Goal: Task Accomplishment & Management: Complete application form

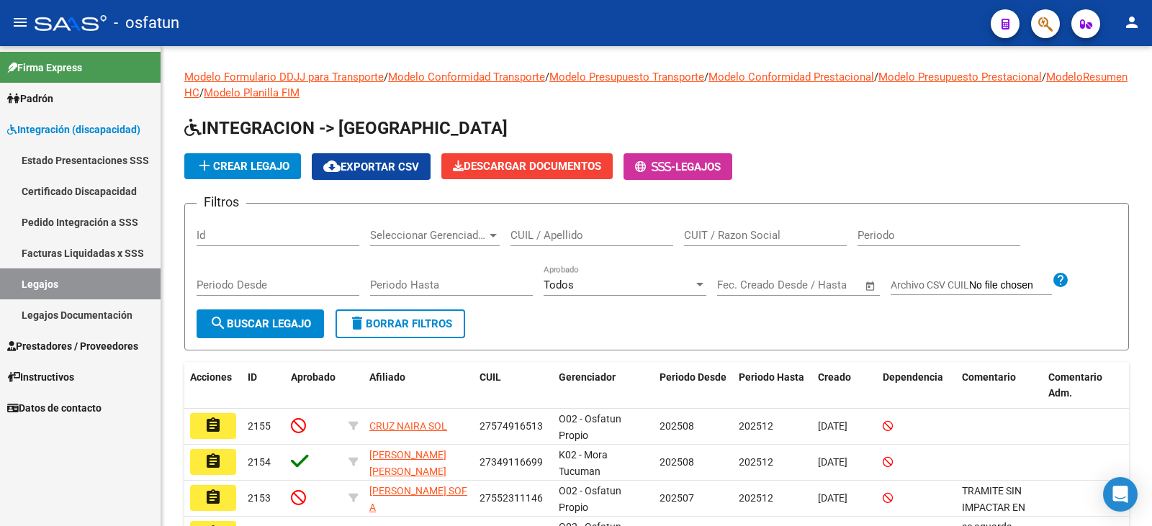
click at [69, 346] on span "Prestadores / Proveedores" at bounding box center [72, 347] width 131 height 16
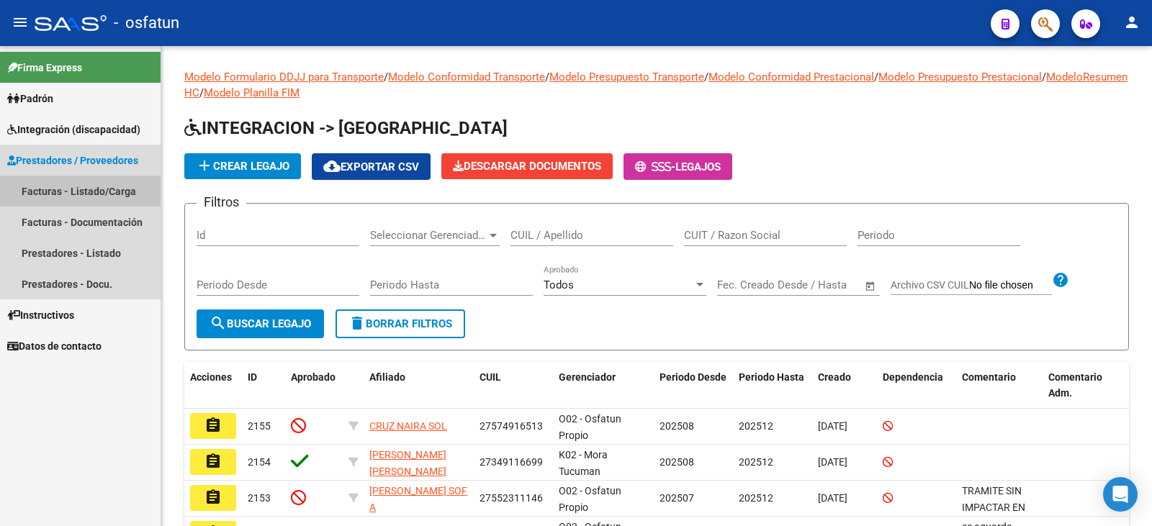
click at [106, 194] on link "Facturas - Listado/Carga" at bounding box center [80, 191] width 161 height 31
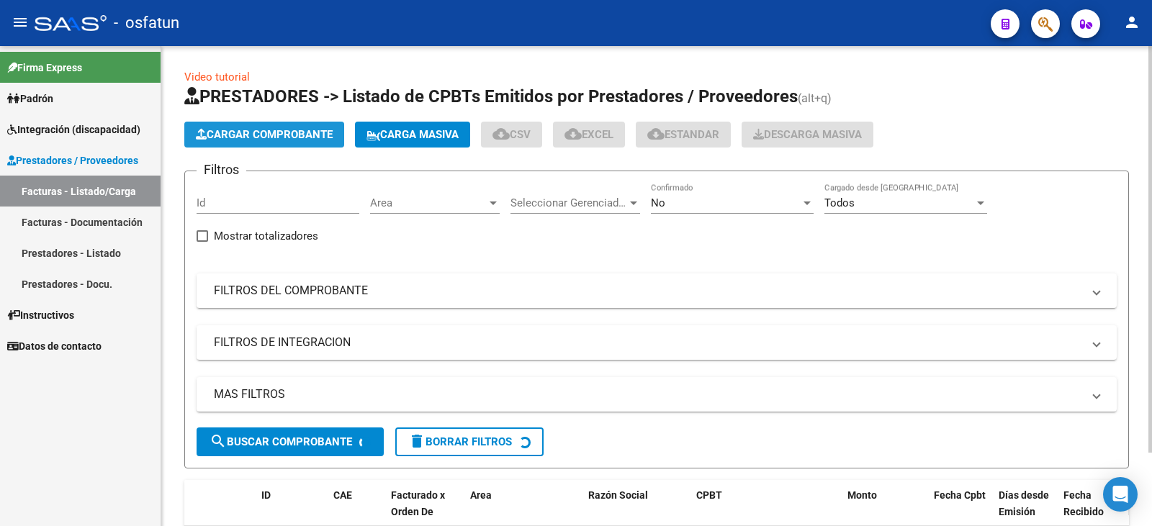
click at [272, 127] on button "Cargar Comprobante" at bounding box center [264, 135] width 160 height 26
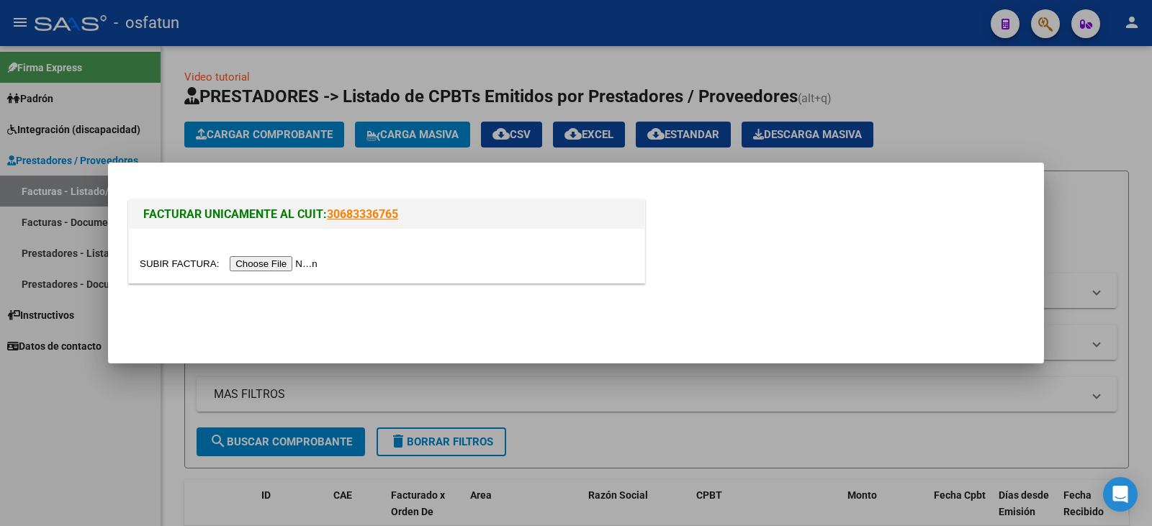
click at [275, 261] on input "file" at bounding box center [231, 263] width 182 height 15
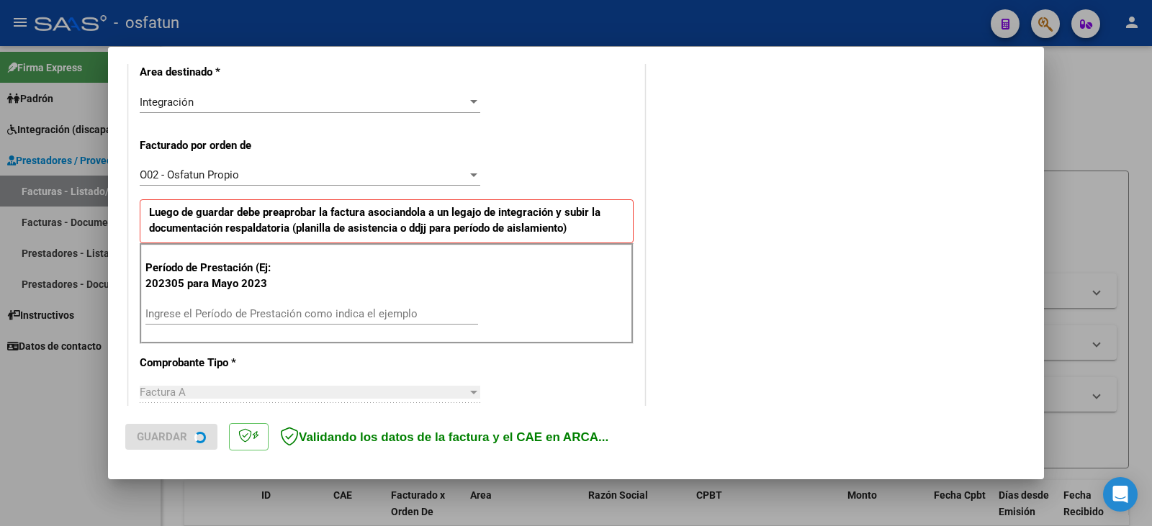
scroll to position [432, 0]
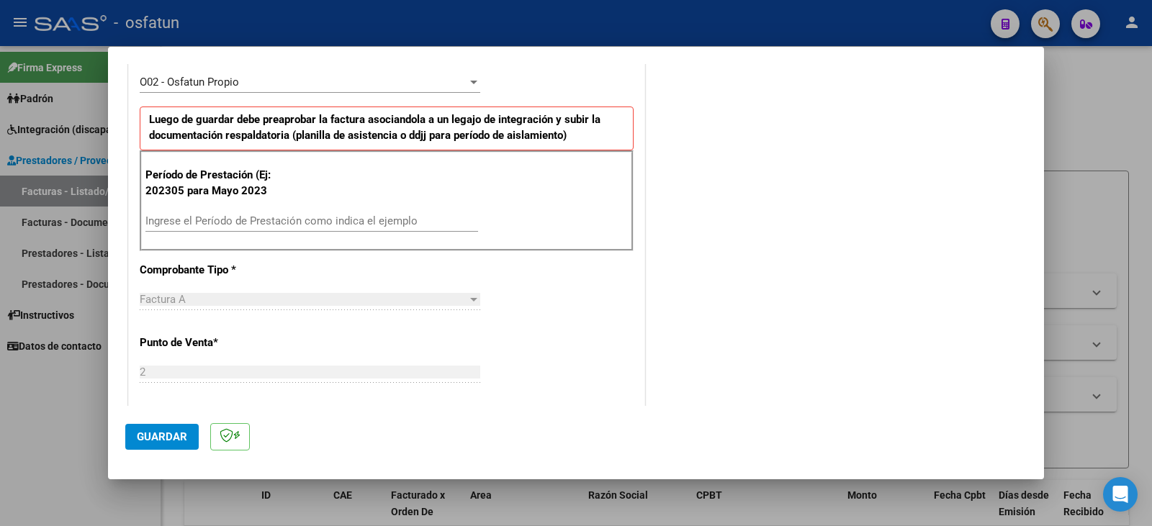
click at [301, 219] on input "Ingrese el Período de Prestación como indica el ejemplo" at bounding box center [311, 221] width 333 height 13
type input "202507"
click at [172, 442] on span "Guardar" at bounding box center [162, 437] width 50 height 13
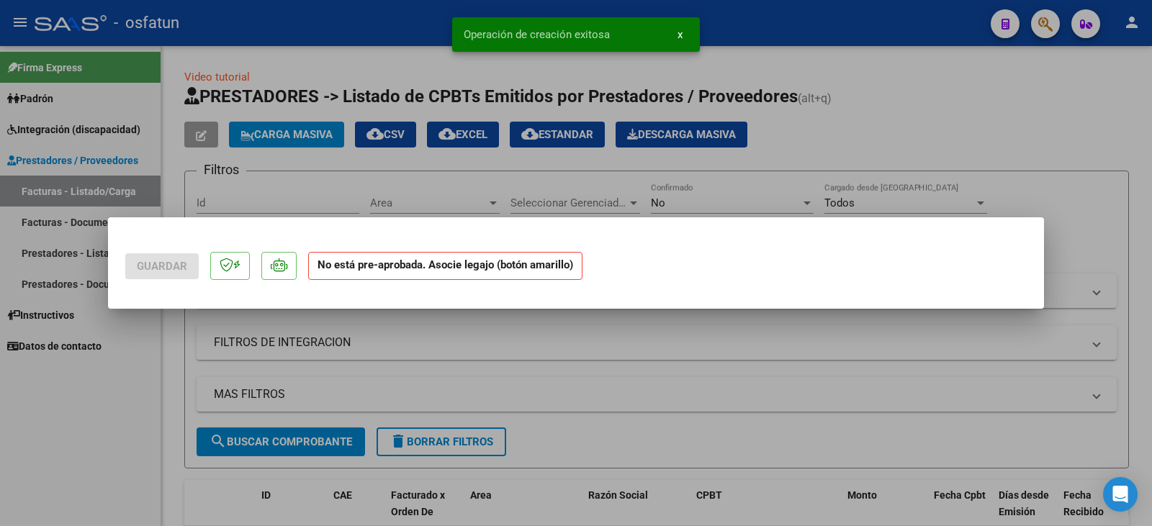
scroll to position [0, 0]
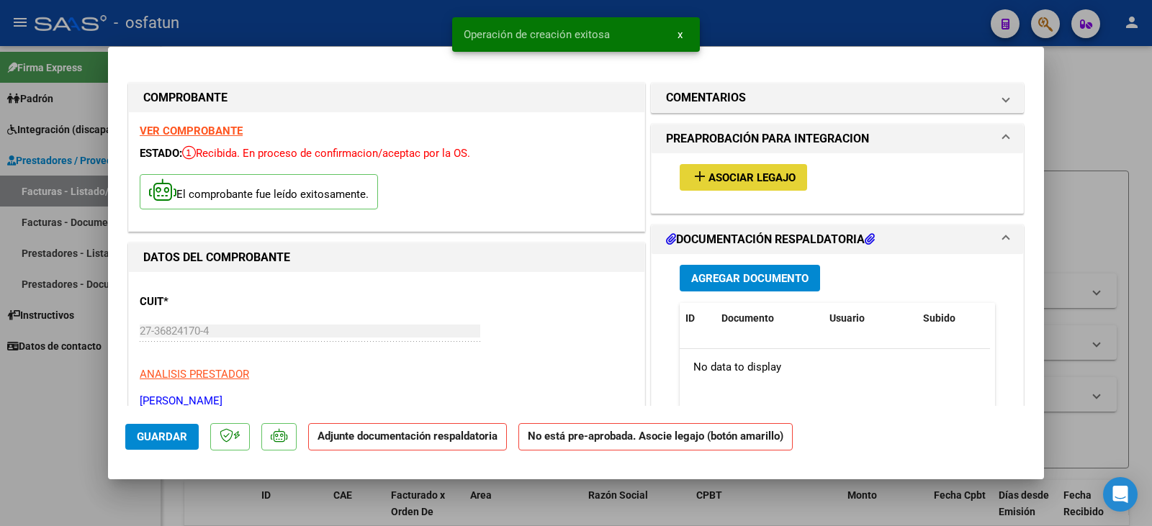
click at [716, 175] on span "Asociar Legajo" at bounding box center [752, 177] width 87 height 13
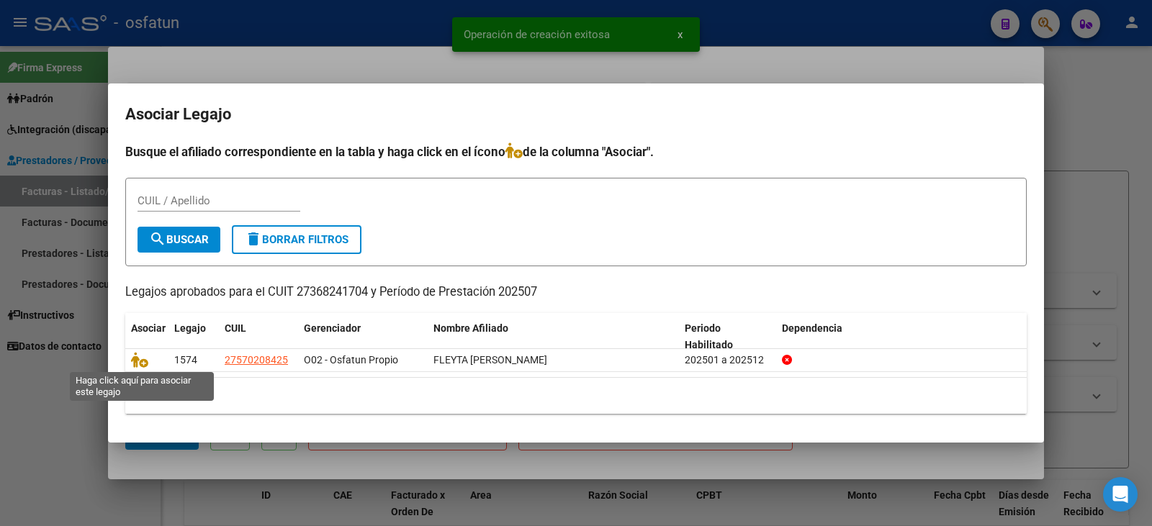
drag, startPoint x: 141, startPoint y: 357, endPoint x: 532, endPoint y: 380, distance: 391.8
click at [142, 357] on icon at bounding box center [139, 360] width 17 height 16
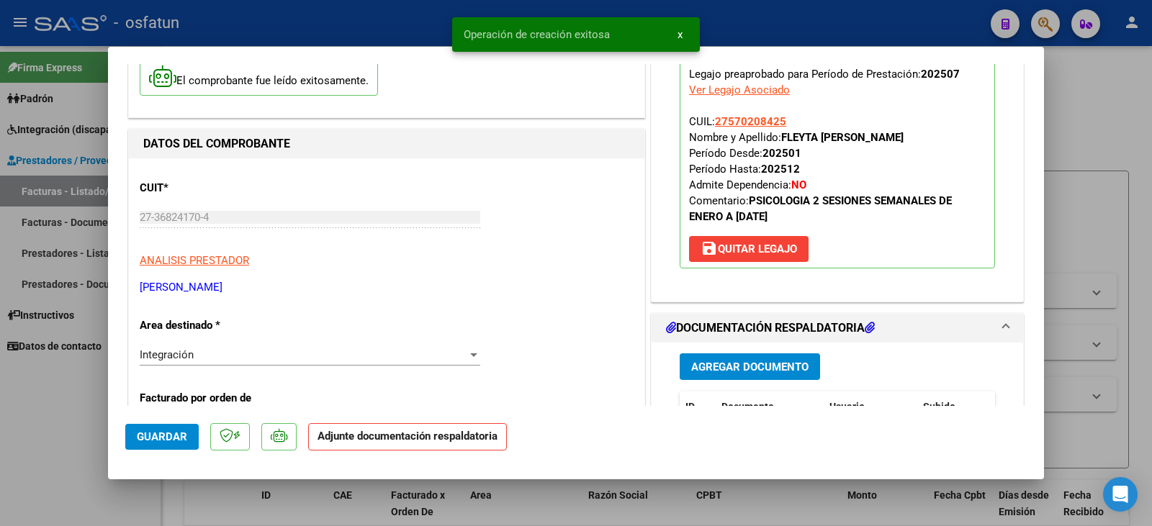
scroll to position [216, 0]
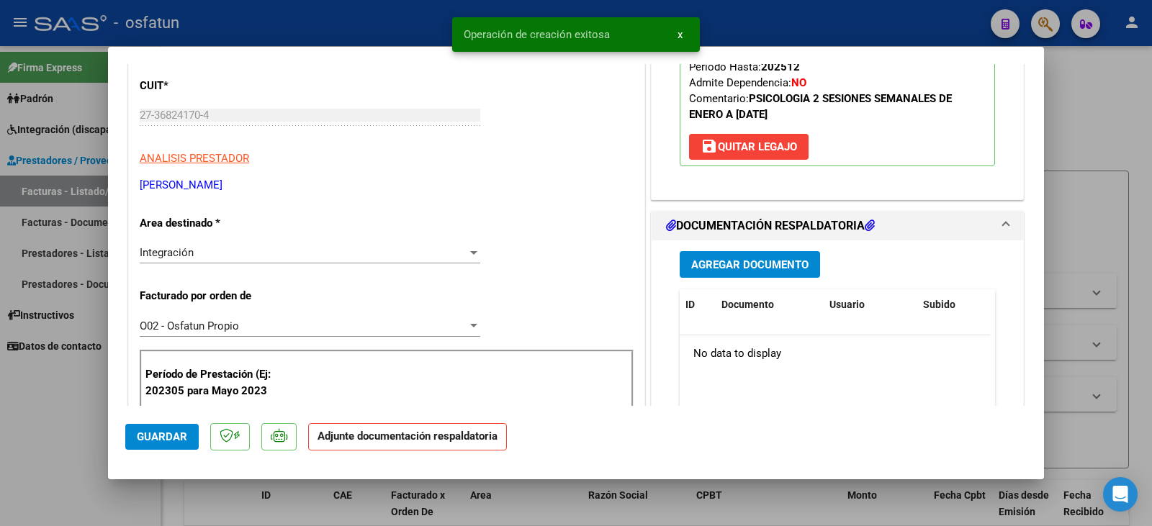
click at [741, 259] on span "Agregar Documento" at bounding box center [749, 265] width 117 height 13
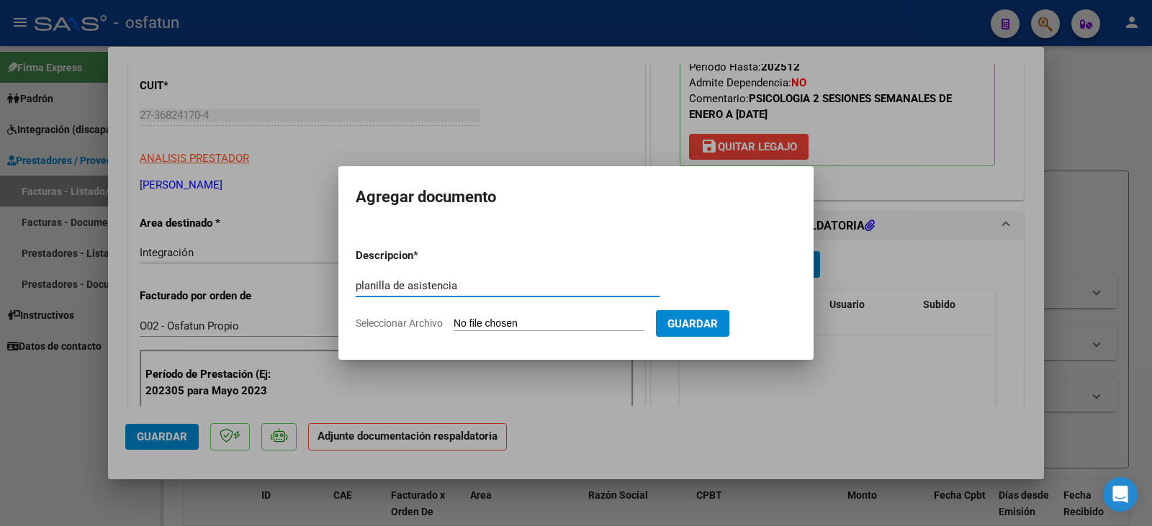
type input "planilla de asistencia"
click at [546, 327] on input "Seleccionar Archivo" at bounding box center [549, 325] width 191 height 14
type input "C:\fakepath\[PERSON_NAME] plan.pdf"
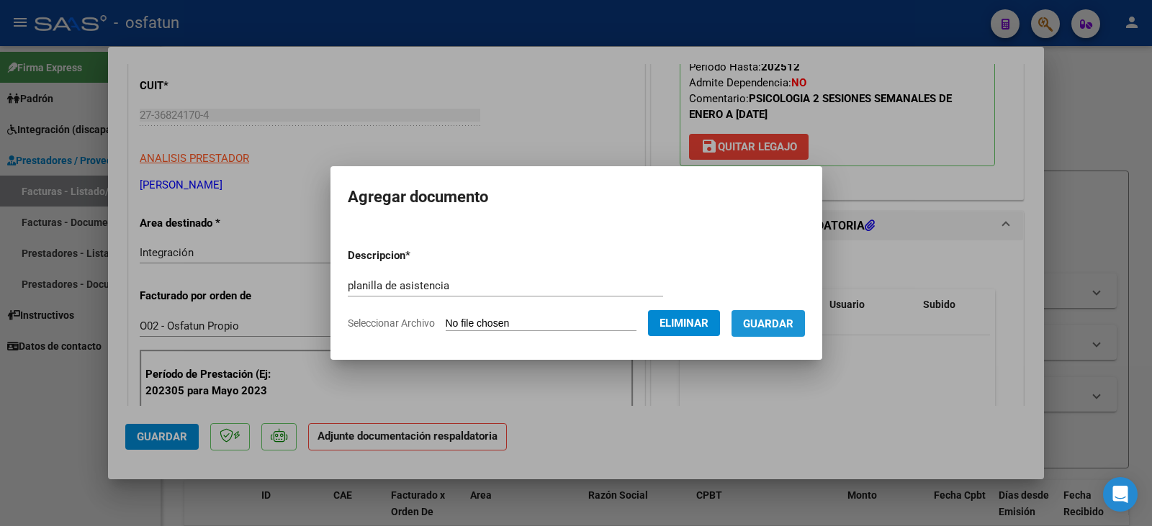
click at [781, 328] on span "Guardar" at bounding box center [768, 324] width 50 height 13
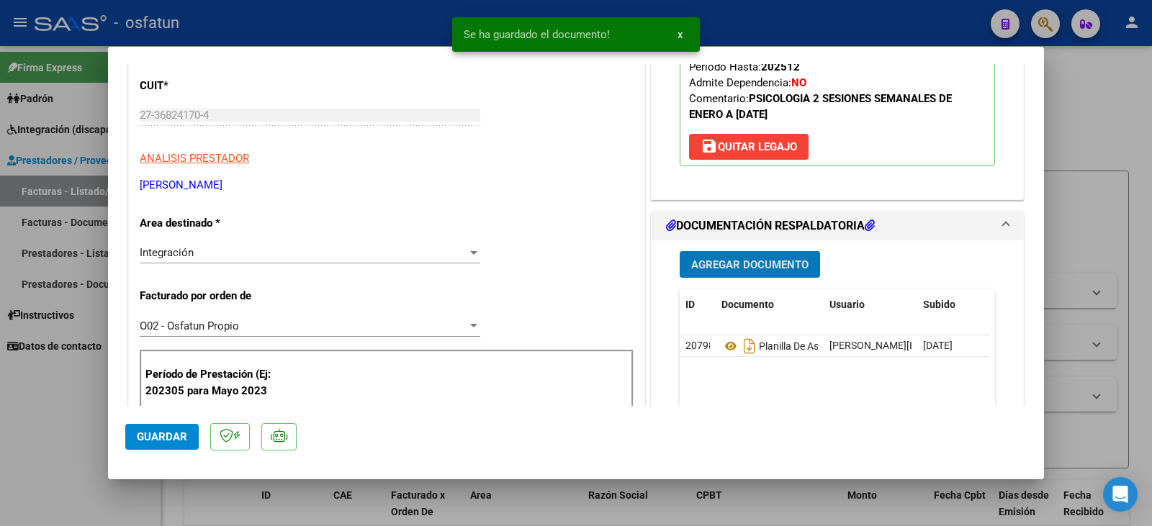
click at [778, 266] on span "Agregar Documento" at bounding box center [749, 265] width 117 height 13
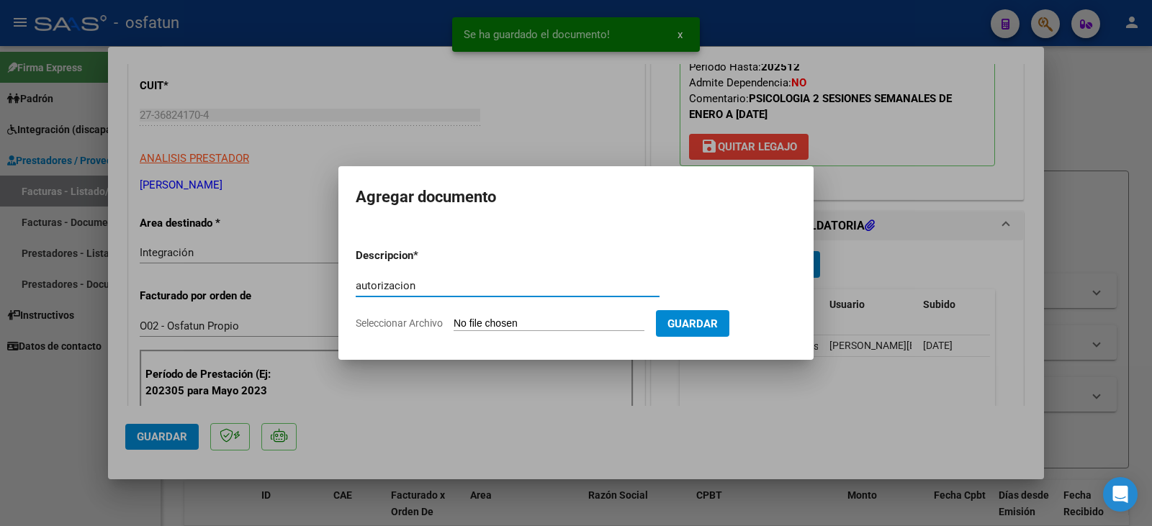
type input "autorizacion"
click at [563, 320] on input "Seleccionar Archivo" at bounding box center [549, 325] width 191 height 14
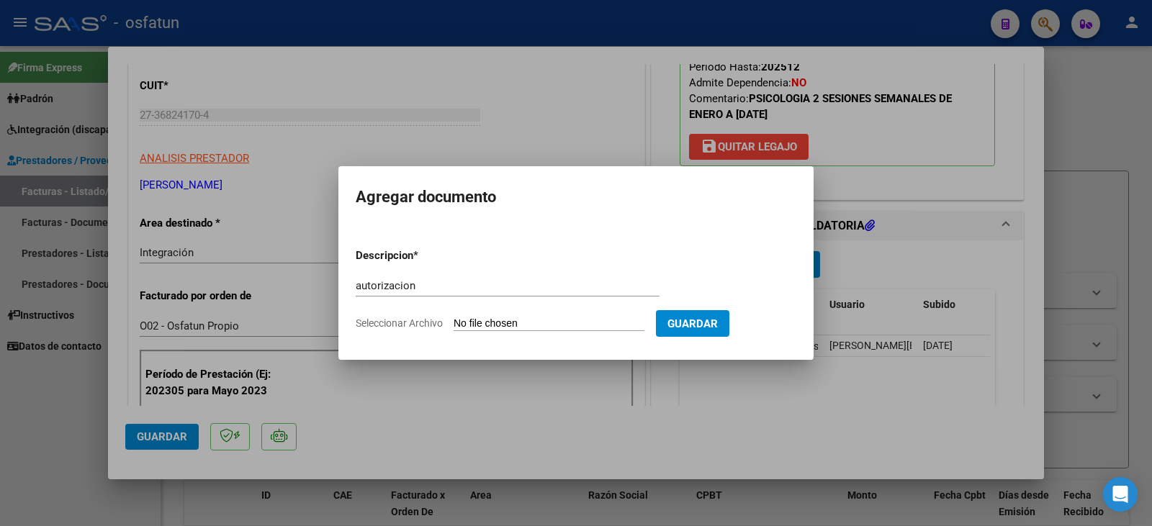
type input "C:\fakepath\Fleyta - [PERSON_NAME] - psicologia.pdf"
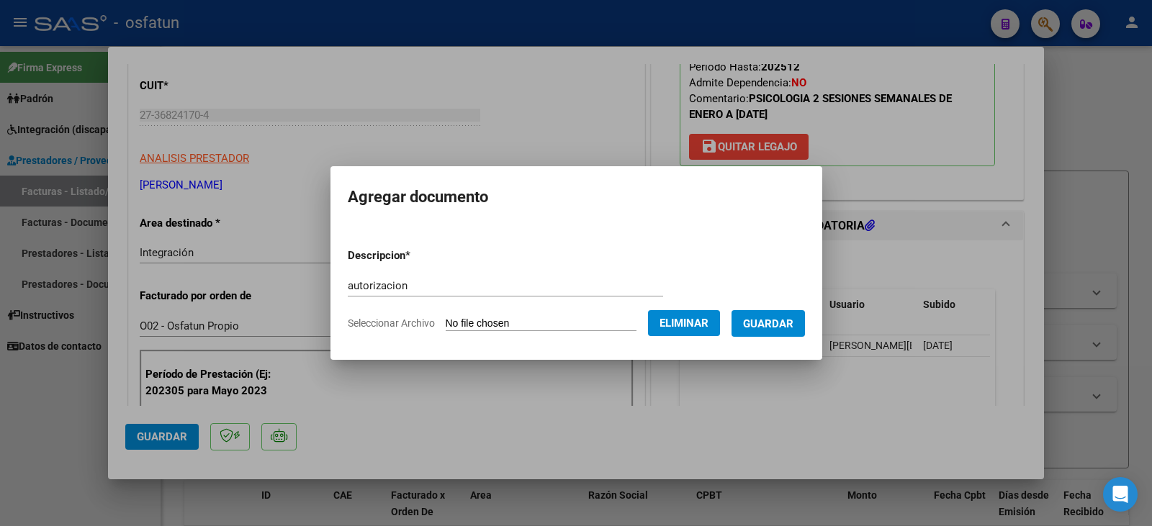
drag, startPoint x: 789, startPoint y: 323, endPoint x: 752, endPoint y: 318, distance: 37.2
click at [775, 323] on span "Guardar" at bounding box center [768, 324] width 50 height 13
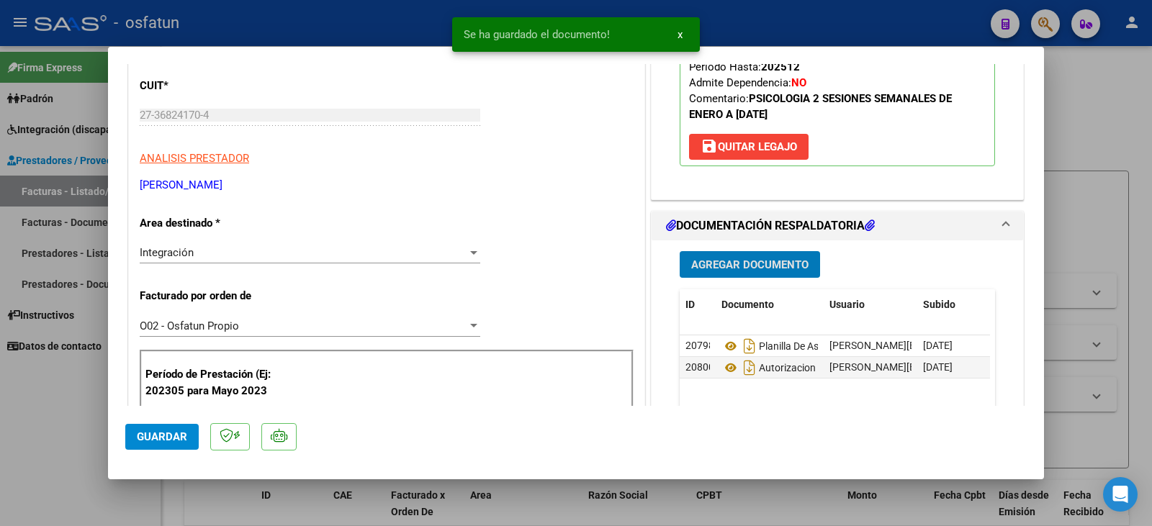
click at [169, 436] on span "Guardar" at bounding box center [162, 437] width 50 height 13
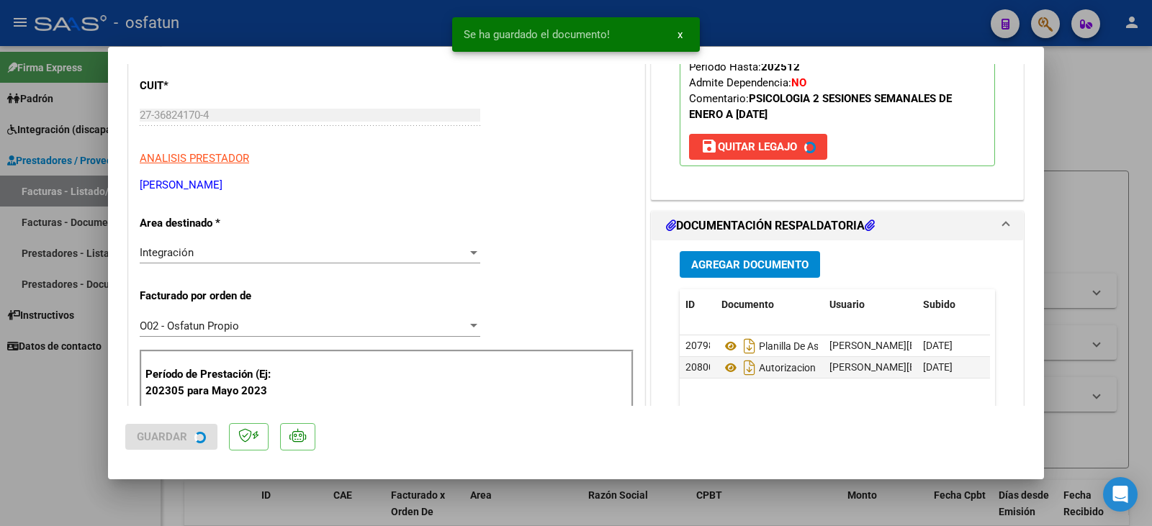
click at [94, 441] on div at bounding box center [576, 263] width 1152 height 526
type input "$ 0,00"
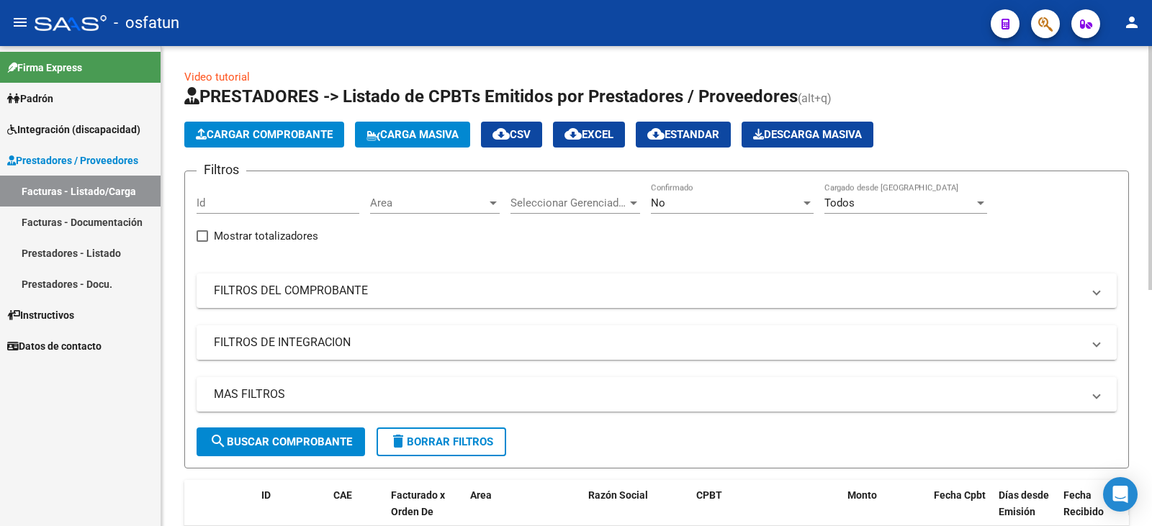
click at [906, 336] on mat-panel-title "FILTROS DE INTEGRACION" at bounding box center [648, 343] width 869 height 16
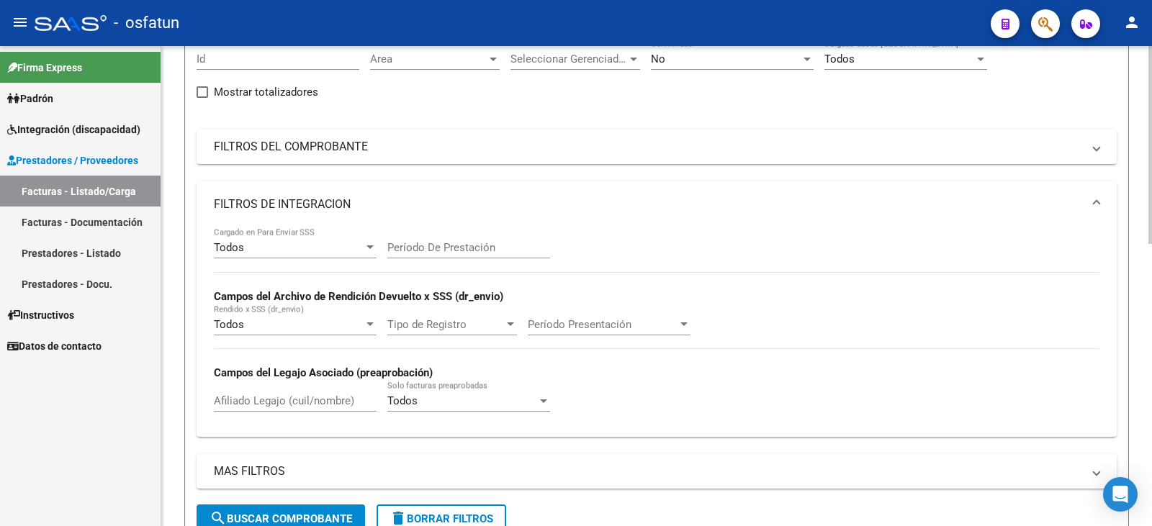
scroll to position [0, 0]
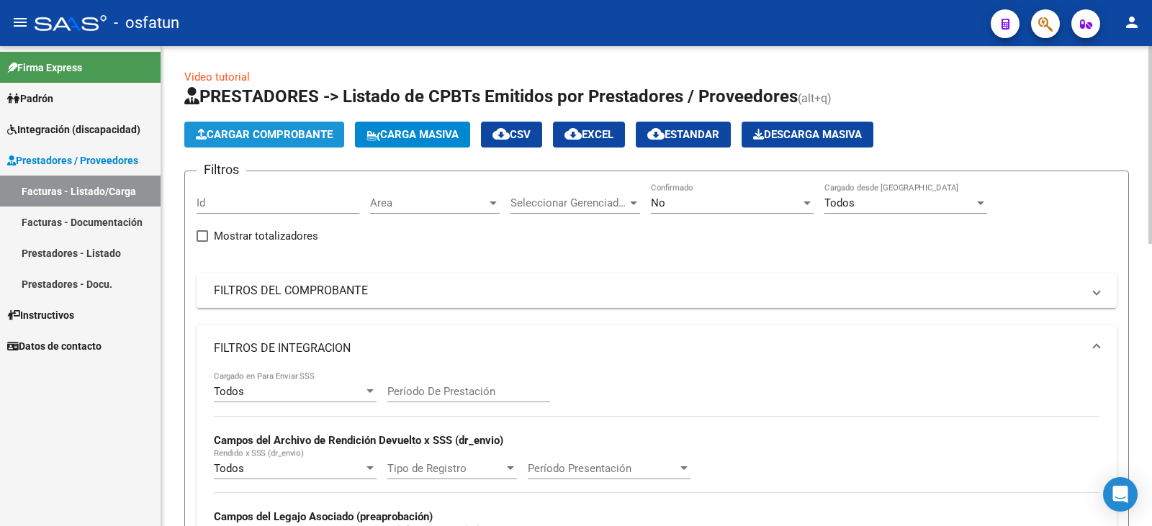
click at [251, 143] on button "Cargar Comprobante" at bounding box center [264, 135] width 160 height 26
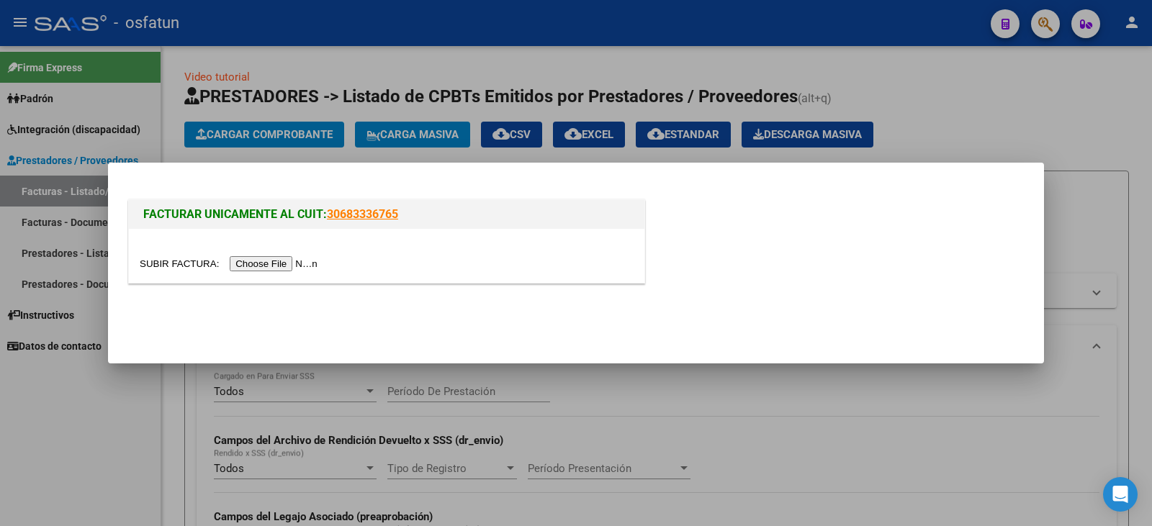
click at [268, 264] on input "file" at bounding box center [231, 263] width 182 height 15
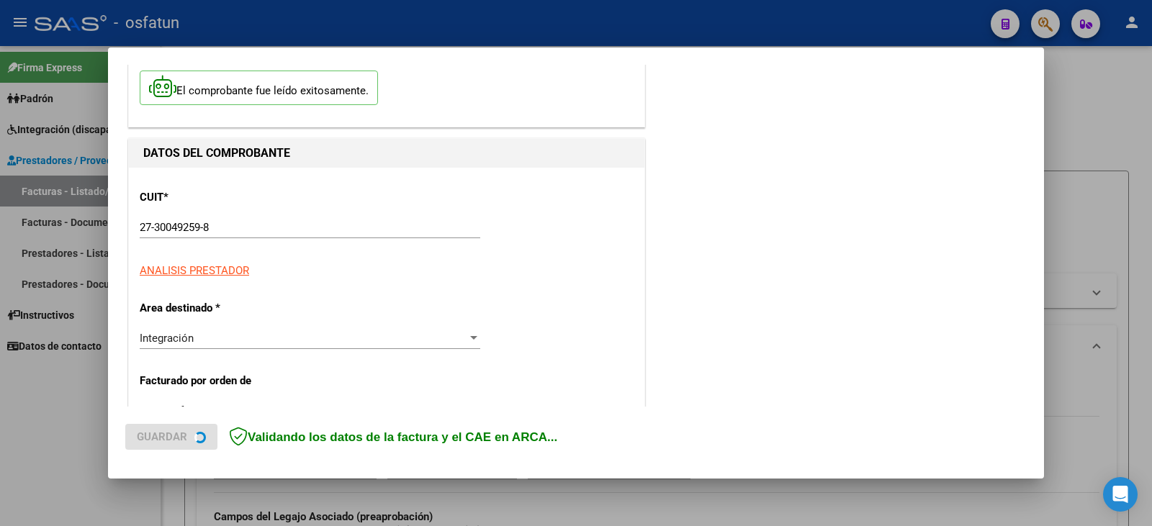
scroll to position [387, 0]
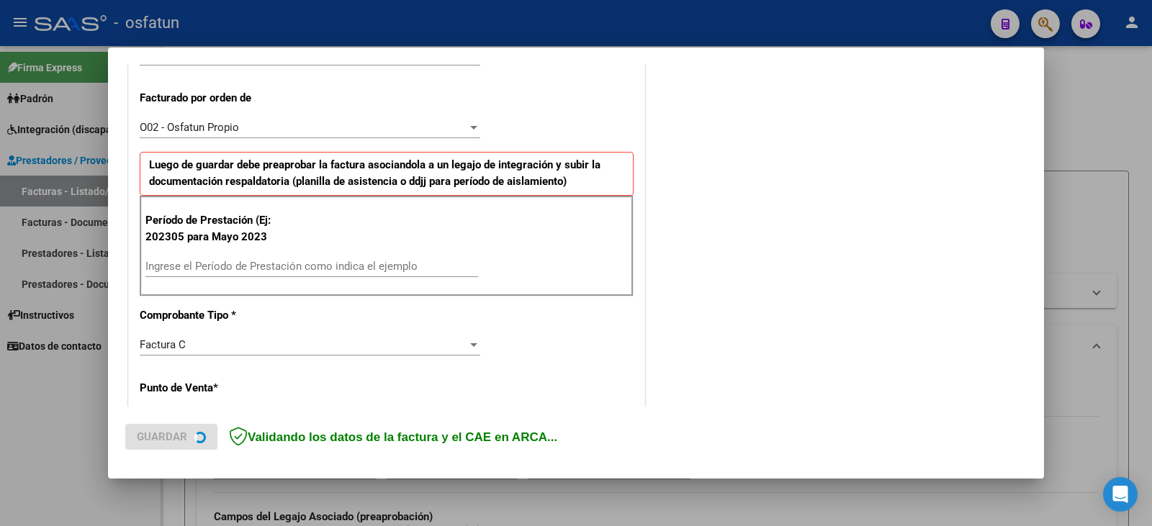
click at [188, 272] on input "Ingrese el Período de Prestación como indica el ejemplo" at bounding box center [311, 266] width 333 height 13
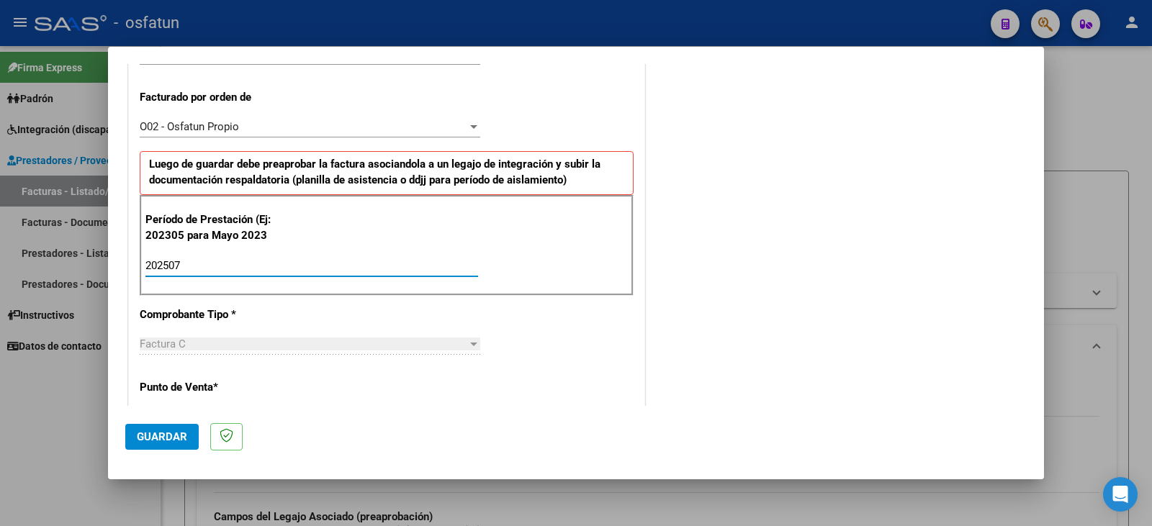
type input "202507"
click at [158, 434] on span "Guardar" at bounding box center [162, 437] width 50 height 13
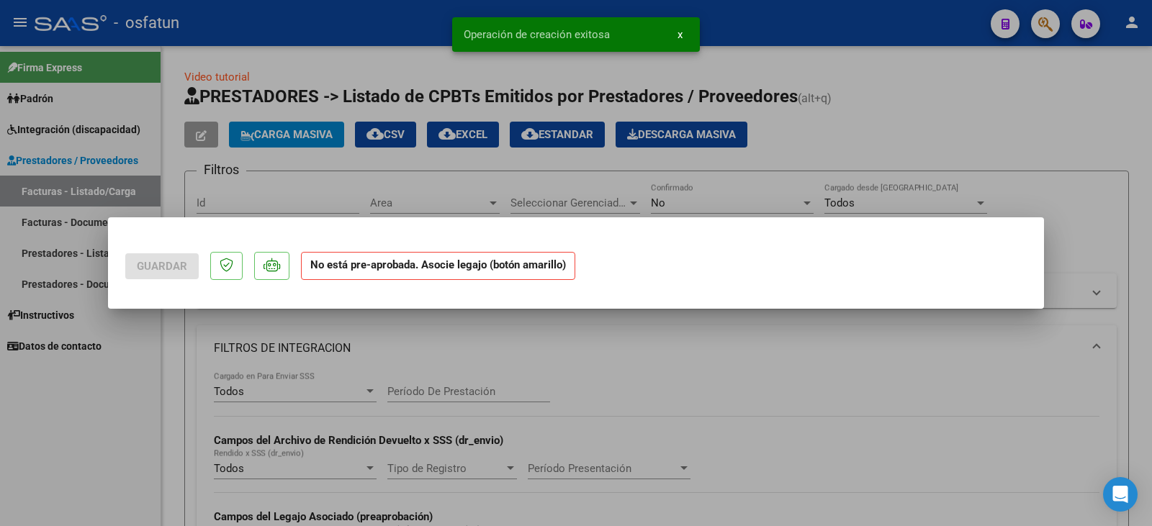
scroll to position [0, 0]
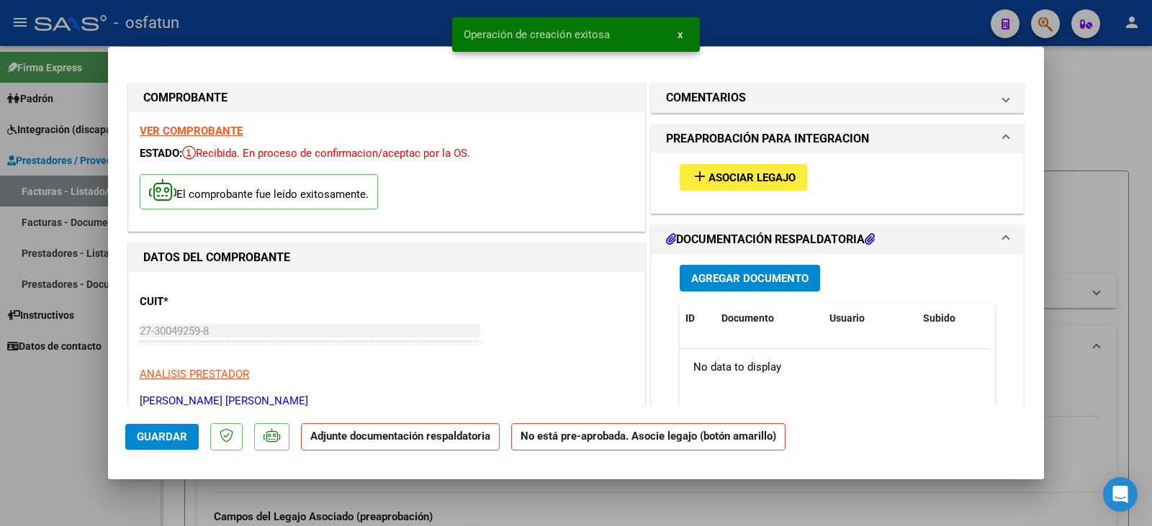
click at [725, 171] on span "add Asociar Legajo" at bounding box center [743, 177] width 104 height 13
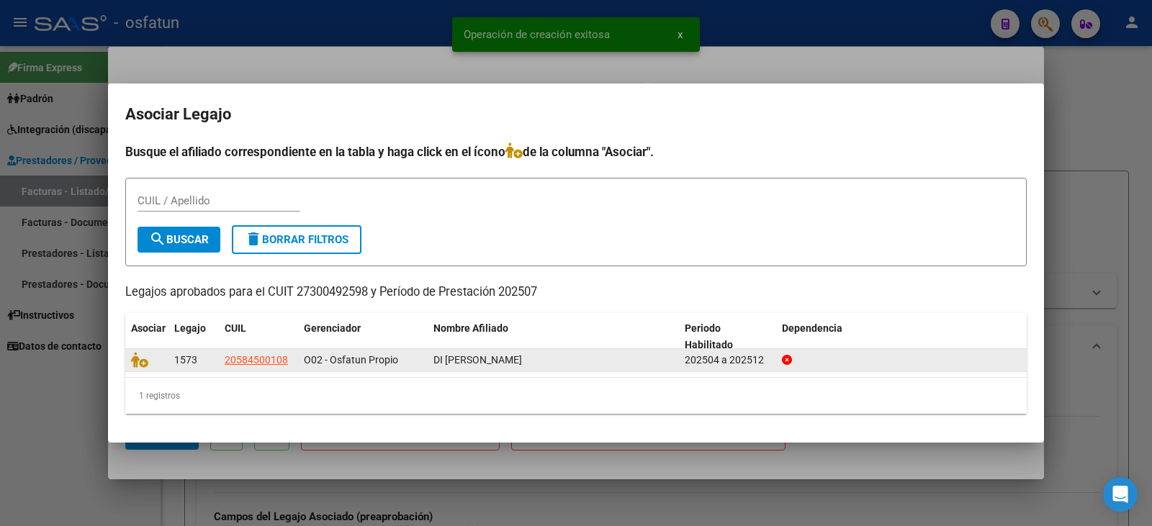
click at [151, 367] on div at bounding box center [147, 360] width 32 height 17
click at [140, 367] on icon at bounding box center [139, 360] width 17 height 16
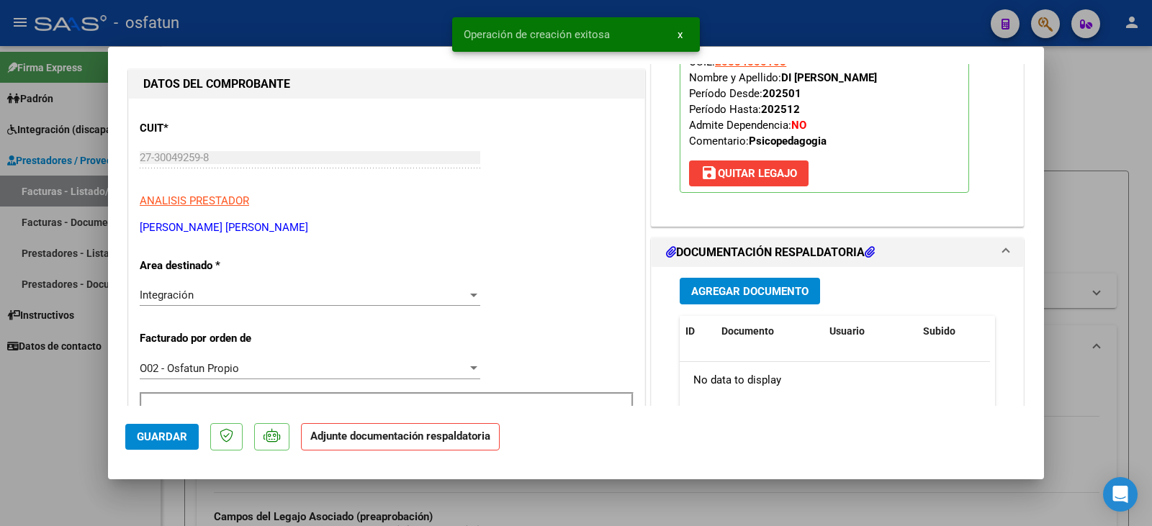
scroll to position [216, 0]
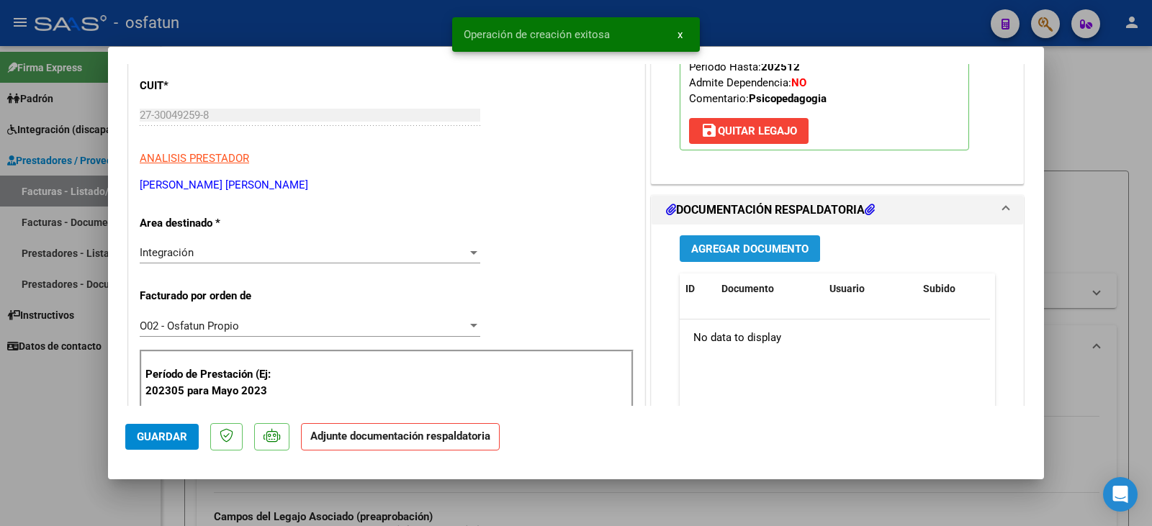
click at [744, 252] on span "Agregar Documento" at bounding box center [749, 249] width 117 height 13
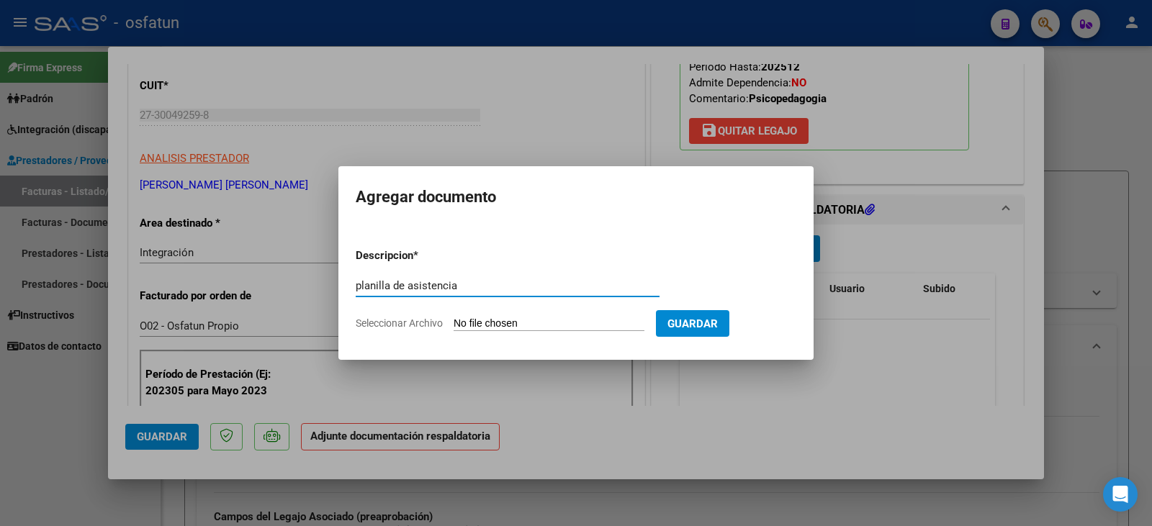
type input "planilla de asistencia"
click at [549, 326] on input "Seleccionar Archivo" at bounding box center [549, 325] width 191 height 14
type input "C:\fakepath\[PERSON_NAME] plan.pdf"
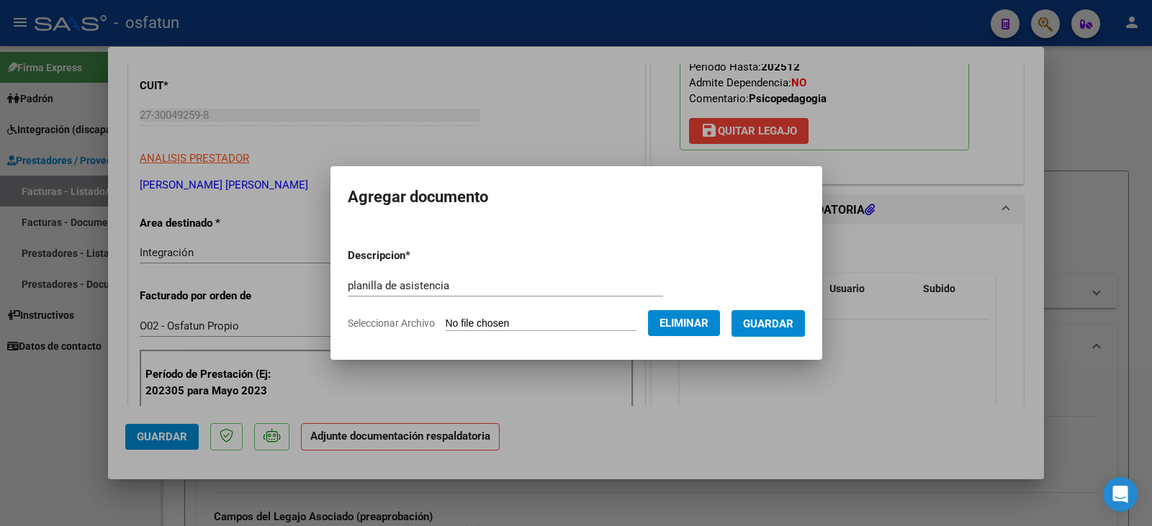
click at [794, 326] on span "Guardar" at bounding box center [768, 324] width 50 height 13
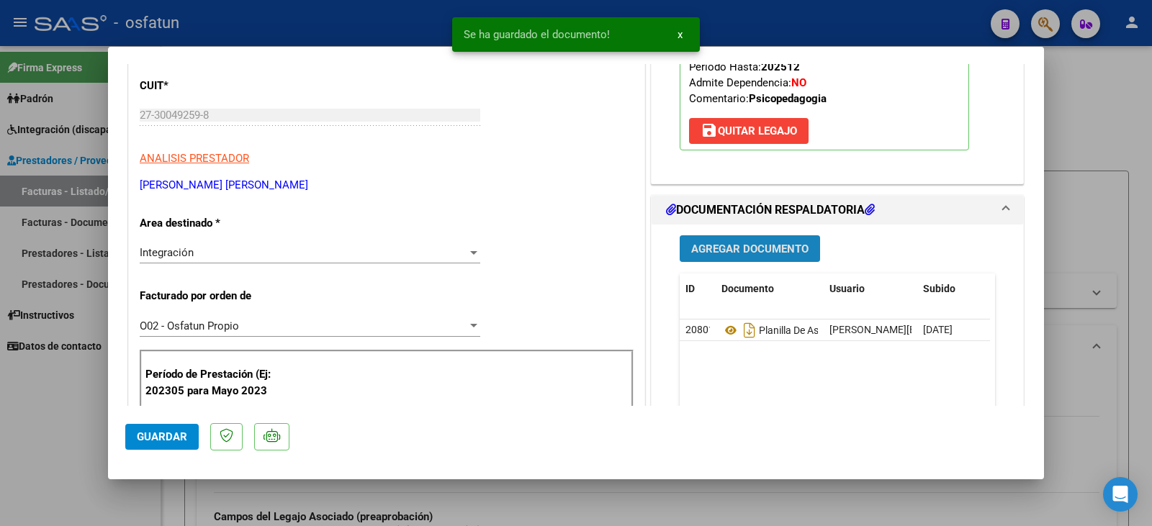
click at [725, 254] on span "Agregar Documento" at bounding box center [749, 249] width 117 height 13
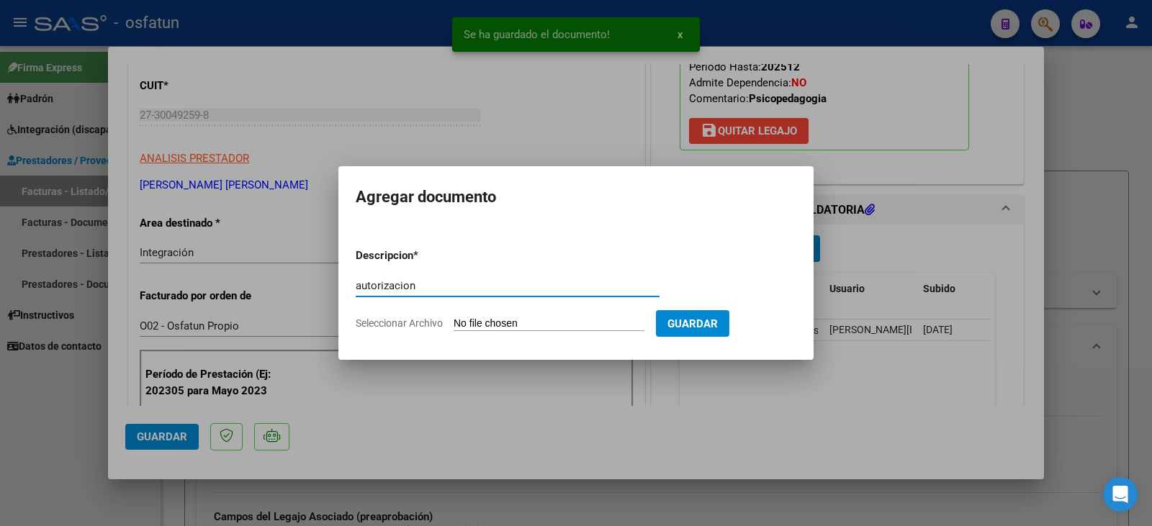
type input "autorizacion"
click at [530, 328] on input "Seleccionar Archivo" at bounding box center [549, 325] width 191 height 14
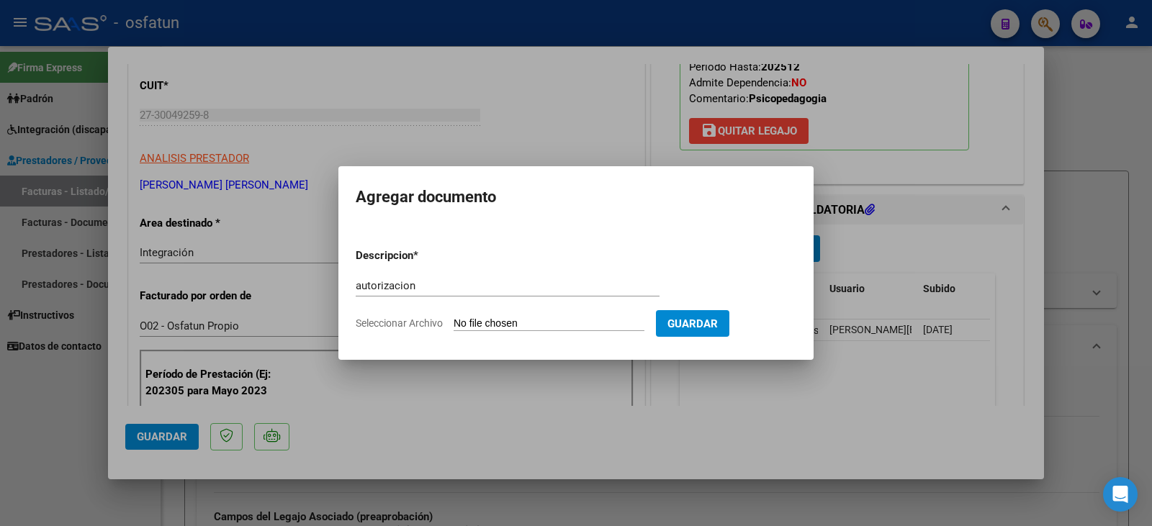
type input "C:\fakepath\Di Pasquo - [PERSON_NAME] - psicope.pdf"
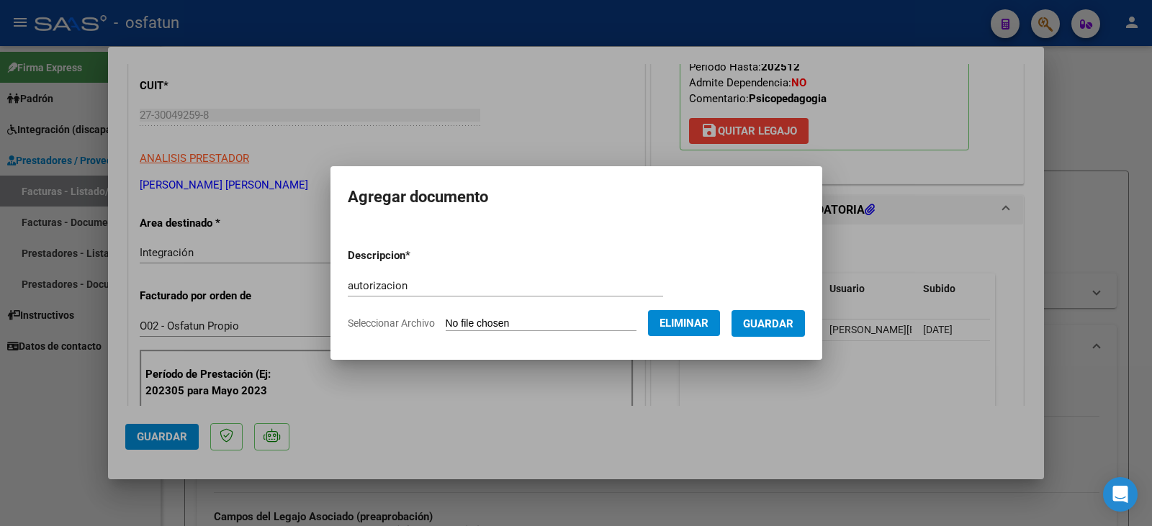
drag, startPoint x: 802, startPoint y: 317, endPoint x: 340, endPoint y: 336, distance: 462.1
click at [794, 318] on span "Guardar" at bounding box center [768, 324] width 50 height 13
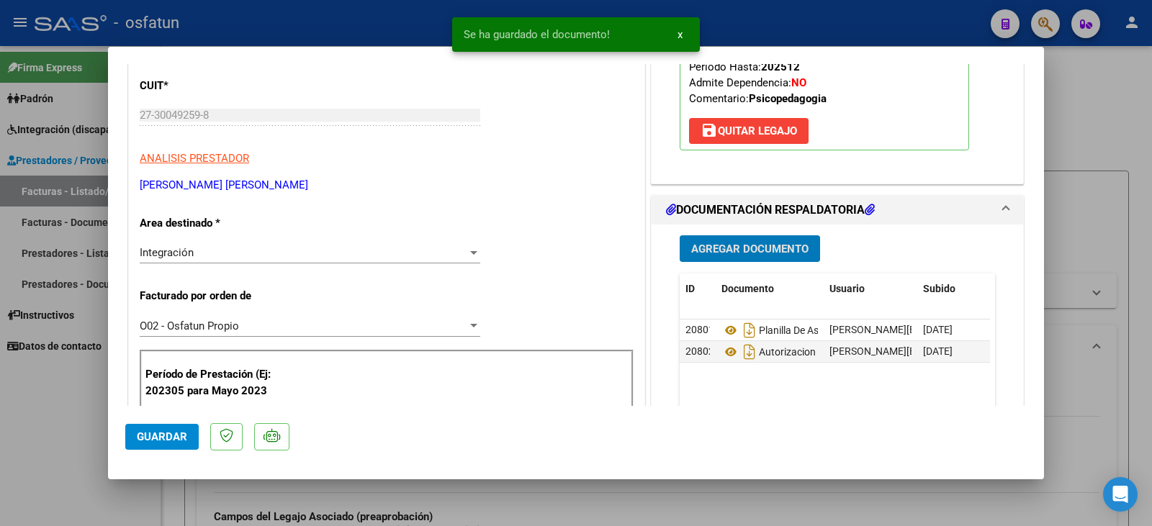
click at [169, 443] on span "Guardar" at bounding box center [162, 437] width 50 height 13
click at [76, 442] on div at bounding box center [576, 263] width 1152 height 526
type input "$ 0,00"
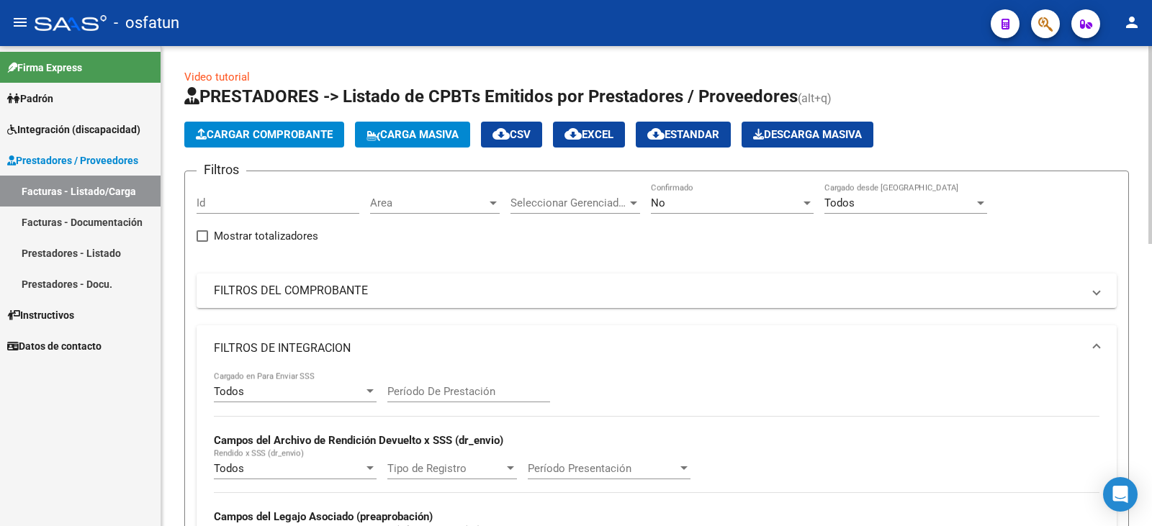
click at [920, 433] on div "Todos Cargado en Para Enviar SSS Período De Prestación Campos del Archivo de Re…" at bounding box center [657, 471] width 886 height 198
click at [251, 123] on button "Cargar Comprobante" at bounding box center [264, 135] width 160 height 26
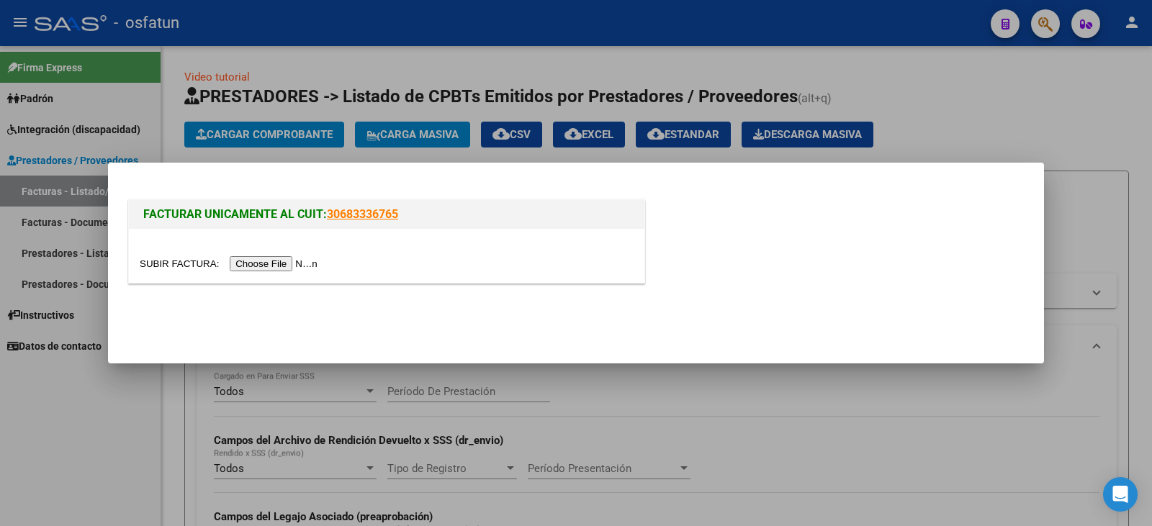
click at [256, 257] on input "file" at bounding box center [231, 263] width 182 height 15
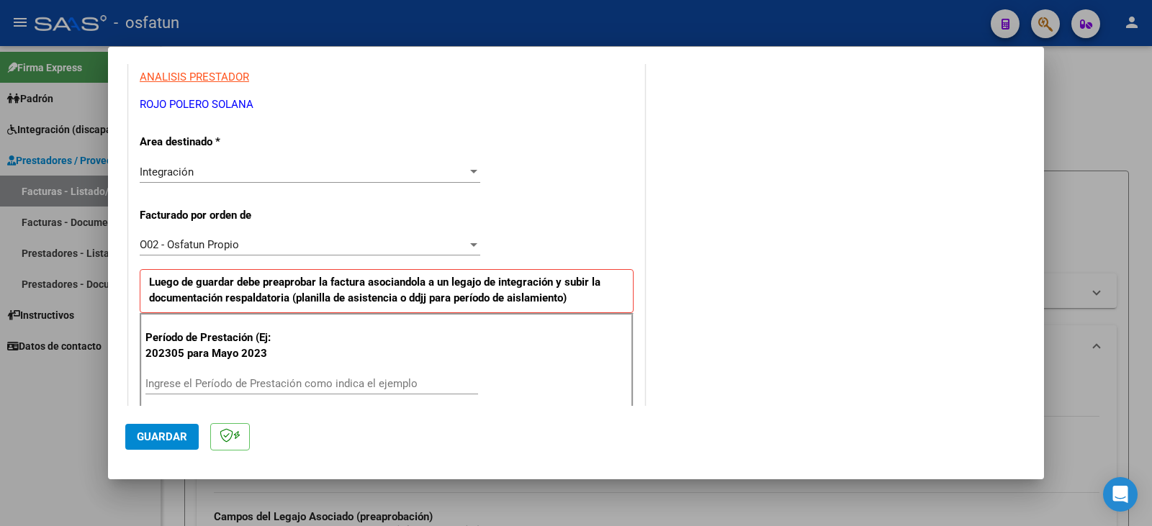
scroll to position [288, 0]
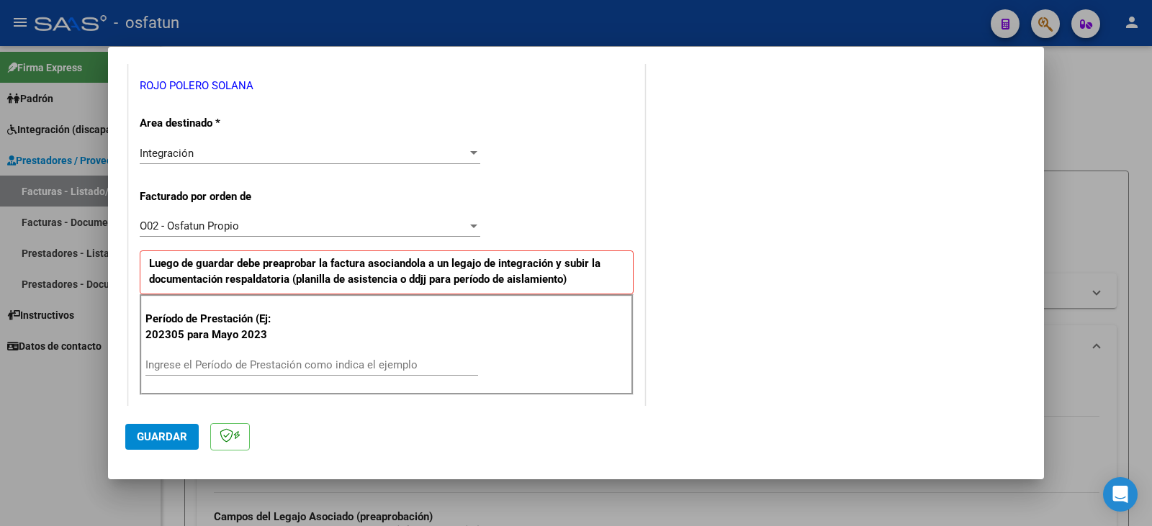
click at [246, 372] on div "Ingrese el Período de Prestación como indica el ejemplo" at bounding box center [311, 365] width 333 height 22
click at [243, 367] on input "Ingrese el Período de Prestación como indica el ejemplo" at bounding box center [311, 365] width 333 height 13
type input "202507"
click at [167, 446] on button "Guardar" at bounding box center [161, 437] width 73 height 26
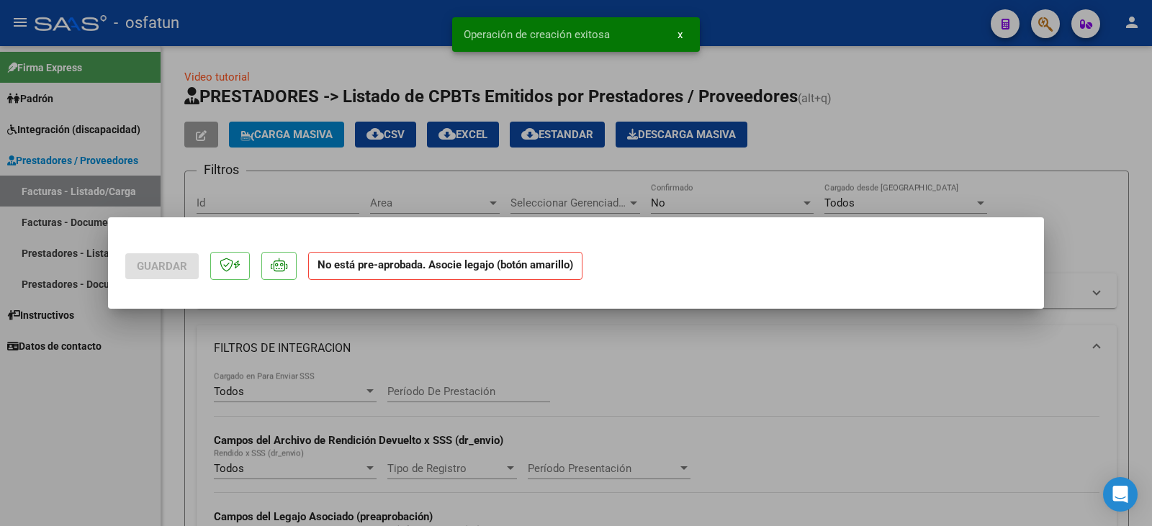
scroll to position [0, 0]
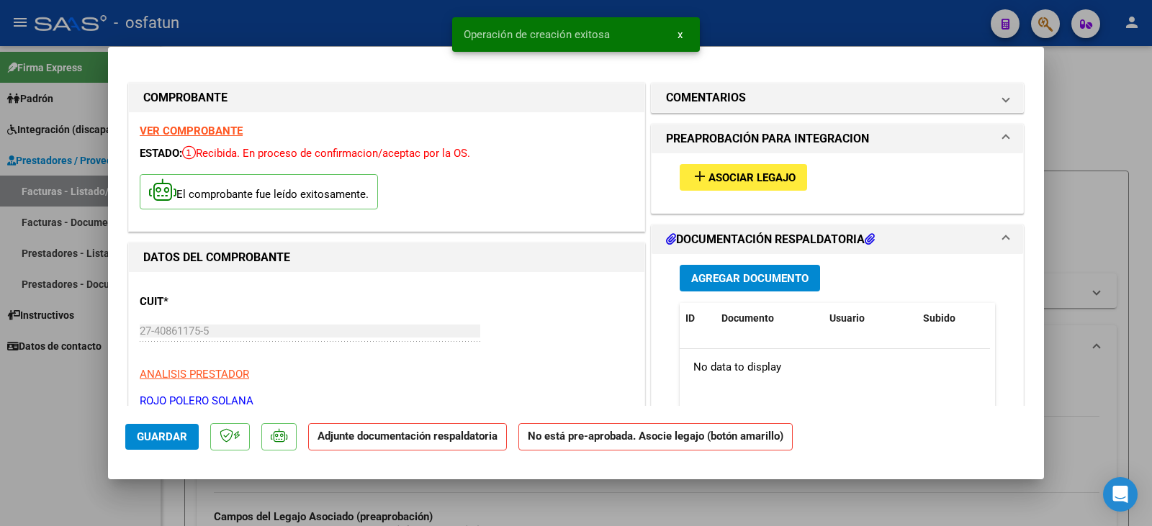
click at [711, 179] on span "Asociar Legajo" at bounding box center [752, 177] width 87 height 13
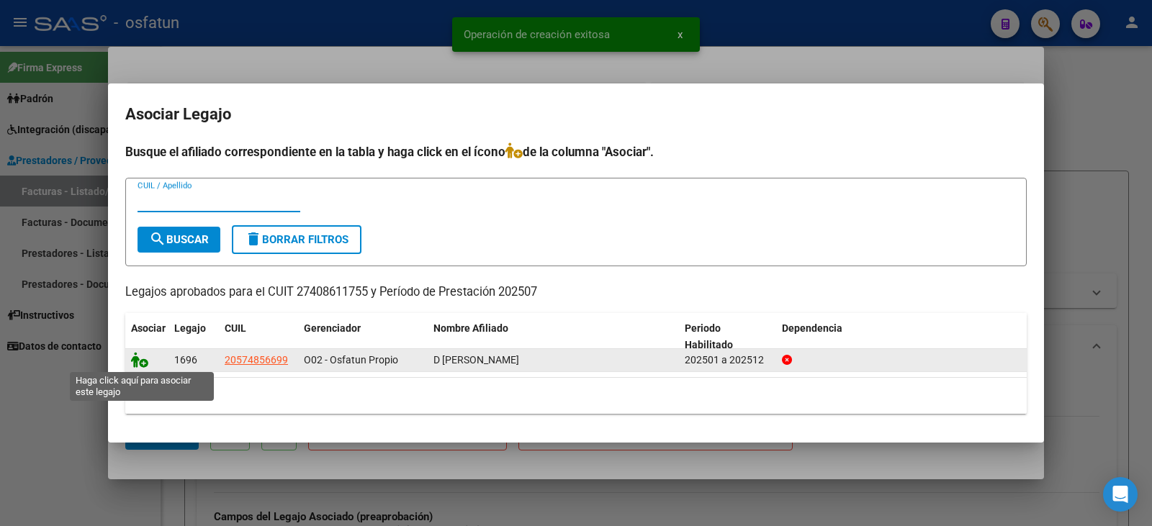
click at [140, 357] on icon at bounding box center [139, 360] width 17 height 16
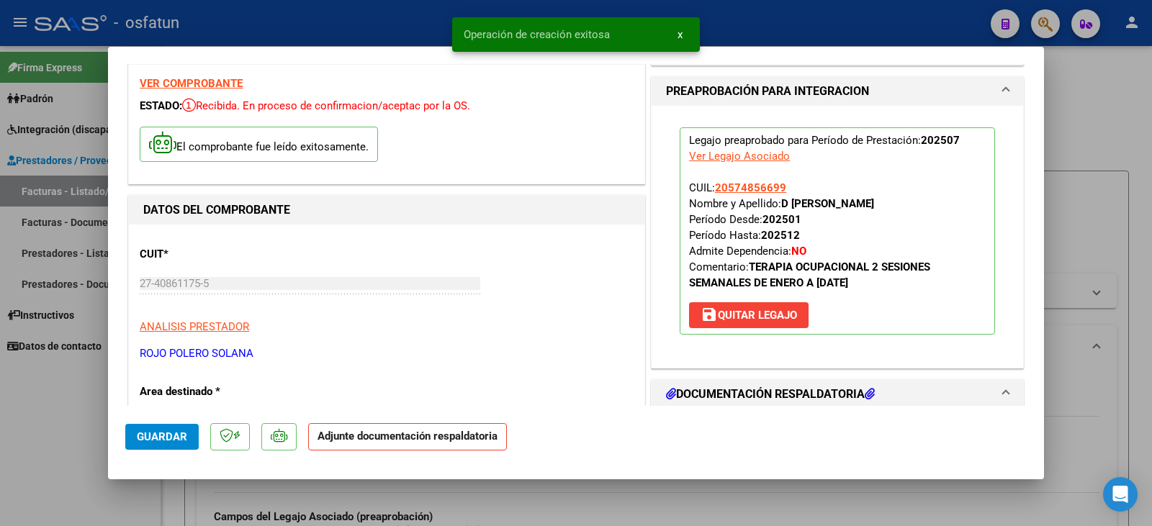
scroll to position [144, 0]
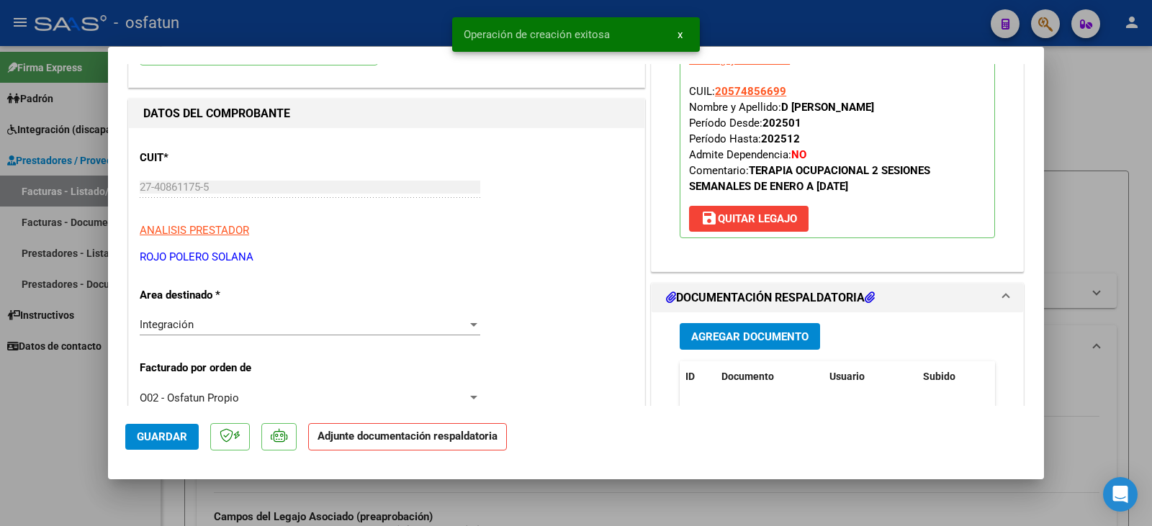
click at [707, 342] on span "Agregar Documento" at bounding box center [749, 337] width 117 height 13
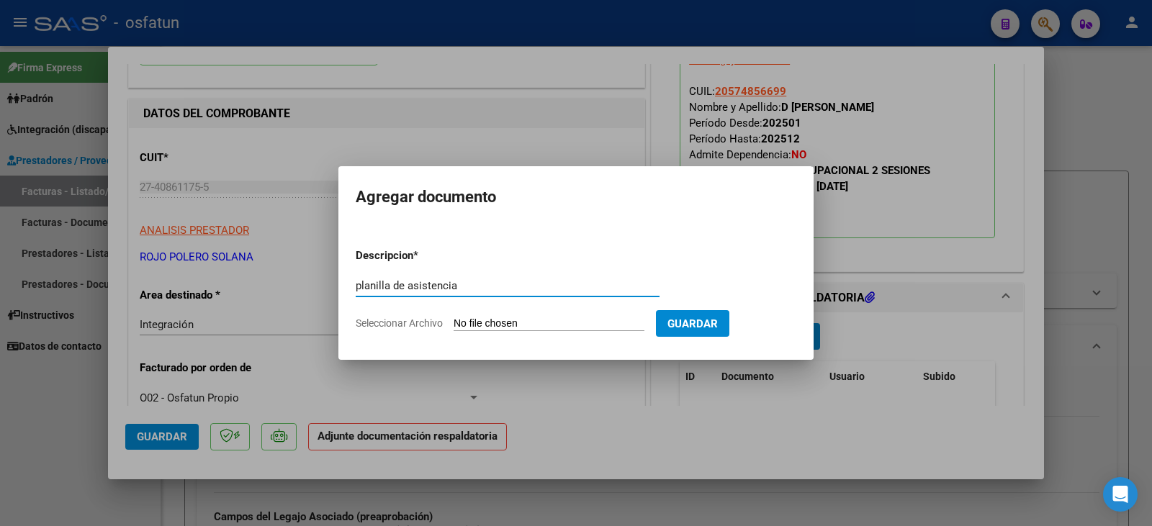
type input "planilla de asistencia"
click at [536, 326] on input "Seleccionar Archivo" at bounding box center [549, 325] width 191 height 14
type input "C:\fakepath\rojo plan.pdf"
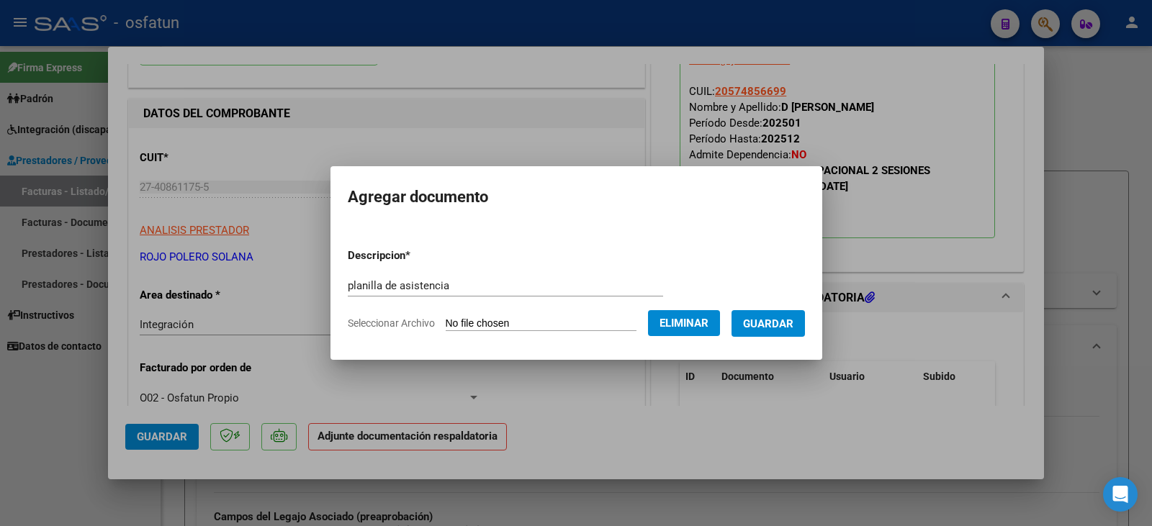
click at [794, 322] on span "Guardar" at bounding box center [768, 324] width 50 height 13
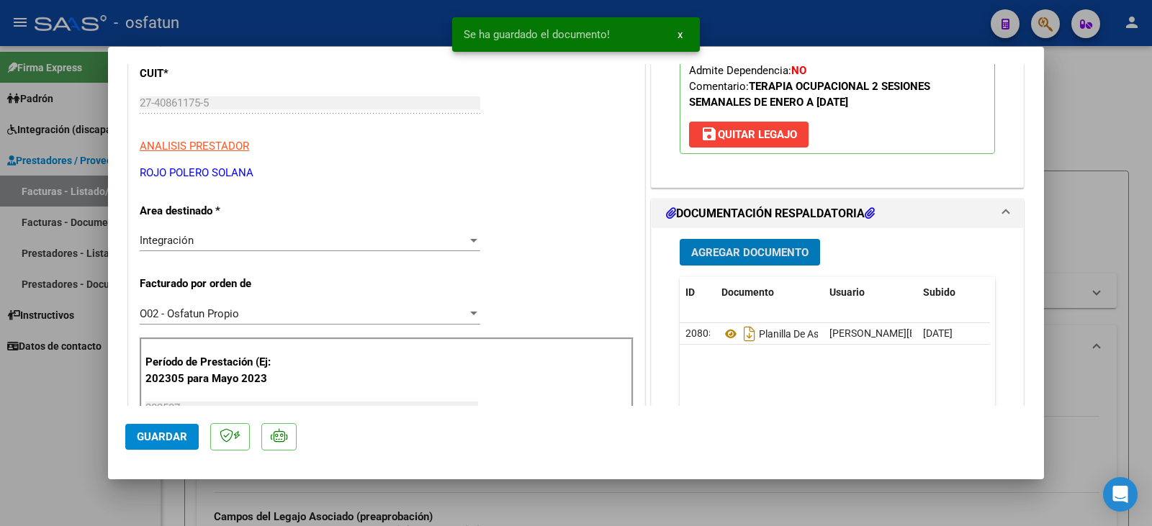
scroll to position [288, 0]
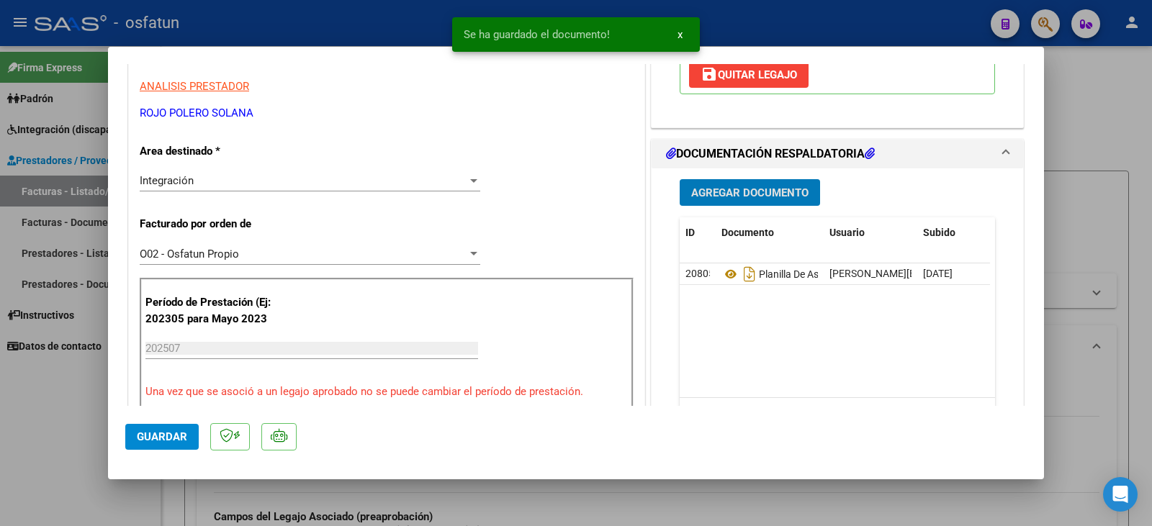
click at [721, 202] on button "Agregar Documento" at bounding box center [750, 192] width 140 height 27
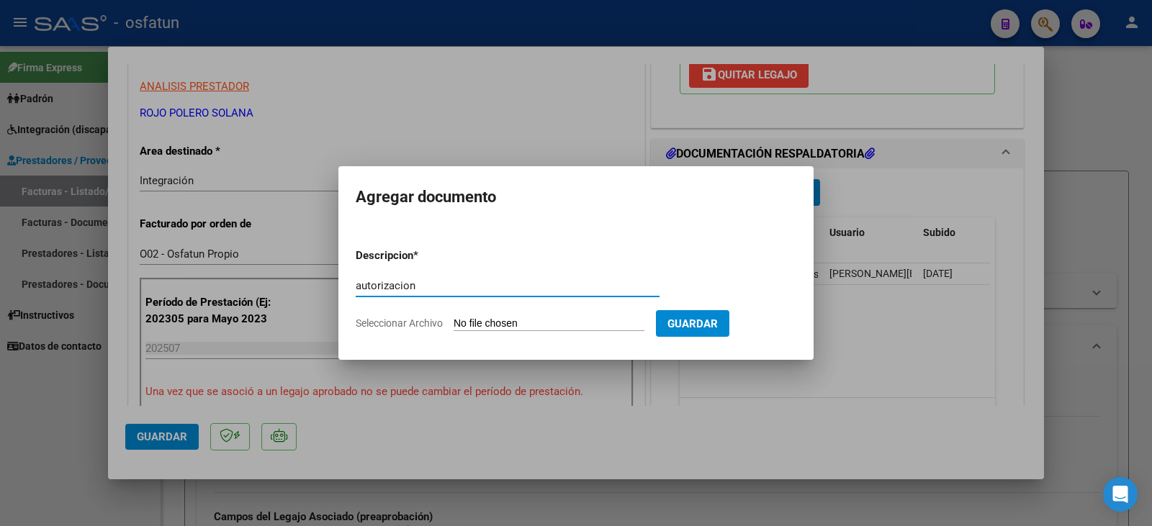
type input "autorizacion"
click at [508, 326] on input "Seleccionar Archivo" at bounding box center [549, 325] width 191 height 14
type input "C:\fakepath\Damico - rojo - to.pdf"
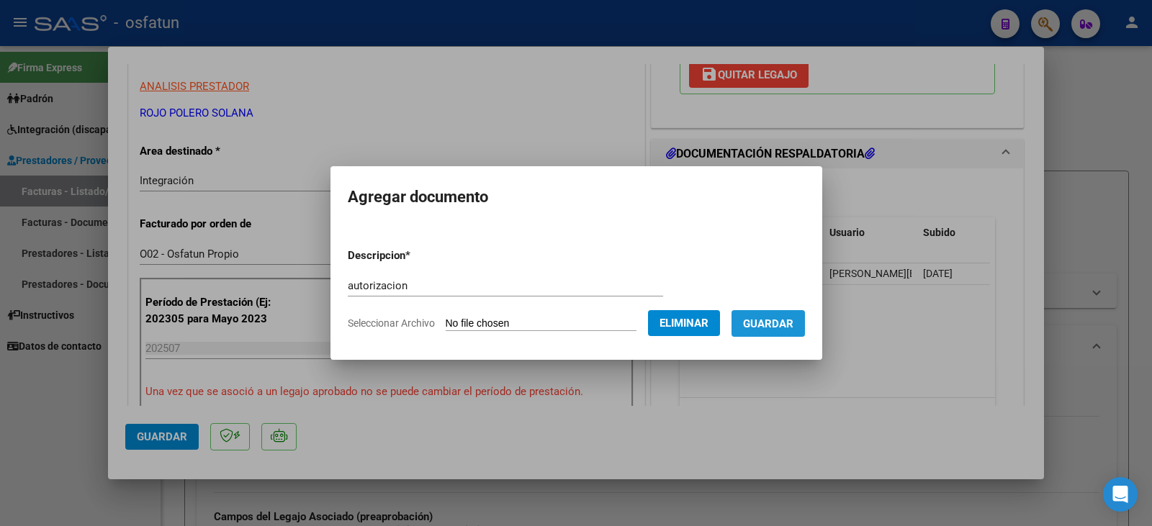
click at [786, 325] on span "Guardar" at bounding box center [768, 324] width 50 height 13
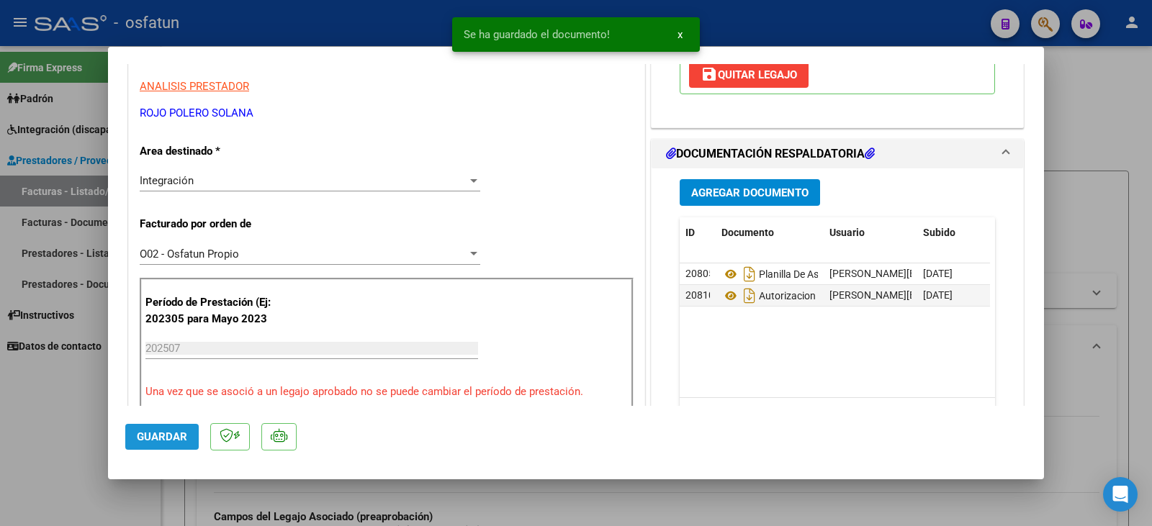
click at [156, 444] on span "Guardar" at bounding box center [162, 437] width 50 height 13
click at [89, 436] on div at bounding box center [576, 263] width 1152 height 526
type input "$ 0,00"
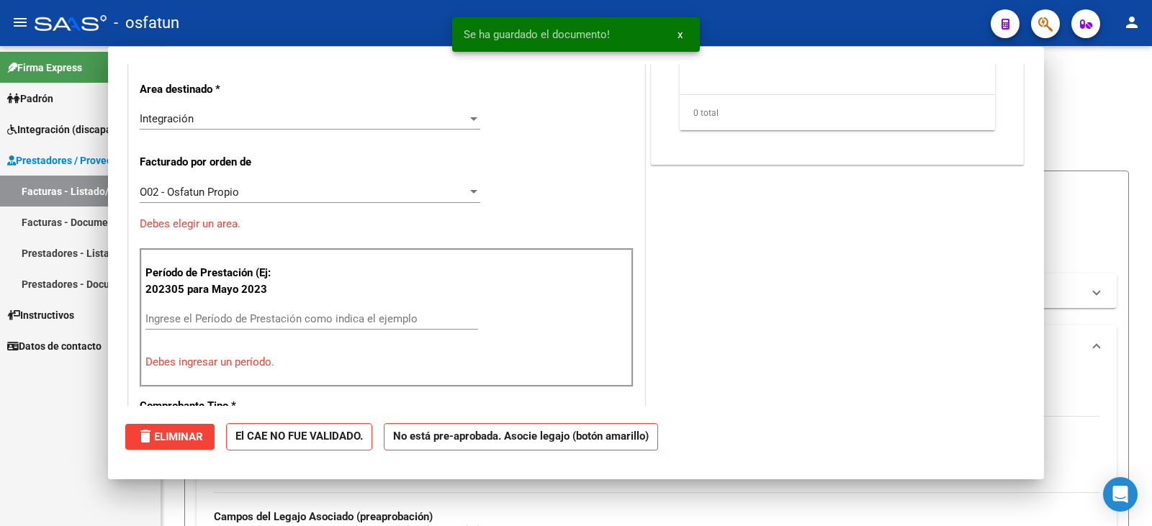
scroll to position [244, 0]
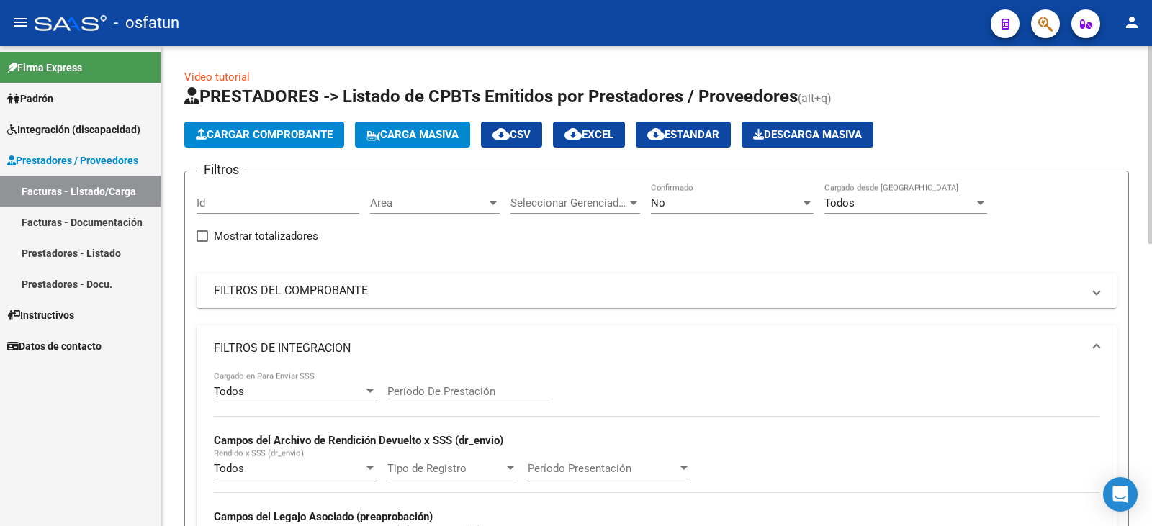
drag, startPoint x: 923, startPoint y: 424, endPoint x: 588, endPoint y: 259, distance: 374.0
click at [923, 423] on div "Todos Cargado en Para Enviar SSS Período De Prestación Campos del Archivo de Re…" at bounding box center [657, 471] width 886 height 198
click at [256, 133] on span "Cargar Comprobante" at bounding box center [264, 134] width 137 height 13
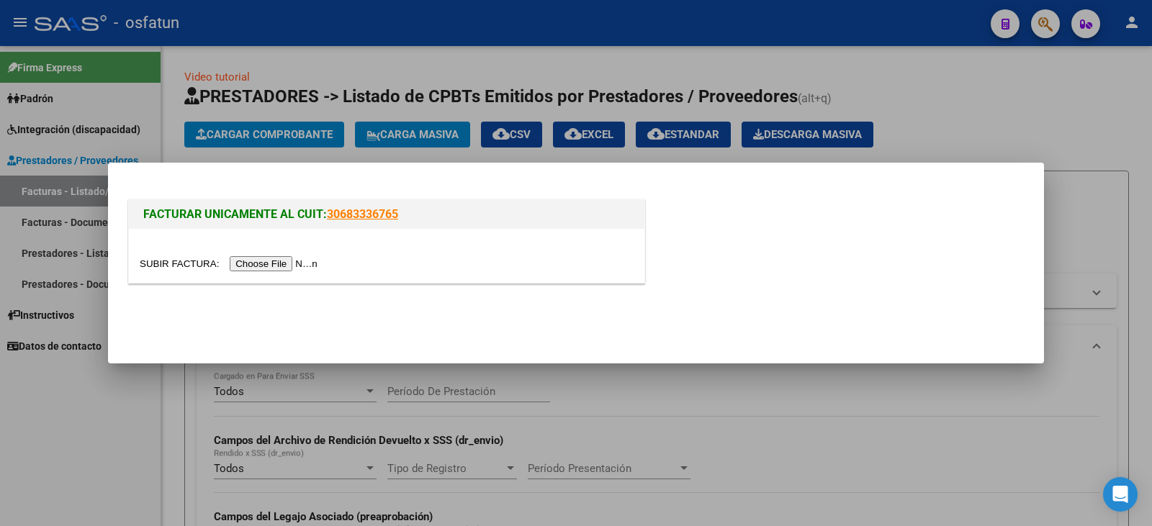
click at [260, 243] on div at bounding box center [387, 256] width 516 height 54
click at [256, 261] on input "file" at bounding box center [231, 263] width 182 height 15
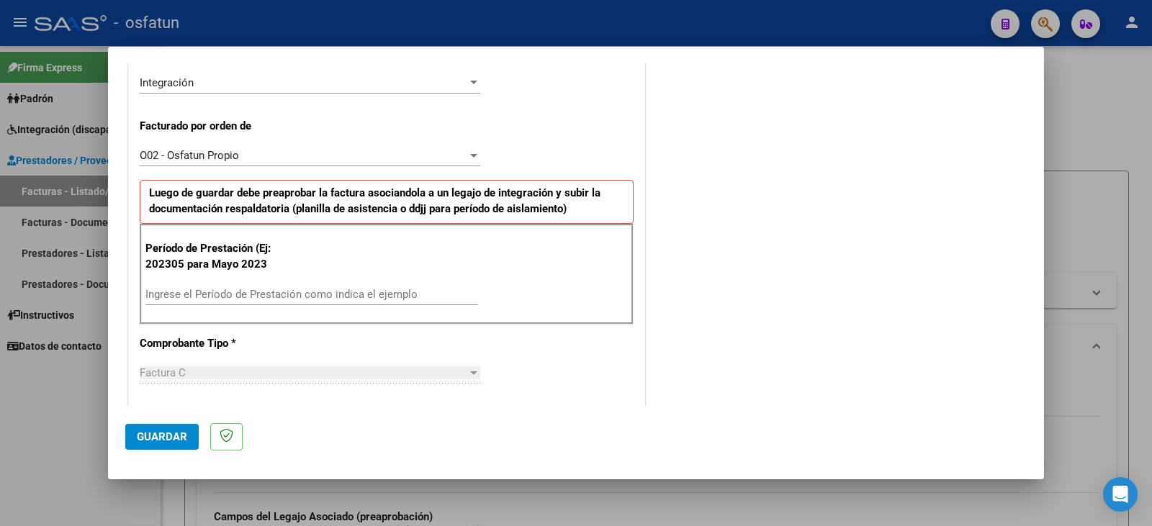
scroll to position [360, 0]
click at [221, 297] on input "Ingrese el Período de Prestación como indica el ejemplo" at bounding box center [311, 293] width 333 height 13
type input "202507"
click at [176, 434] on span "Guardar" at bounding box center [162, 437] width 50 height 13
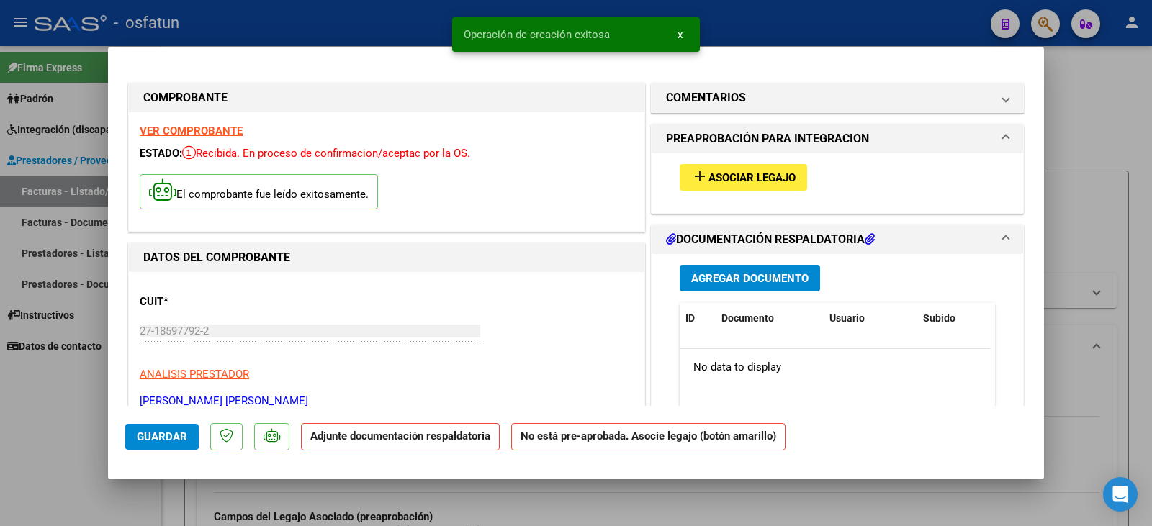
click at [768, 174] on span "Asociar Legajo" at bounding box center [752, 177] width 87 height 13
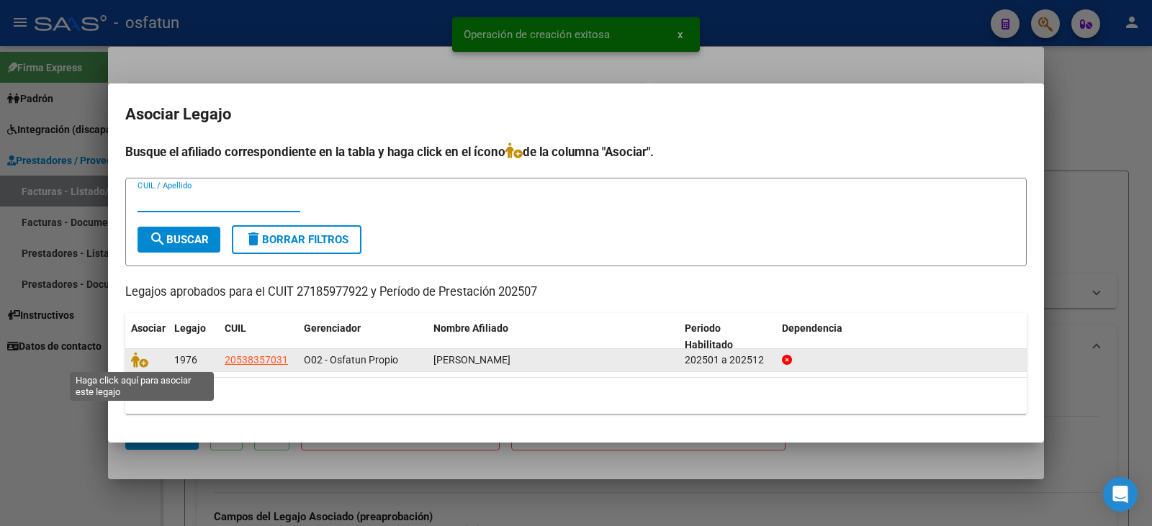
drag, startPoint x: 144, startPoint y: 361, endPoint x: 156, endPoint y: 357, distance: 13.0
click at [143, 361] on icon at bounding box center [139, 360] width 17 height 16
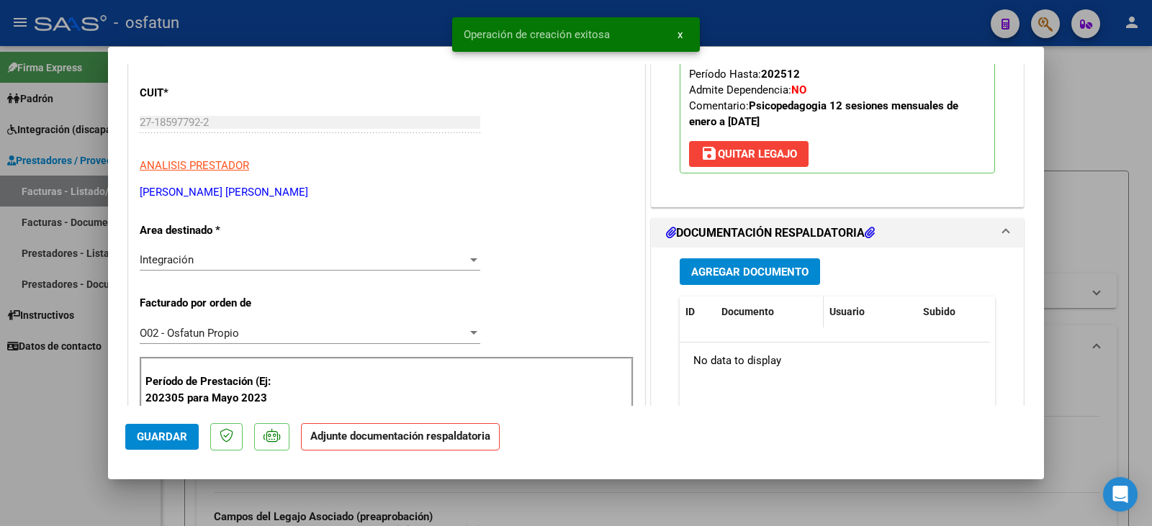
scroll to position [216, 0]
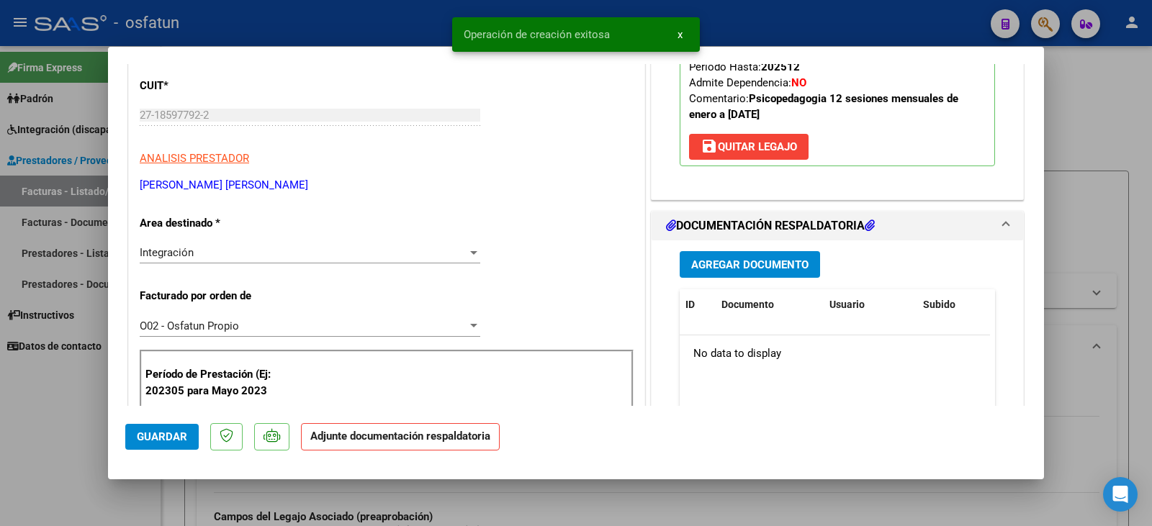
click at [720, 277] on button "Agregar Documento" at bounding box center [750, 264] width 140 height 27
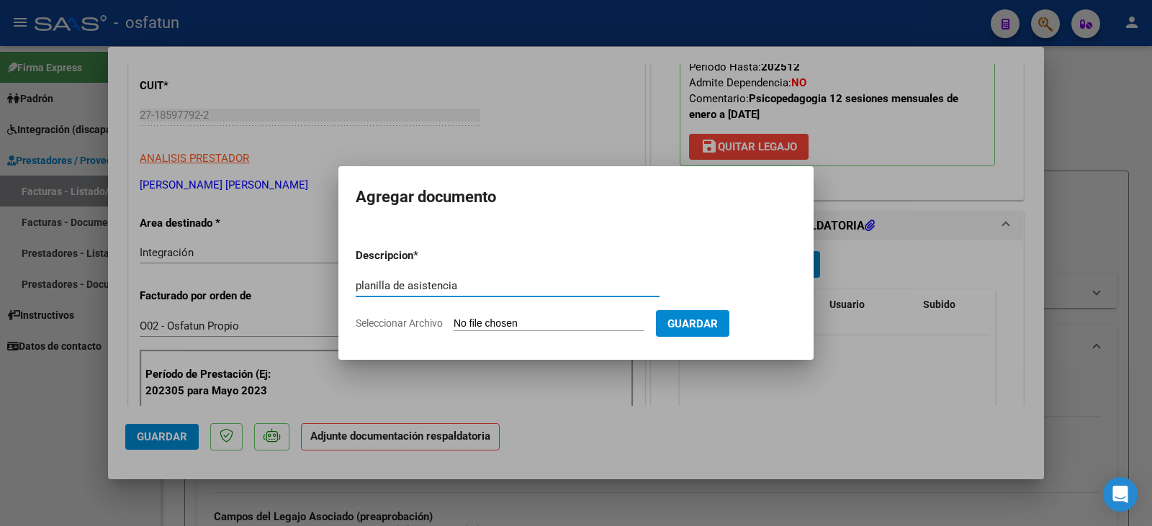
type input "planilla de asistencia"
click at [525, 325] on input "Seleccionar Archivo" at bounding box center [549, 325] width 191 height 14
type input "C:\fakepath\[PERSON_NAME] plan.pdf"
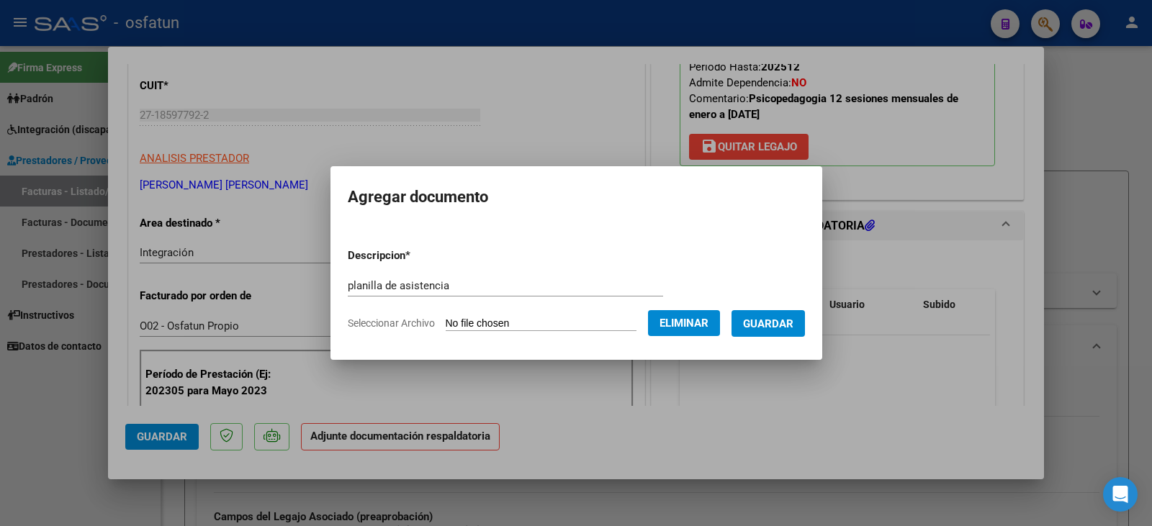
click at [785, 320] on span "Guardar" at bounding box center [768, 324] width 50 height 13
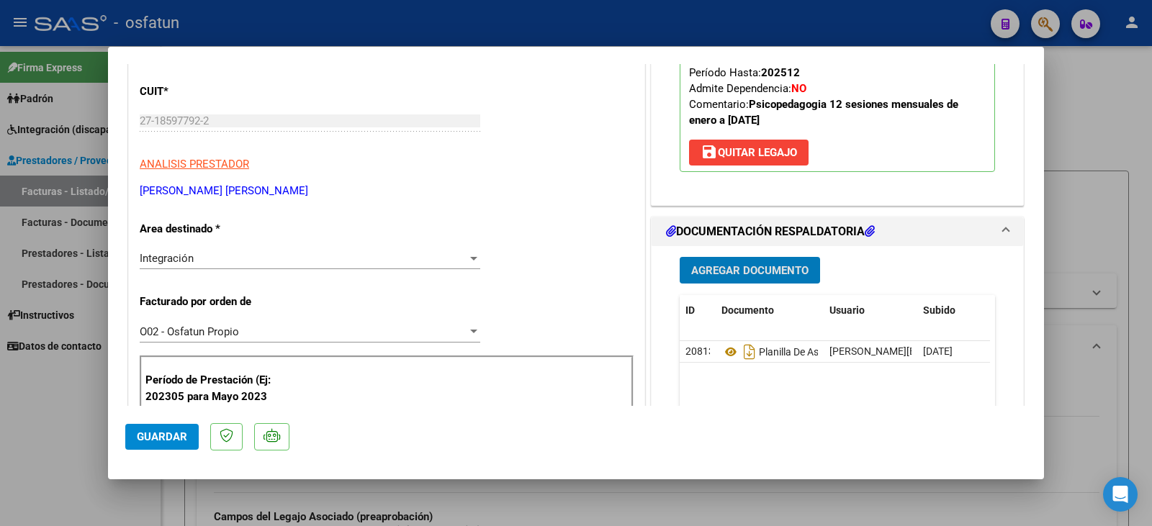
scroll to position [288, 0]
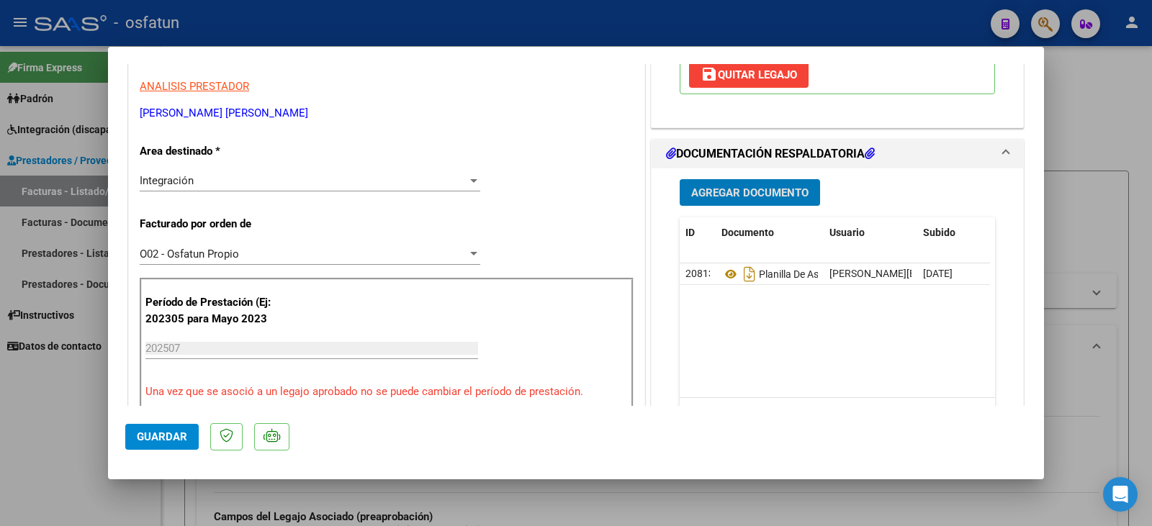
click at [745, 187] on span "Agregar Documento" at bounding box center [749, 193] width 117 height 13
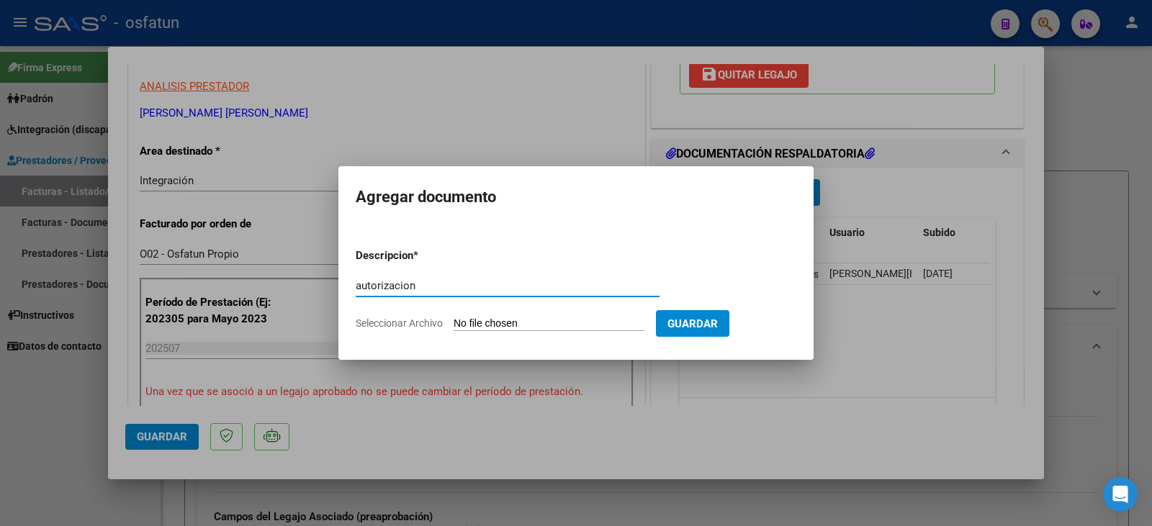
type input "autorizacion"
click at [564, 320] on input "Seleccionar Archivo" at bounding box center [549, 325] width 191 height 14
type input "C:\fakepath\[PERSON_NAME] - [PERSON_NAME] - psicope.pdf"
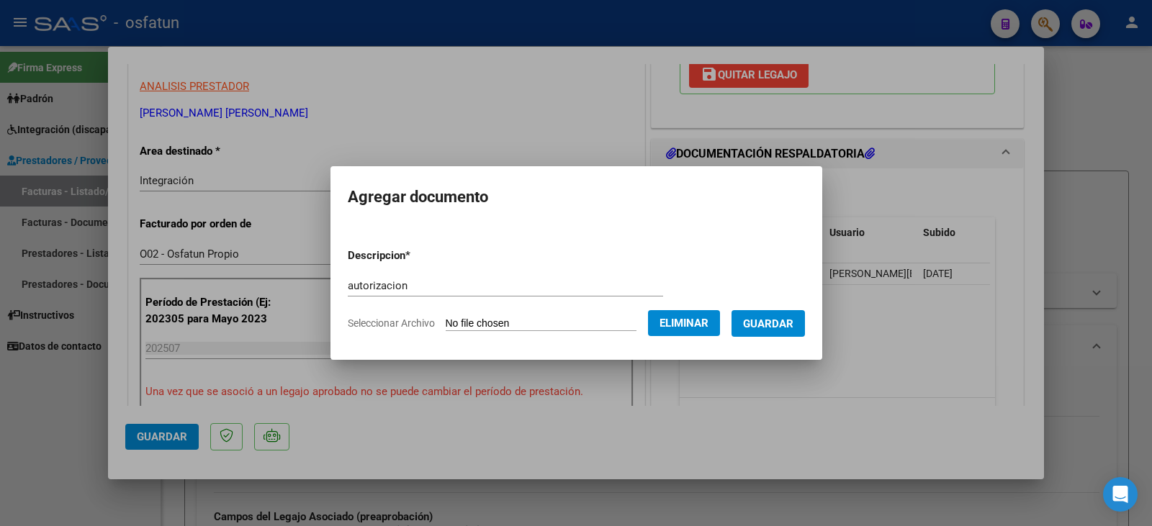
click at [769, 320] on span "Guardar" at bounding box center [768, 324] width 50 height 13
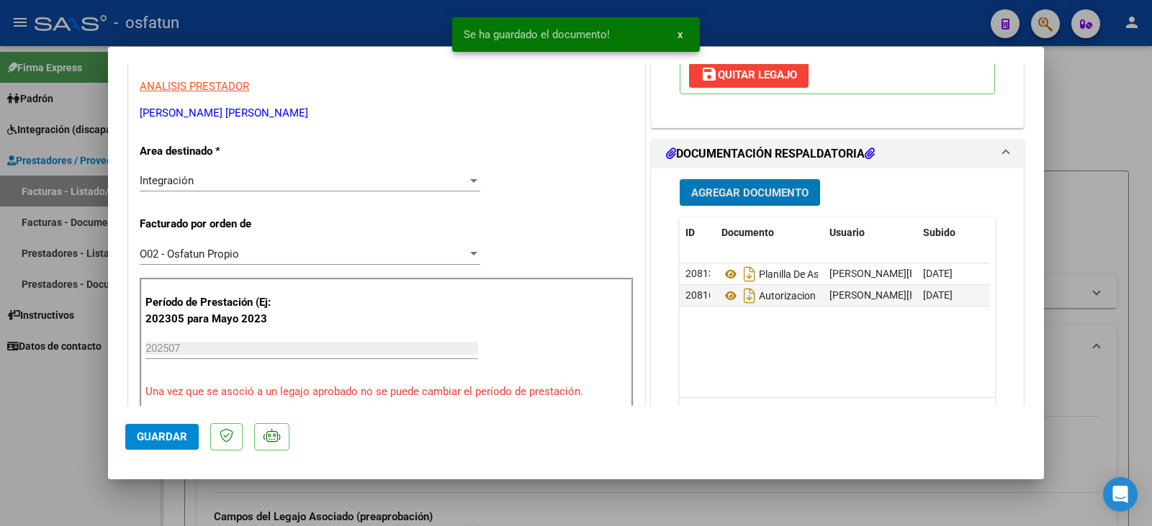
click at [153, 442] on span "Guardar" at bounding box center [162, 437] width 50 height 13
click at [96, 439] on div at bounding box center [576, 263] width 1152 height 526
type input "$ 0,00"
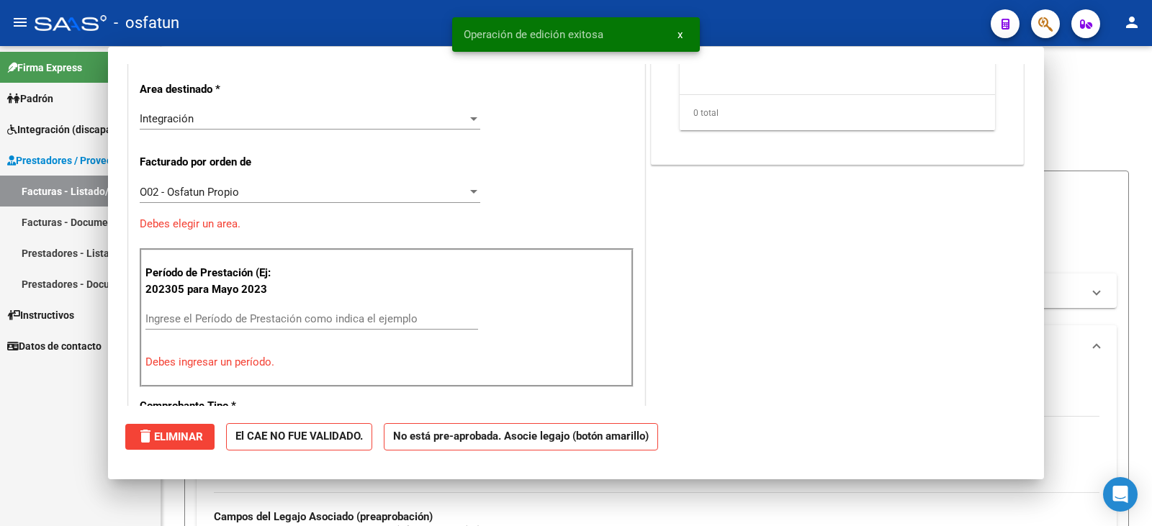
scroll to position [0, 0]
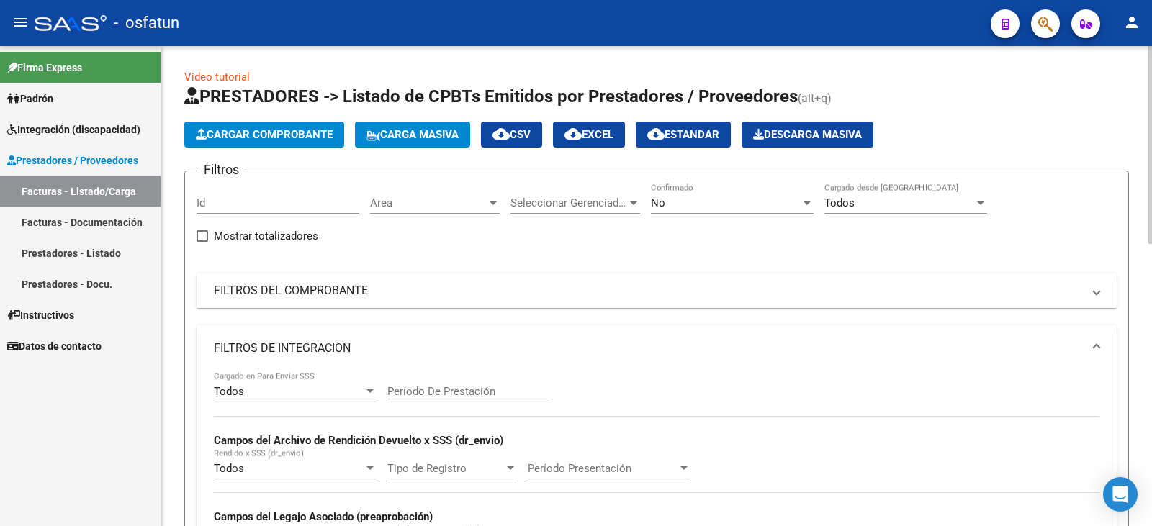
drag, startPoint x: 972, startPoint y: 295, endPoint x: 718, endPoint y: 166, distance: 284.4
click at [968, 292] on mat-panel-title "FILTROS DEL COMPROBANTE" at bounding box center [648, 291] width 869 height 16
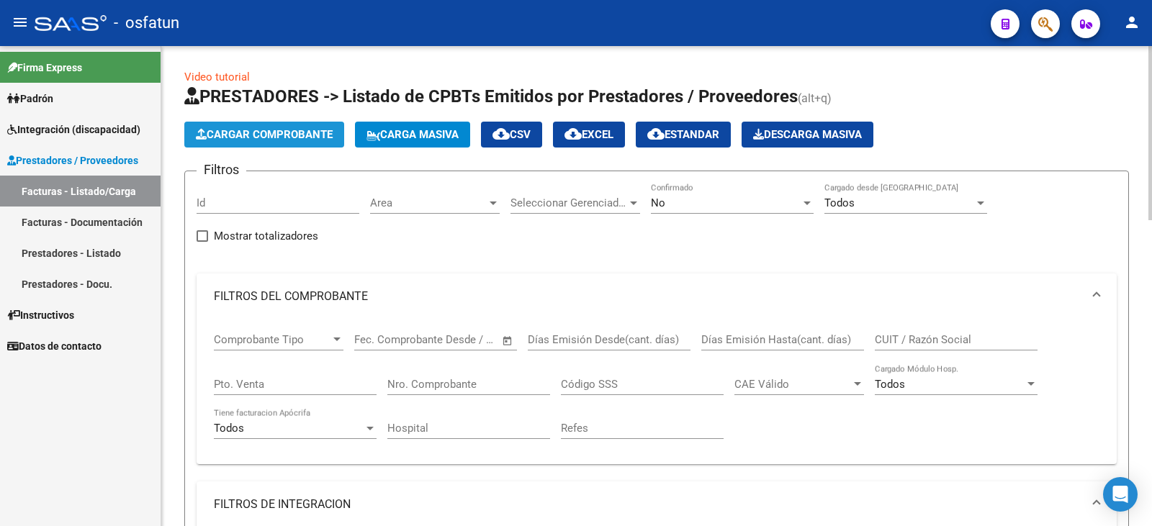
click at [215, 130] on span "Cargar Comprobante" at bounding box center [264, 134] width 137 height 13
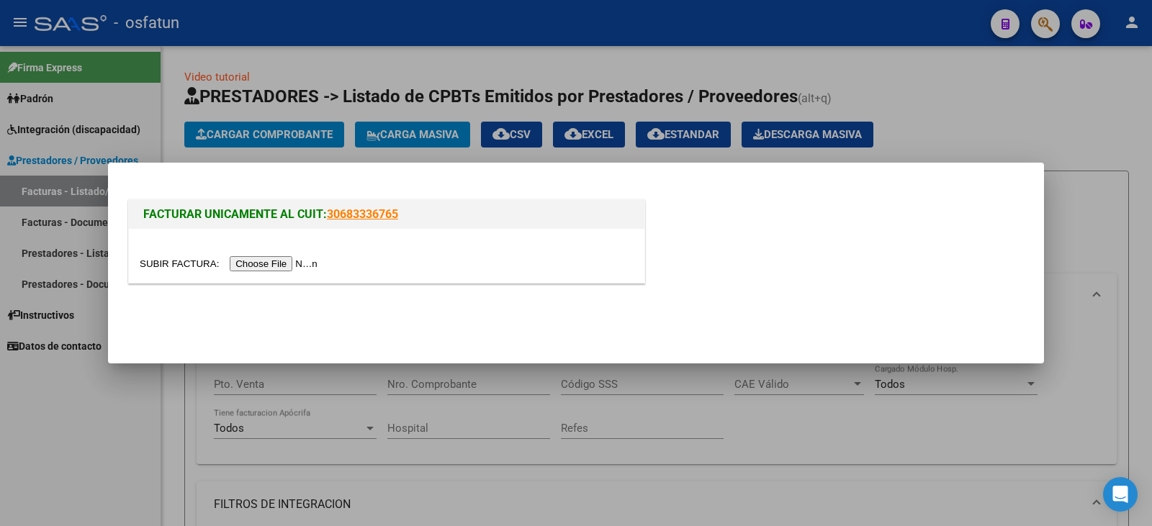
click at [247, 271] on input "file" at bounding box center [231, 263] width 182 height 15
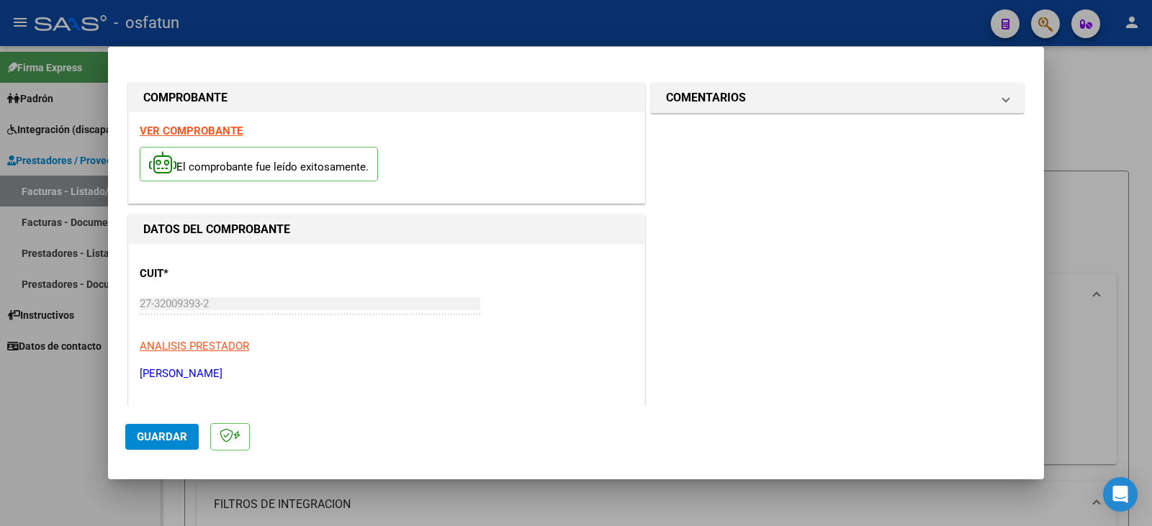
scroll to position [288, 0]
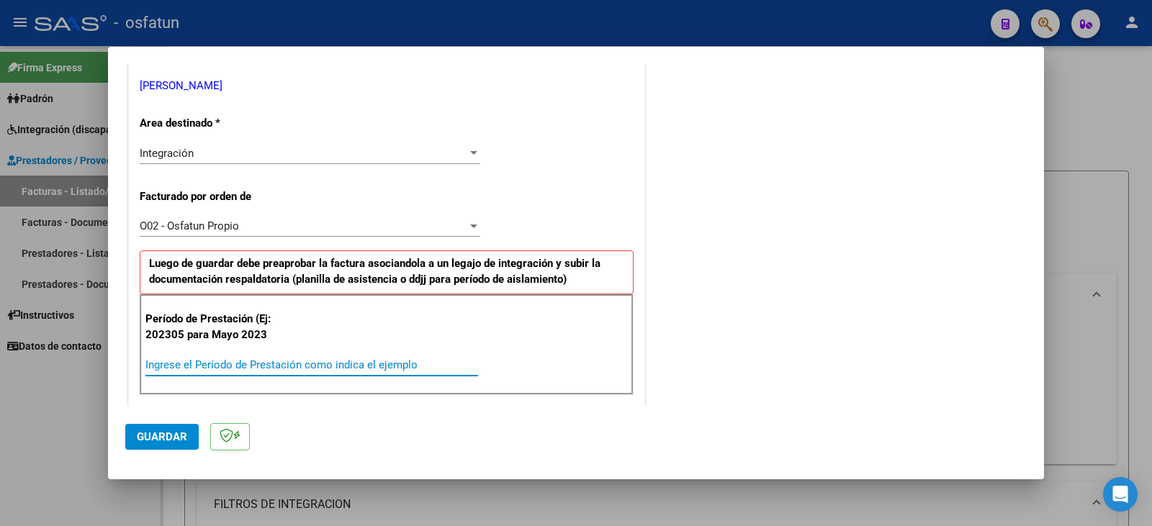
click at [168, 365] on input "Ingrese el Período de Prestación como indica el ejemplo" at bounding box center [311, 365] width 333 height 13
type input "202507"
click at [155, 435] on span "Guardar" at bounding box center [162, 437] width 50 height 13
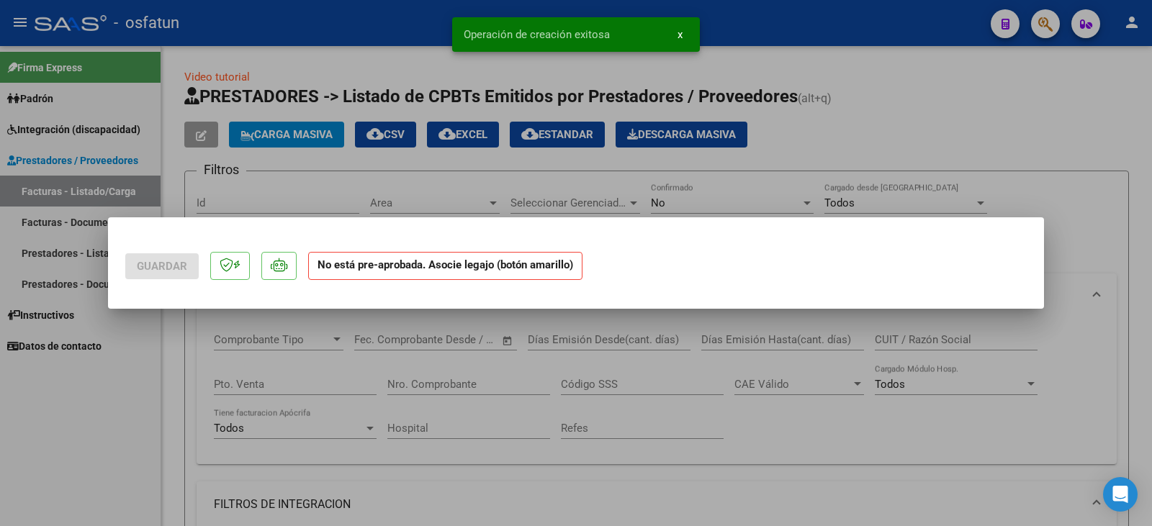
scroll to position [0, 0]
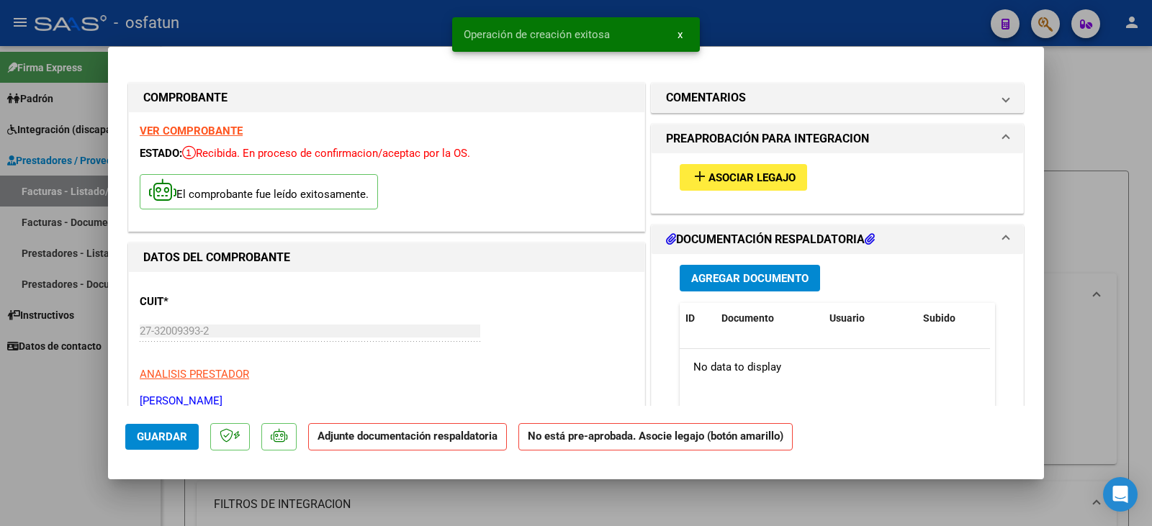
drag, startPoint x: 716, startPoint y: 158, endPoint x: 717, endPoint y: 173, distance: 15.1
click at [716, 161] on div "add Asociar Legajo" at bounding box center [837, 177] width 337 height 48
click at [716, 176] on span "Asociar Legajo" at bounding box center [752, 177] width 87 height 13
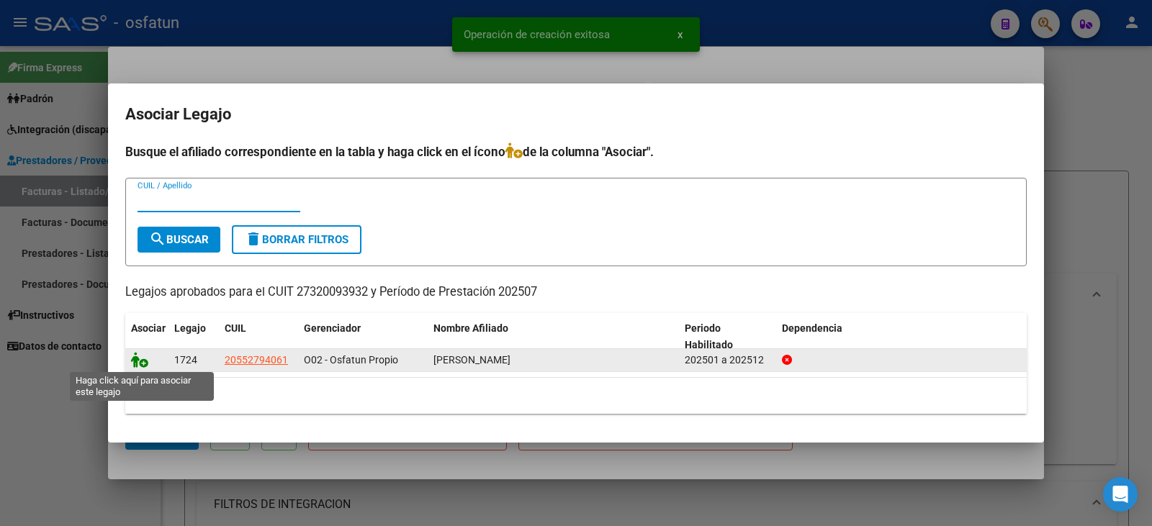
click at [143, 364] on icon at bounding box center [139, 360] width 17 height 16
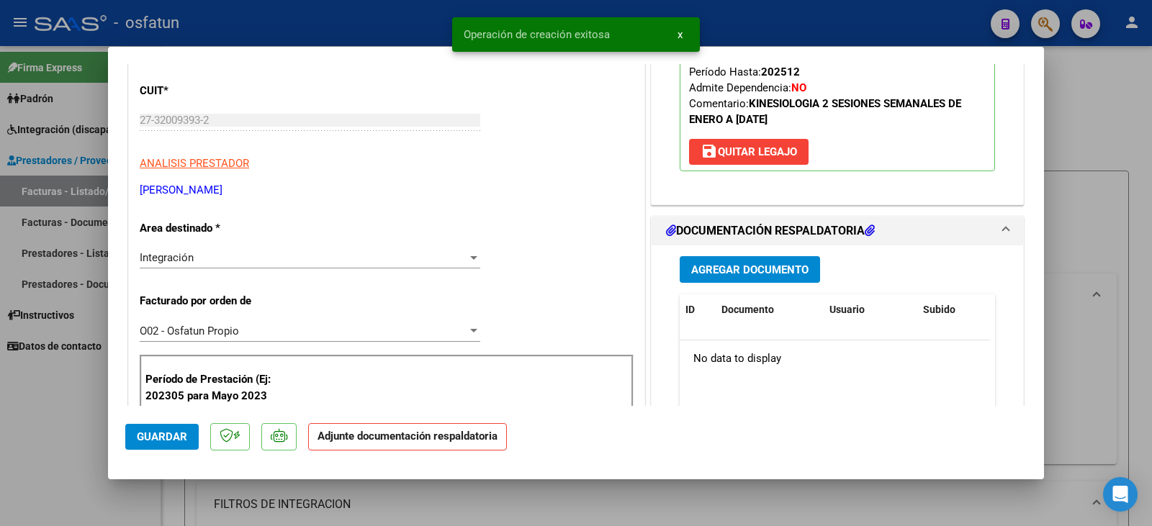
scroll to position [288, 0]
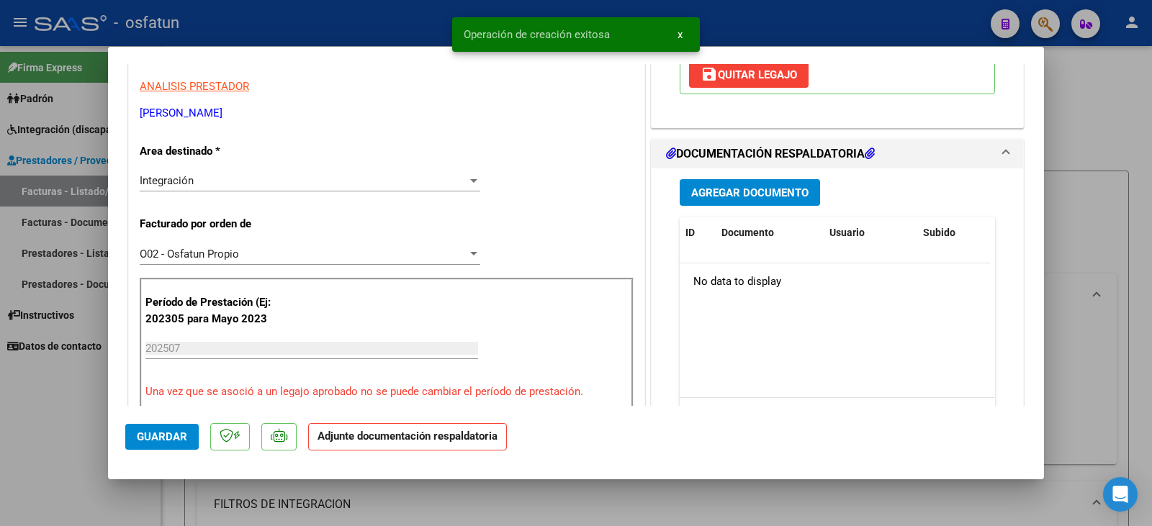
click at [774, 189] on span "Agregar Documento" at bounding box center [749, 193] width 117 height 13
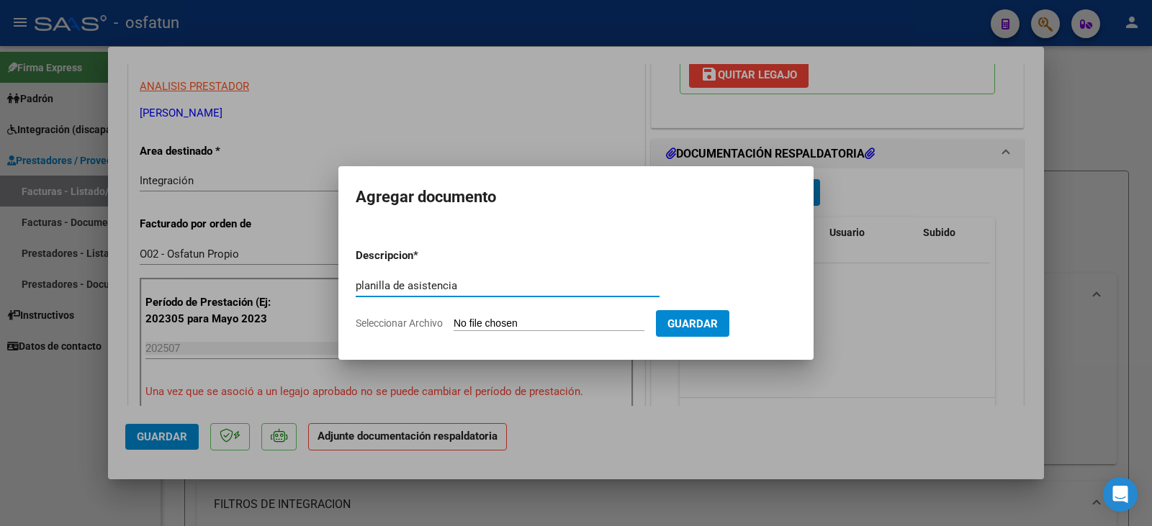
type input "planilla de asistencia"
click at [550, 331] on input "Seleccionar Archivo" at bounding box center [549, 325] width 191 height 14
type input "C:\fakepath\[PERSON_NAME] plan.pdf"
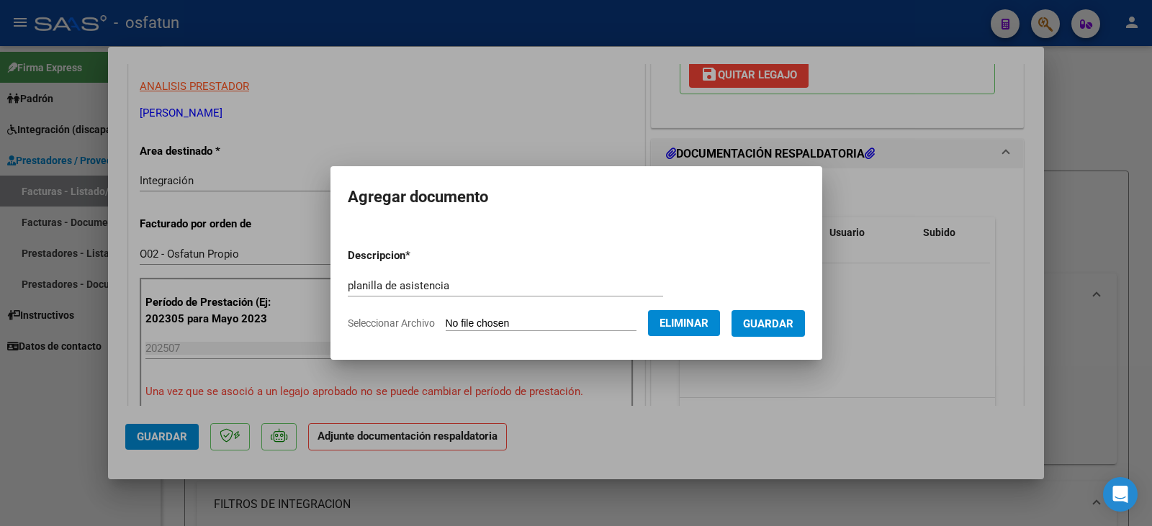
click at [787, 326] on span "Guardar" at bounding box center [768, 324] width 50 height 13
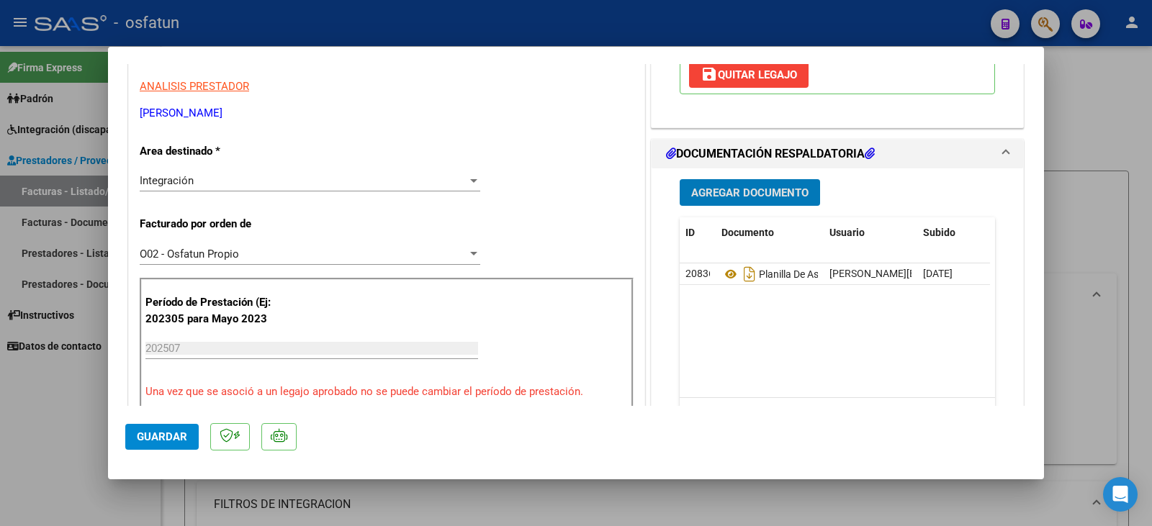
scroll to position [360, 0]
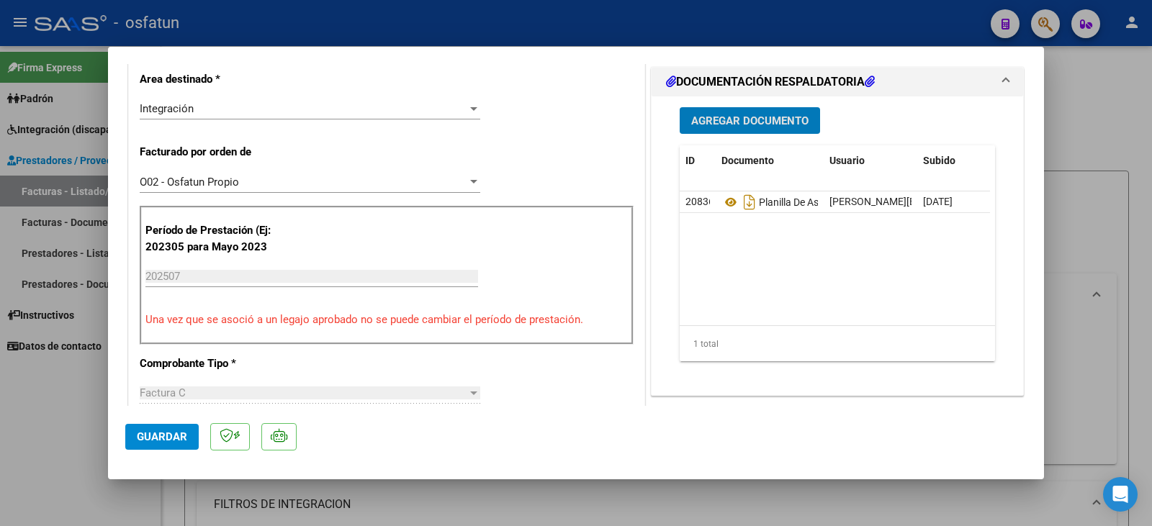
click at [728, 109] on button "Agregar Documento" at bounding box center [750, 120] width 140 height 27
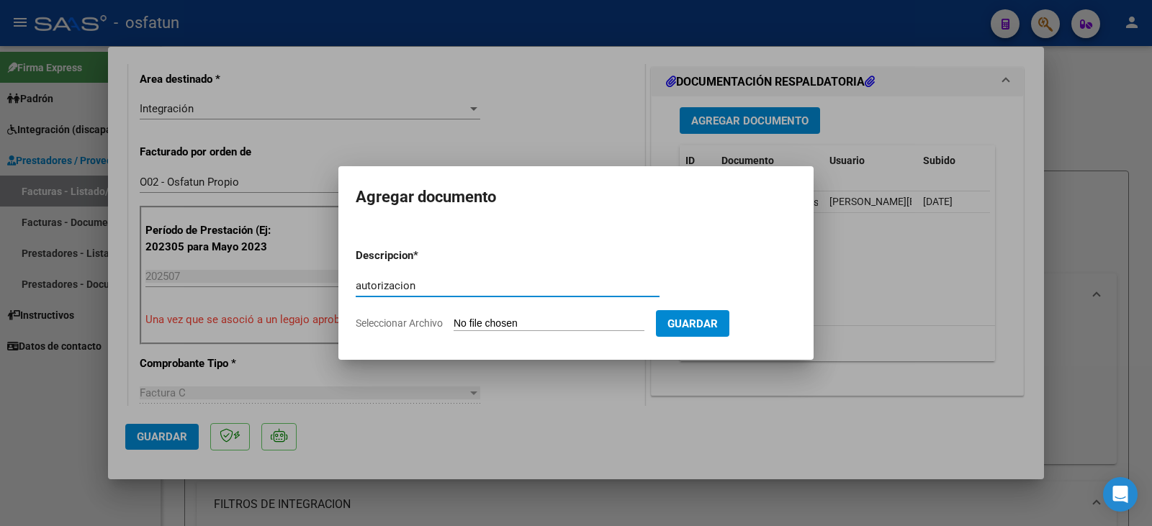
type input "autorizacion"
click at [573, 326] on input "Seleccionar Archivo" at bounding box center [549, 325] width 191 height 14
type input "C:\fakepath\[PERSON_NAME] - [PERSON_NAME] - kine.pdf"
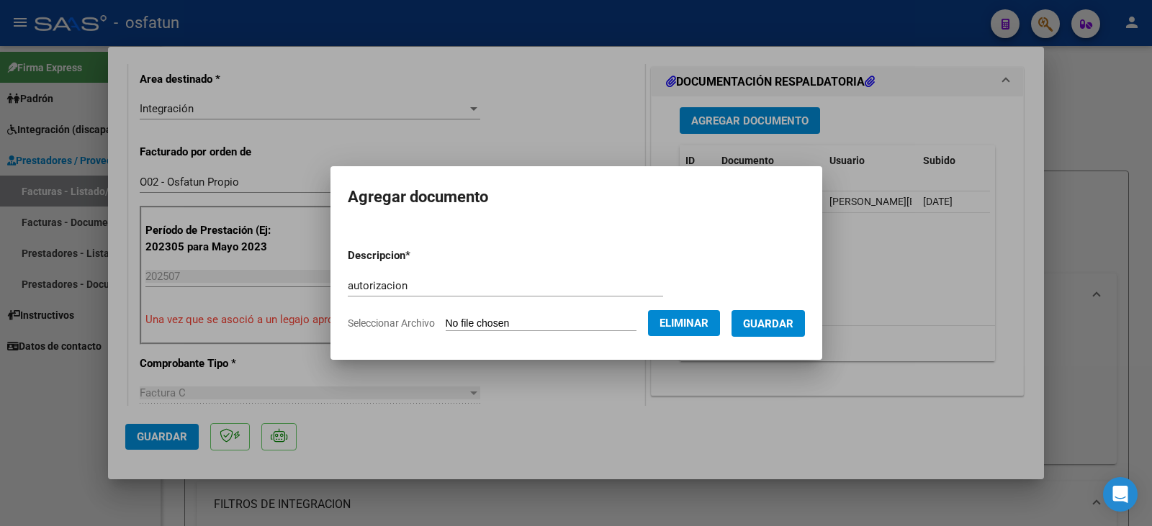
click at [794, 326] on span "Guardar" at bounding box center [768, 324] width 50 height 13
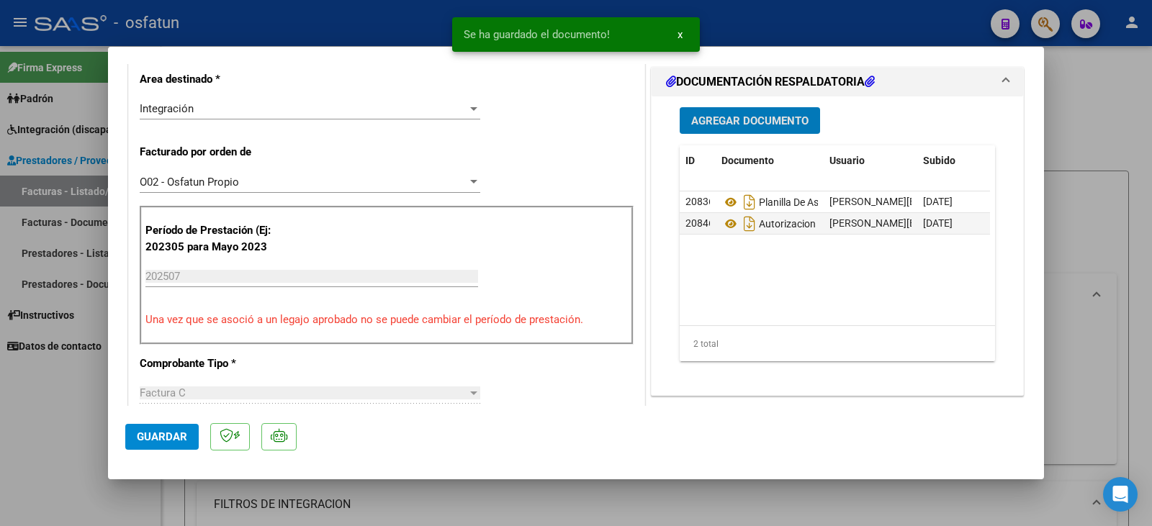
click at [152, 432] on span "Guardar" at bounding box center [162, 437] width 50 height 13
click at [87, 430] on div at bounding box center [576, 263] width 1152 height 526
type input "$ 0,00"
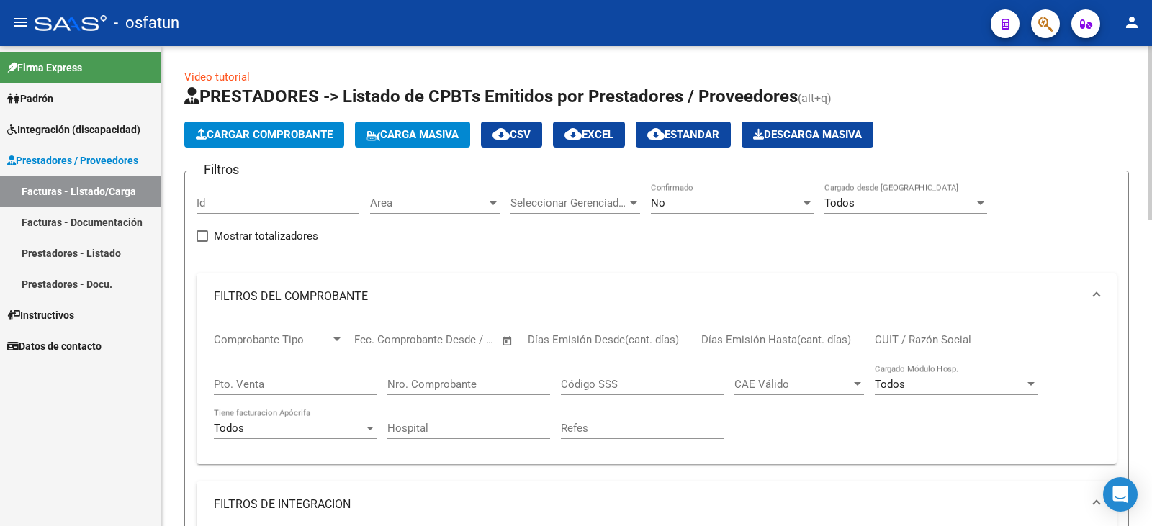
drag, startPoint x: 1056, startPoint y: 256, endPoint x: 777, endPoint y: 191, distance: 286.3
click at [1055, 256] on div "Filtros Id Area Area Seleccionar Gerenciador Seleccionar Gerenciador No Confirm…" at bounding box center [657, 494] width 920 height 622
click at [290, 127] on button "Cargar Comprobante" at bounding box center [264, 135] width 160 height 26
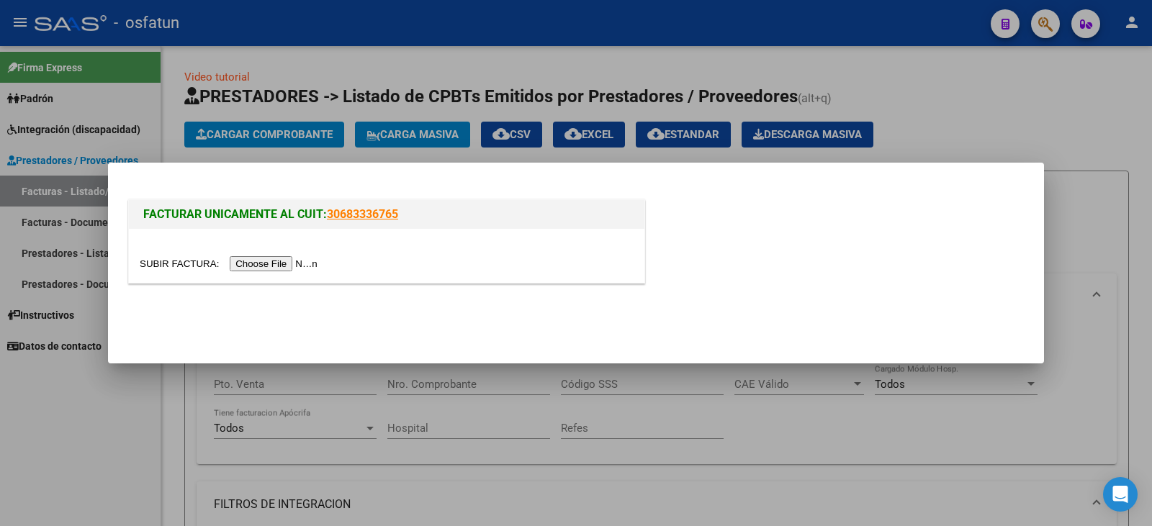
click at [266, 259] on input "file" at bounding box center [231, 263] width 182 height 15
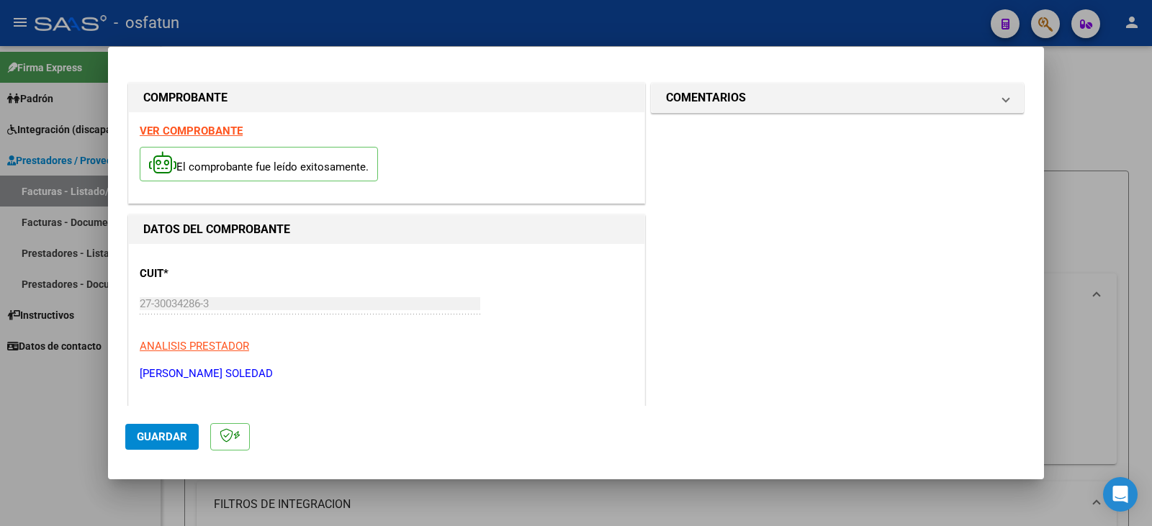
scroll to position [360, 0]
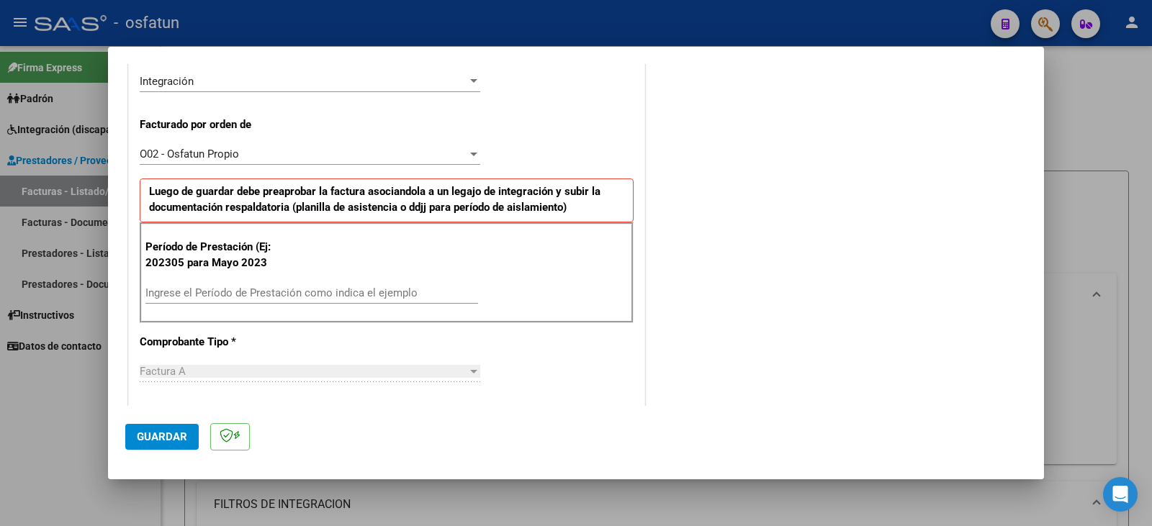
drag, startPoint x: 254, startPoint y: 297, endPoint x: 242, endPoint y: 310, distance: 17.8
click at [254, 298] on input "Ingrese el Período de Prestación como indica el ejemplo" at bounding box center [311, 293] width 333 height 13
type input "202507"
click at [168, 434] on span "Guardar" at bounding box center [162, 437] width 50 height 13
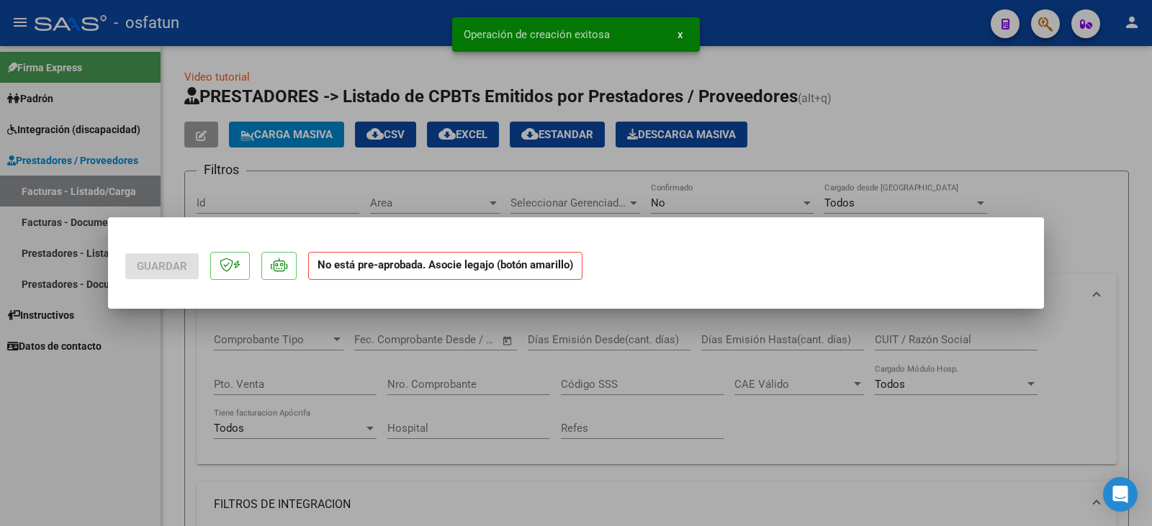
scroll to position [0, 0]
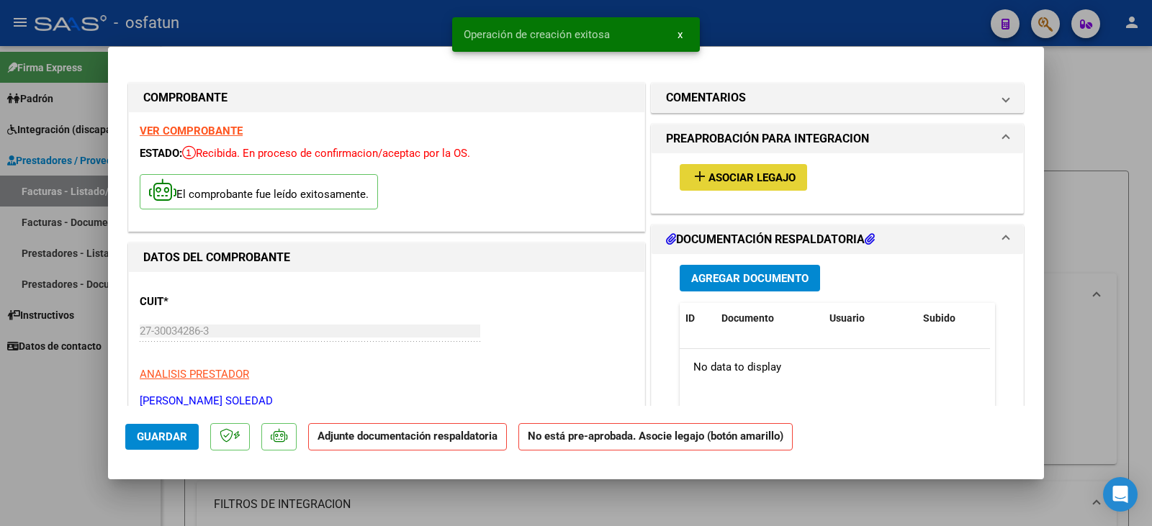
click at [731, 179] on span "Asociar Legajo" at bounding box center [752, 177] width 87 height 13
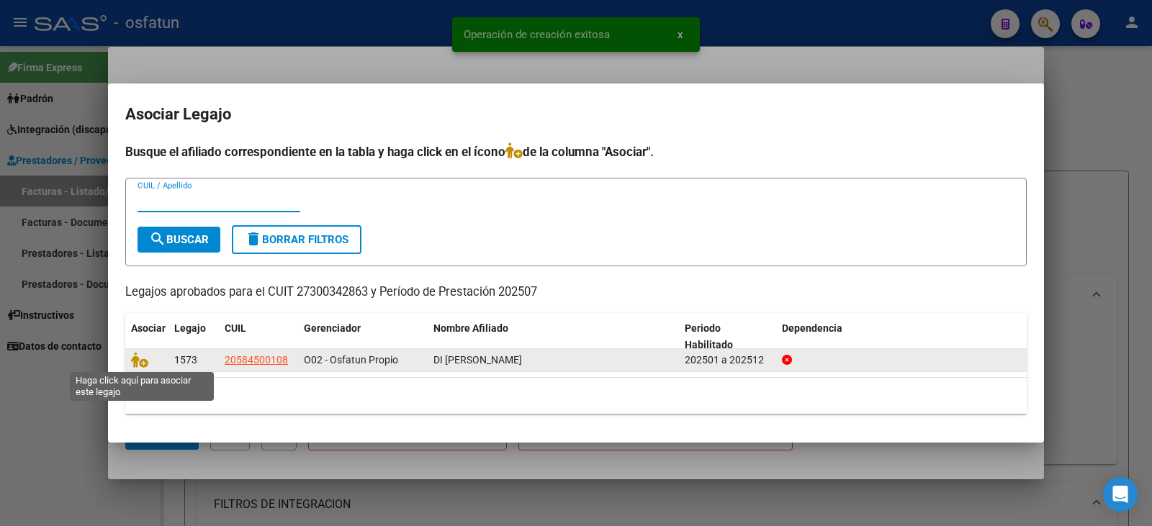
click at [145, 356] on icon at bounding box center [139, 360] width 17 height 16
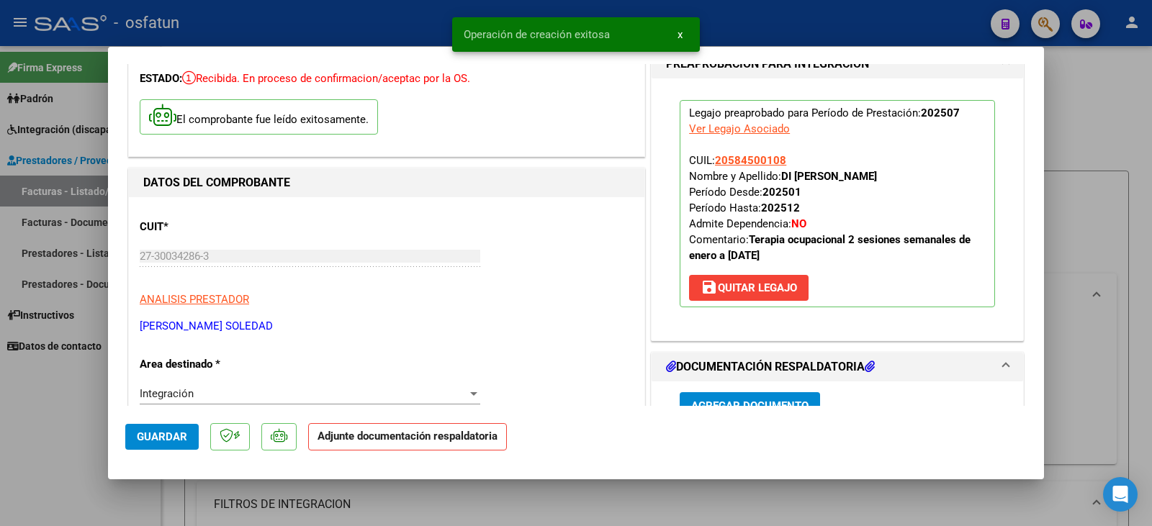
scroll to position [144, 0]
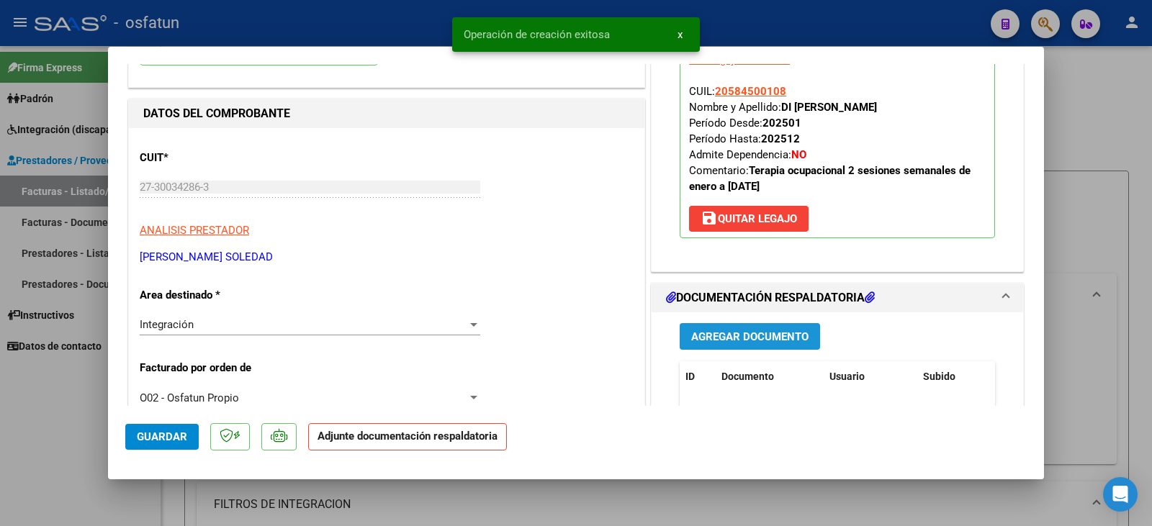
click at [755, 337] on span "Agregar Documento" at bounding box center [749, 337] width 117 height 13
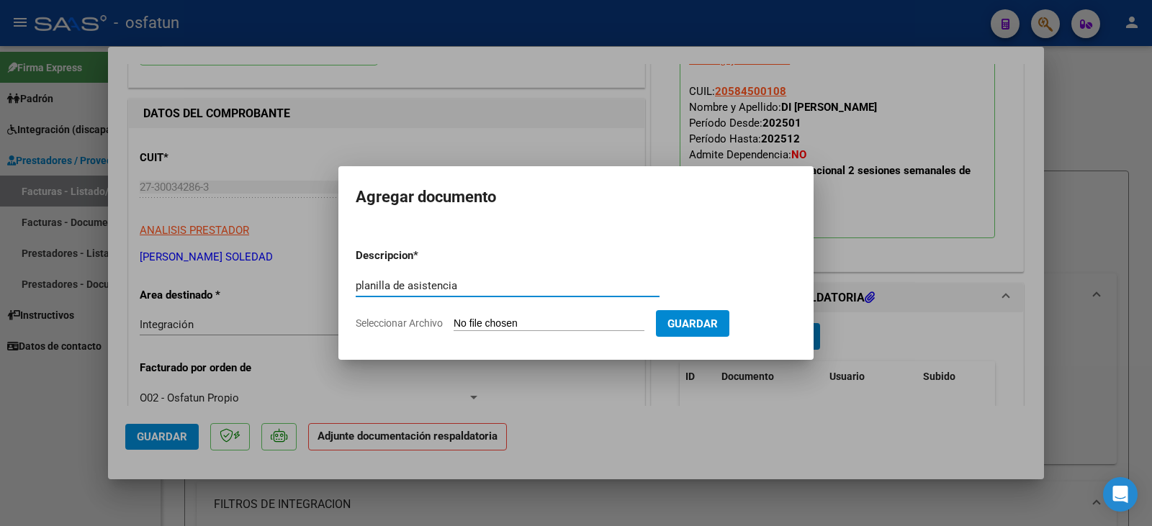
type input "planilla de asistencia"
click at [562, 314] on form "Descripcion * planilla de asistencia Escriba aquí una descripcion Seleccionar A…" at bounding box center [576, 289] width 441 height 105
click at [490, 324] on input "Seleccionar Archivo" at bounding box center [549, 325] width 191 height 14
type input "C:\fakepath\[PERSON_NAME] plan.jpg"
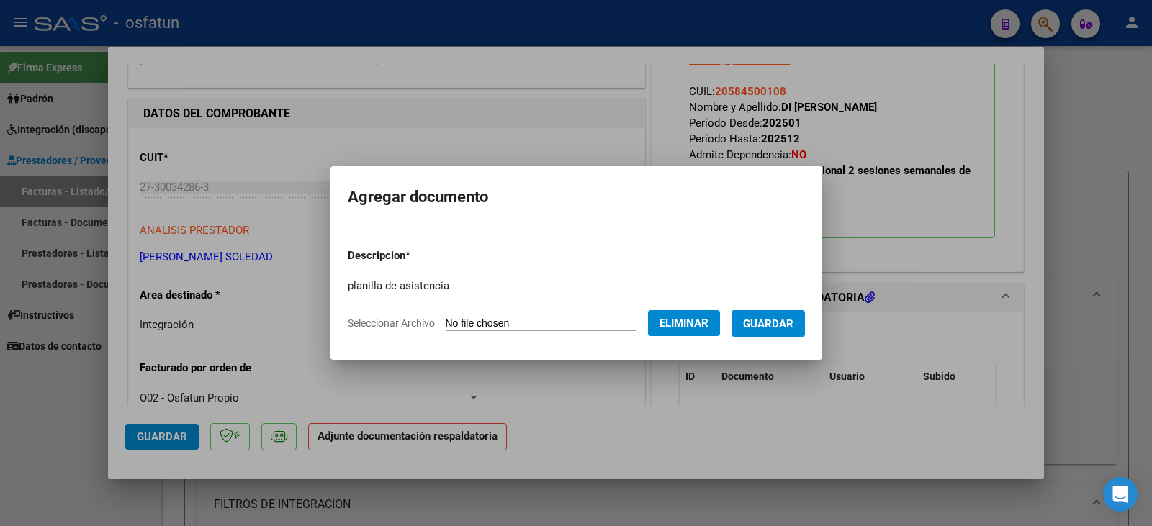
click at [794, 322] on span "Guardar" at bounding box center [768, 324] width 50 height 13
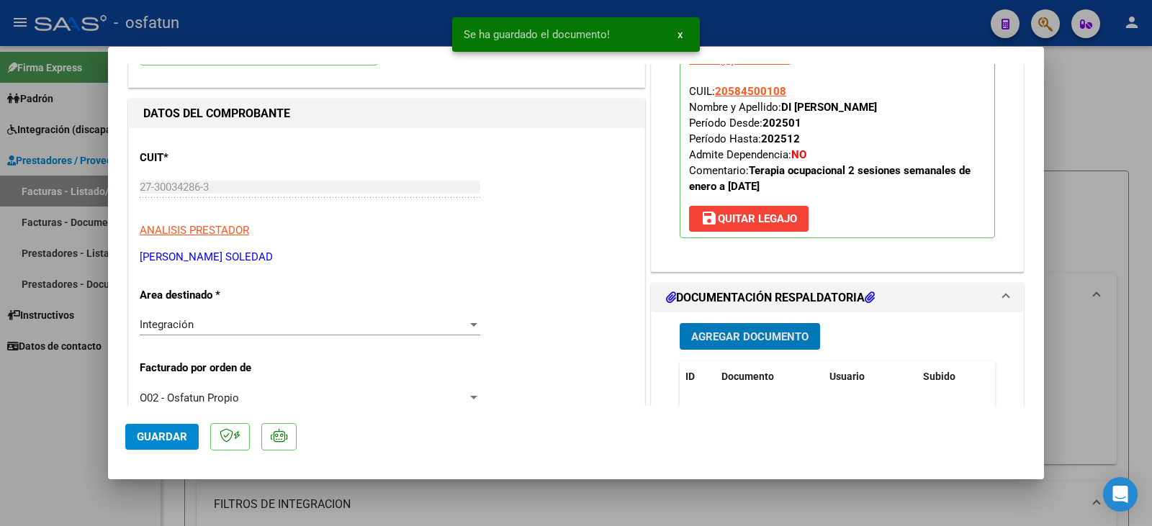
click at [750, 344] on button "Agregar Documento" at bounding box center [750, 336] width 140 height 27
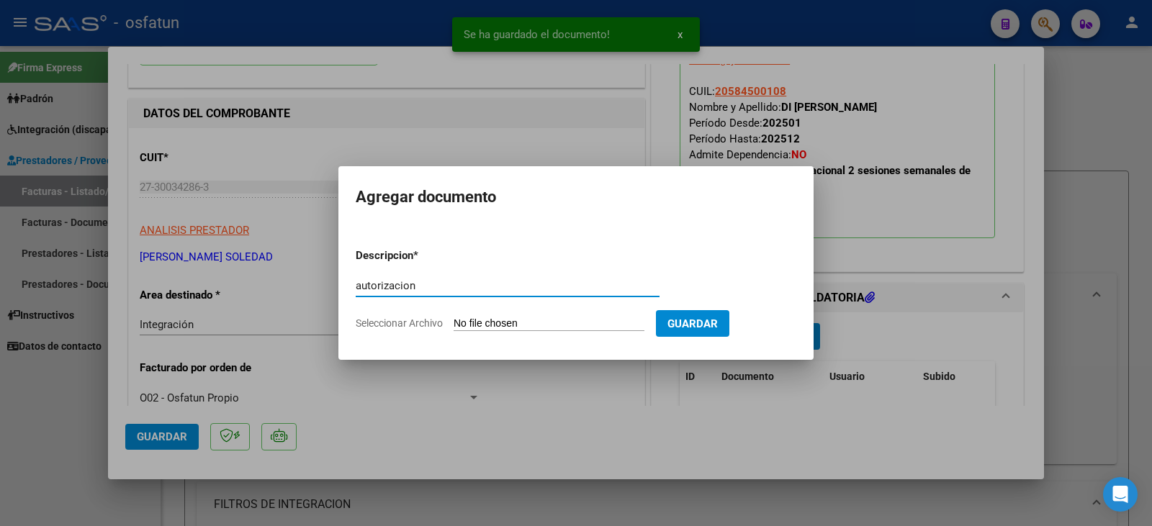
type input "autorizacion"
click at [521, 331] on form "Descripcion * autorizacion Escriba aquí una descripcion Seleccionar Archivo Gua…" at bounding box center [576, 289] width 441 height 105
click at [526, 324] on input "Seleccionar Archivo" at bounding box center [549, 325] width 191 height 14
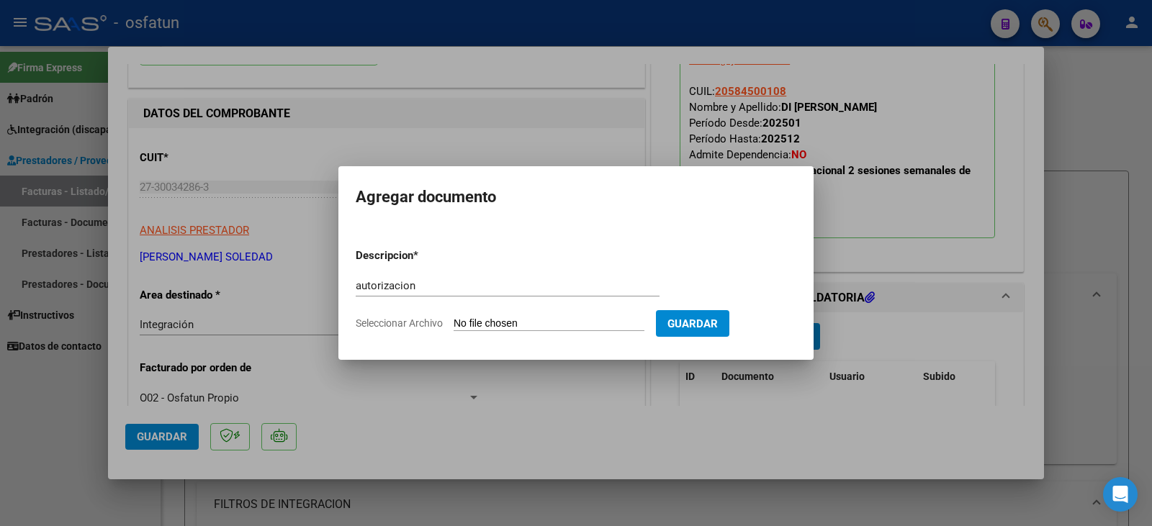
type input "C:\fakepath\Di Pasquo - [PERSON_NAME] - to.pdf"
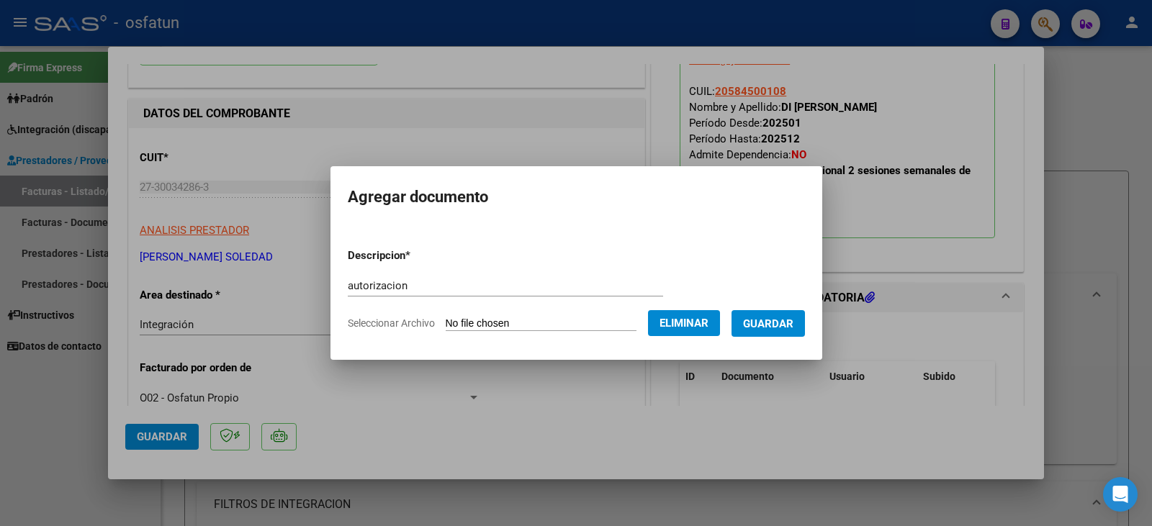
click at [780, 327] on span "Guardar" at bounding box center [768, 324] width 50 height 13
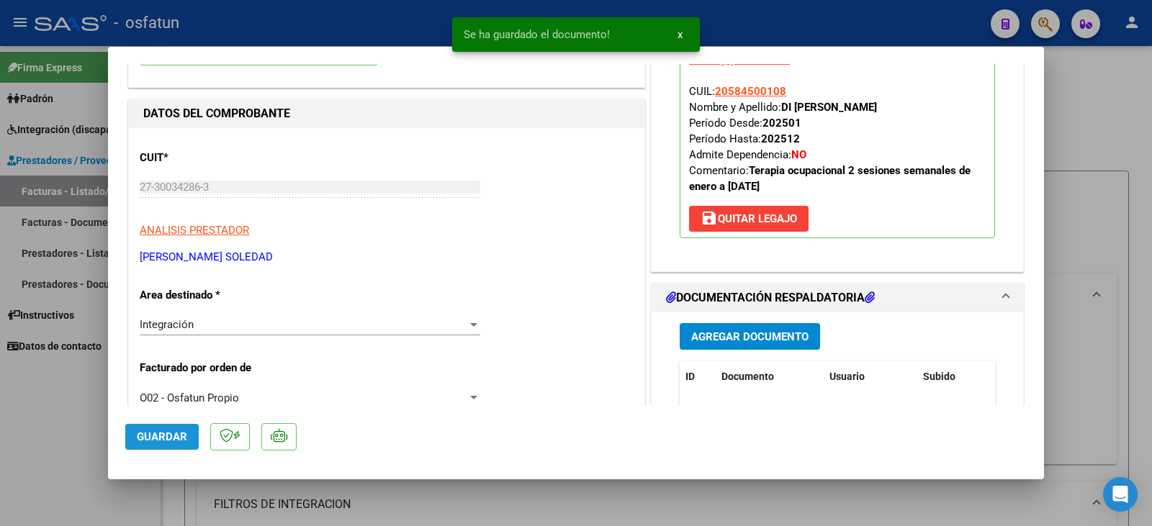
drag, startPoint x: 169, startPoint y: 441, endPoint x: 70, endPoint y: 441, distance: 98.7
click at [168, 441] on span "Guardar" at bounding box center [162, 437] width 50 height 13
click at [69, 442] on div at bounding box center [576, 263] width 1152 height 526
type input "$ 0,00"
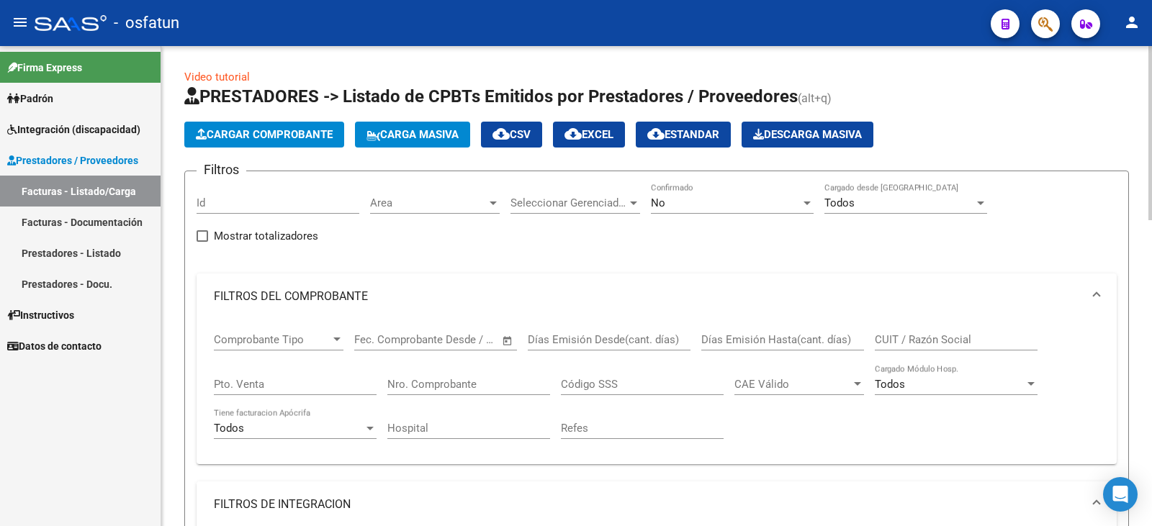
click at [585, 493] on mat-expansion-panel-header "FILTROS DE INTEGRACION" at bounding box center [657, 505] width 920 height 46
click at [273, 135] on span "Cargar Comprobante" at bounding box center [264, 134] width 137 height 13
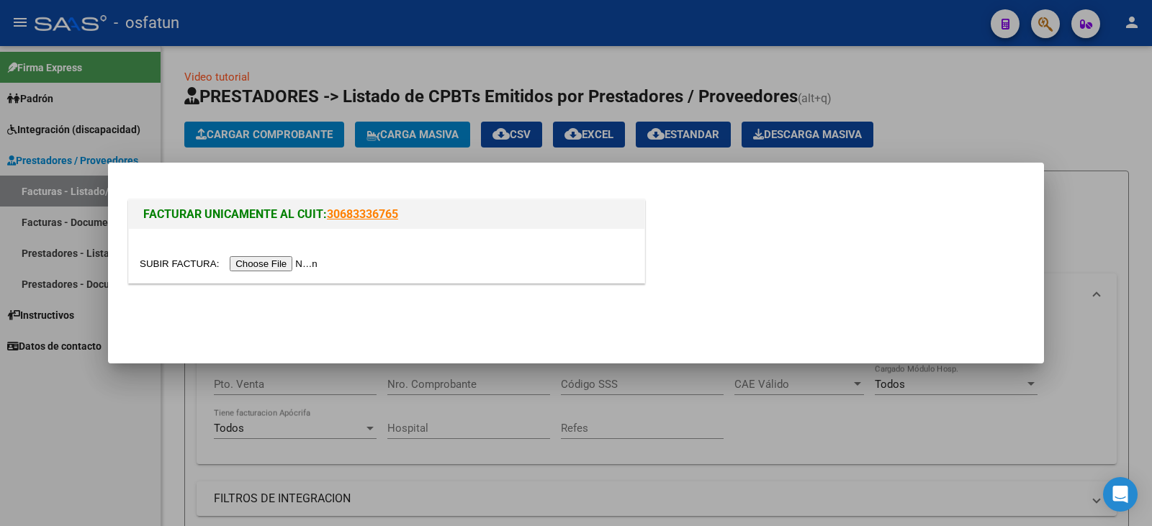
click at [282, 262] on input "file" at bounding box center [231, 263] width 182 height 15
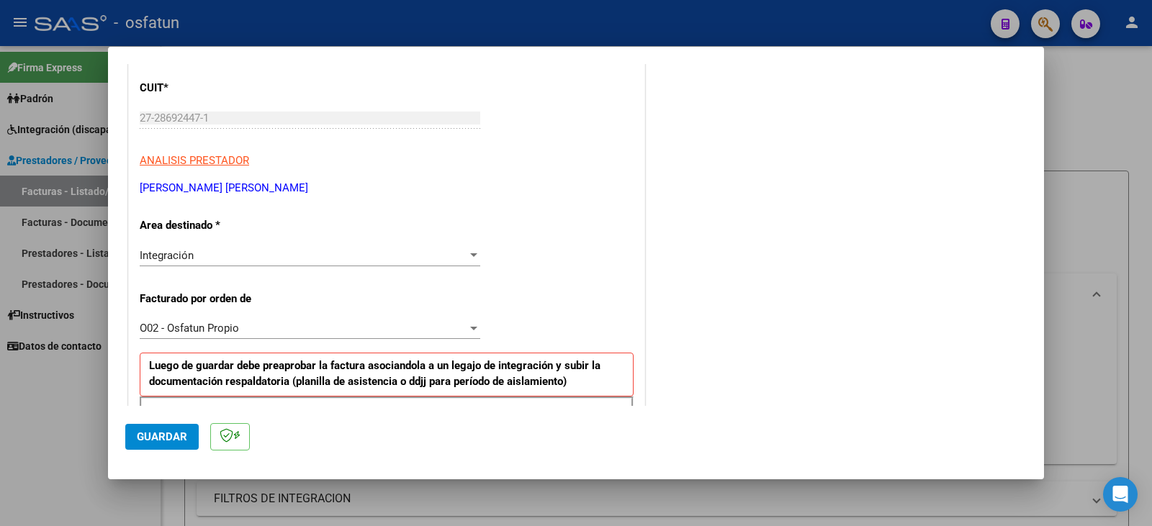
scroll to position [288, 0]
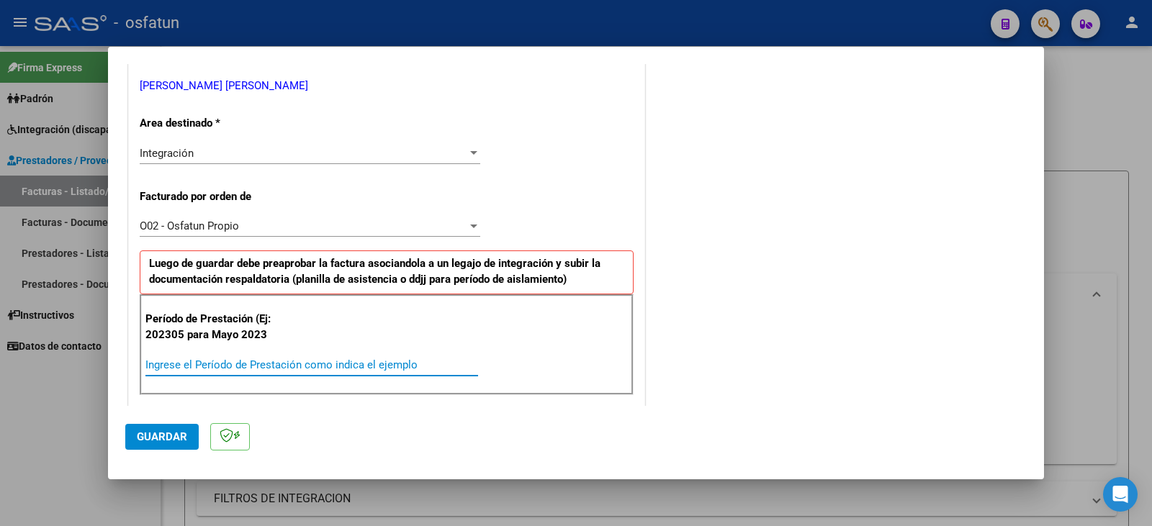
click at [229, 360] on input "Ingrese el Período de Prestación como indica el ejemplo" at bounding box center [311, 365] width 333 height 13
type input "202507"
click at [161, 437] on span "Guardar" at bounding box center [162, 437] width 50 height 13
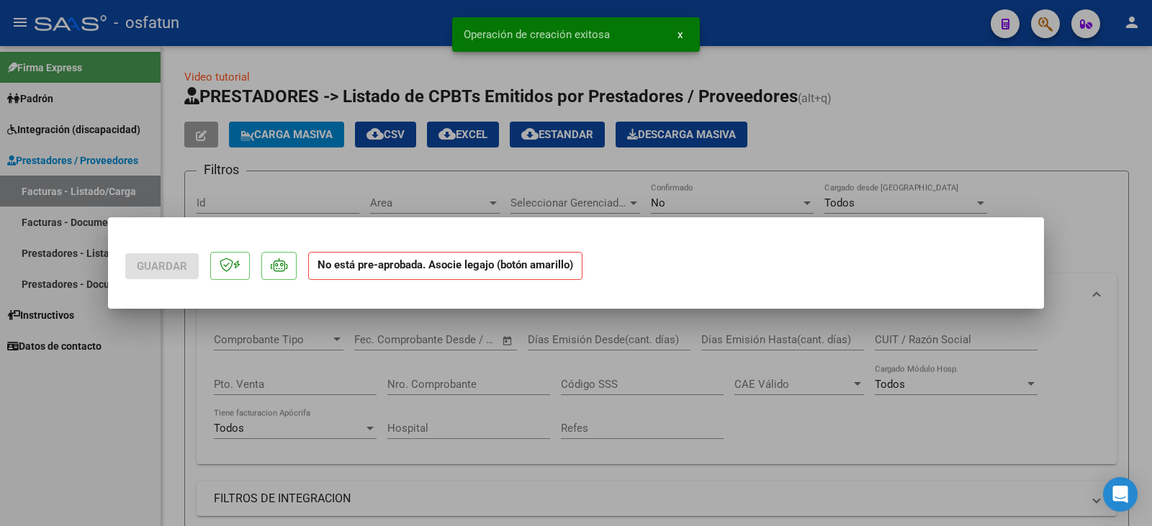
scroll to position [0, 0]
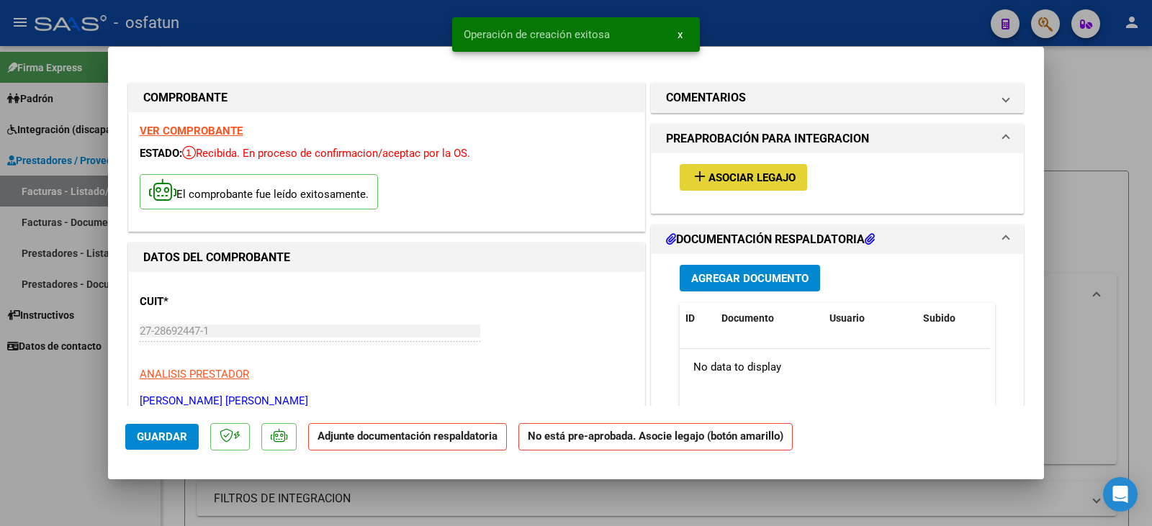
click at [761, 176] on span "Asociar Legajo" at bounding box center [752, 177] width 87 height 13
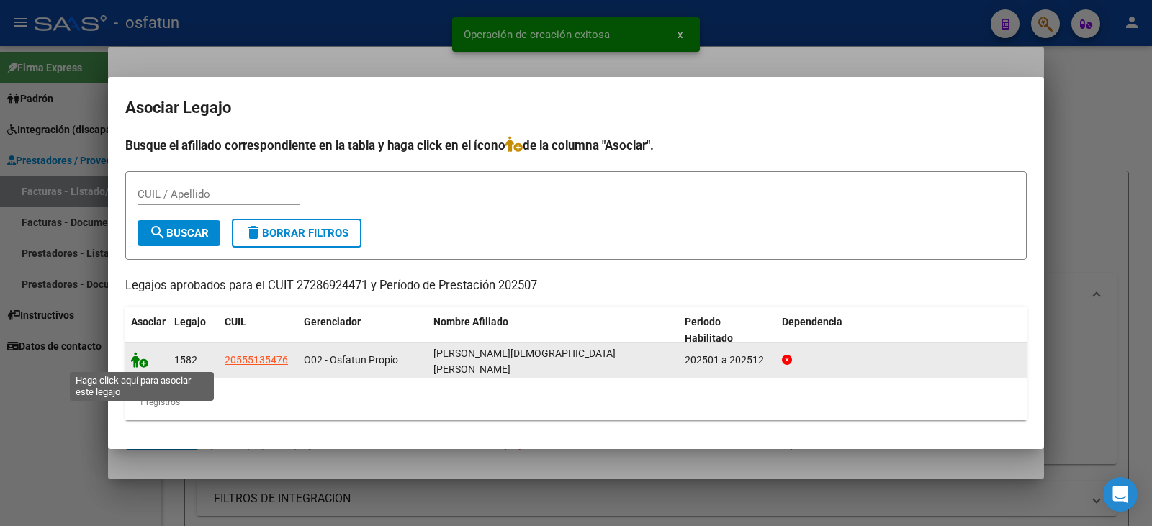
click at [140, 365] on icon at bounding box center [139, 360] width 17 height 16
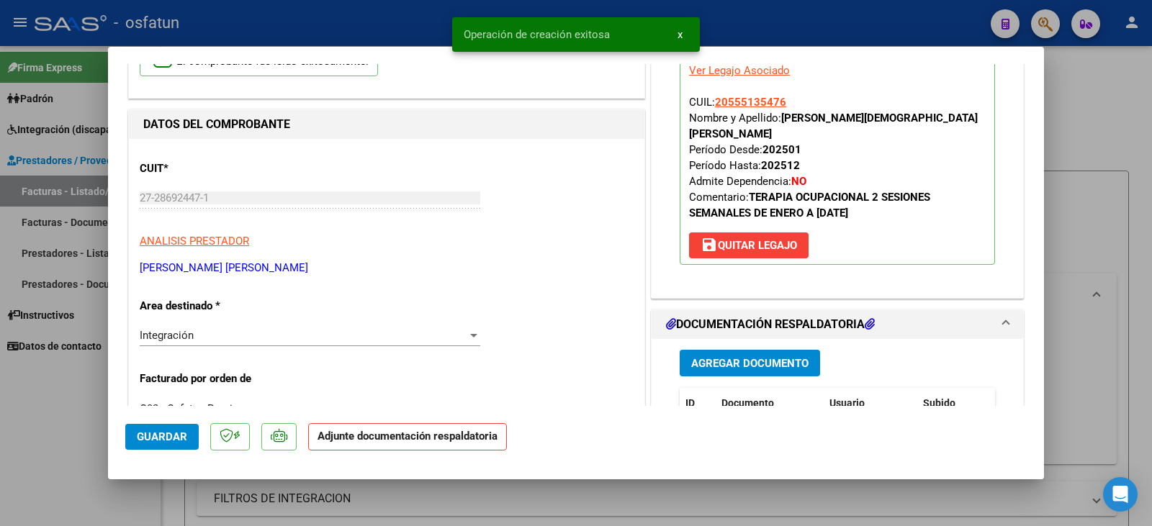
scroll to position [288, 0]
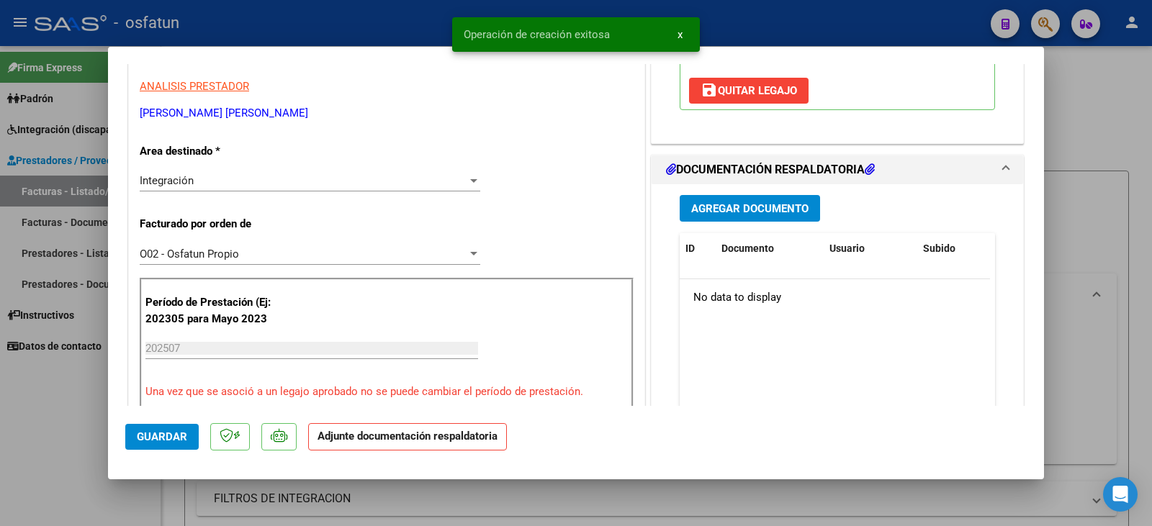
click at [715, 189] on div "Agregar Documento ID Documento Usuario Subido Acción No data to display 0 total…" at bounding box center [837, 327] width 337 height 287
click at [720, 218] on button "Agregar Documento" at bounding box center [750, 208] width 140 height 27
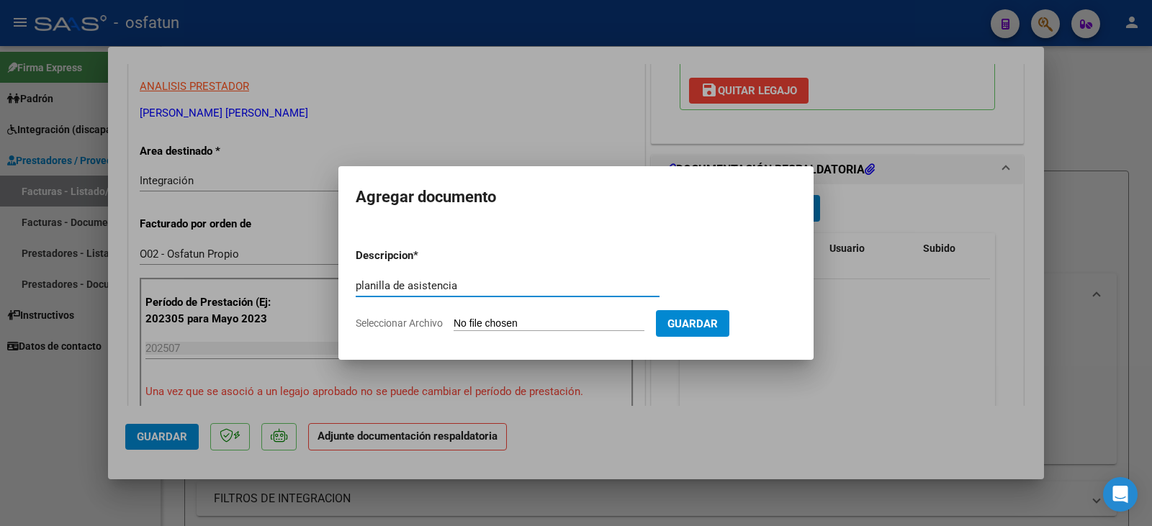
type input "planilla de asistencia"
click at [499, 319] on input "Seleccionar Archivo" at bounding box center [549, 325] width 191 height 14
type input "C:\fakepath\[PERSON_NAME] plan.pdf"
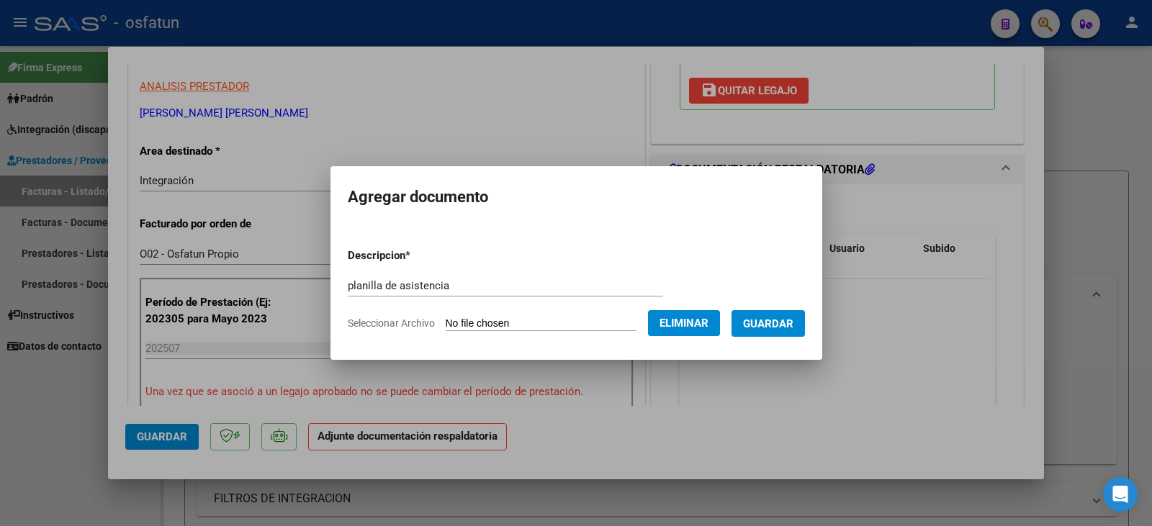
click at [779, 328] on span "Guardar" at bounding box center [768, 324] width 50 height 13
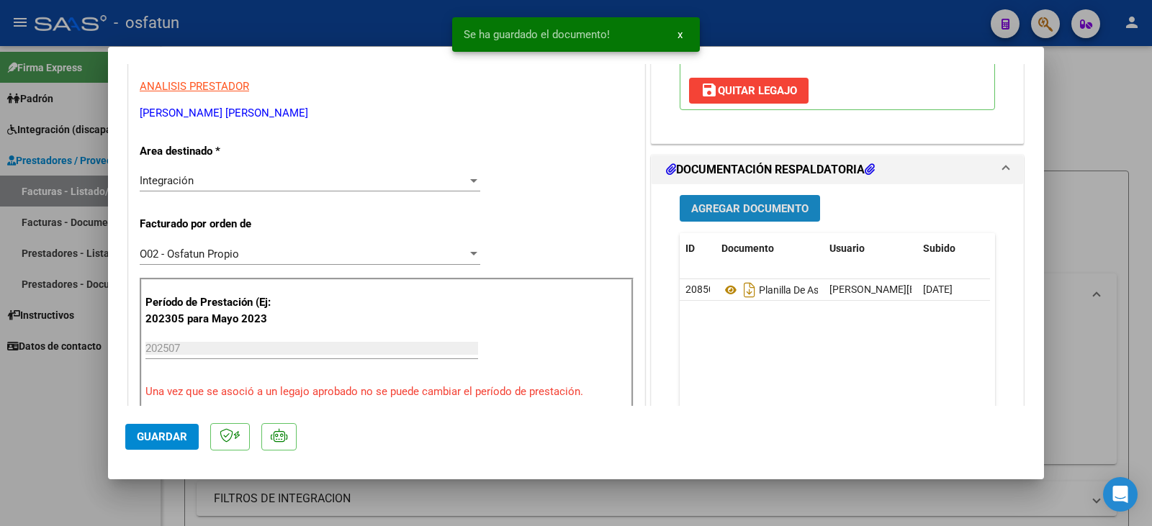
click at [738, 221] on button "Agregar Documento" at bounding box center [750, 208] width 140 height 27
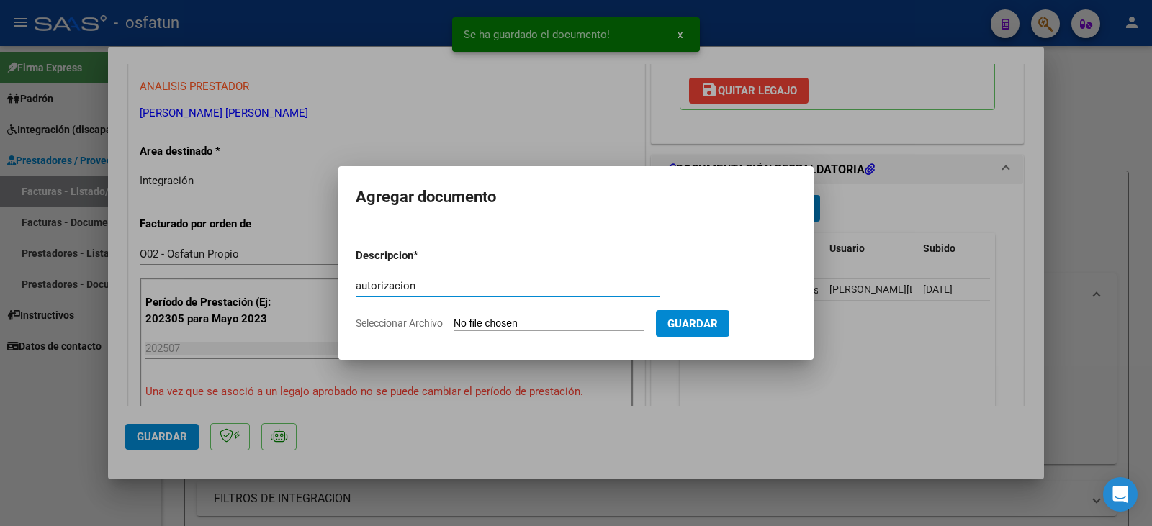
type input "autorizacion"
click at [524, 319] on input "Seleccionar Archivo" at bounding box center [549, 325] width 191 height 14
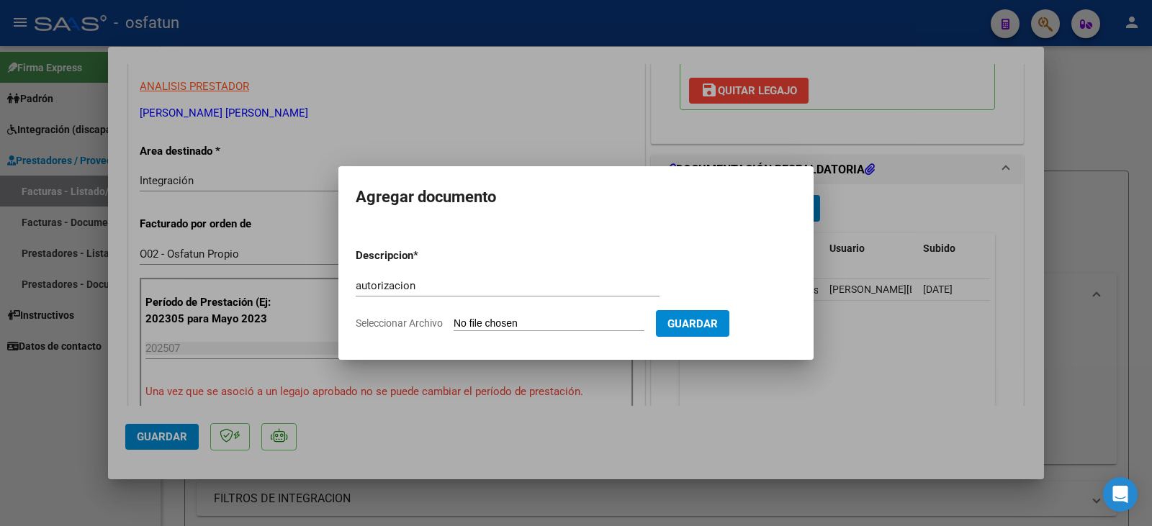
type input "C:\fakepath\[PERSON_NAME] - [PERSON_NAME] - to.pdf"
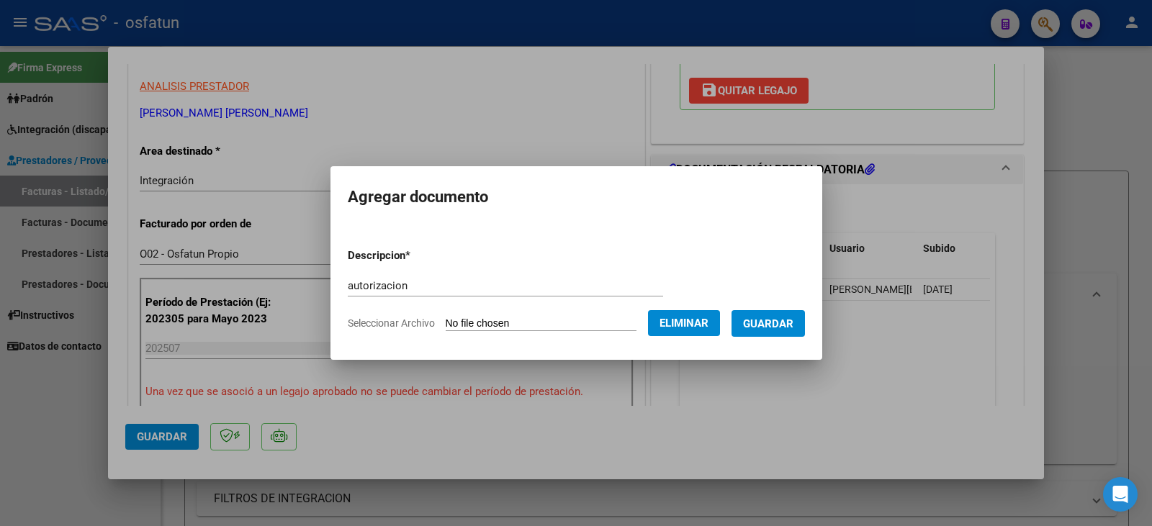
click at [798, 332] on button "Guardar" at bounding box center [768, 323] width 73 height 27
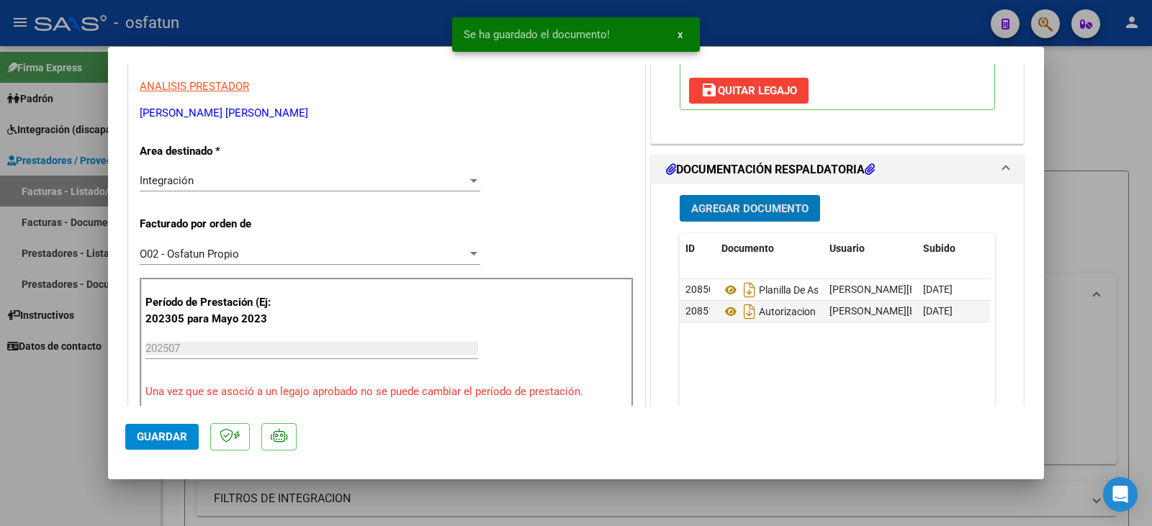
click at [179, 441] on span "Guardar" at bounding box center [162, 437] width 50 height 13
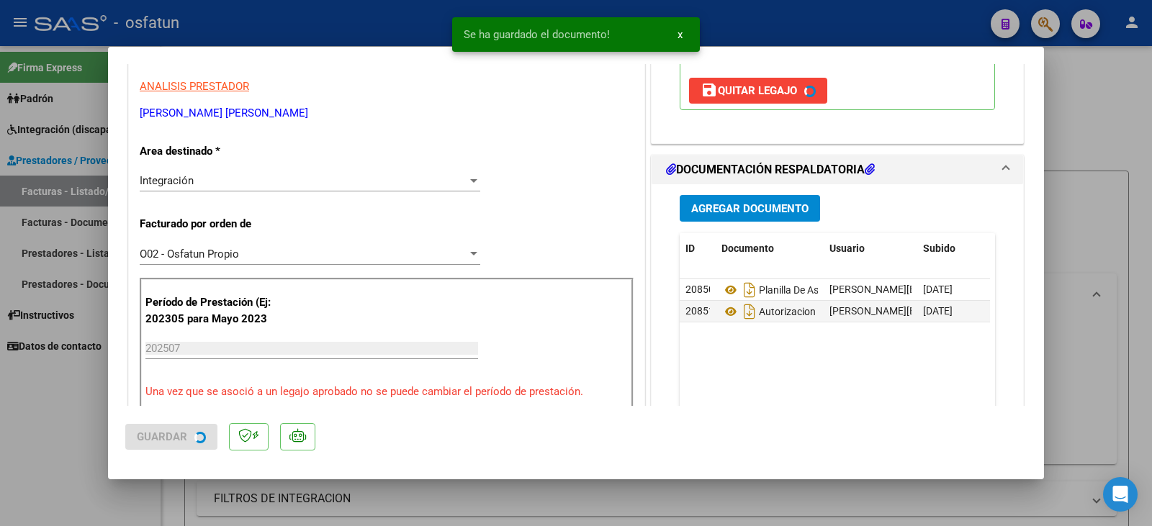
click at [17, 427] on div at bounding box center [576, 263] width 1152 height 526
type input "$ 0,00"
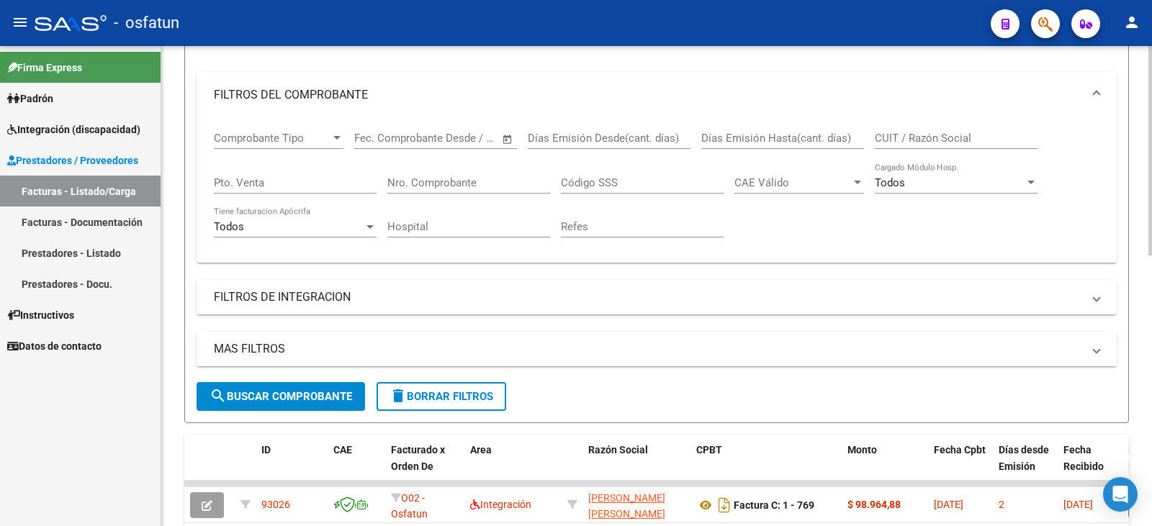
scroll to position [72, 0]
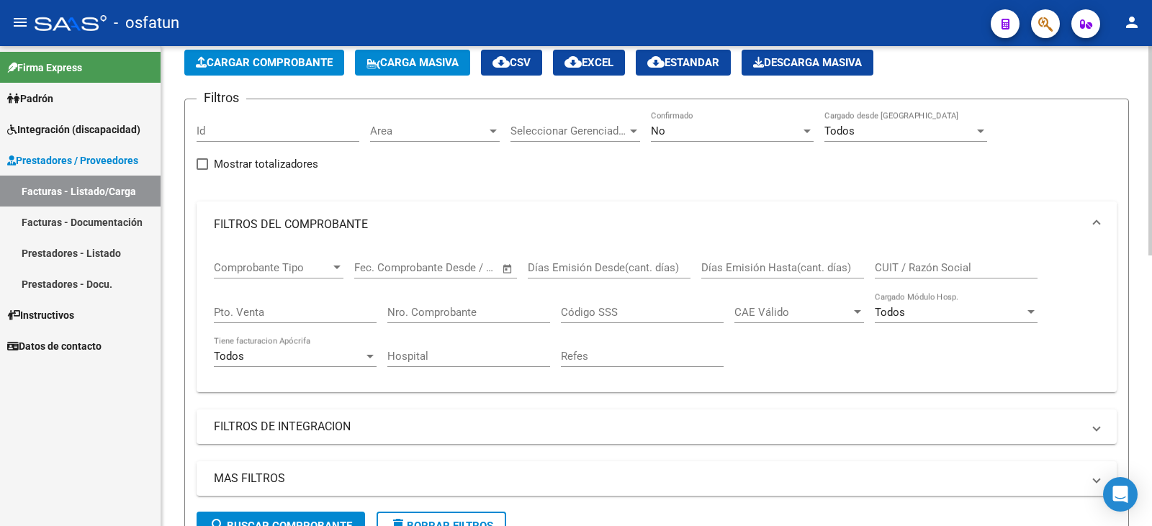
click at [225, 236] on mat-expansion-panel-header "FILTROS DEL COMPROBANTE" at bounding box center [657, 225] width 920 height 46
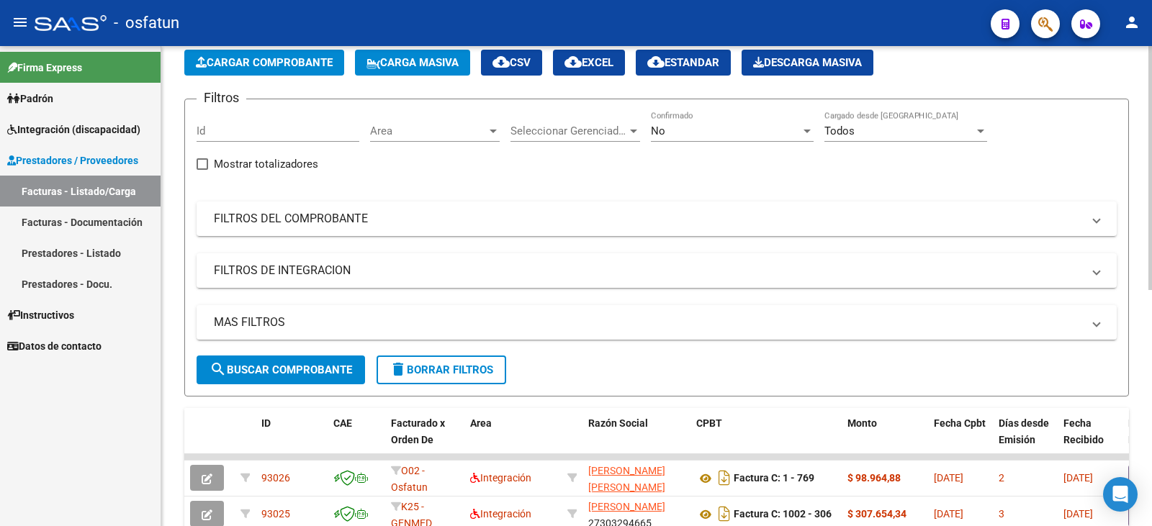
click at [242, 75] on button "Cargar Comprobante" at bounding box center [264, 63] width 160 height 26
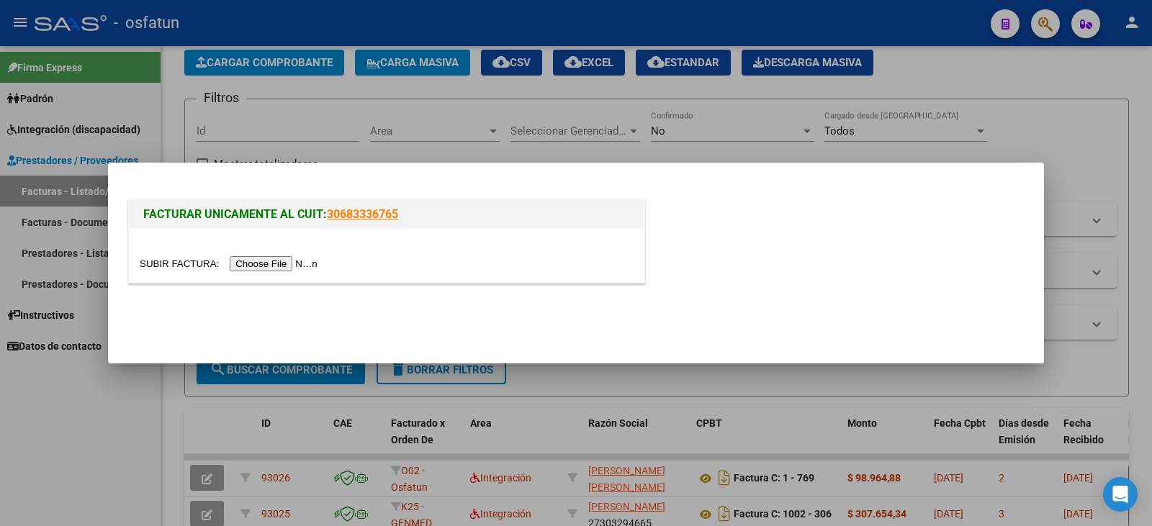
click at [272, 264] on input "file" at bounding box center [231, 263] width 182 height 15
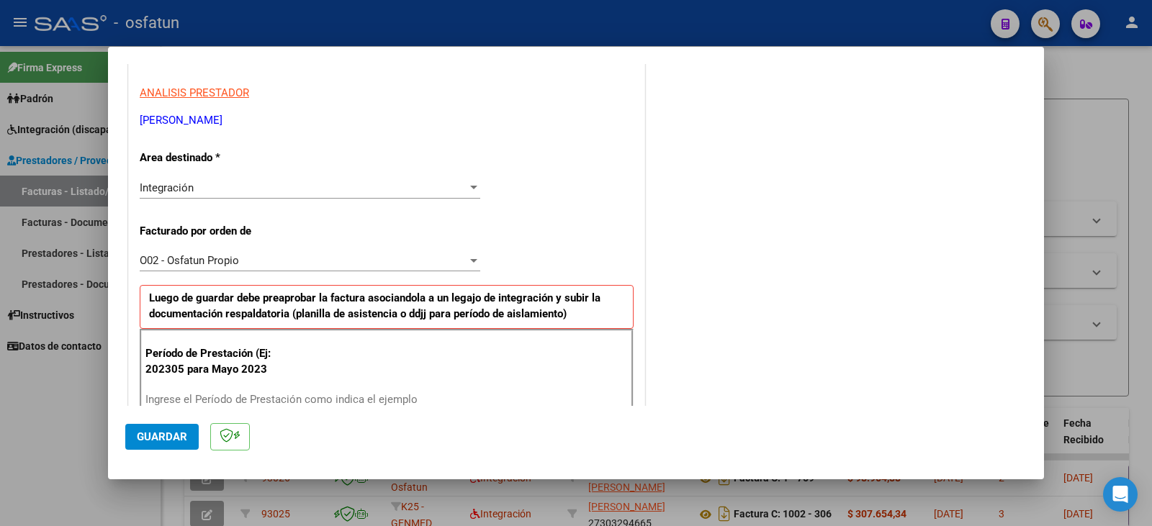
scroll to position [288, 0]
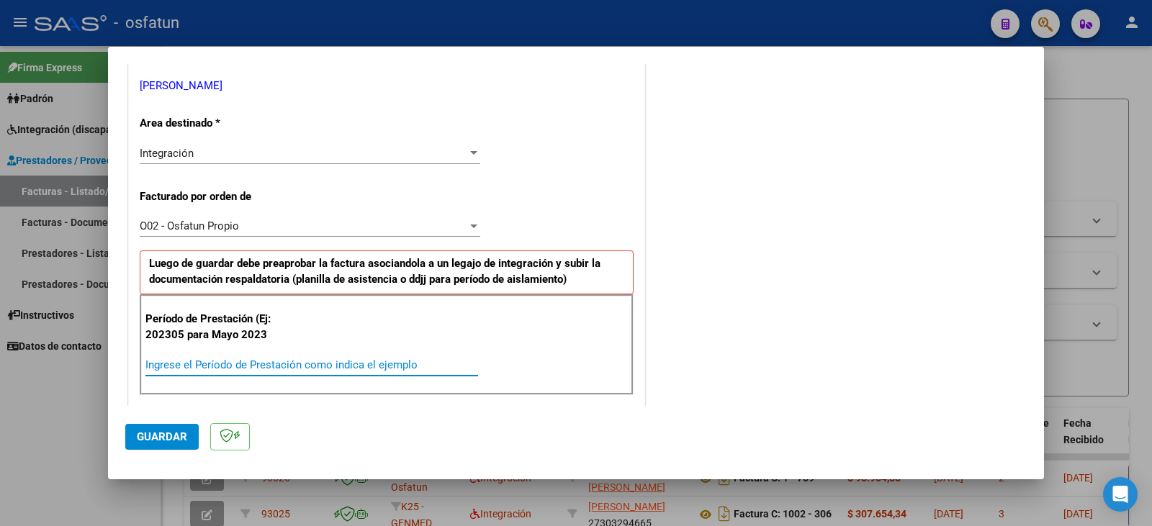
click at [231, 362] on input "Ingrese el Período de Prestación como indica el ejemplo" at bounding box center [311, 365] width 333 height 13
type input "202507"
click at [171, 431] on span "Guardar" at bounding box center [162, 437] width 50 height 13
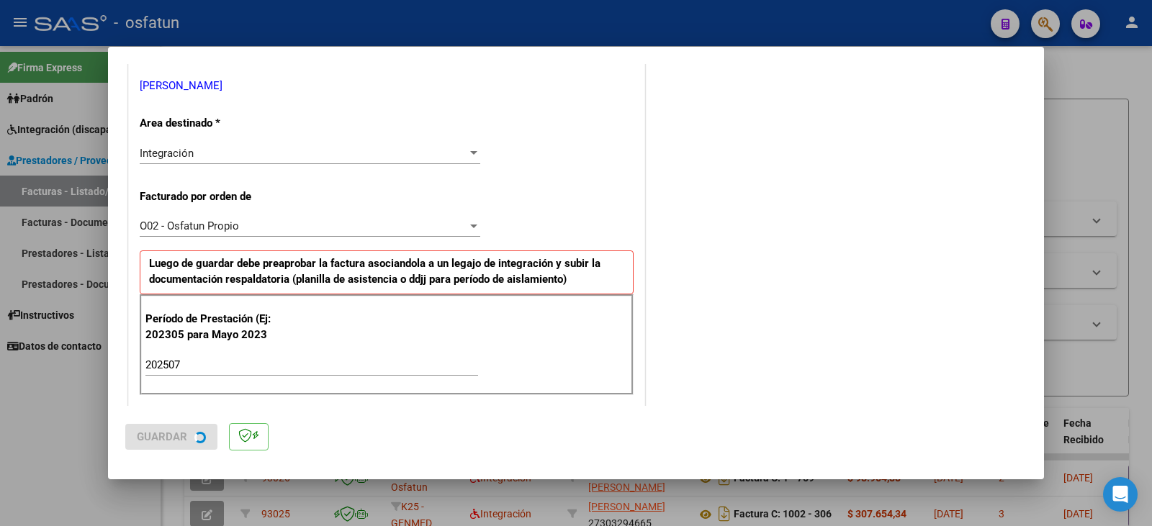
scroll to position [0, 0]
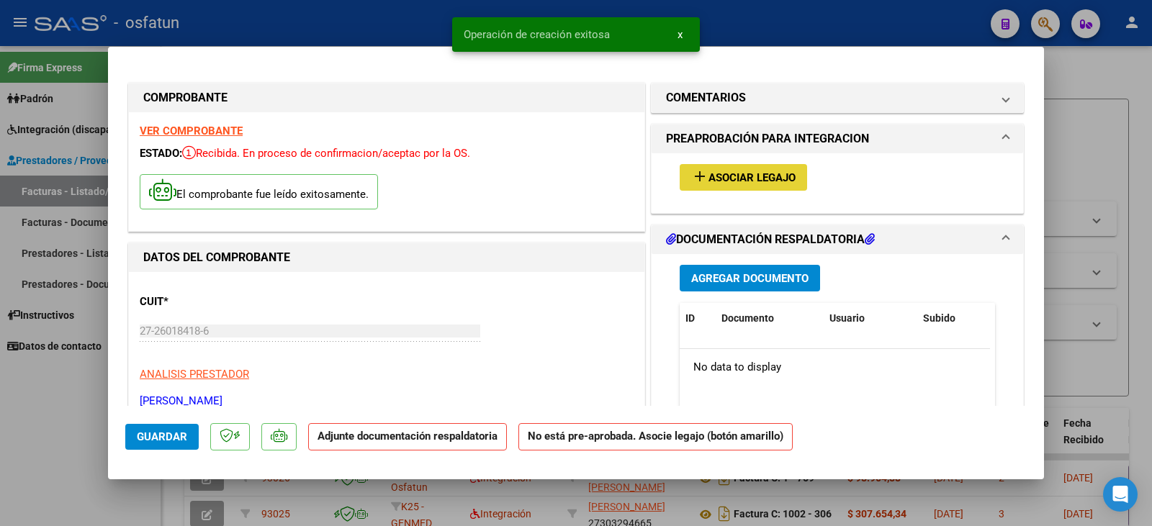
click at [742, 187] on button "add Asociar Legajo" at bounding box center [743, 177] width 127 height 27
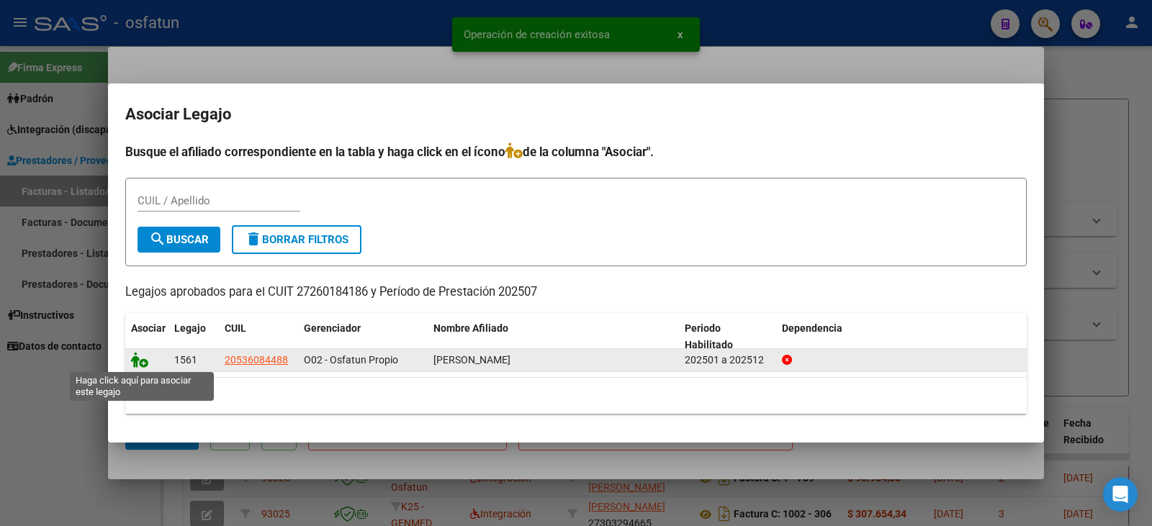
click at [131, 359] on icon at bounding box center [139, 360] width 17 height 16
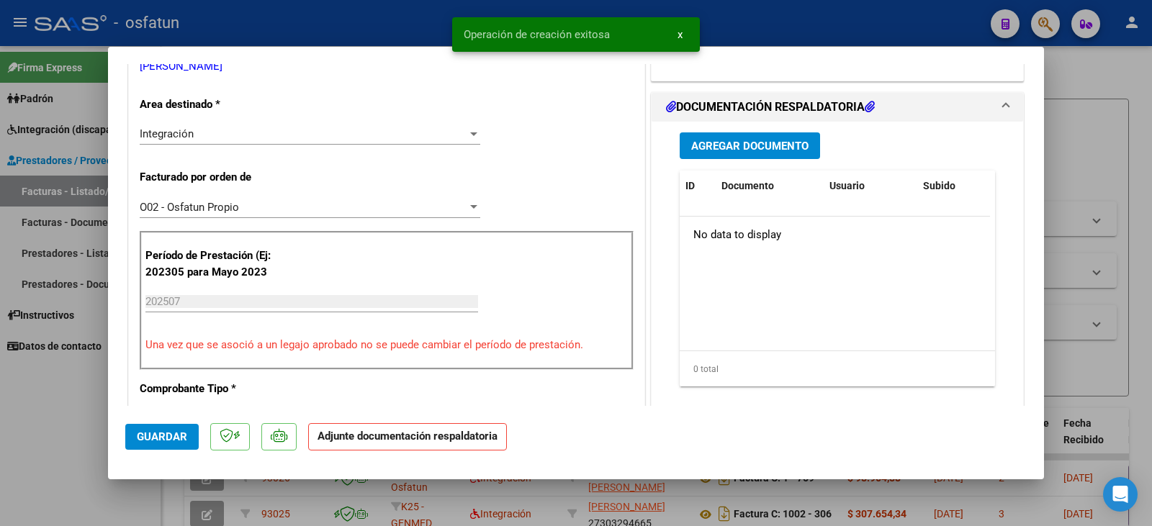
scroll to position [360, 0]
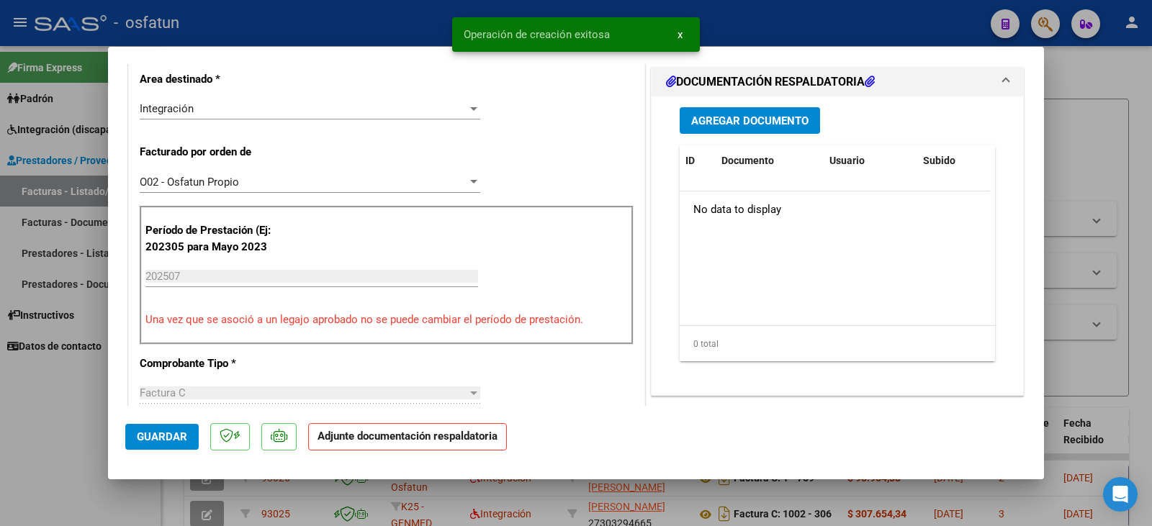
click at [725, 126] on span "Agregar Documento" at bounding box center [749, 121] width 117 height 13
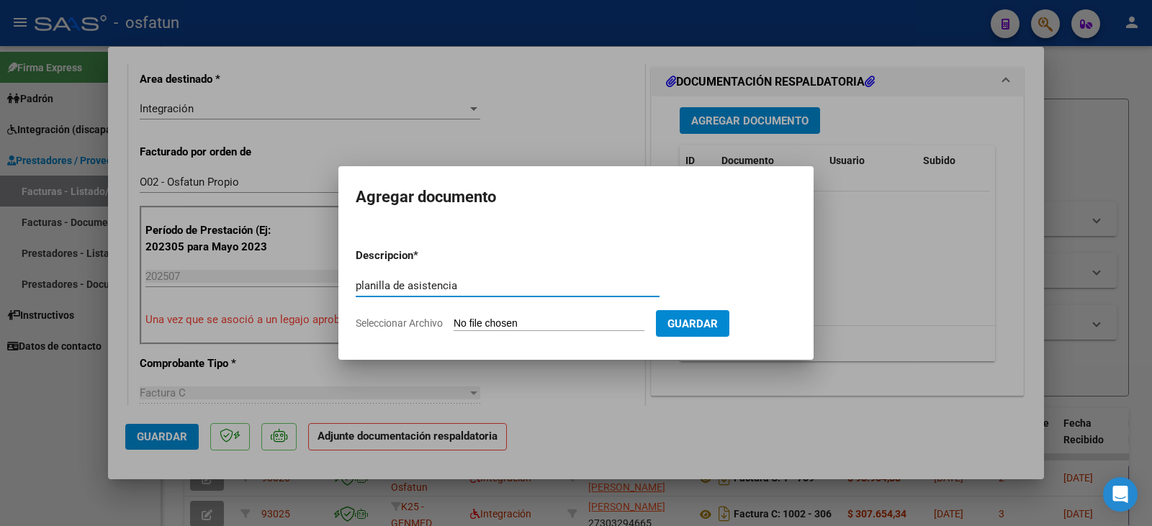
type input "planilla de asistencia"
click at [562, 322] on input "Seleccionar Archivo" at bounding box center [549, 325] width 191 height 14
type input "C:\fakepath\paes plan.pdf"
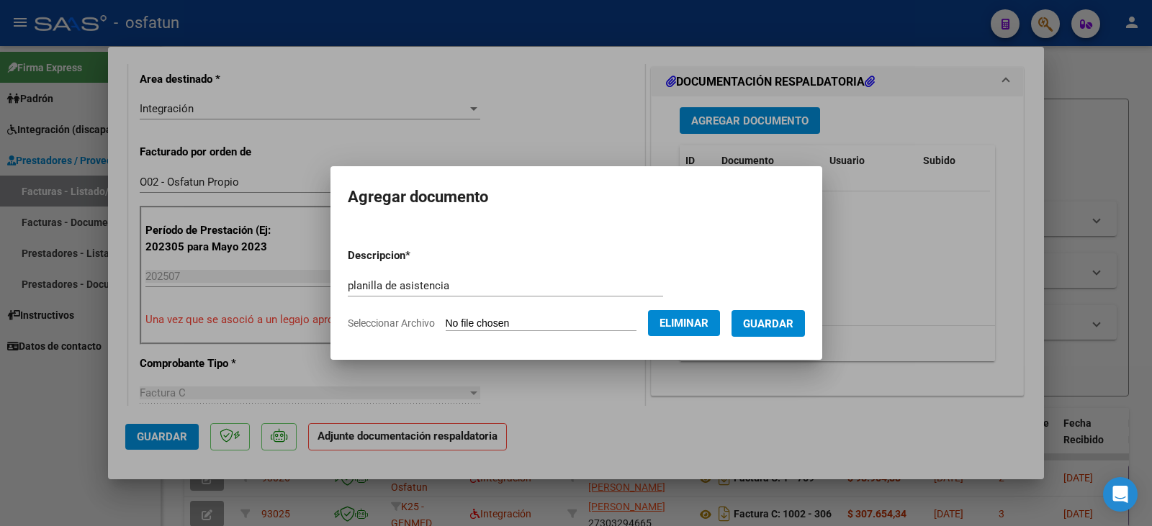
click at [792, 331] on button "Guardar" at bounding box center [768, 323] width 73 height 27
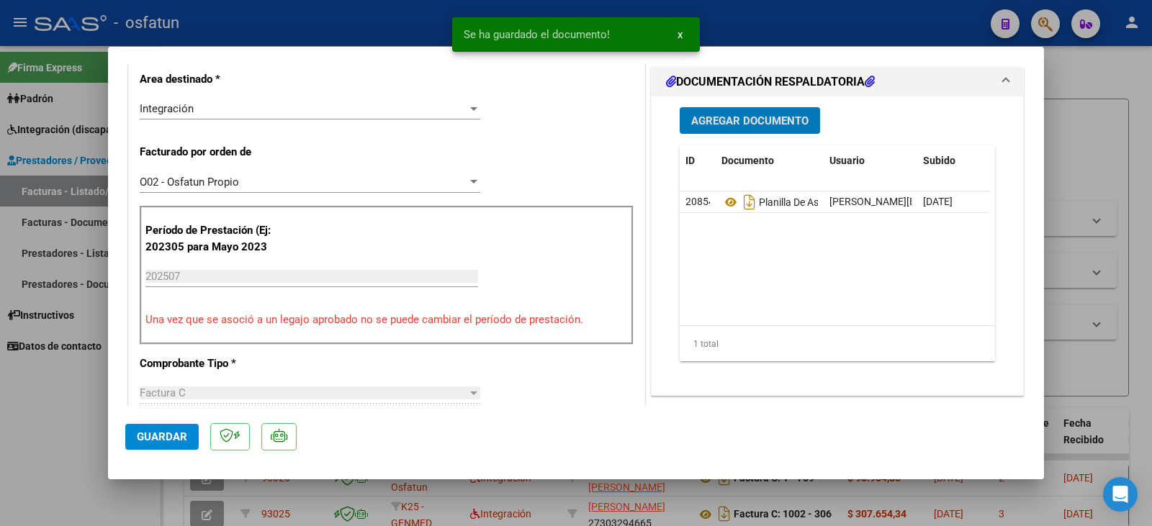
click at [732, 125] on span "Agregar Documento" at bounding box center [749, 121] width 117 height 13
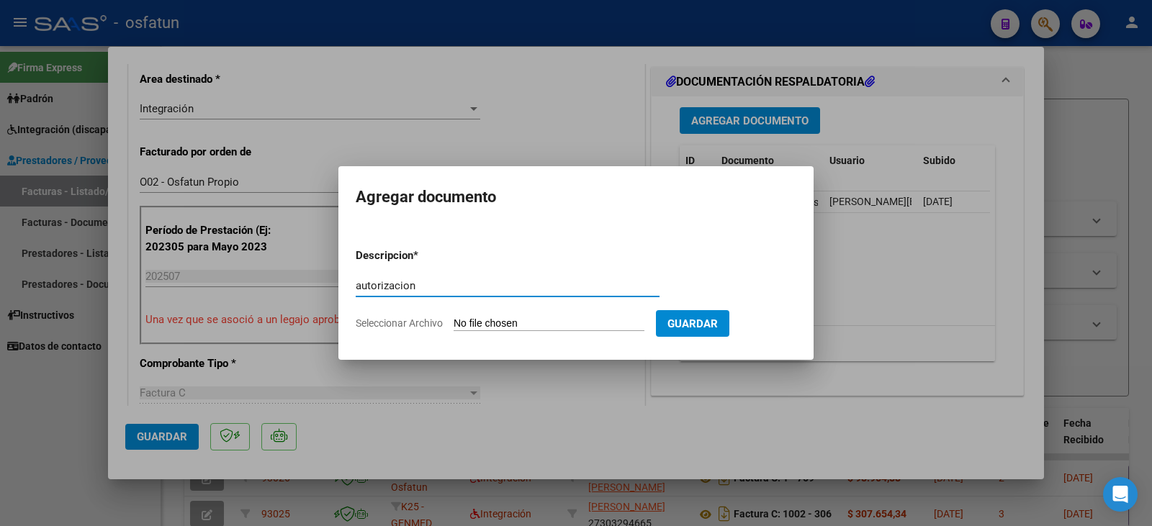
type input "autorizacion"
click at [546, 319] on input "Seleccionar Archivo" at bounding box center [549, 325] width 191 height 14
type input "C:\fakepath\[PERSON_NAME] - [PERSON_NAME] - psico.pdf"
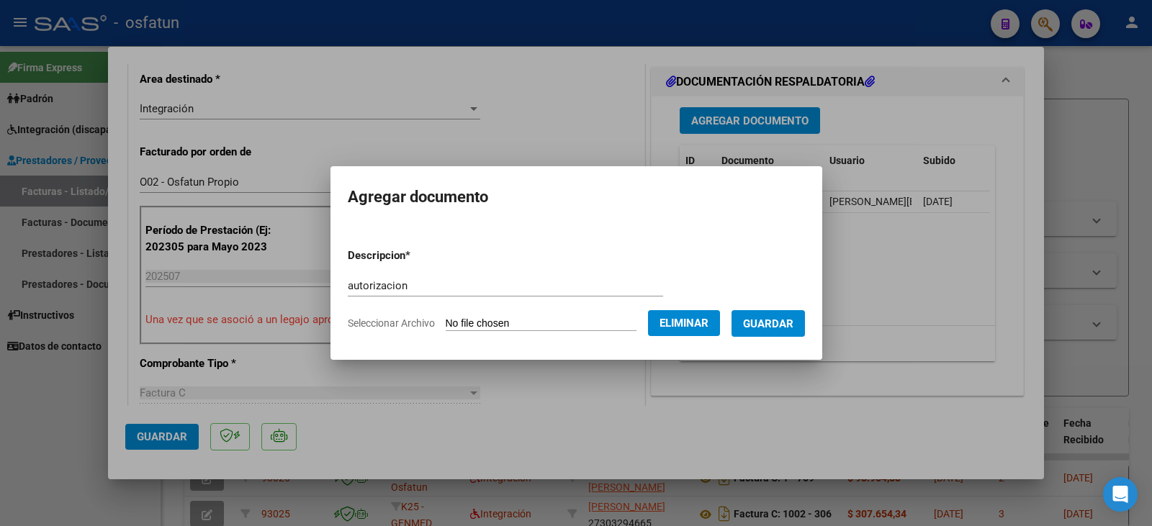
click at [786, 315] on button "Guardar" at bounding box center [768, 323] width 73 height 27
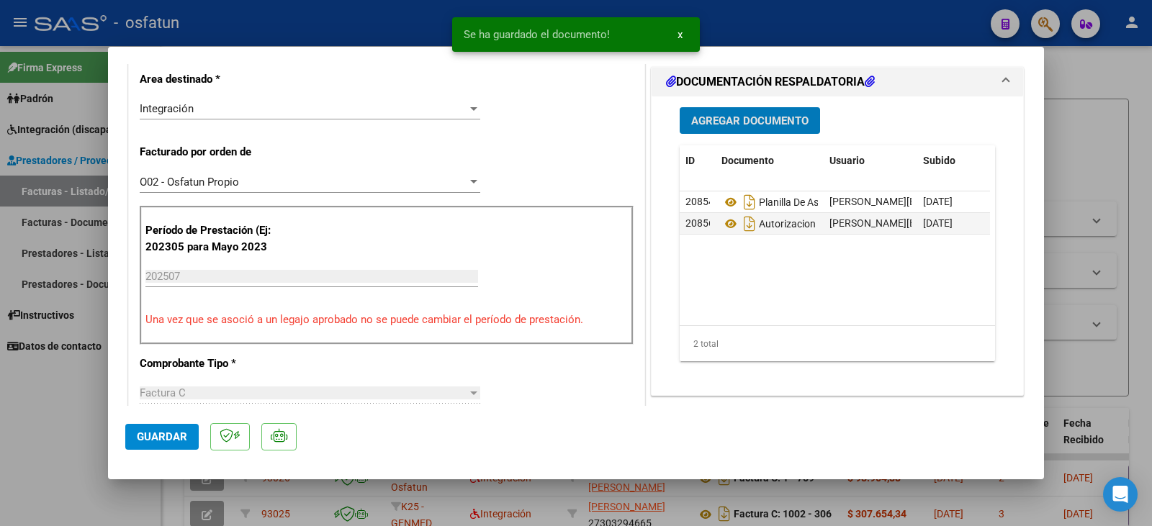
click at [166, 440] on span "Guardar" at bounding box center [162, 437] width 50 height 13
drag, startPoint x: 83, startPoint y: 433, endPoint x: 89, endPoint y: 429, distance: 7.4
click at [84, 431] on div at bounding box center [576, 263] width 1152 height 526
type input "$ 0,00"
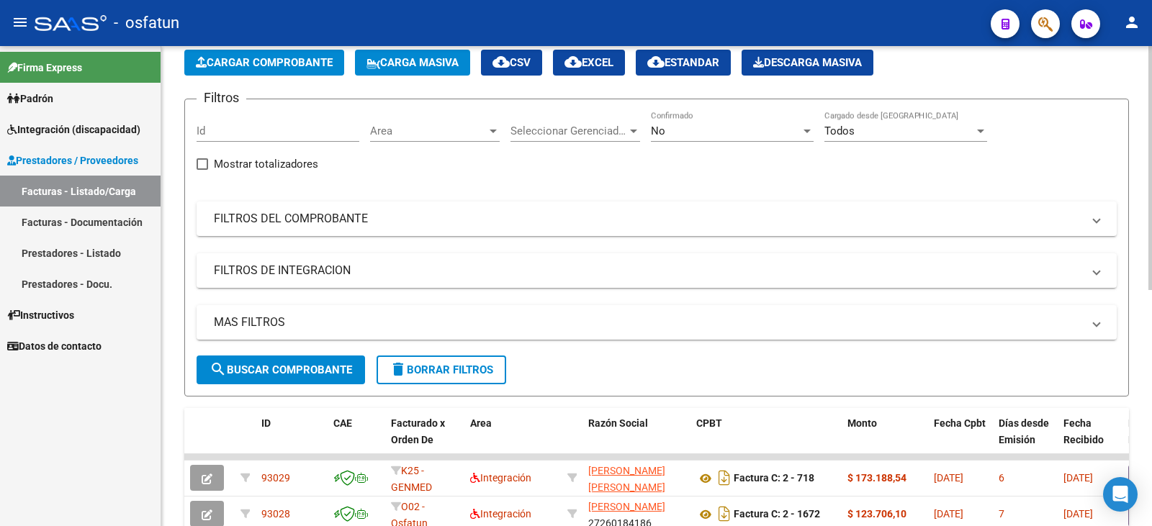
click at [268, 70] on button "Cargar Comprobante" at bounding box center [264, 63] width 160 height 26
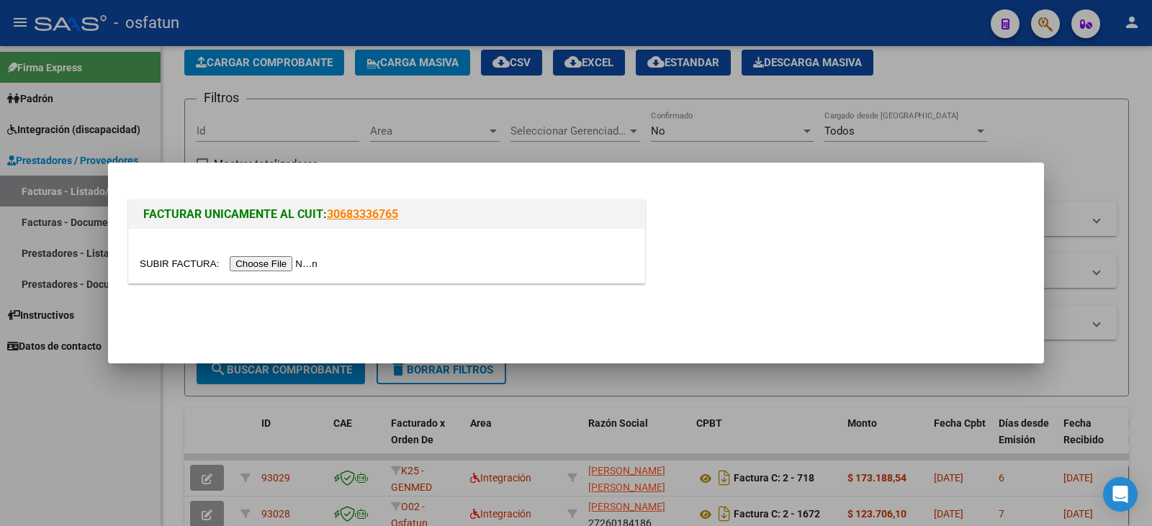
click at [271, 271] on input "file" at bounding box center [231, 263] width 182 height 15
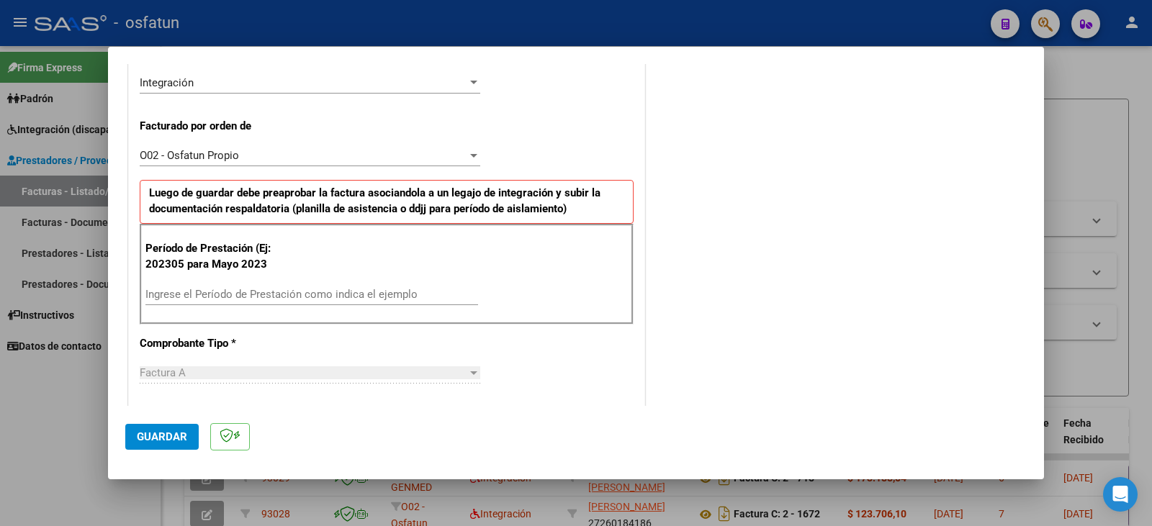
scroll to position [360, 0]
click at [248, 284] on div "Ingrese el Período de Prestación como indica el ejemplo" at bounding box center [311, 293] width 333 height 22
type input "202507"
click at [156, 435] on span "Guardar" at bounding box center [162, 437] width 50 height 13
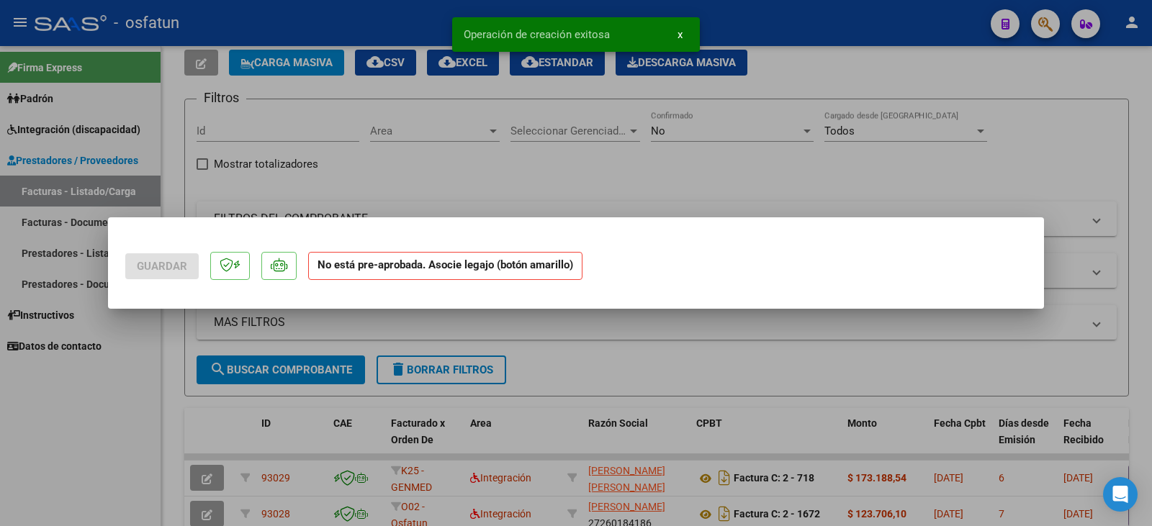
scroll to position [0, 0]
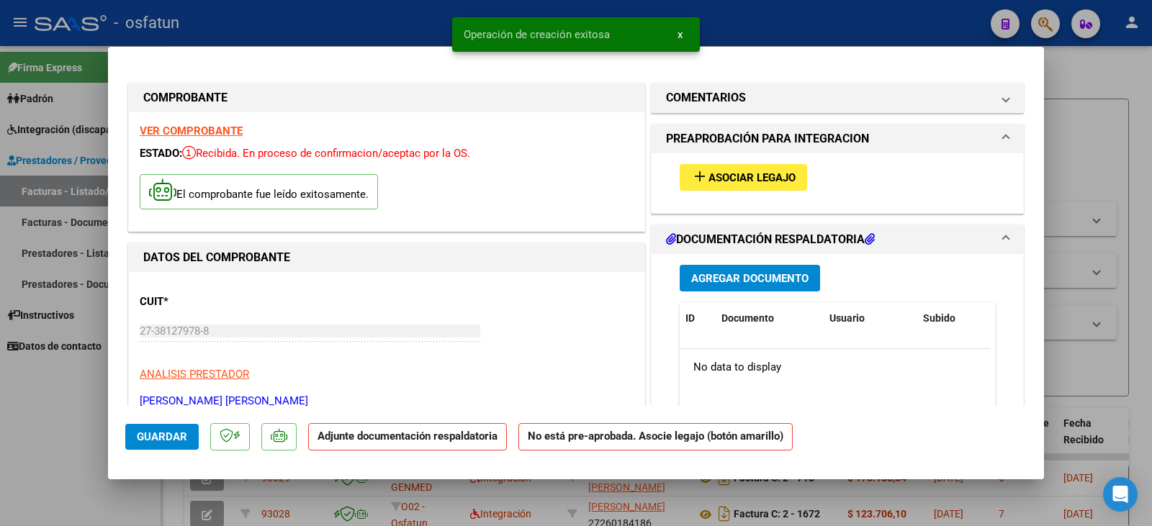
click at [750, 183] on span "Asociar Legajo" at bounding box center [752, 177] width 87 height 13
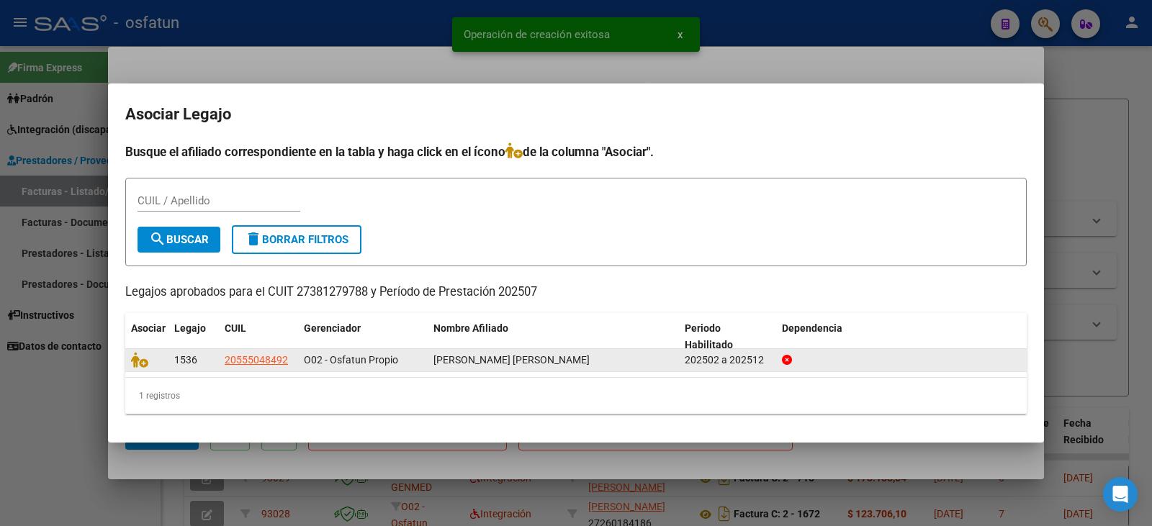
click at [130, 362] on datatable-body-cell at bounding box center [146, 360] width 43 height 22
drag, startPoint x: 146, startPoint y: 362, endPoint x: 375, endPoint y: 392, distance: 230.2
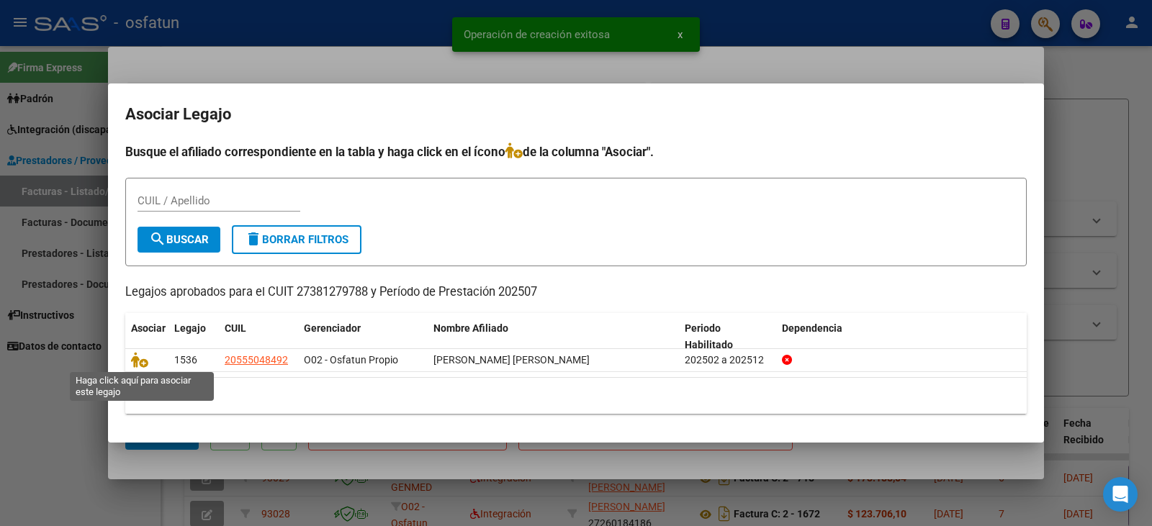
click at [147, 362] on icon at bounding box center [139, 360] width 17 height 16
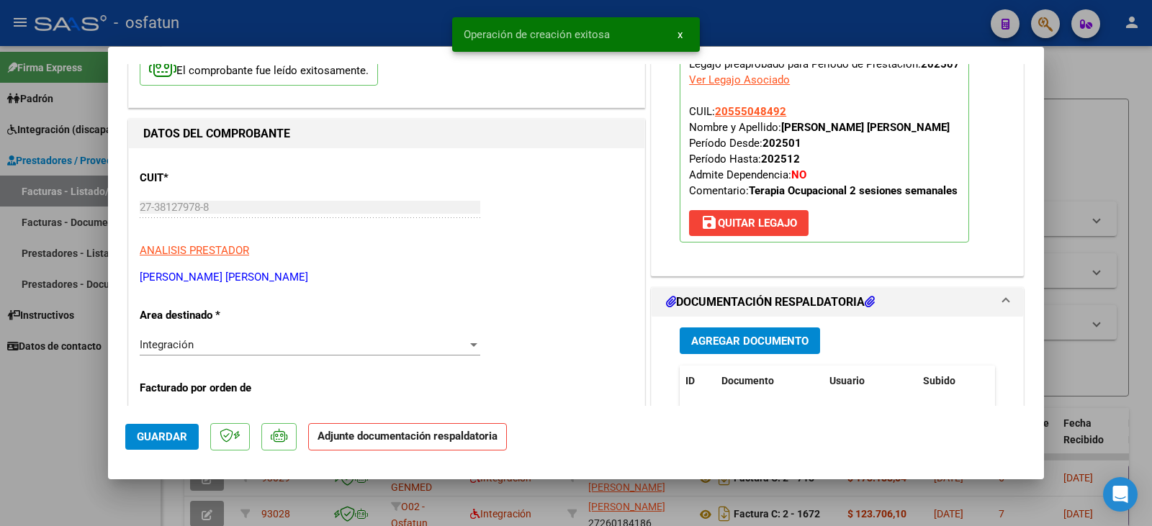
scroll to position [144, 0]
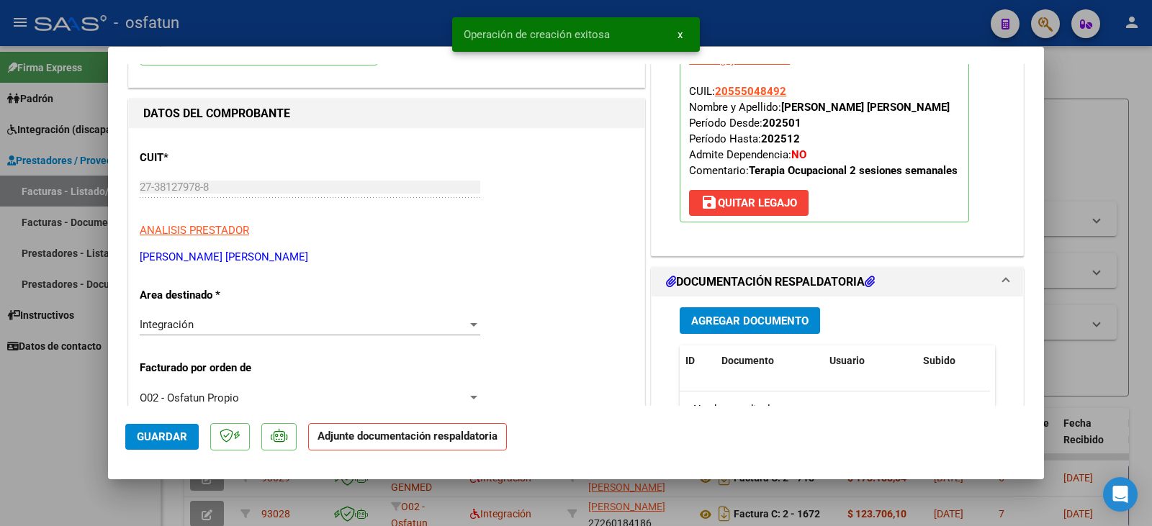
click at [692, 328] on span "Agregar Documento" at bounding box center [749, 321] width 117 height 13
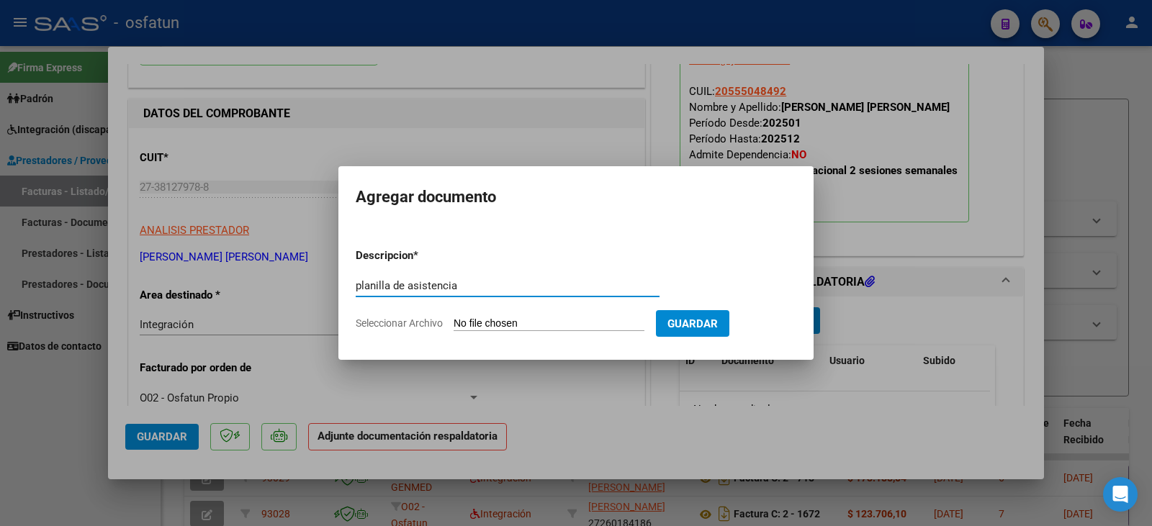
type input "planilla de asistencia"
click at [526, 322] on input "Seleccionar Archivo" at bounding box center [549, 325] width 191 height 14
type input "C:\fakepath\[PERSON_NAME] plan.pdf"
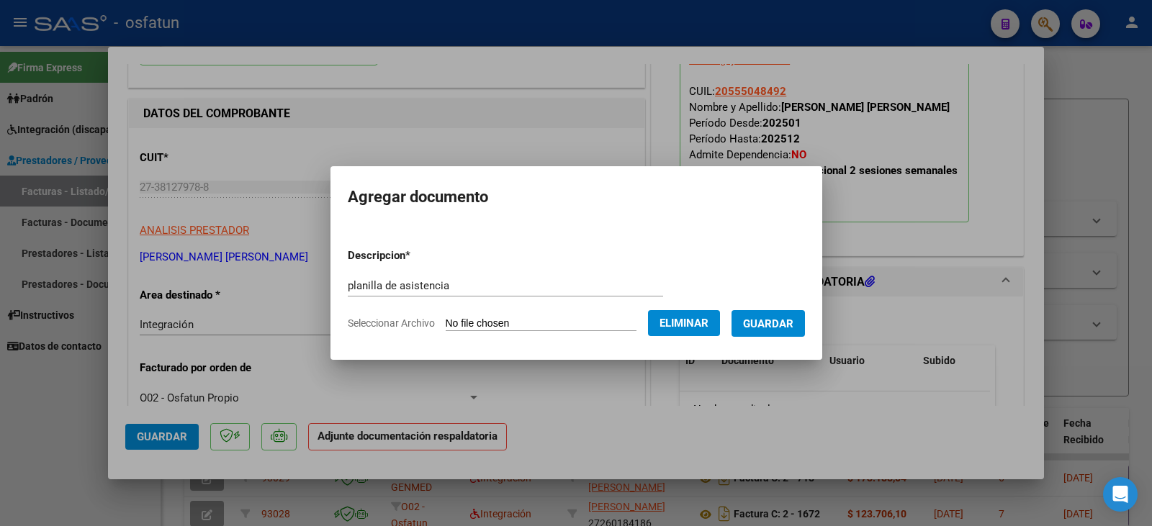
click at [787, 320] on span "Guardar" at bounding box center [768, 324] width 50 height 13
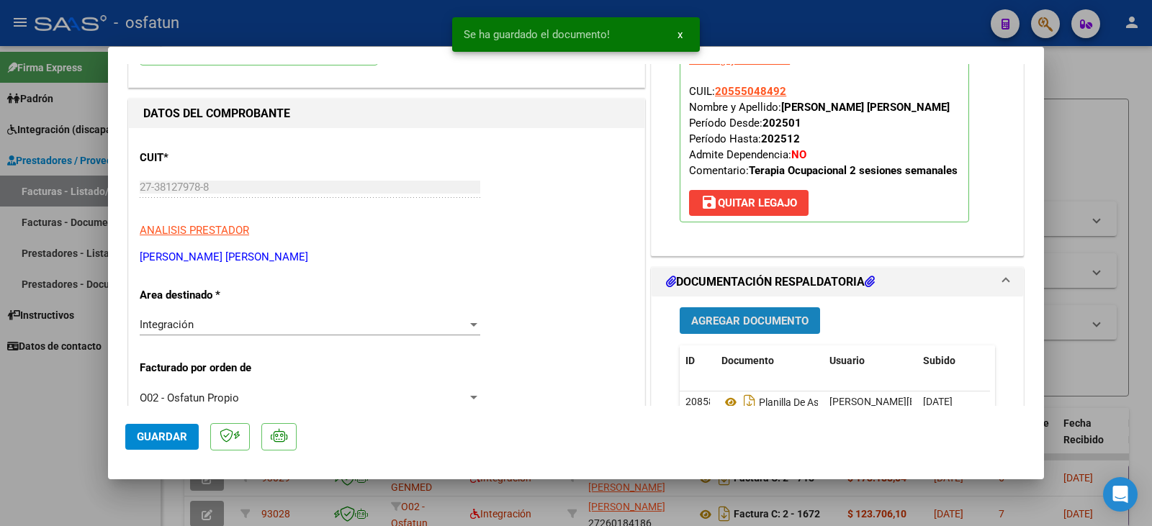
click at [749, 328] on span "Agregar Documento" at bounding box center [749, 321] width 117 height 13
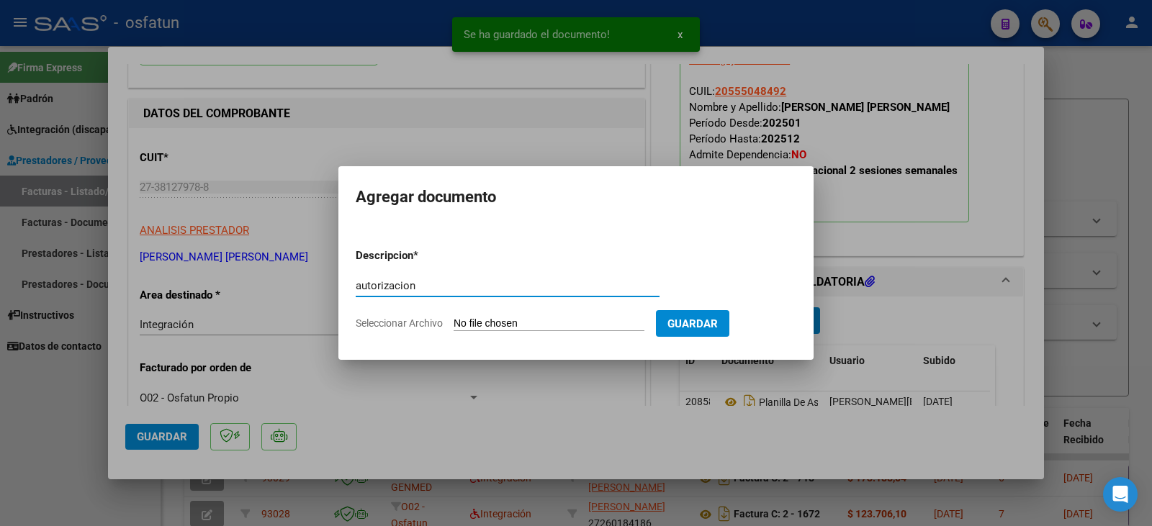
type input "autorizacion"
click at [519, 322] on input "Seleccionar Archivo" at bounding box center [549, 325] width 191 height 14
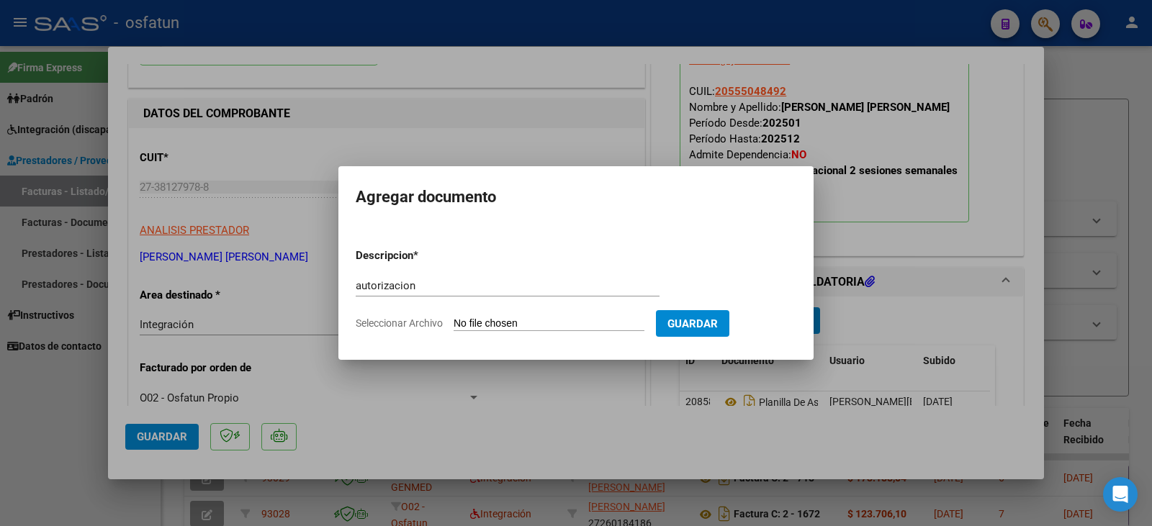
type input "C:\fakepath\[PERSON_NAME] - [PERSON_NAME] - to.pdf"
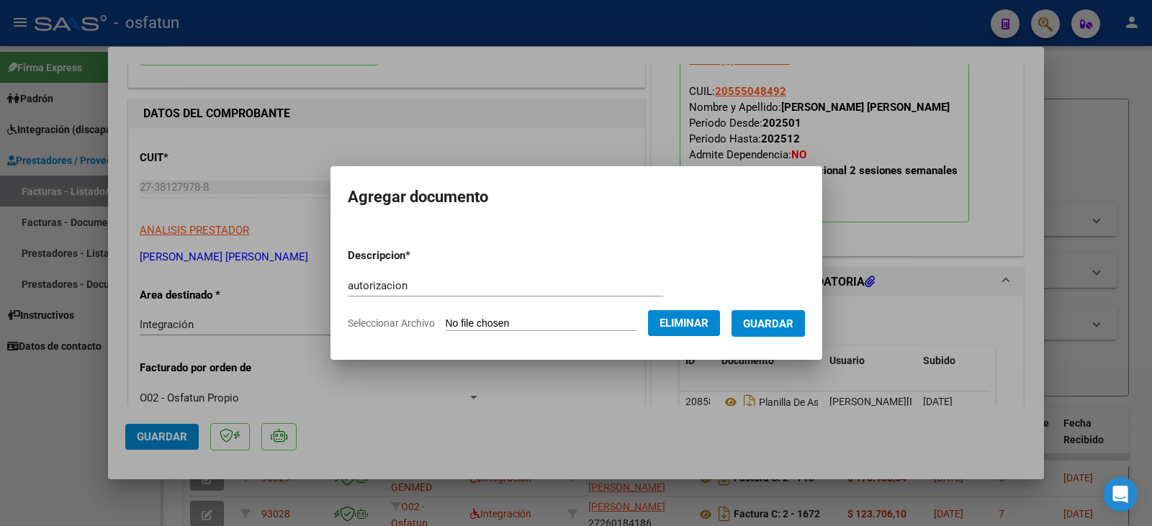
drag, startPoint x: 808, startPoint y: 328, endPoint x: 686, endPoint y: 339, distance: 122.9
click at [794, 328] on span "Guardar" at bounding box center [768, 324] width 50 height 13
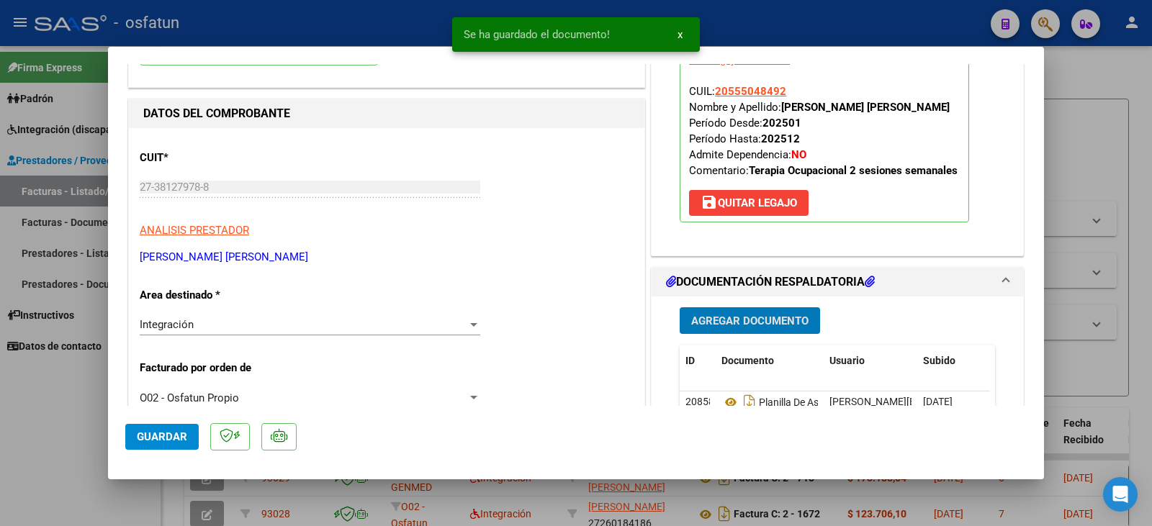
drag, startPoint x: 158, startPoint y: 443, endPoint x: 55, endPoint y: 434, distance: 102.7
click at [156, 442] on span "Guardar" at bounding box center [162, 437] width 50 height 13
click at [37, 432] on div at bounding box center [576, 263] width 1152 height 526
type input "$ 0,00"
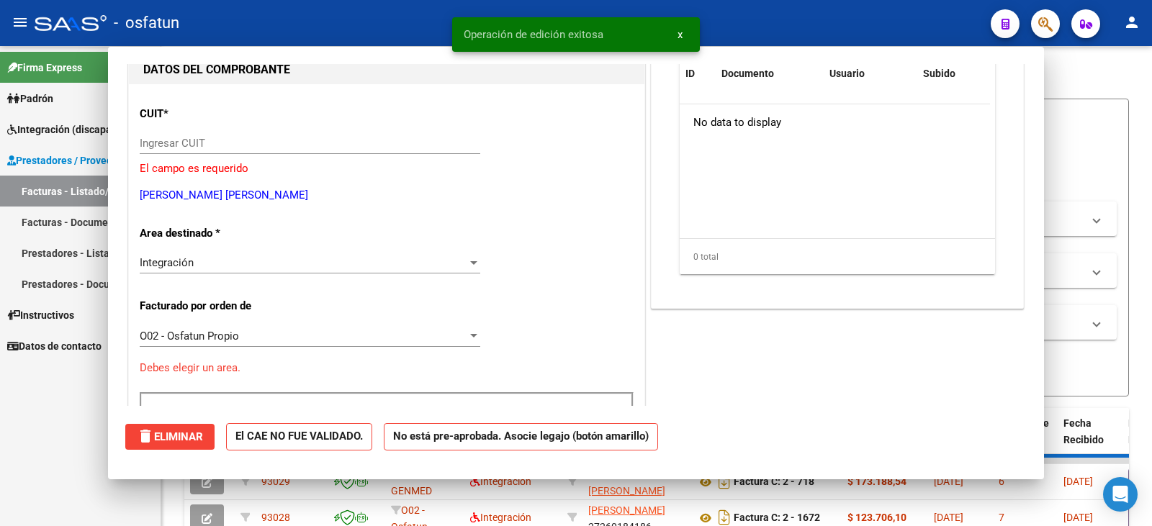
scroll to position [0, 0]
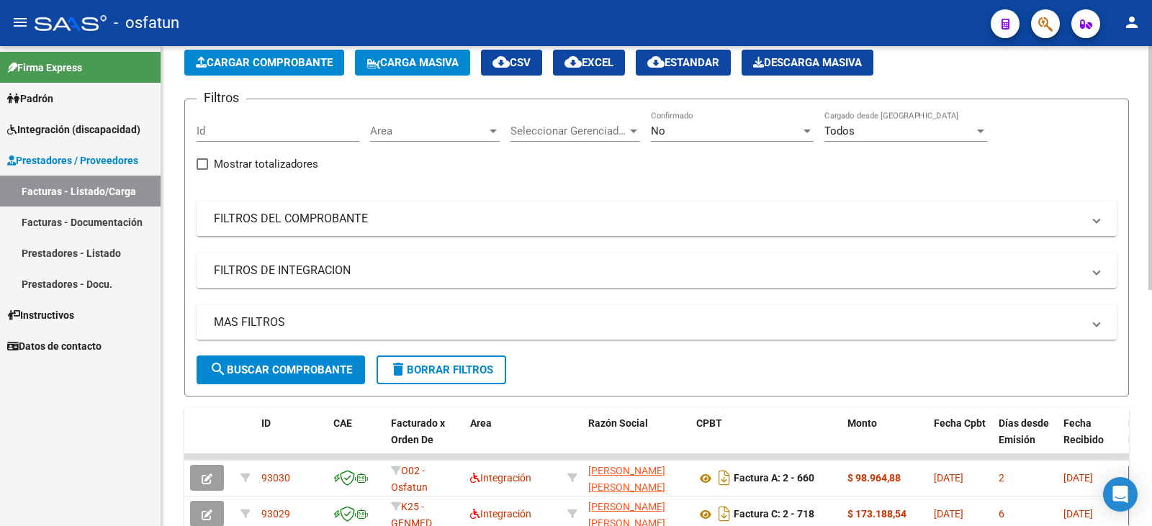
click at [241, 66] on span "Cargar Comprobante" at bounding box center [264, 62] width 137 height 13
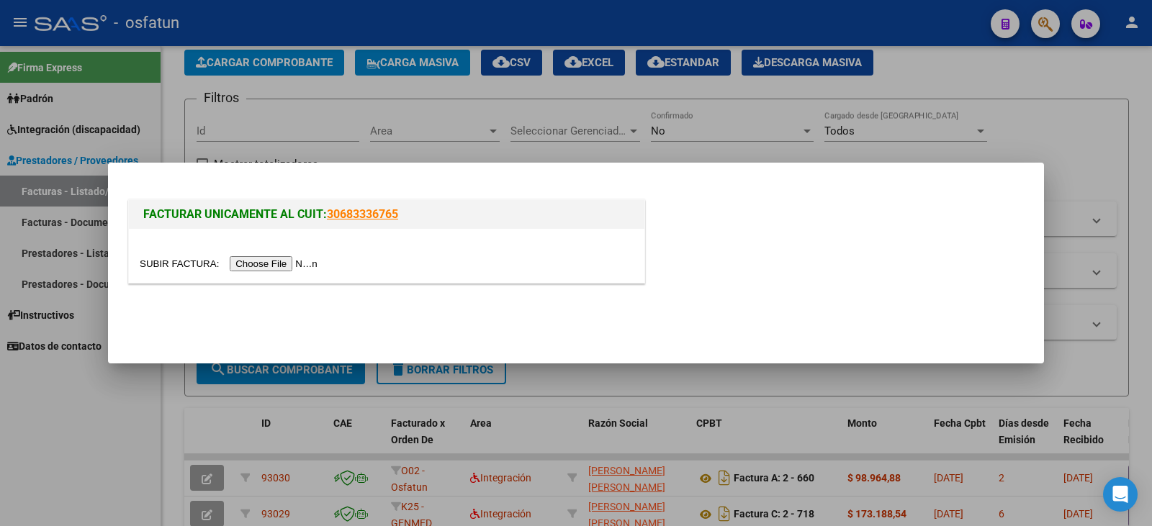
click at [256, 262] on input "file" at bounding box center [231, 263] width 182 height 15
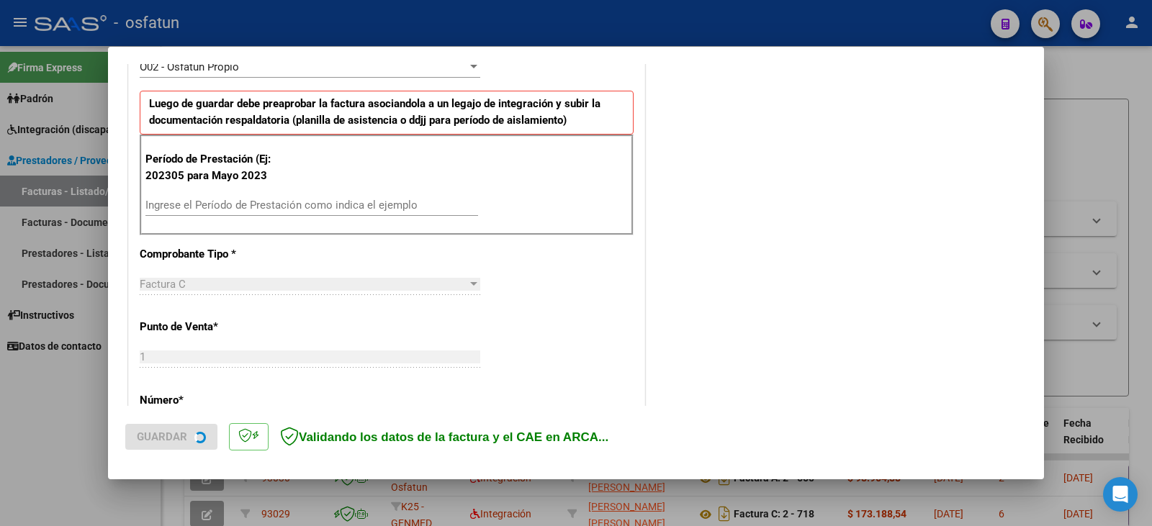
scroll to position [459, 0]
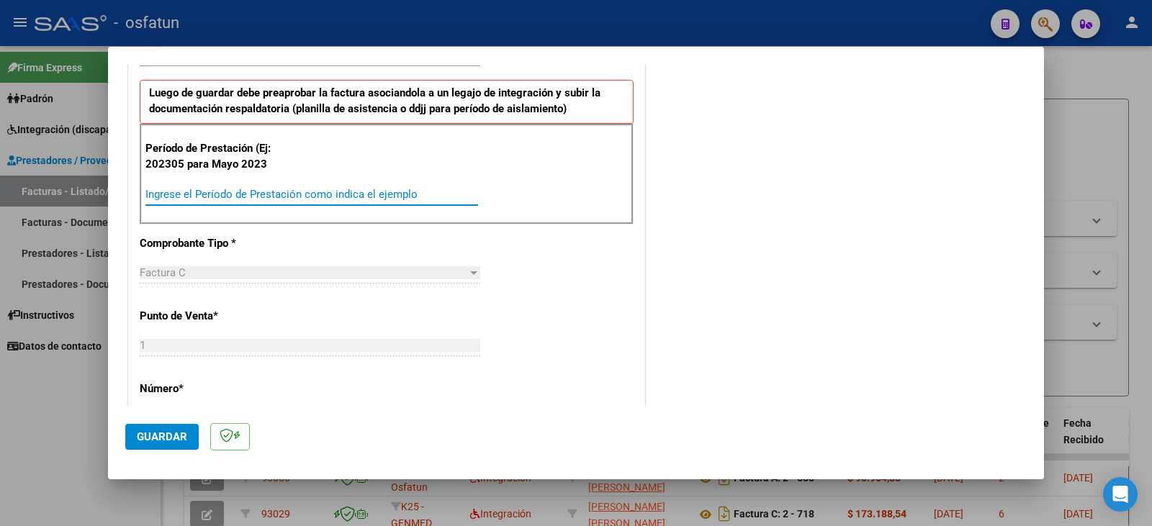
click at [206, 193] on input "Ingrese el Período de Prestación como indica el ejemplo" at bounding box center [311, 194] width 333 height 13
type input "202507"
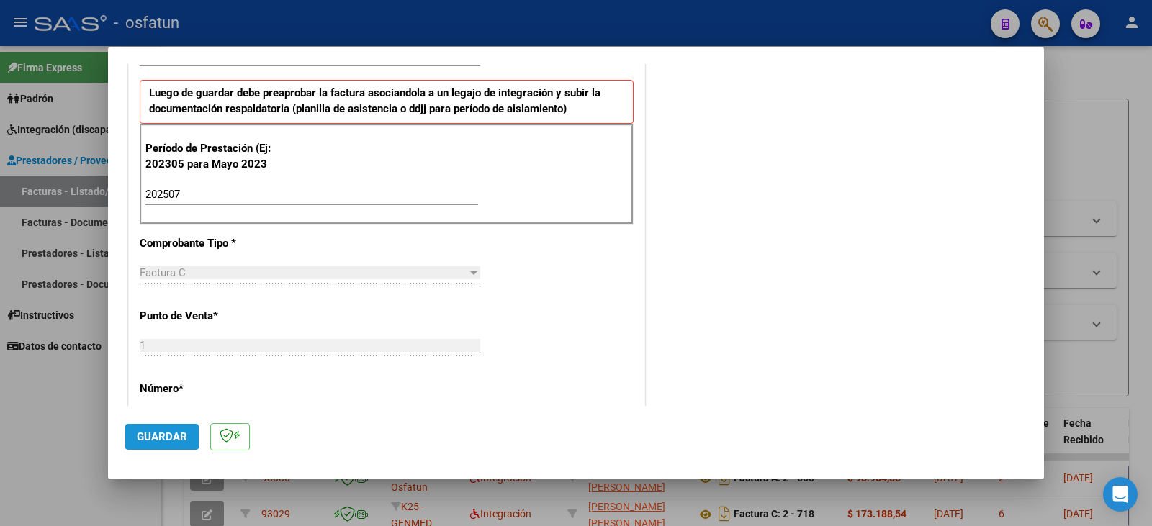
drag, startPoint x: 168, startPoint y: 441, endPoint x: 470, endPoint y: 441, distance: 302.5
click at [170, 441] on span "Guardar" at bounding box center [162, 437] width 50 height 13
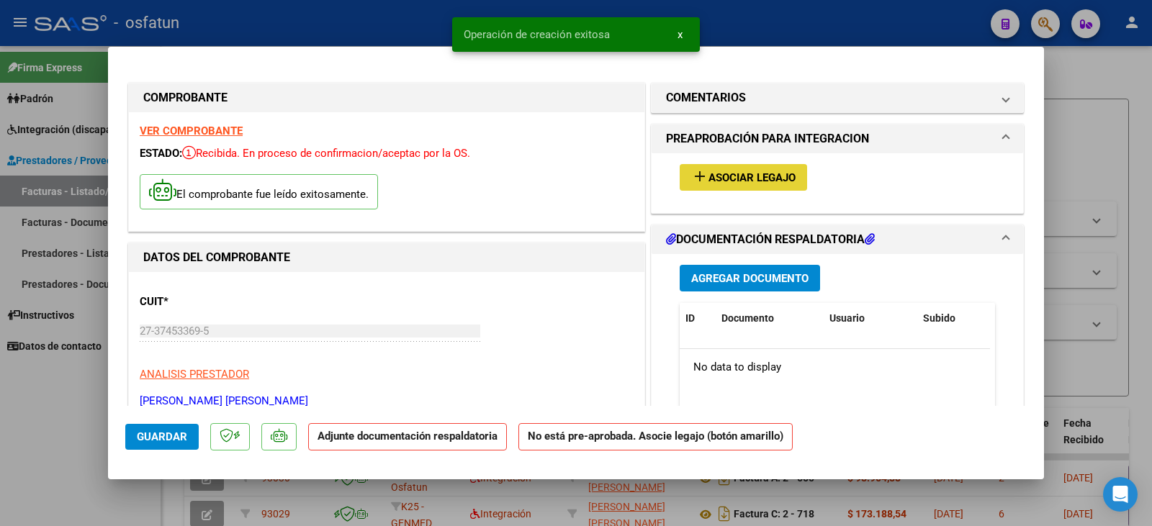
click at [735, 179] on span "Asociar Legajo" at bounding box center [752, 177] width 87 height 13
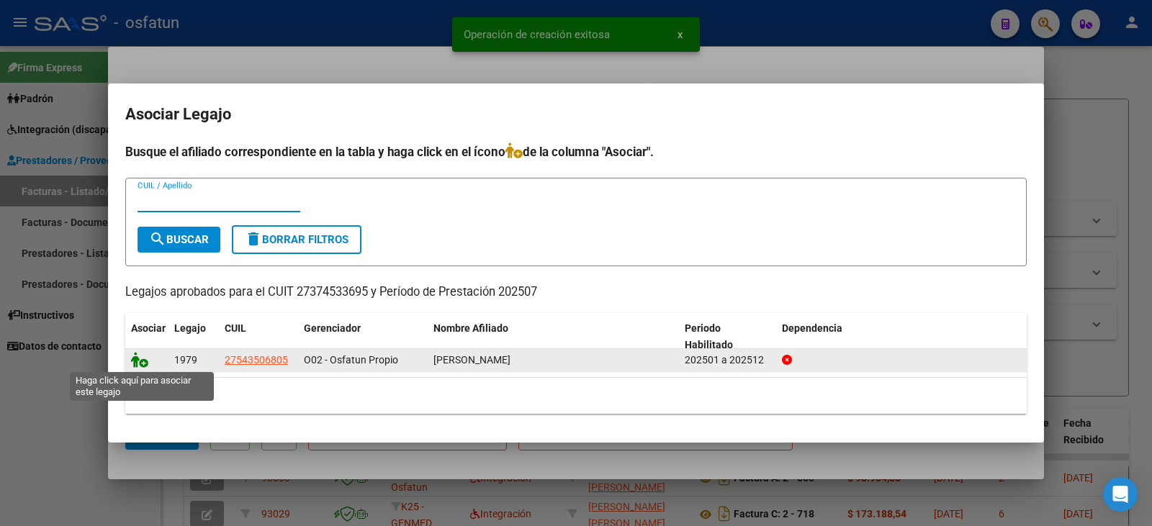
click at [143, 365] on icon at bounding box center [139, 360] width 17 height 16
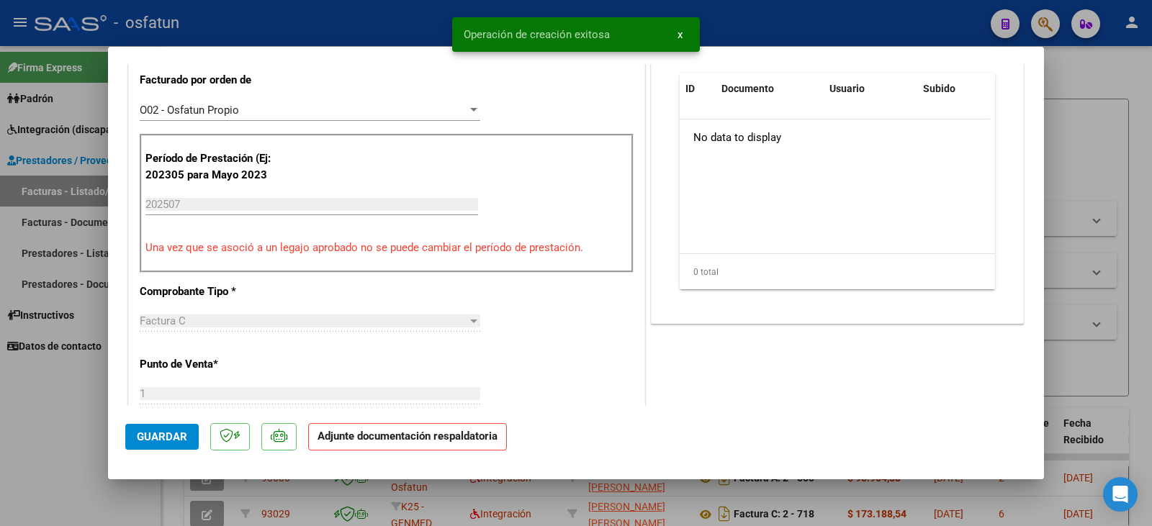
scroll to position [144, 0]
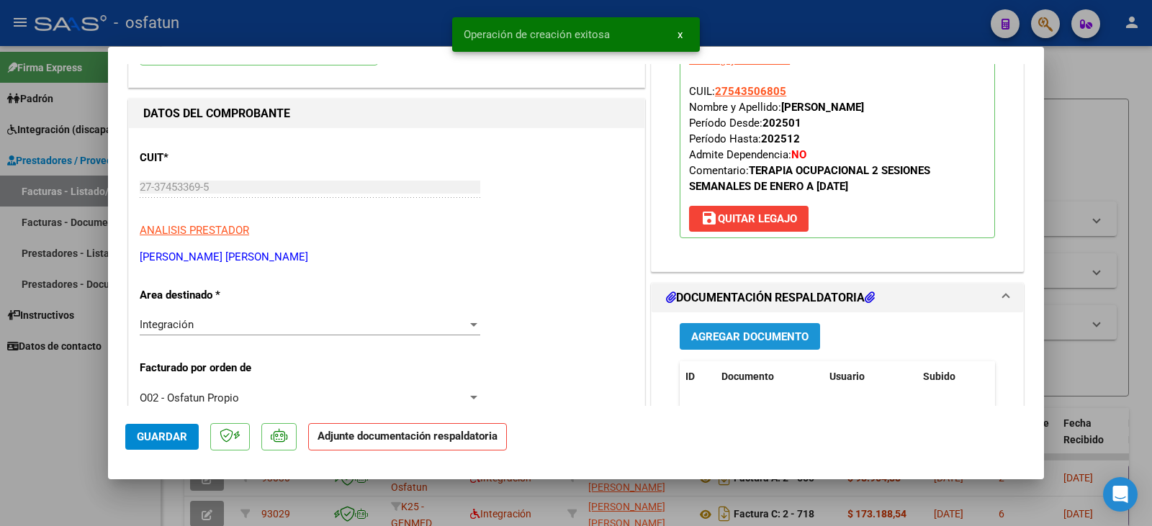
click at [756, 337] on span "Agregar Documento" at bounding box center [749, 337] width 117 height 13
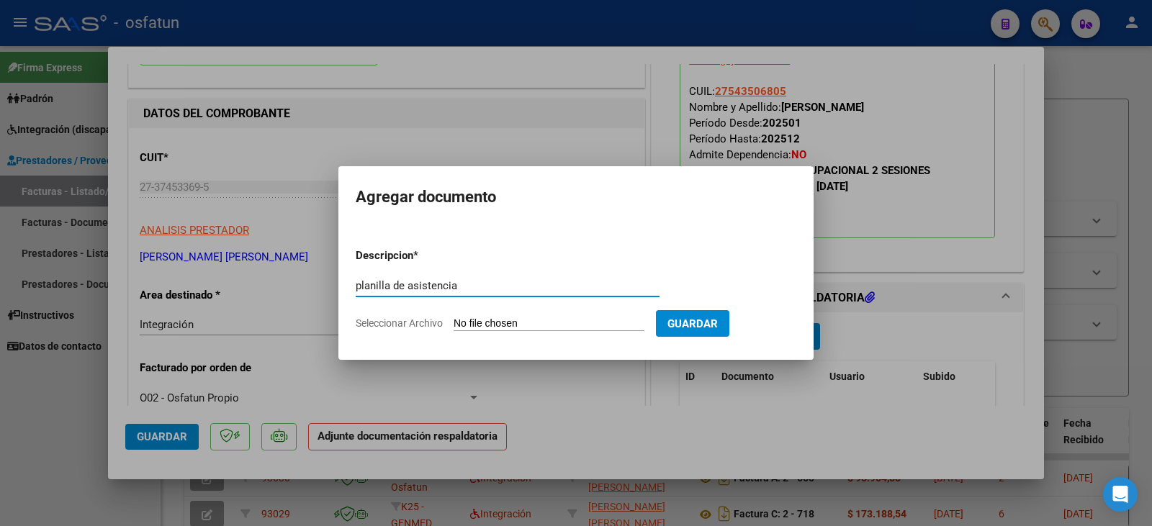
type input "planilla de asistencia"
click at [489, 310] on form "Descripcion * planilla de asistencia Escriba aquí una descripcion Seleccionar A…" at bounding box center [576, 289] width 441 height 105
click at [480, 318] on input "Seleccionar Archivo" at bounding box center [549, 325] width 191 height 14
type input "C:\fakepath\[PERSON_NAME] plan.pdf"
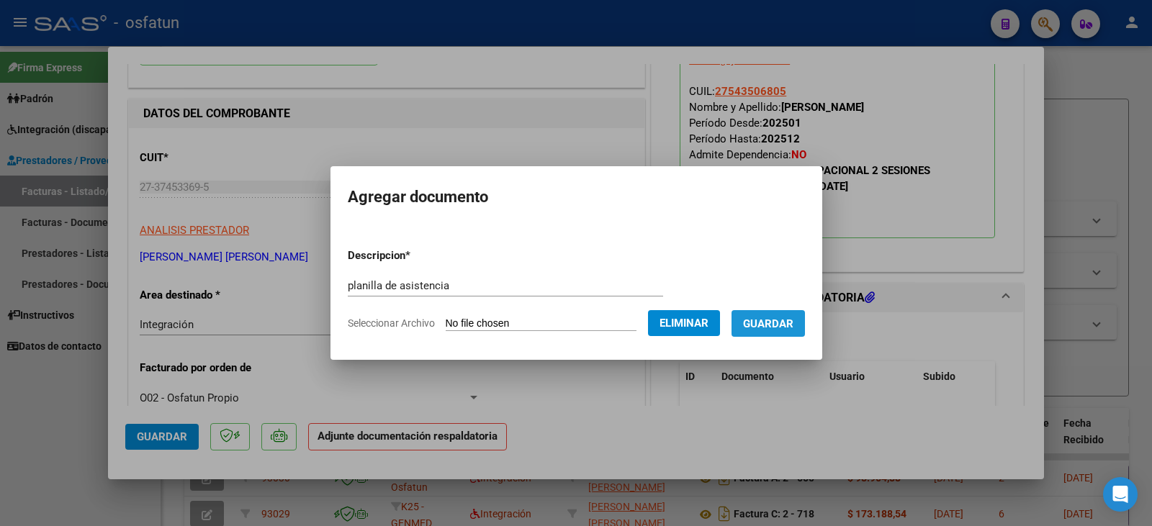
click at [794, 328] on span "Guardar" at bounding box center [768, 324] width 50 height 13
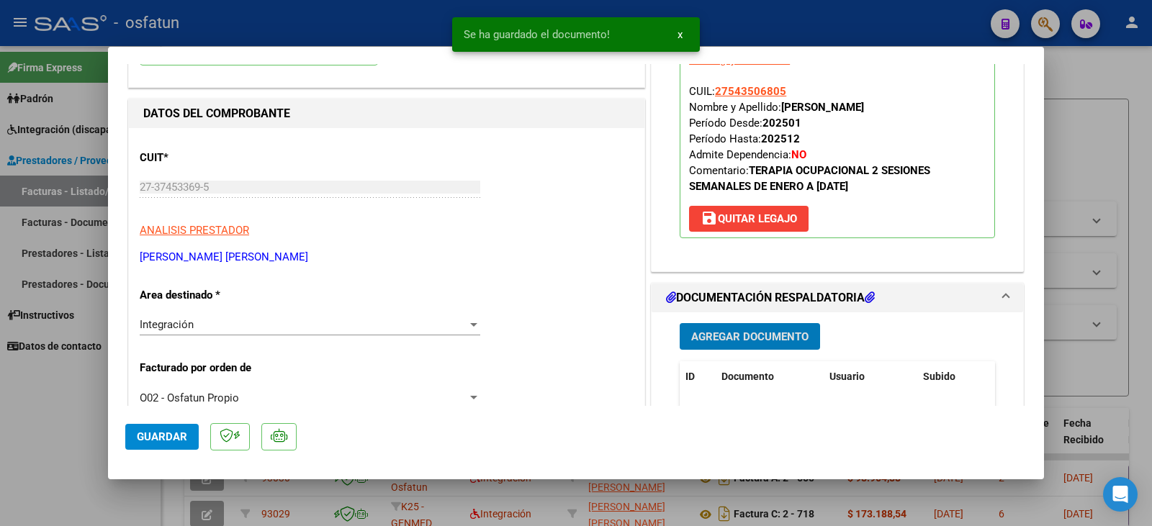
click at [752, 340] on span "Agregar Documento" at bounding box center [749, 337] width 117 height 13
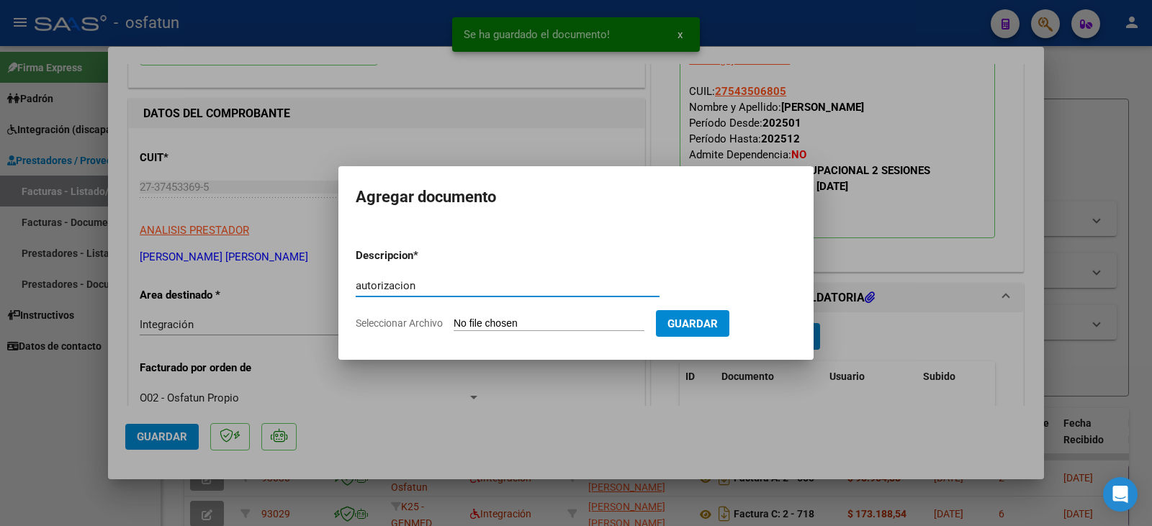
type input "autorizacion"
click at [586, 330] on input "Seleccionar Archivo" at bounding box center [549, 325] width 191 height 14
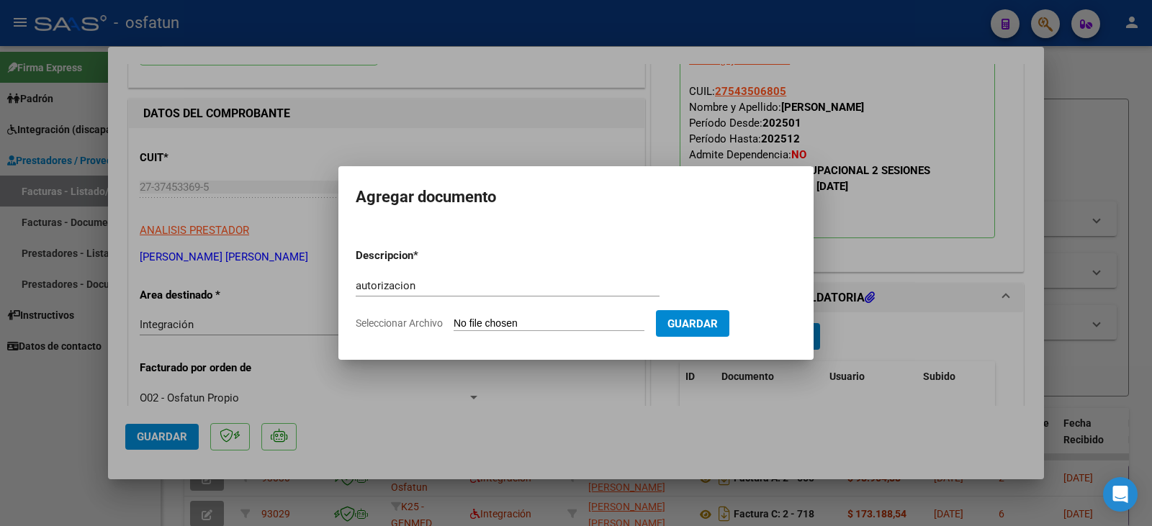
type input "C:\fakepath\[PERSON_NAME] - [PERSON_NAME] - to.pdf"
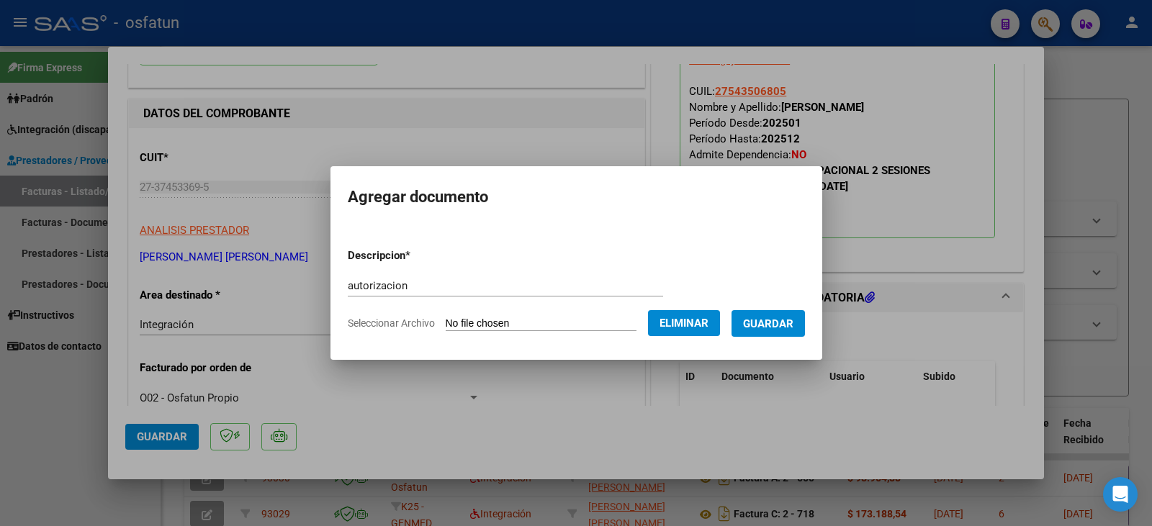
drag, startPoint x: 789, startPoint y: 320, endPoint x: 336, endPoint y: 310, distance: 453.1
click at [788, 320] on span "Guardar" at bounding box center [768, 324] width 50 height 13
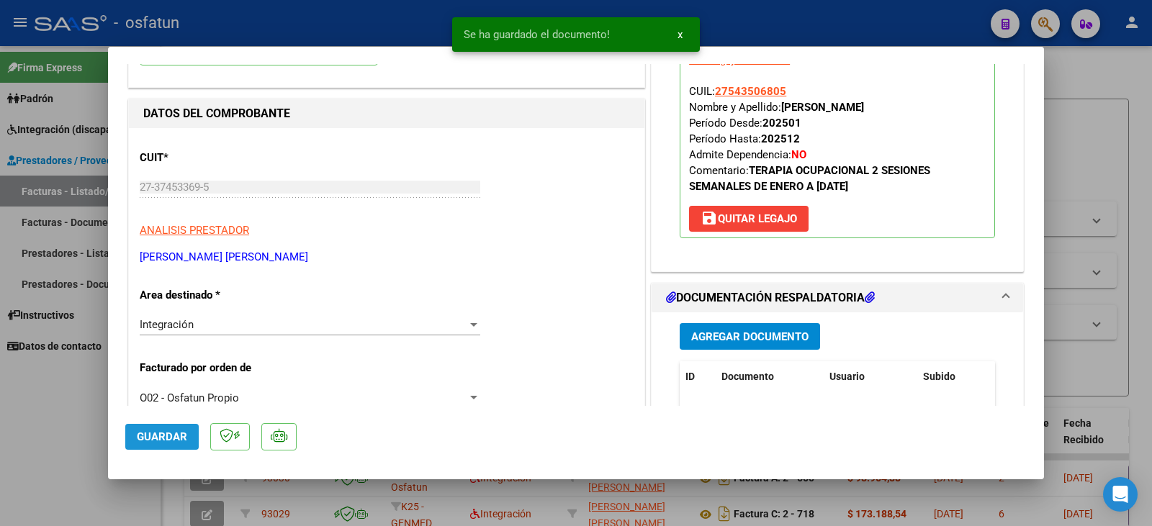
click at [156, 432] on span "Guardar" at bounding box center [162, 437] width 50 height 13
click at [43, 431] on div at bounding box center [576, 263] width 1152 height 526
type input "$ 0,00"
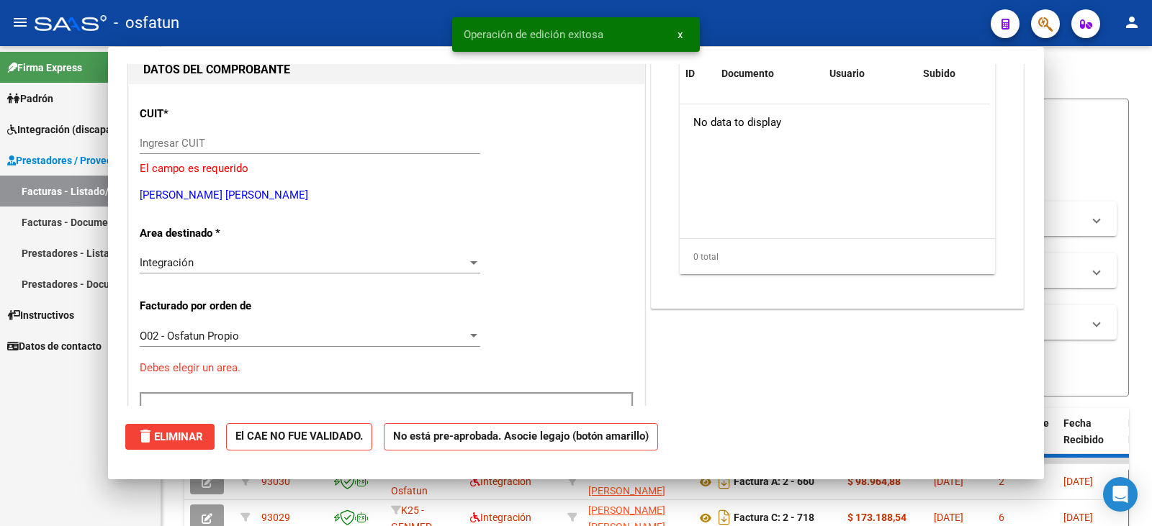
scroll to position [153, 0]
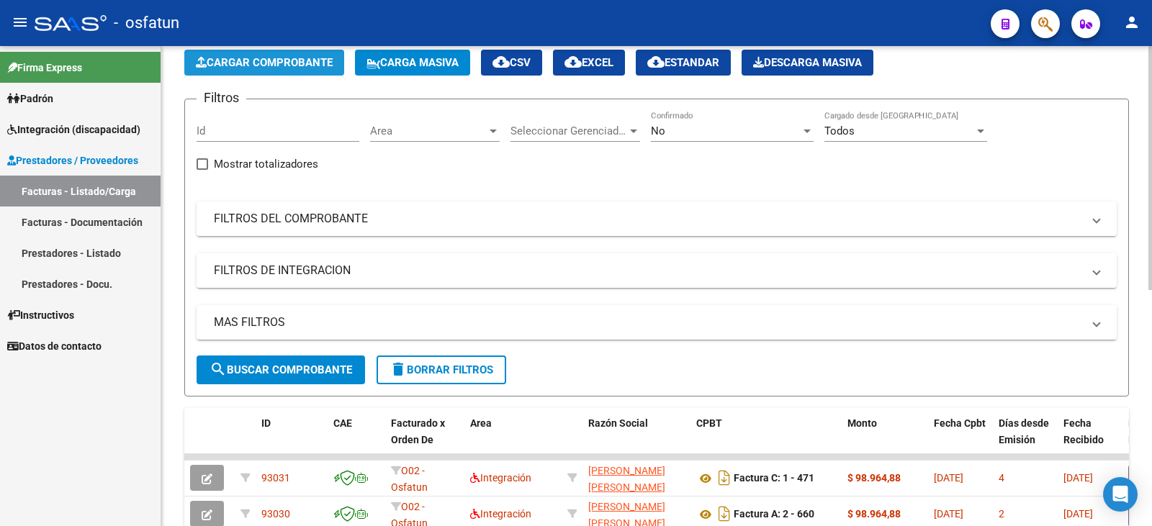
click at [237, 74] on button "Cargar Comprobante" at bounding box center [264, 63] width 160 height 26
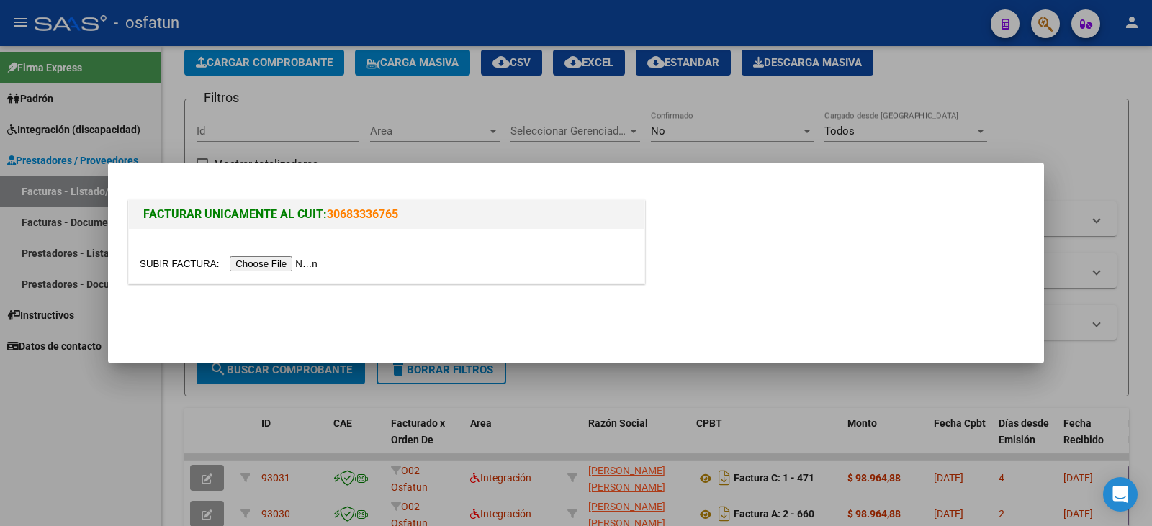
click at [285, 264] on input "file" at bounding box center [231, 263] width 182 height 15
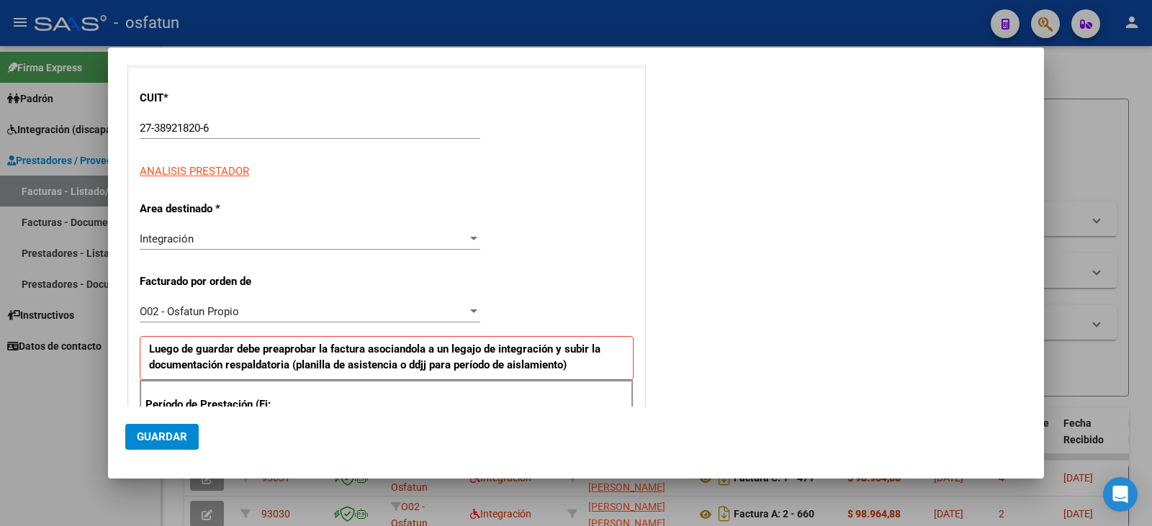
scroll to position [288, 0]
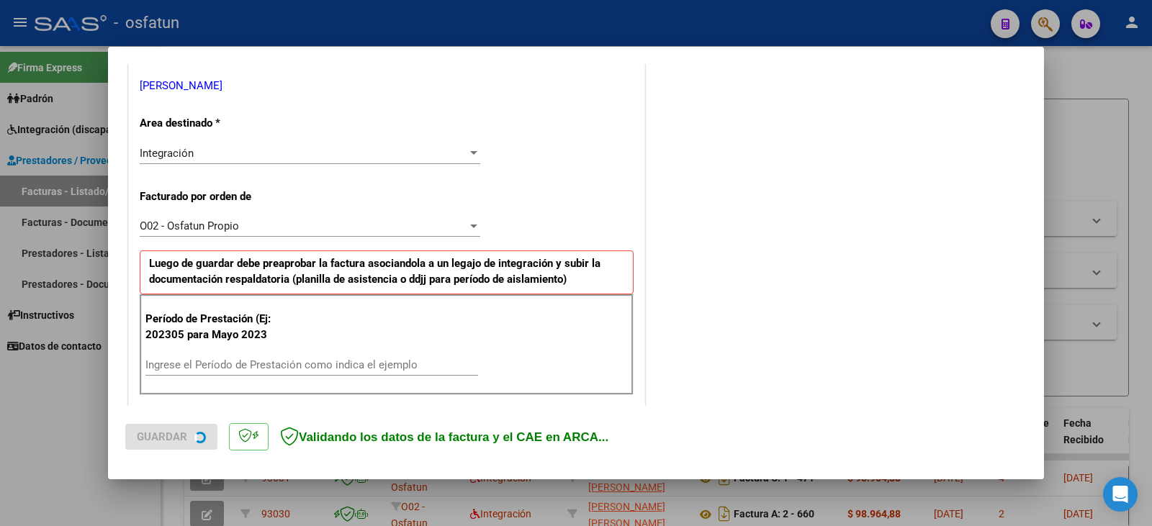
click at [273, 358] on div "Ingrese el Período de Prestación como indica el ejemplo" at bounding box center [311, 365] width 333 height 22
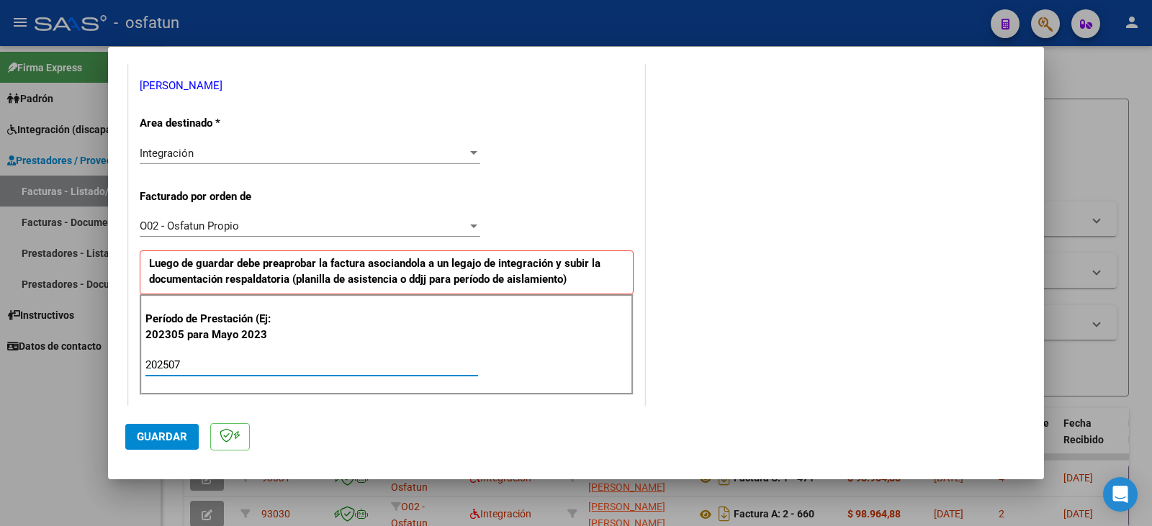
type input "202507"
drag, startPoint x: 106, startPoint y: 471, endPoint x: 133, endPoint y: 460, distance: 28.8
click at [107, 470] on div at bounding box center [576, 263] width 1152 height 526
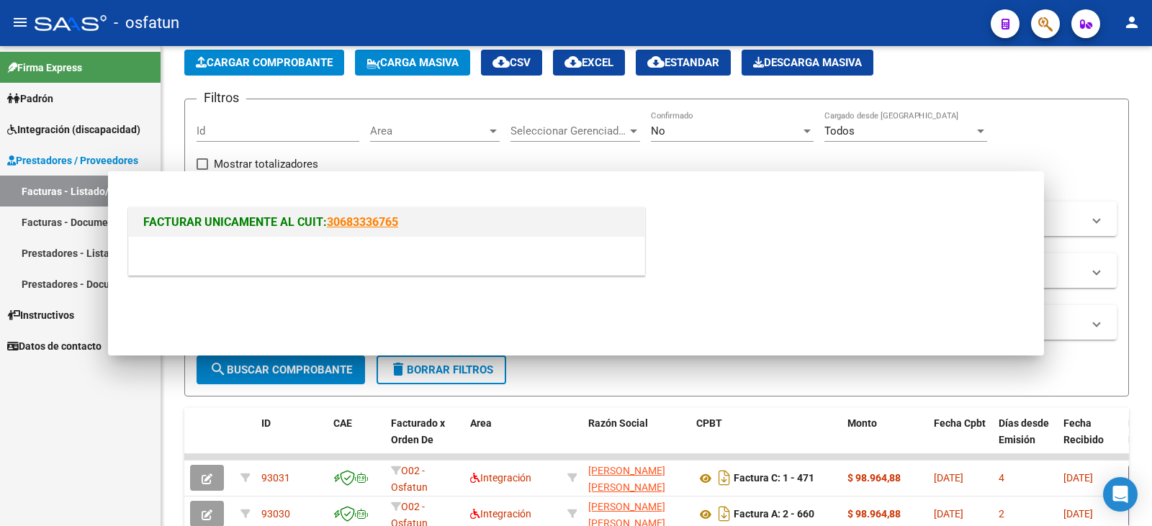
scroll to position [0, 0]
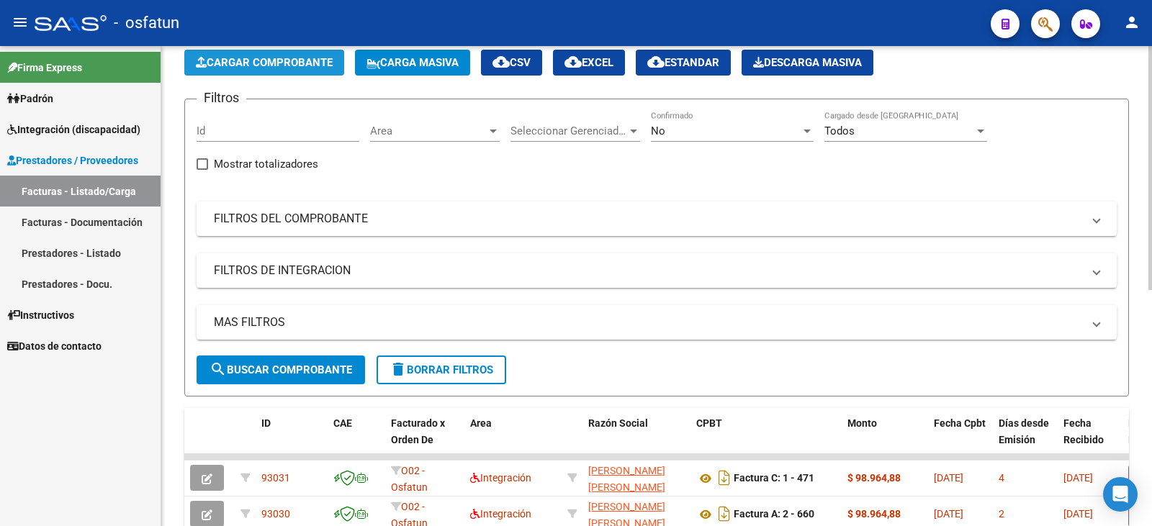
click at [286, 73] on button "Cargar Comprobante" at bounding box center [264, 63] width 160 height 26
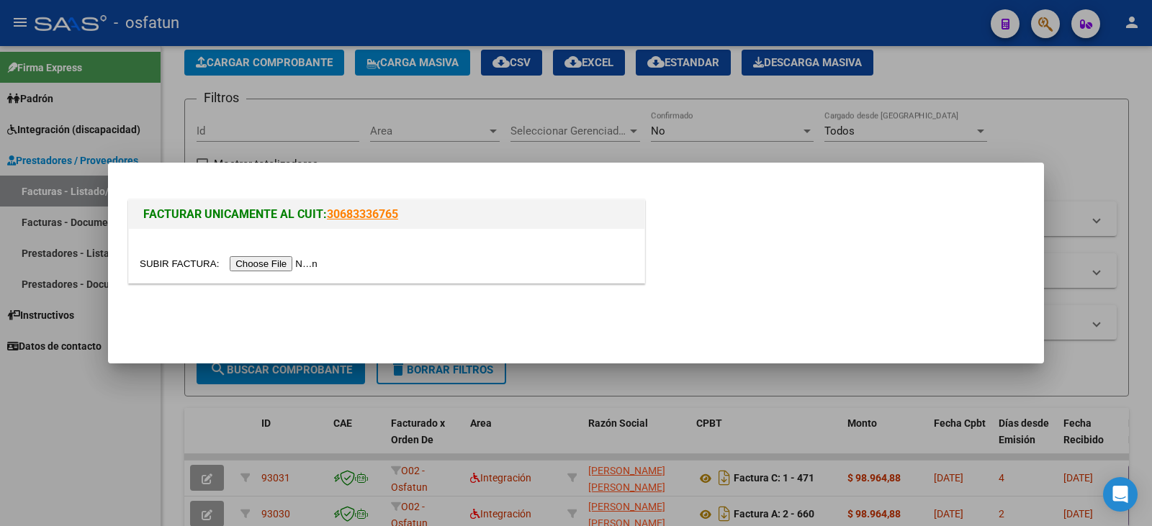
click at [269, 256] on div at bounding box center [387, 264] width 494 height 17
click at [295, 264] on input "file" at bounding box center [231, 263] width 182 height 15
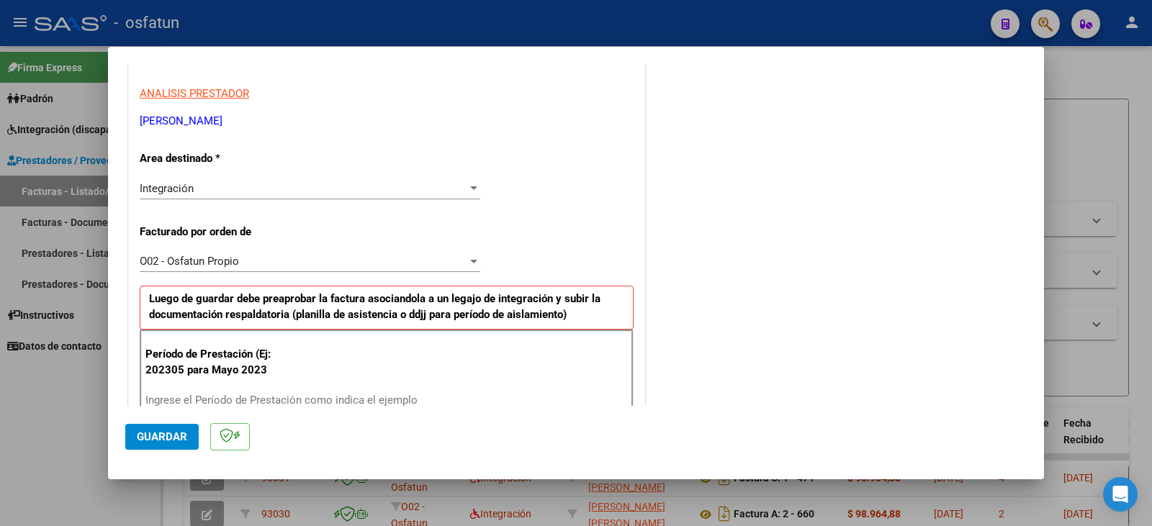
scroll to position [288, 0]
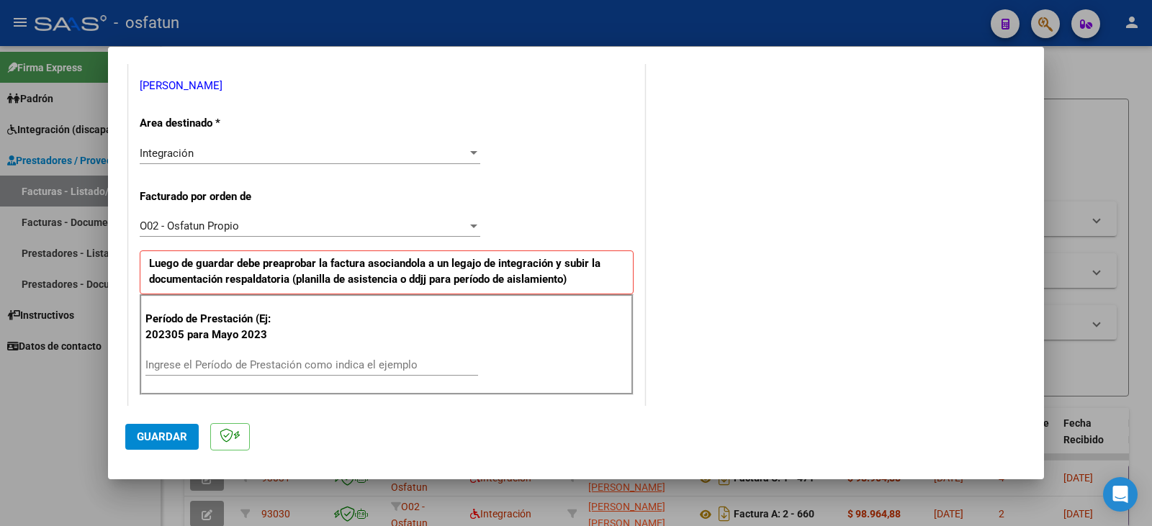
click at [249, 361] on input "Ingrese el Período de Prestación como indica el ejemplo" at bounding box center [311, 365] width 333 height 13
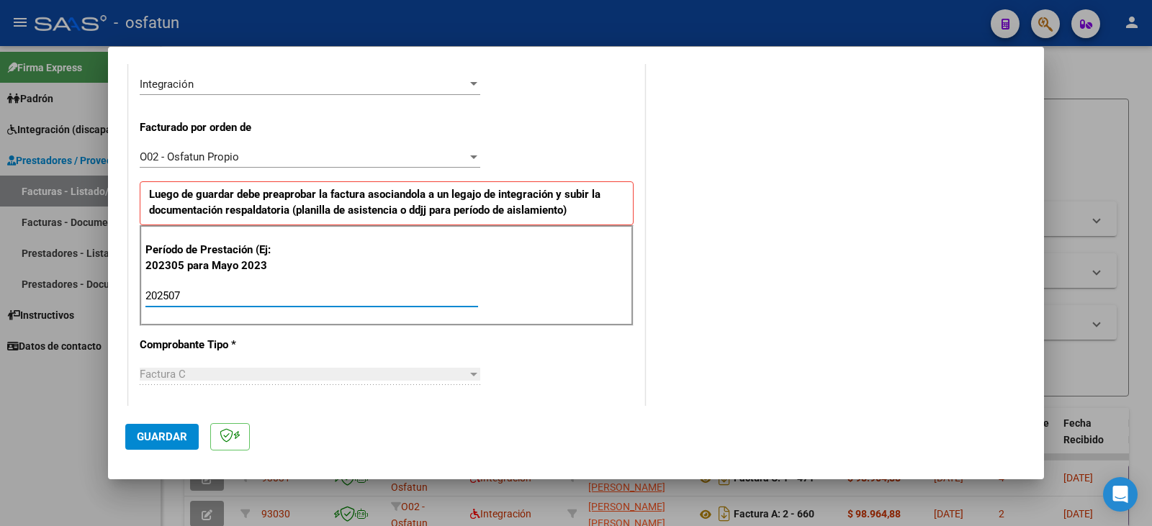
scroll to position [360, 0]
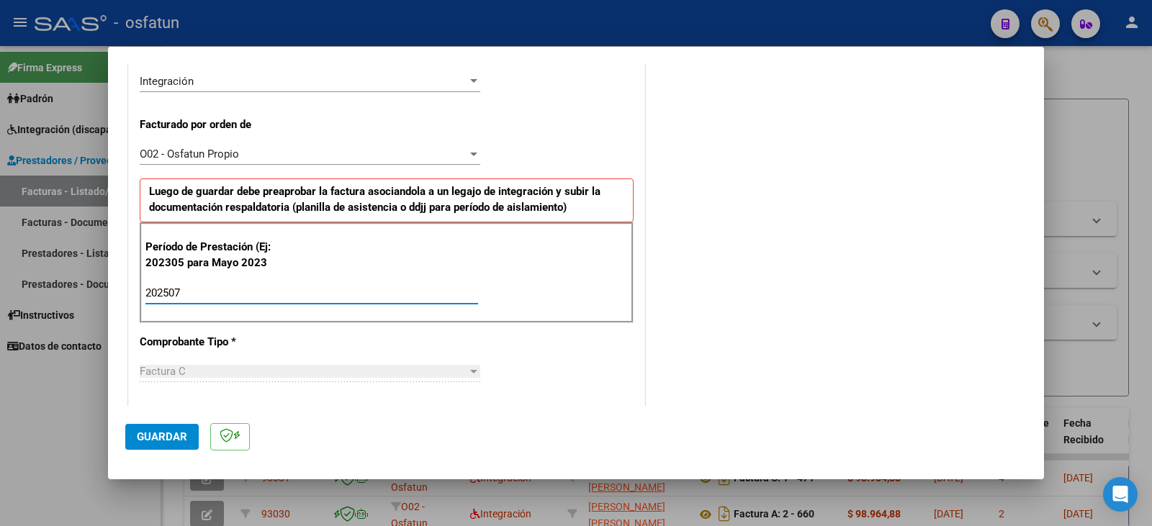
type input "202507"
drag, startPoint x: 145, startPoint y: 431, endPoint x: 362, endPoint y: 373, distance: 225.2
click at [147, 431] on span "Guardar" at bounding box center [162, 437] width 50 height 13
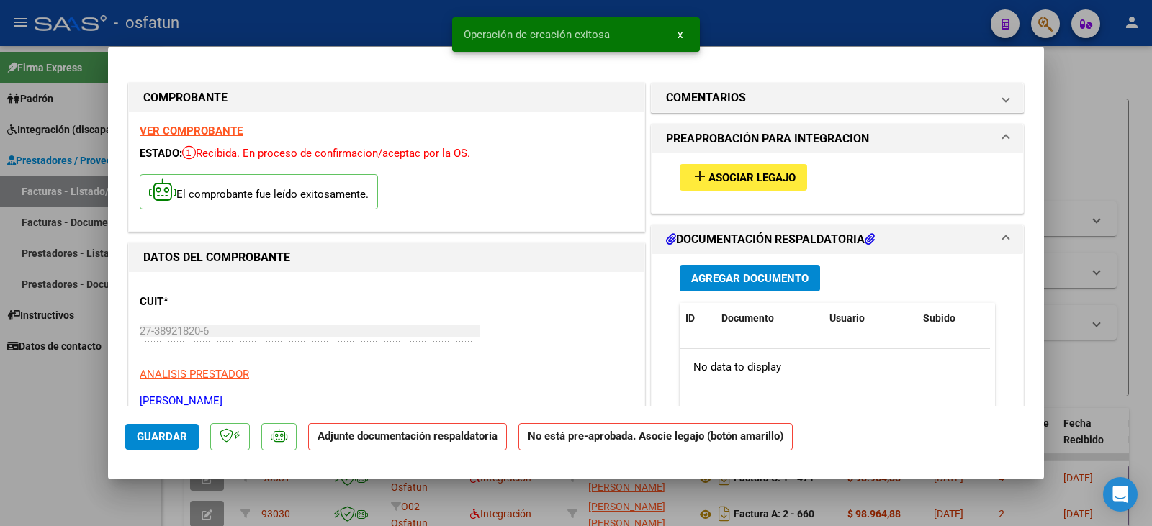
click at [721, 181] on span "Asociar Legajo" at bounding box center [752, 177] width 87 height 13
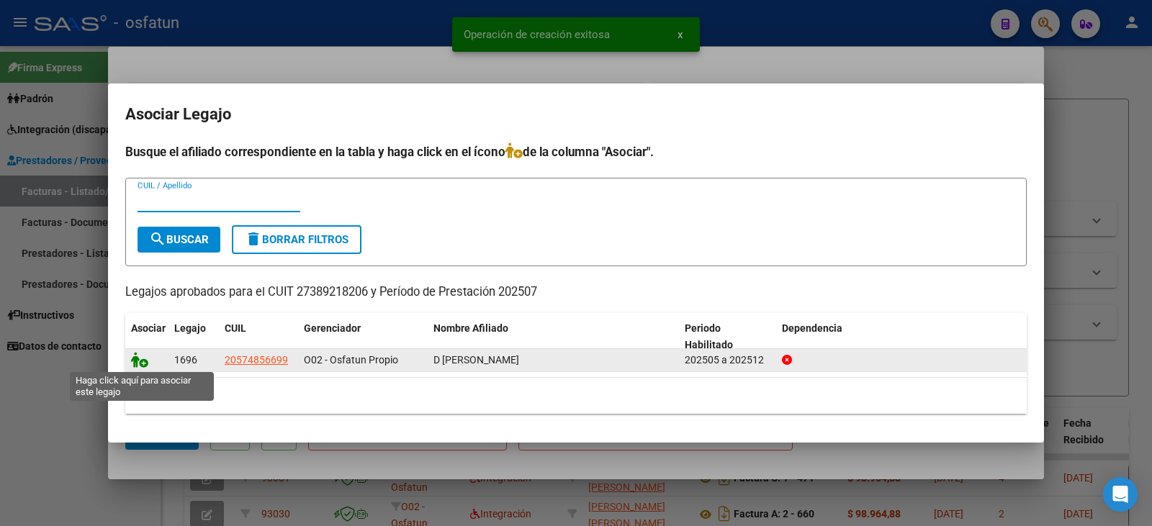
click at [140, 359] on icon at bounding box center [139, 360] width 17 height 16
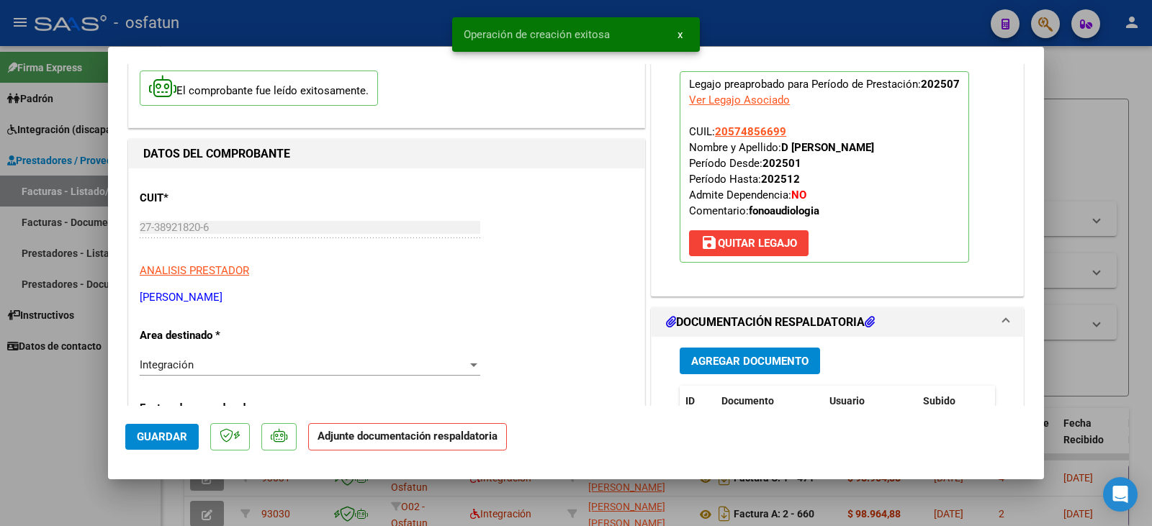
scroll to position [216, 0]
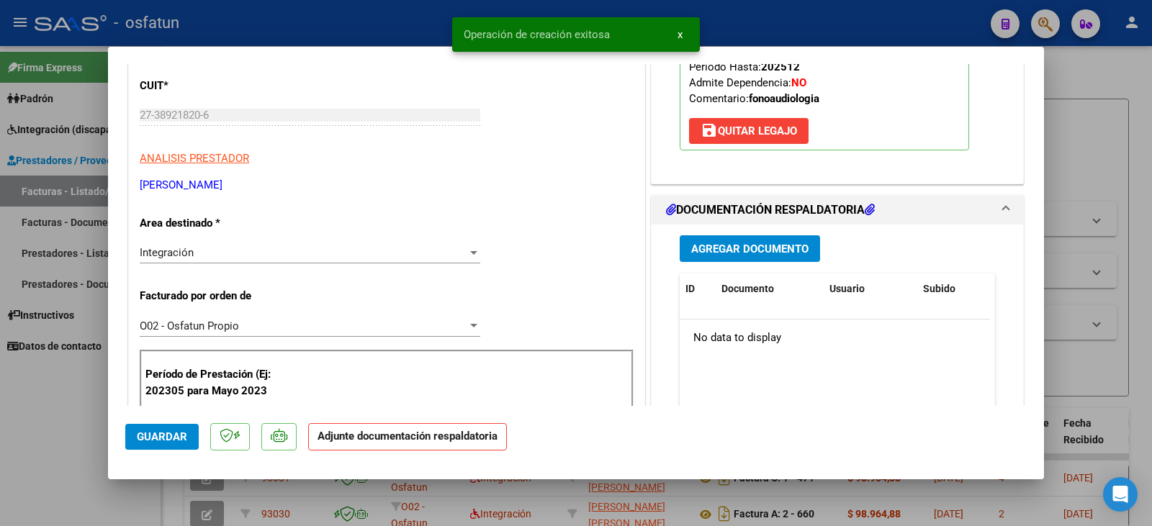
click at [746, 250] on span "Agregar Documento" at bounding box center [749, 249] width 117 height 13
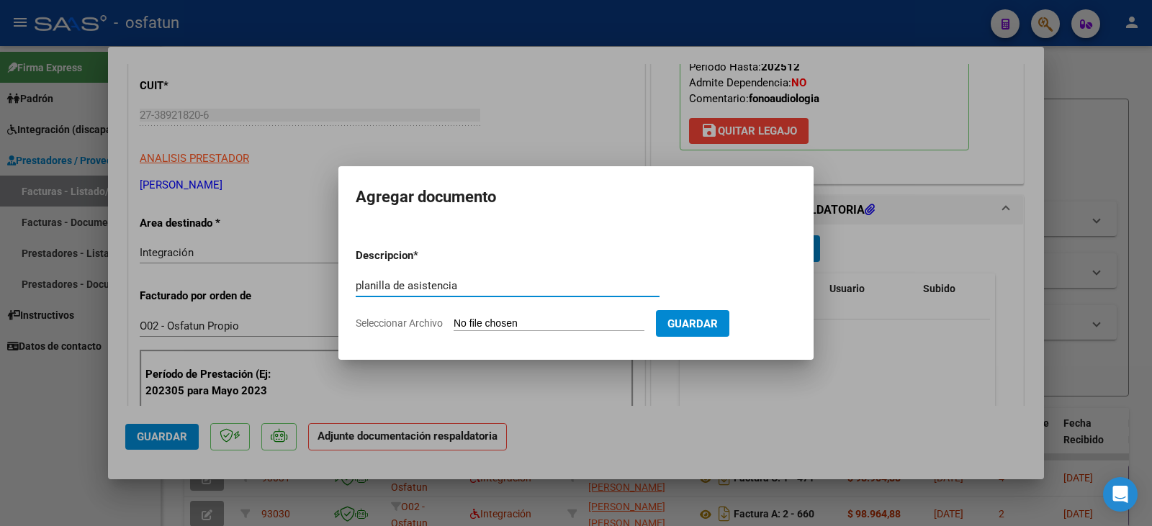
type input "planilla de asistencia"
click at [492, 325] on input "Seleccionar Archivo" at bounding box center [549, 325] width 191 height 14
type input "C:\fakepath\[PERSON_NAME] plan.pdf"
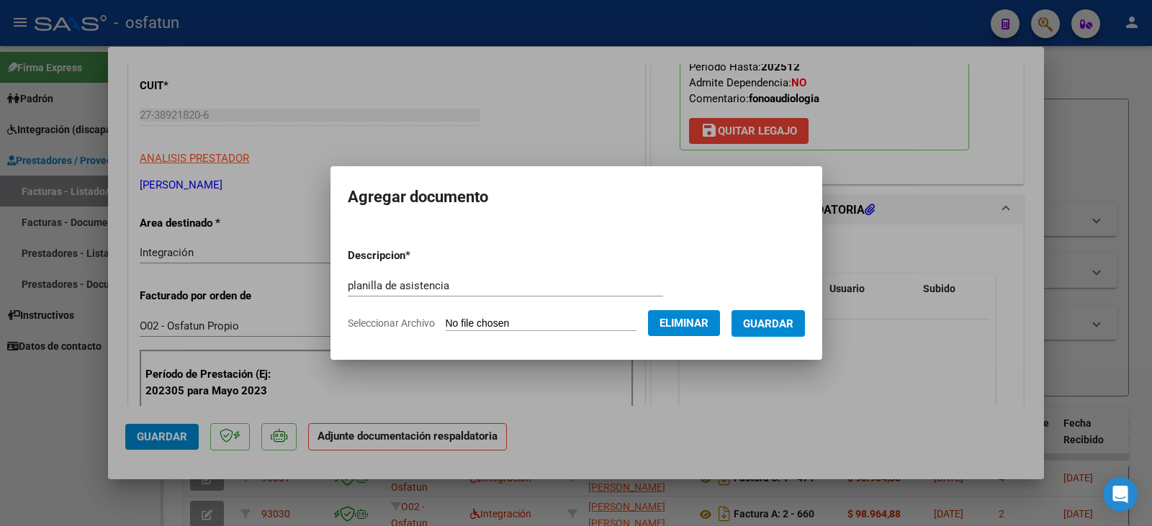
drag, startPoint x: 792, startPoint y: 318, endPoint x: 708, endPoint y: 309, distance: 84.0
click at [789, 318] on span "Guardar" at bounding box center [768, 324] width 50 height 13
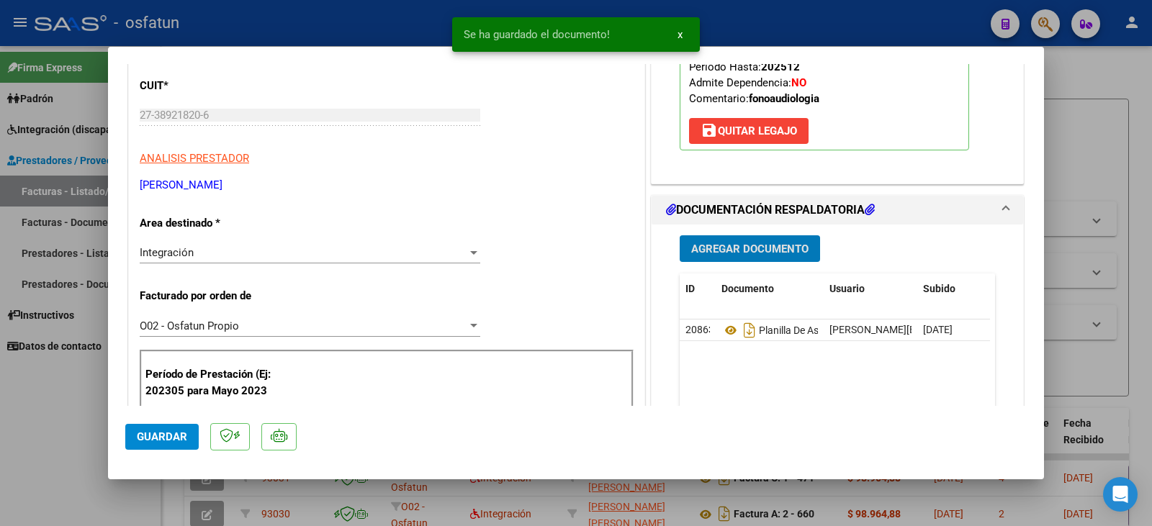
click at [727, 261] on button "Agregar Documento" at bounding box center [750, 249] width 140 height 27
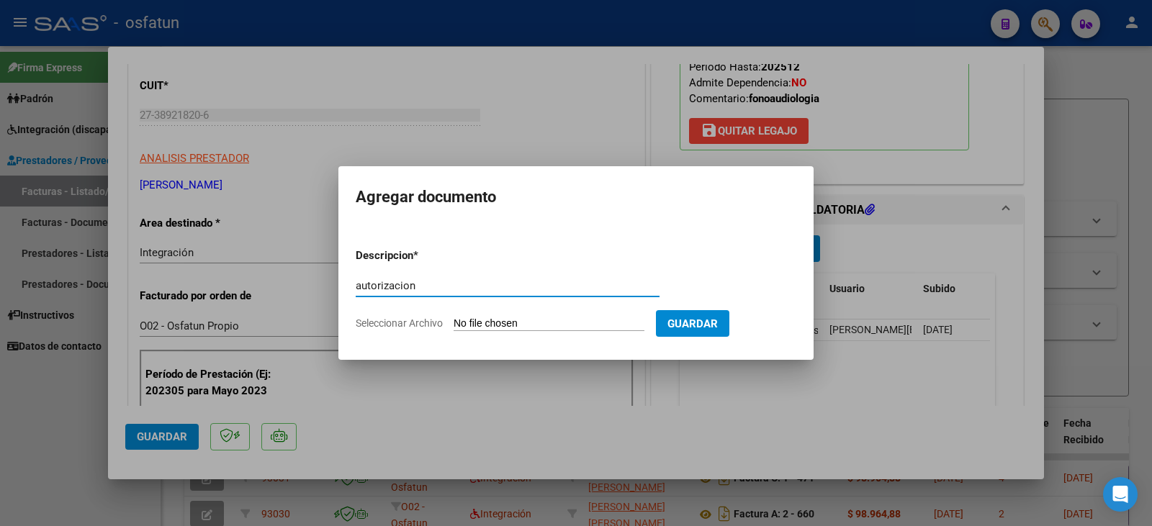
type input "autorizacion"
click at [552, 327] on input "Seleccionar Archivo" at bounding box center [549, 325] width 191 height 14
type input "C:\fakepath\Damico - [PERSON_NAME] - fono.pdf"
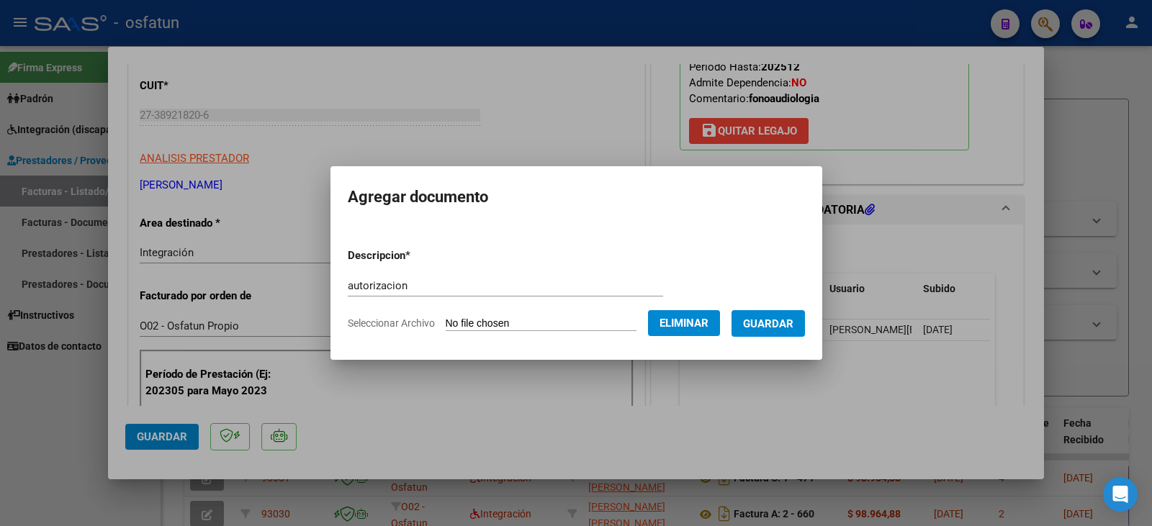
click at [802, 333] on button "Guardar" at bounding box center [768, 323] width 73 height 27
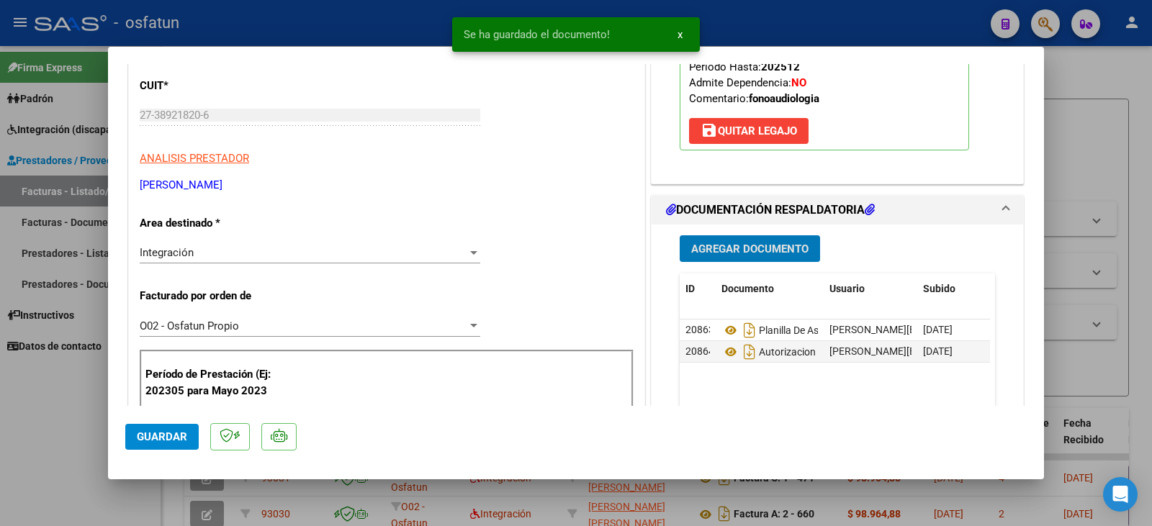
drag, startPoint x: 148, startPoint y: 431, endPoint x: 136, endPoint y: 434, distance: 11.9
click at [144, 433] on span "Guardar" at bounding box center [162, 437] width 50 height 13
click at [48, 447] on div at bounding box center [576, 263] width 1152 height 526
type input "$ 0,00"
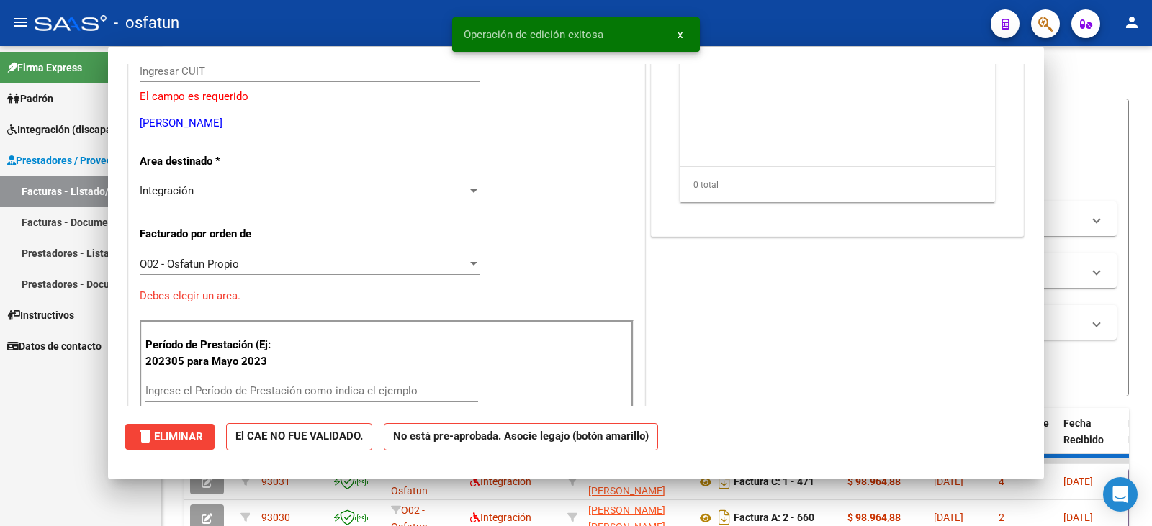
scroll to position [0, 0]
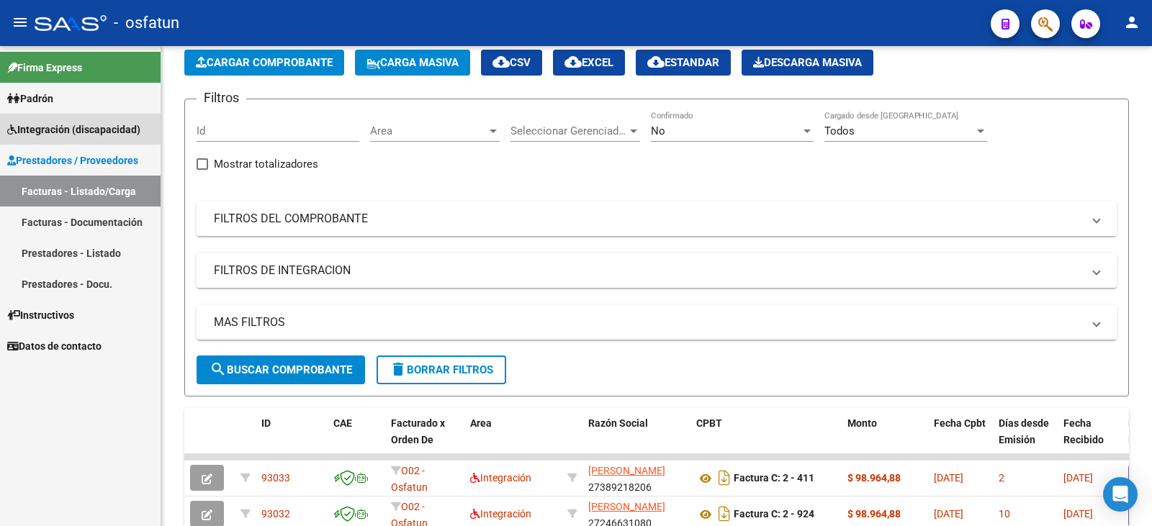
drag, startPoint x: 94, startPoint y: 129, endPoint x: 76, endPoint y: 158, distance: 34.0
click at [94, 129] on span "Integración (discapacidad)" at bounding box center [73, 130] width 133 height 16
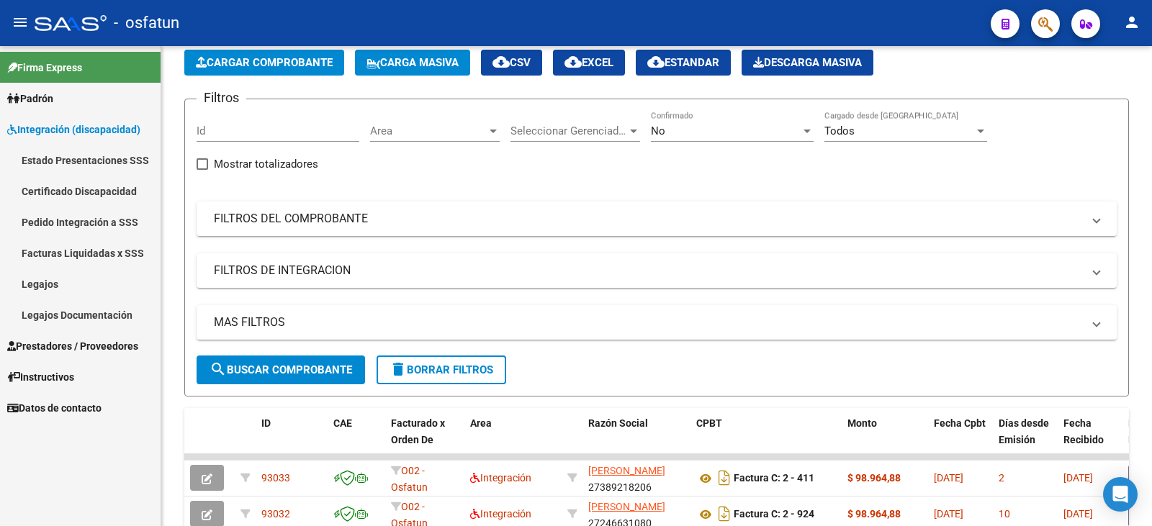
click at [58, 287] on link "Legajos" at bounding box center [80, 284] width 161 height 31
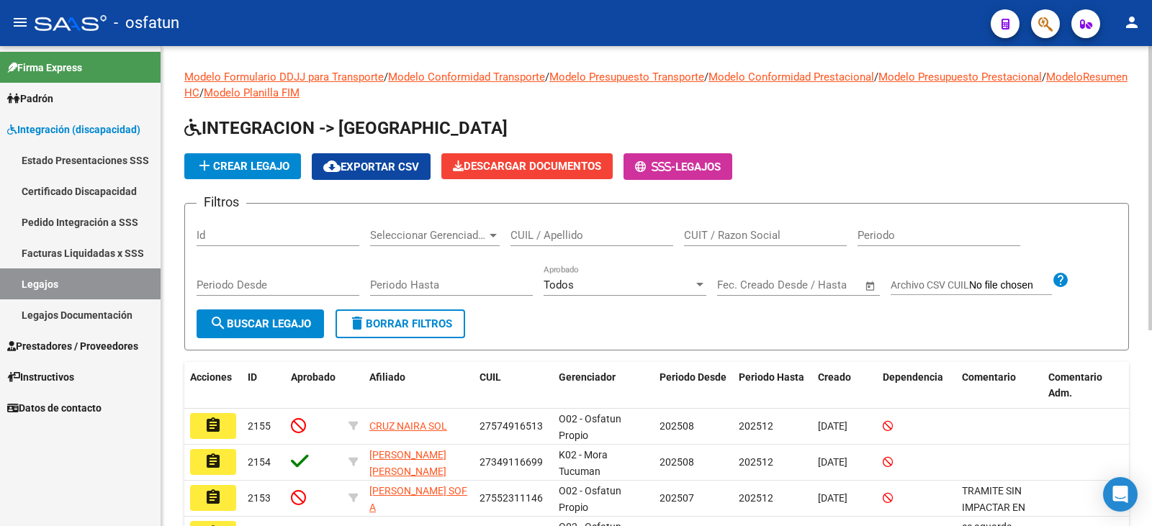
click at [565, 230] on input "CUIL / Apellido" at bounding box center [592, 235] width 163 height 13
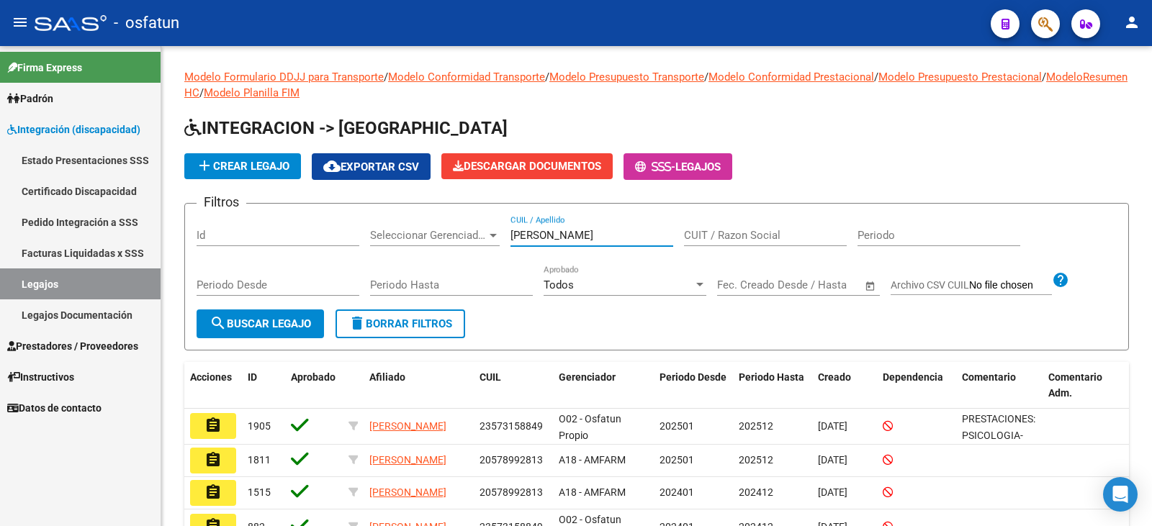
type input "[PERSON_NAME]"
click at [248, 164] on span "add Crear Legajo" at bounding box center [243, 166] width 94 height 13
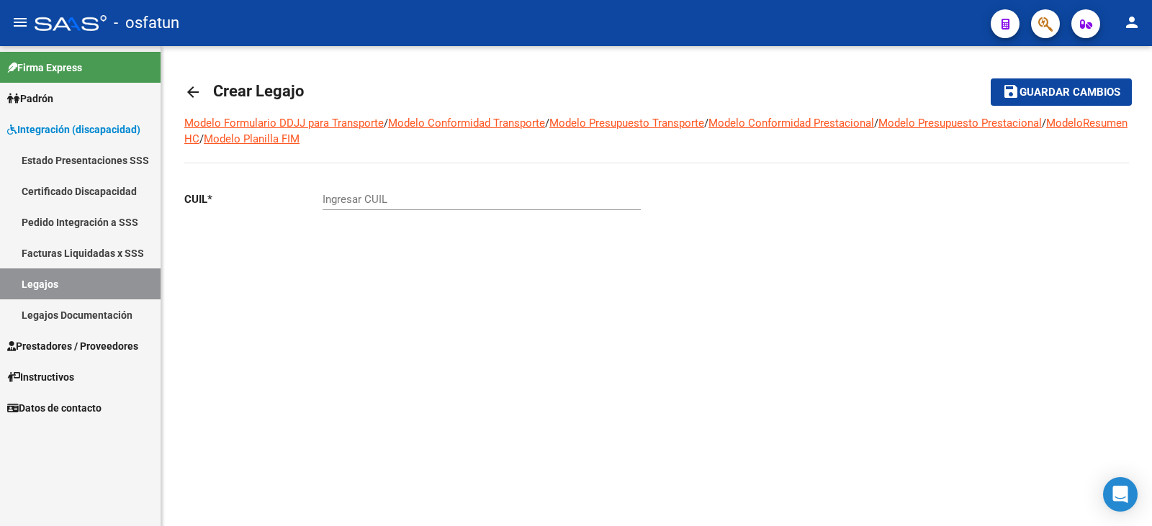
drag, startPoint x: 56, startPoint y: 341, endPoint x: 88, endPoint y: 351, distance: 33.0
click at [57, 341] on span "Prestadores / Proveedores" at bounding box center [72, 347] width 131 height 16
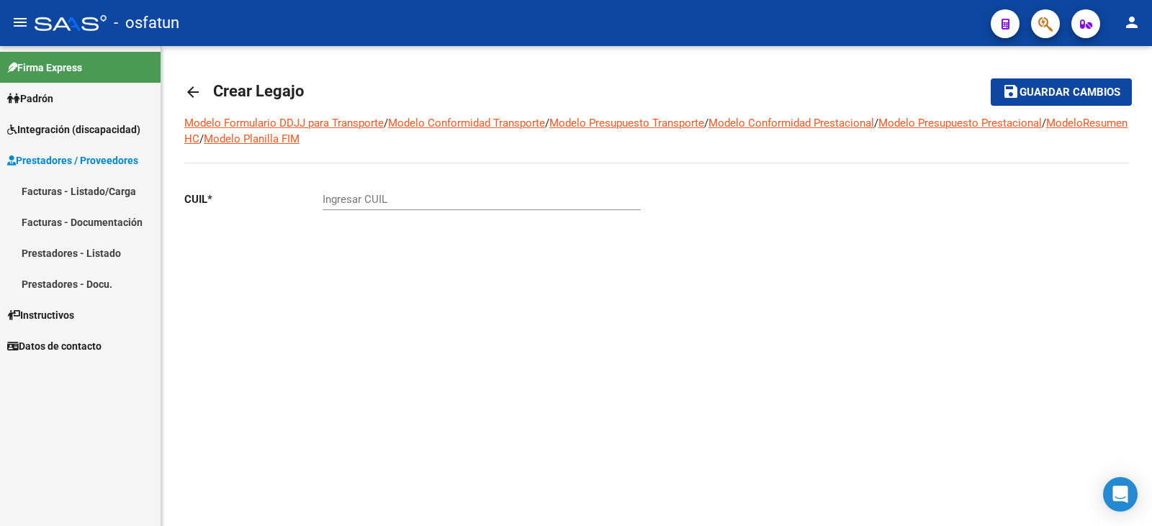
click at [46, 193] on link "Facturas - Listado/Carga" at bounding box center [80, 191] width 161 height 31
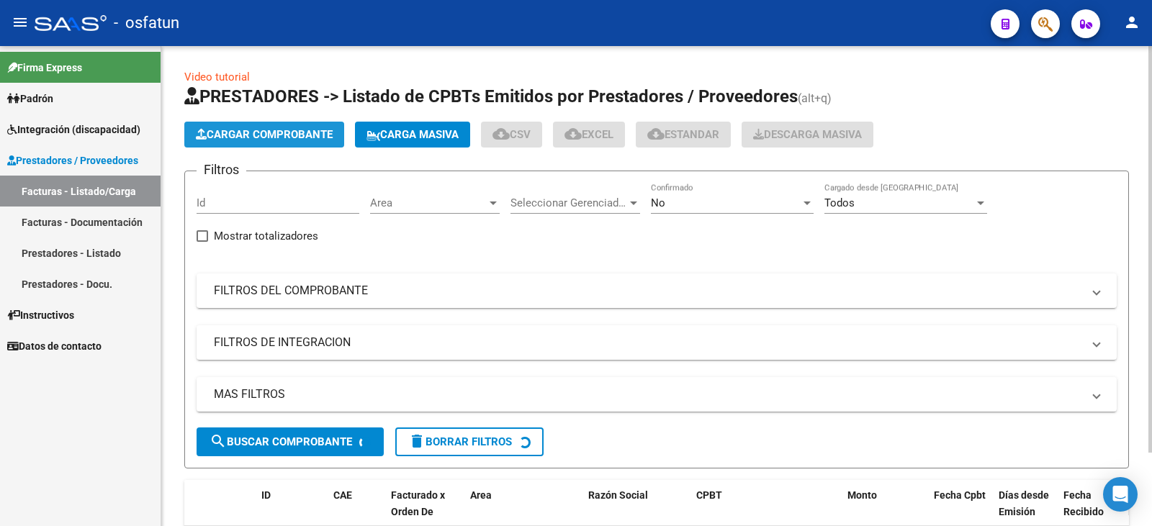
click at [289, 138] on span "Cargar Comprobante" at bounding box center [264, 134] width 137 height 13
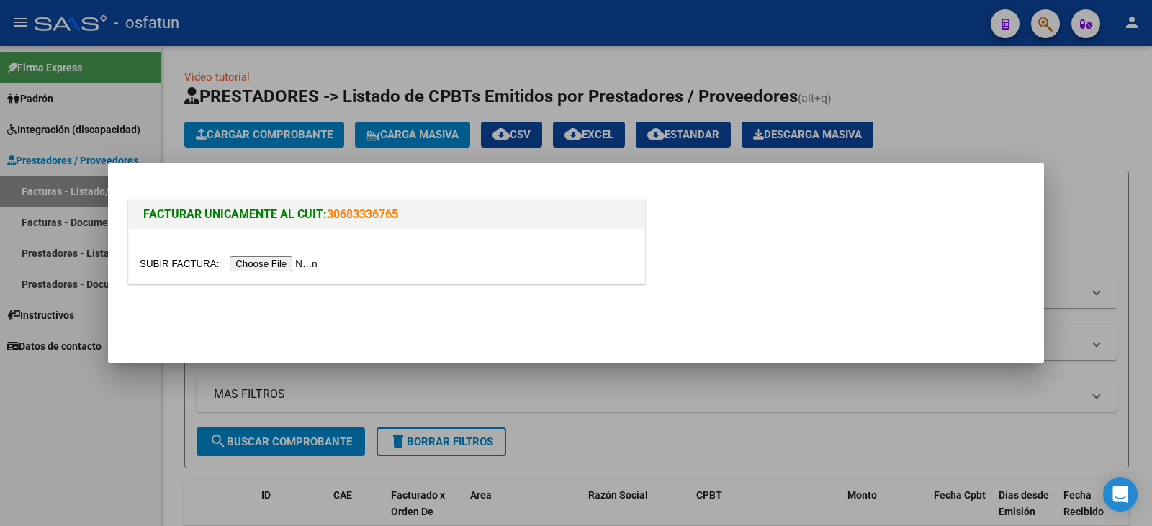
click at [248, 269] on input "file" at bounding box center [231, 263] width 182 height 15
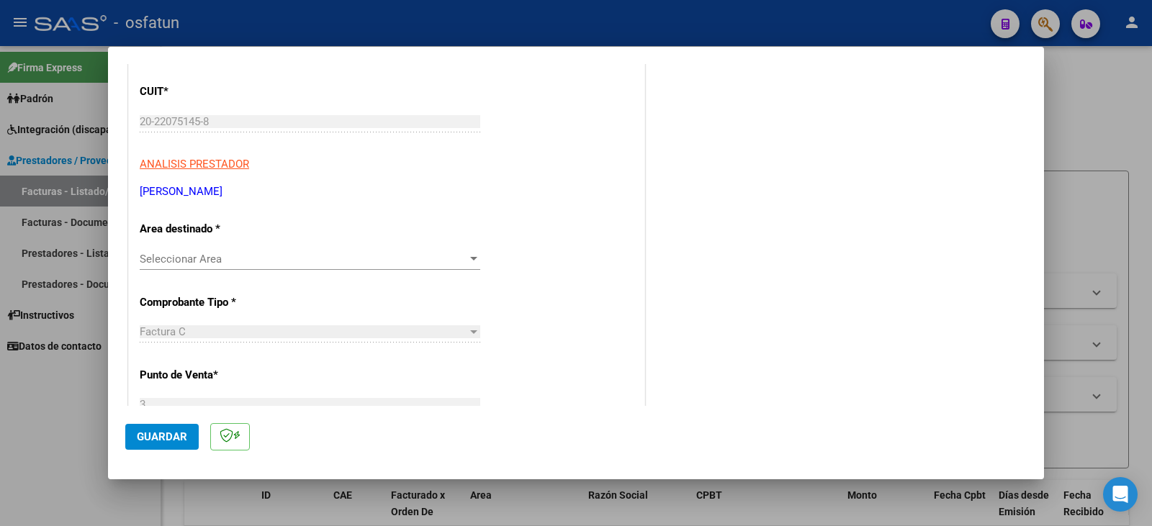
scroll to position [144, 0]
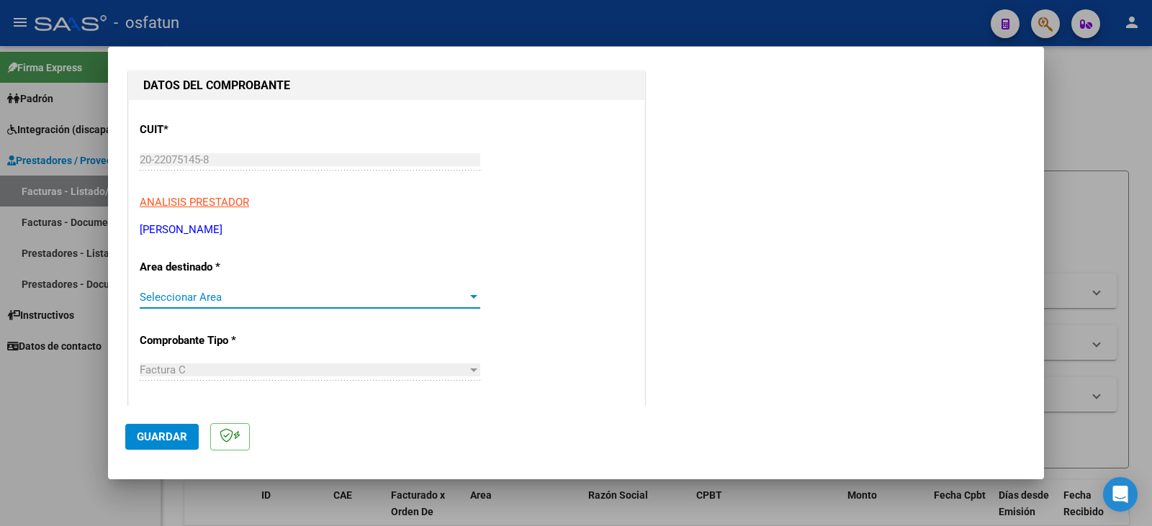
click at [242, 302] on span "Seleccionar Area" at bounding box center [304, 297] width 328 height 13
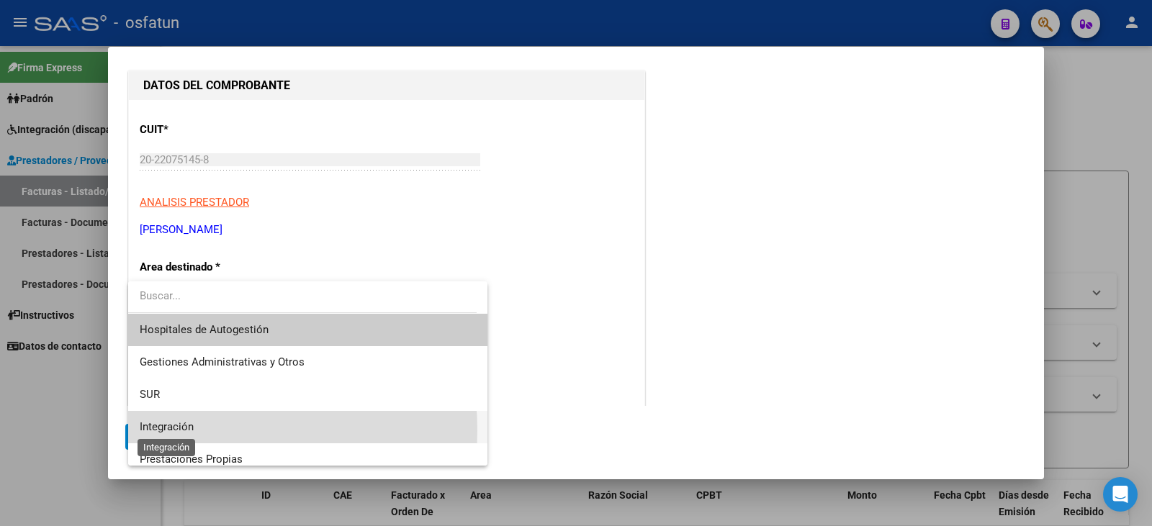
click at [180, 431] on span "Integración" at bounding box center [167, 427] width 54 height 13
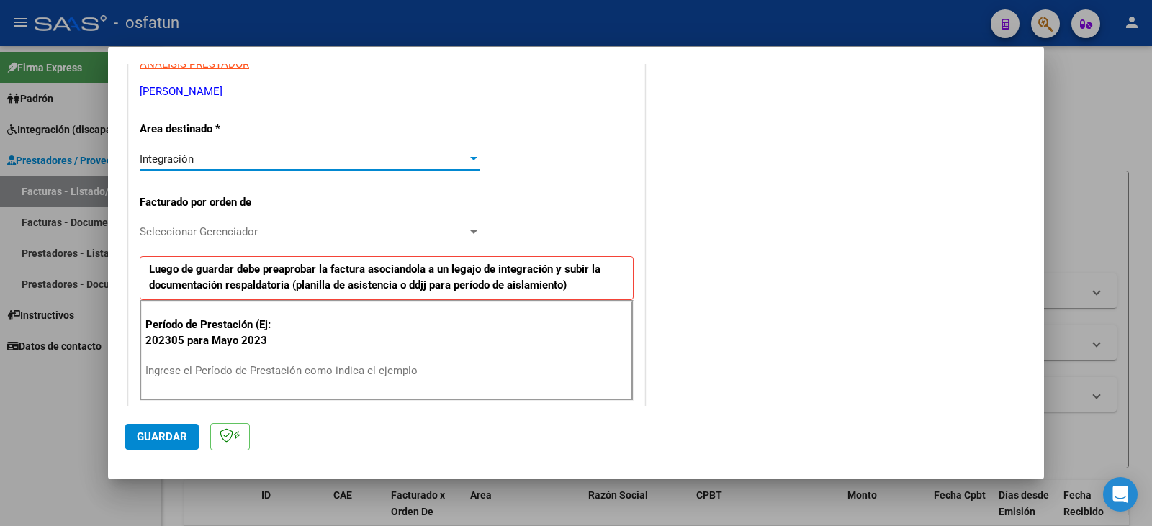
scroll to position [288, 0]
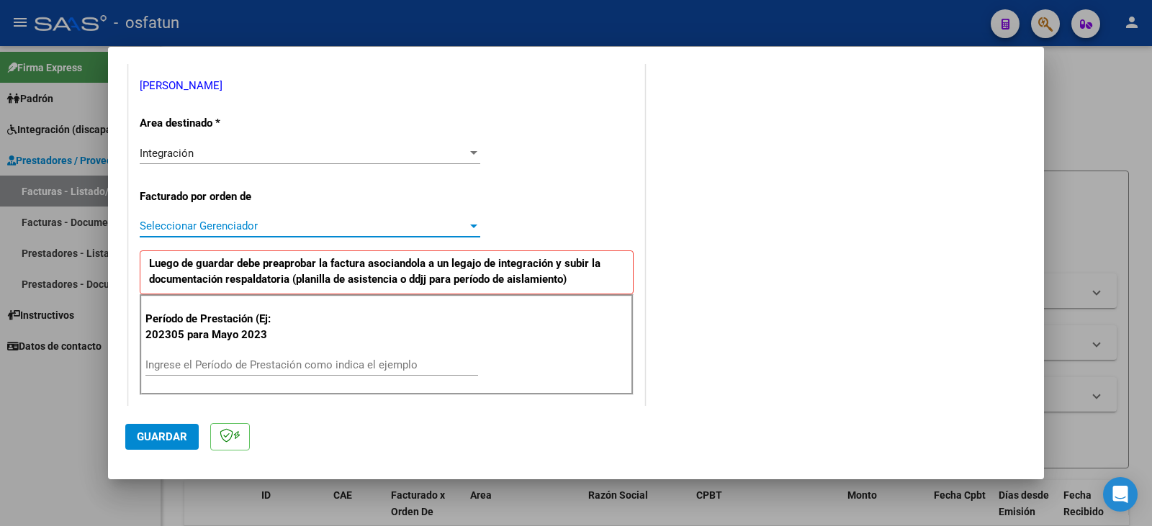
click at [248, 228] on span "Seleccionar Gerenciador" at bounding box center [304, 226] width 328 height 13
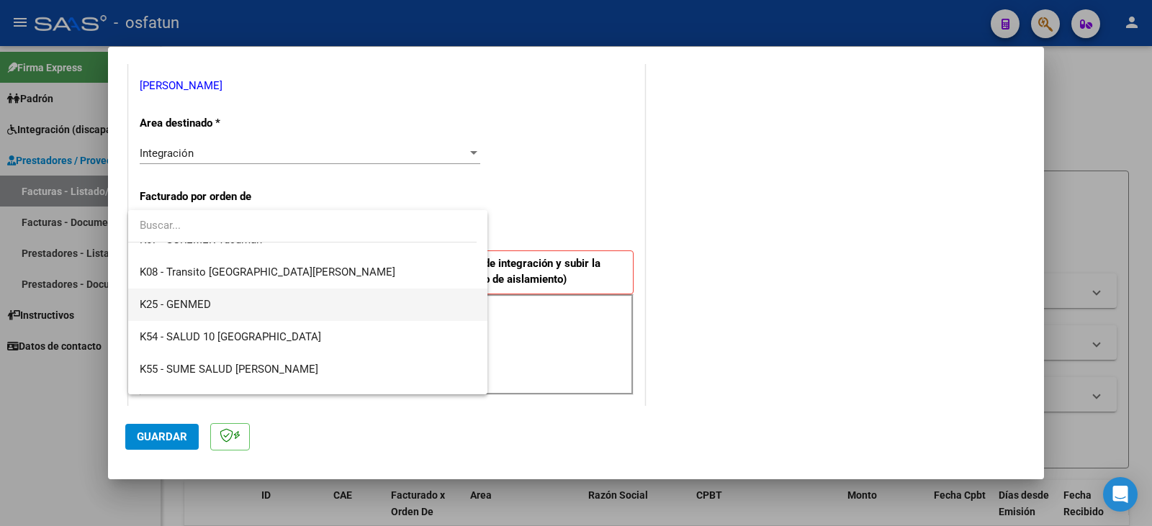
scroll to position [723, 0]
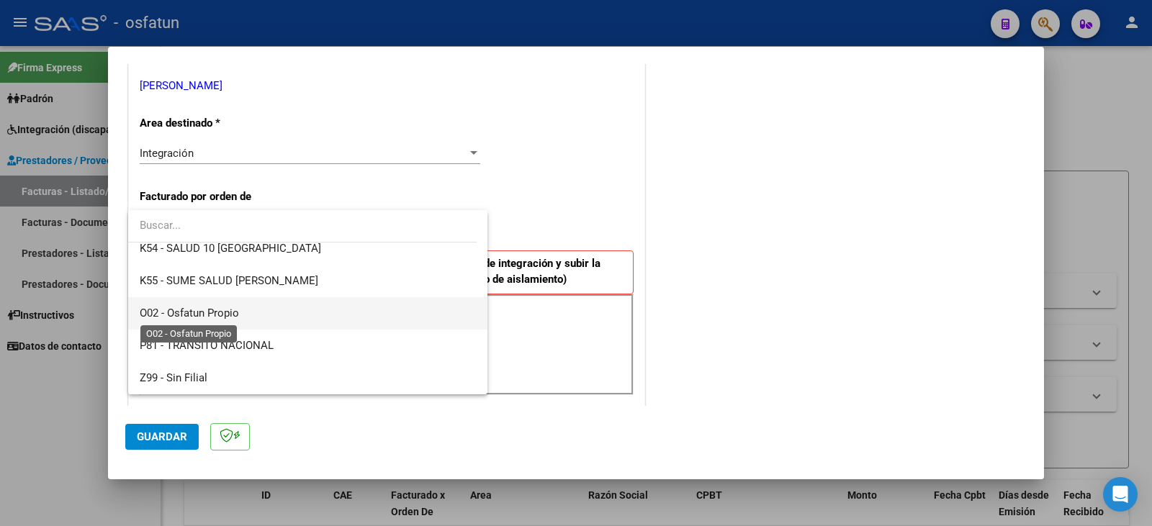
click at [214, 310] on span "O02 - Osfatun Propio" at bounding box center [189, 313] width 99 height 13
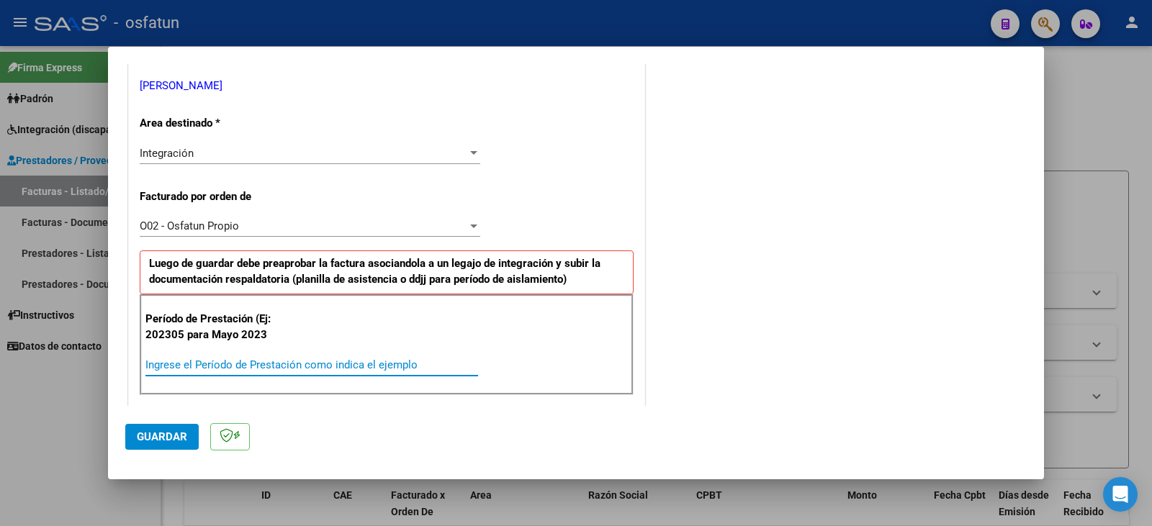
click at [240, 364] on input "Ingrese el Período de Prestación como indica el ejemplo" at bounding box center [311, 365] width 333 height 13
type input "202507"
click at [165, 439] on span "Guardar" at bounding box center [162, 437] width 50 height 13
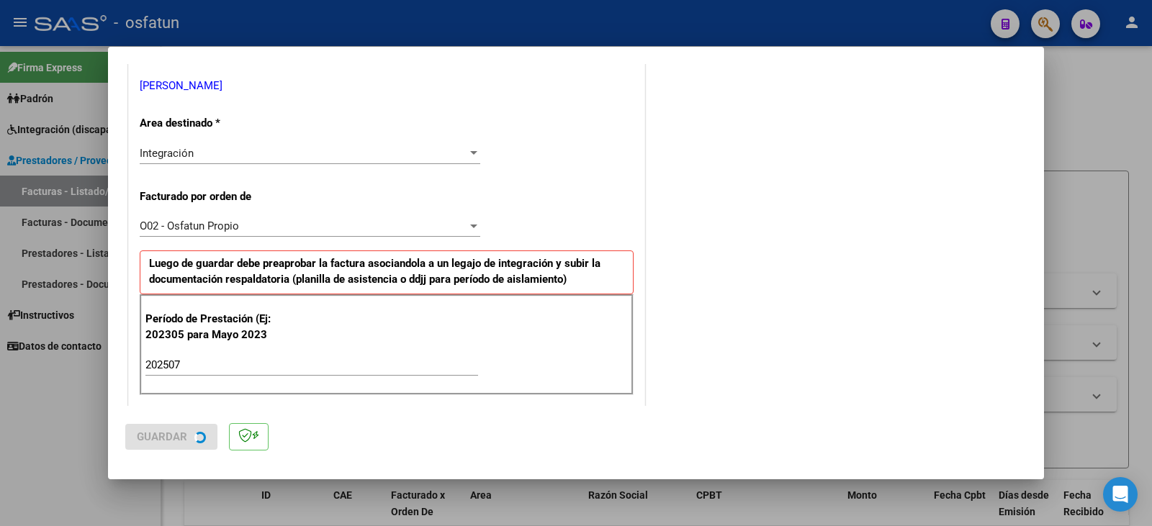
scroll to position [0, 0]
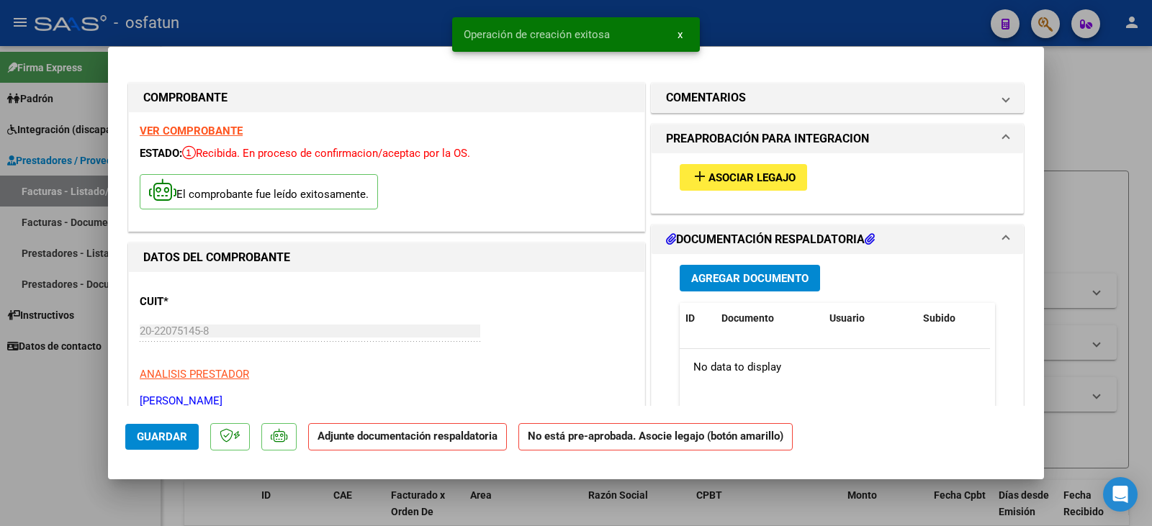
click at [730, 187] on button "add Asociar Legajo" at bounding box center [743, 177] width 127 height 27
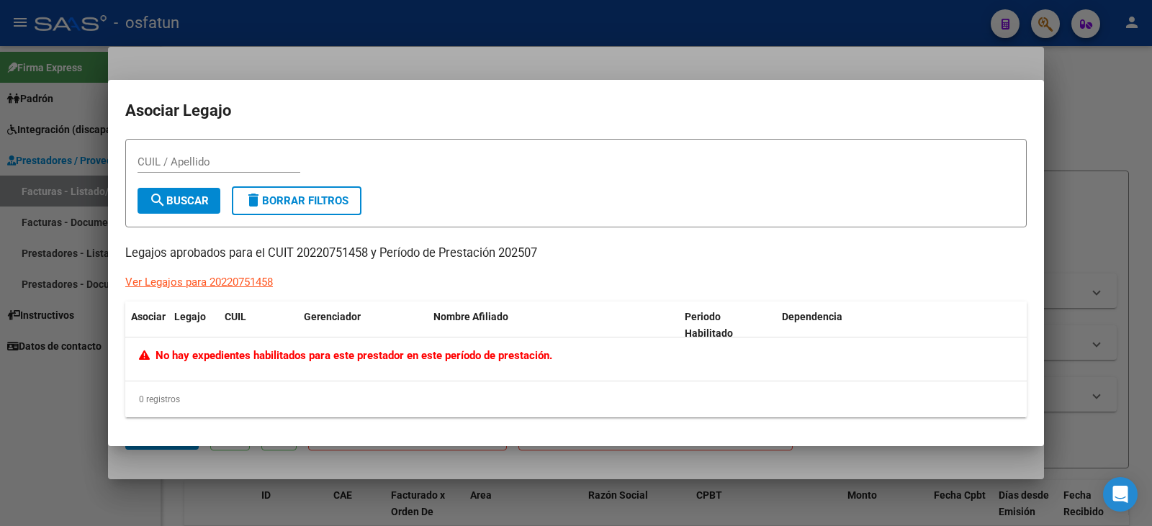
drag, startPoint x: 295, startPoint y: 254, endPoint x: 369, endPoint y: 259, distance: 73.6
click at [369, 259] on p "Legajos aprobados para el CUIT 20220751458 y Período de Prestación 202507" at bounding box center [576, 254] width 902 height 18
copy p "20220751458"
click at [143, 465] on div at bounding box center [576, 263] width 1152 height 526
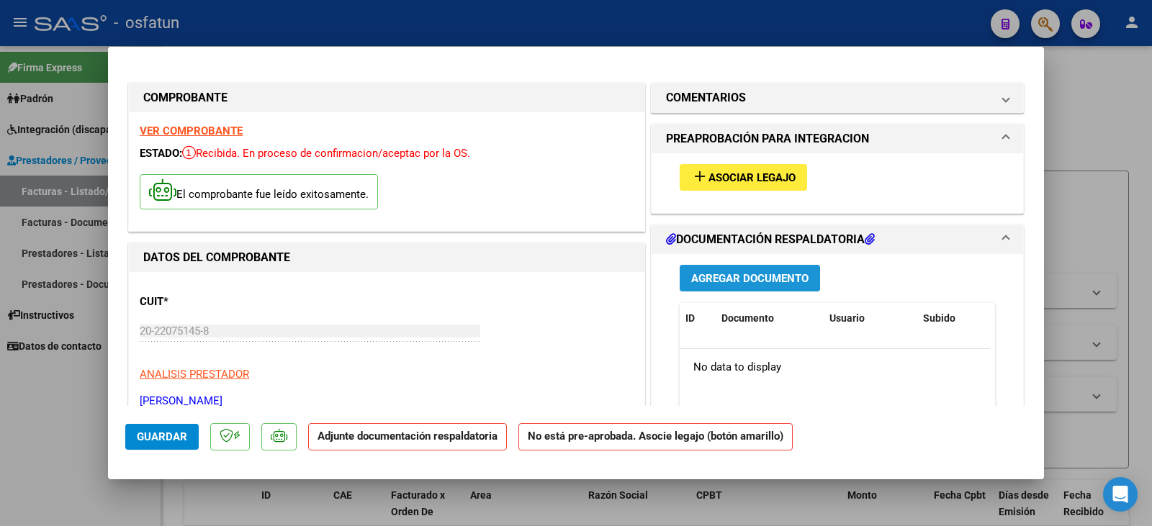
click at [738, 279] on span "Agregar Documento" at bounding box center [749, 278] width 117 height 13
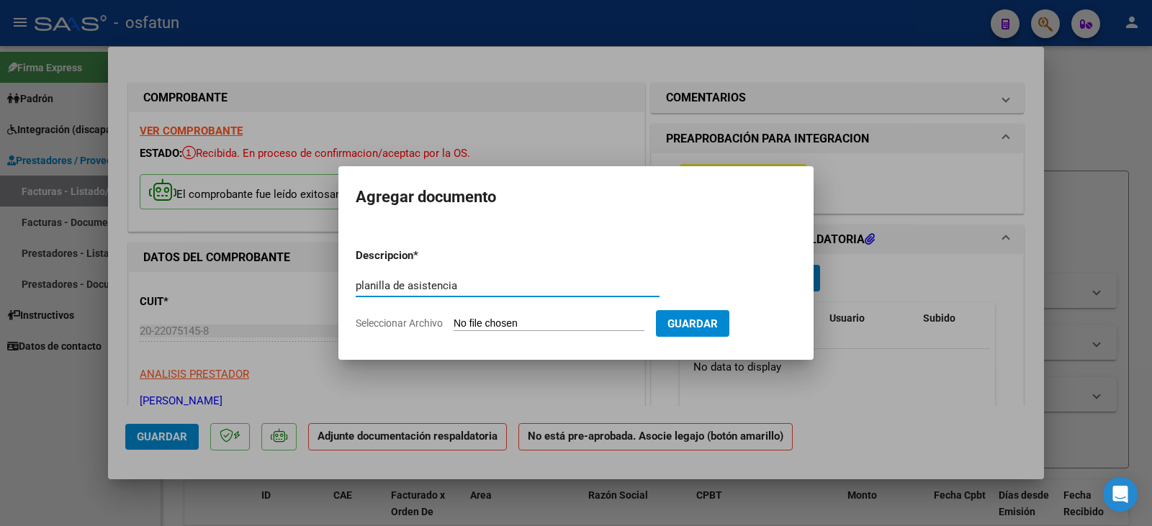
type input "planilla de asistencia"
click at [528, 325] on input "Seleccionar Archivo" at bounding box center [549, 325] width 191 height 14
type input "C:\fakepath\[PERSON_NAME] plan.pdf"
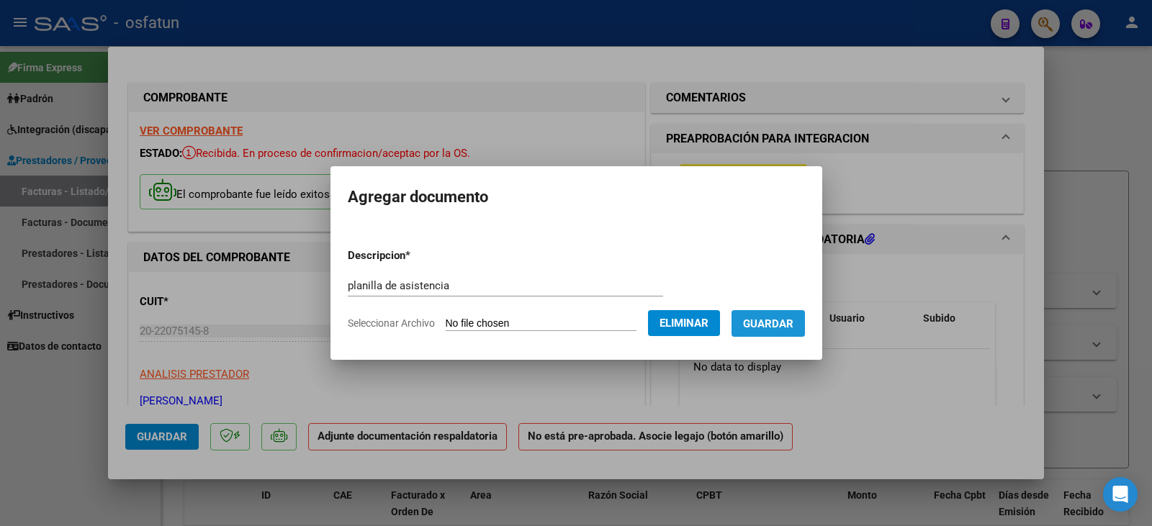
click at [794, 323] on span "Guardar" at bounding box center [768, 324] width 50 height 13
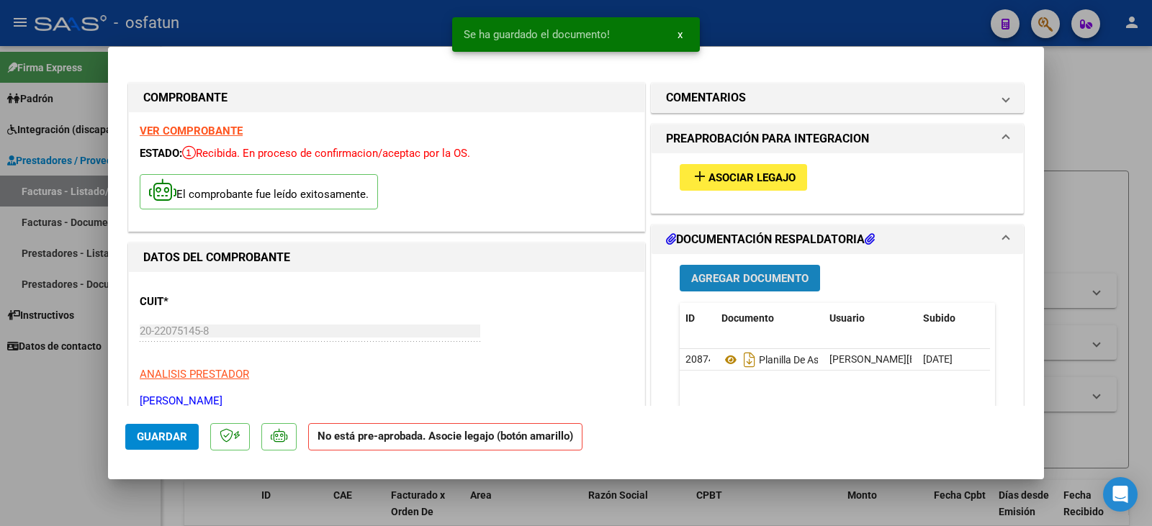
click at [753, 286] on button "Agregar Documento" at bounding box center [750, 278] width 140 height 27
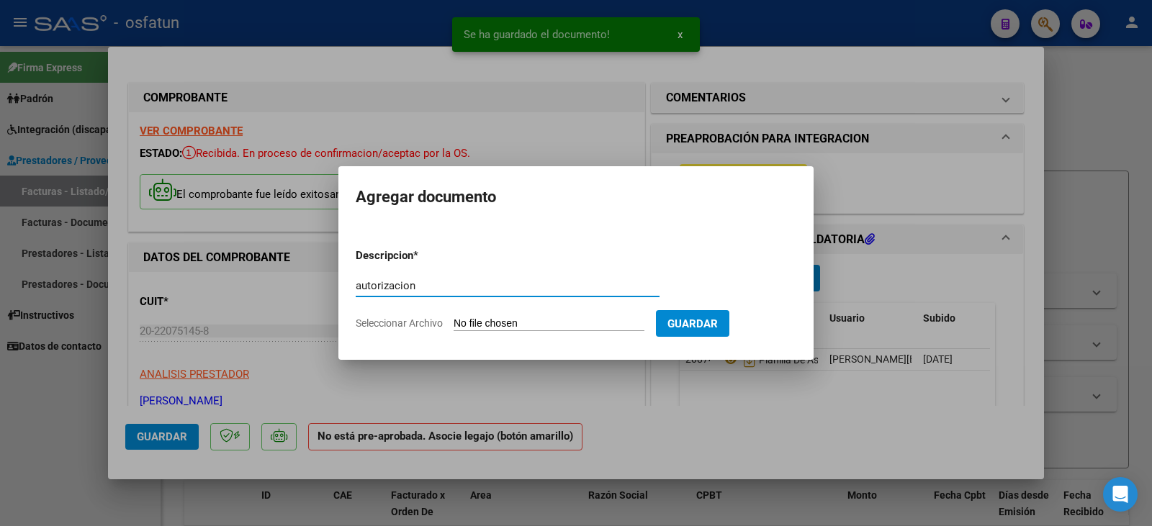
type input "autorizacion"
click at [495, 324] on input "Seleccionar Archivo" at bounding box center [549, 325] width 191 height 14
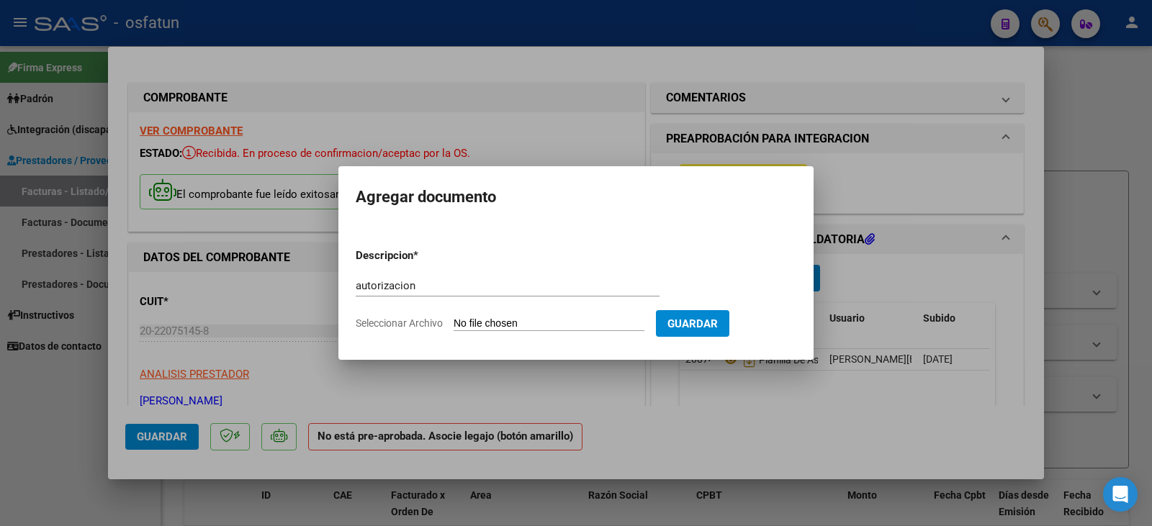
type input "C:\fakepath\[PERSON_NAME] - [PERSON_NAME] - traslado.pdf"
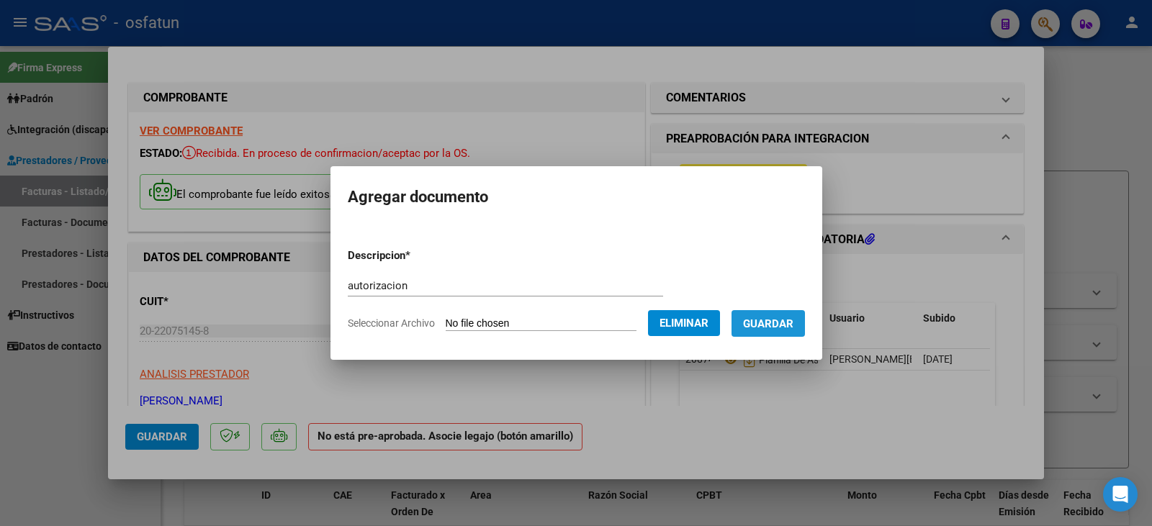
click at [794, 323] on span "Guardar" at bounding box center [768, 324] width 50 height 13
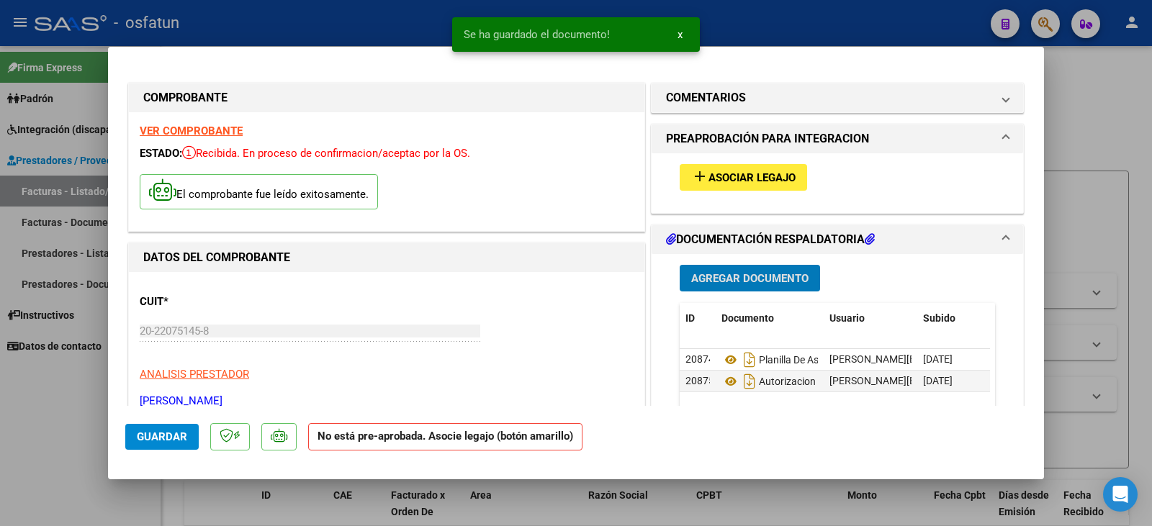
click at [154, 444] on button "Guardar" at bounding box center [161, 437] width 73 height 26
click at [41, 449] on div at bounding box center [576, 263] width 1152 height 526
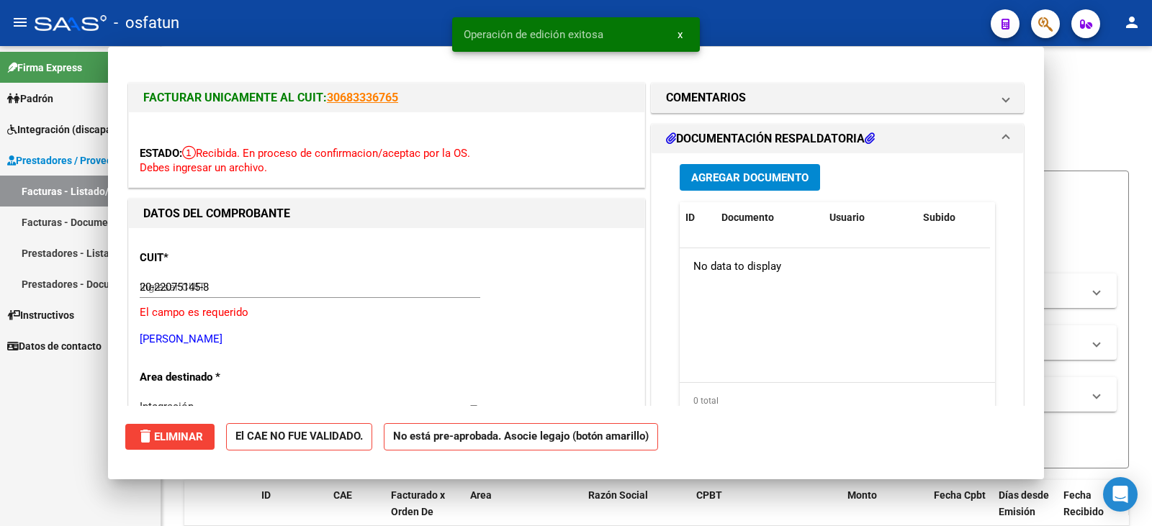
type input "$ 0,00"
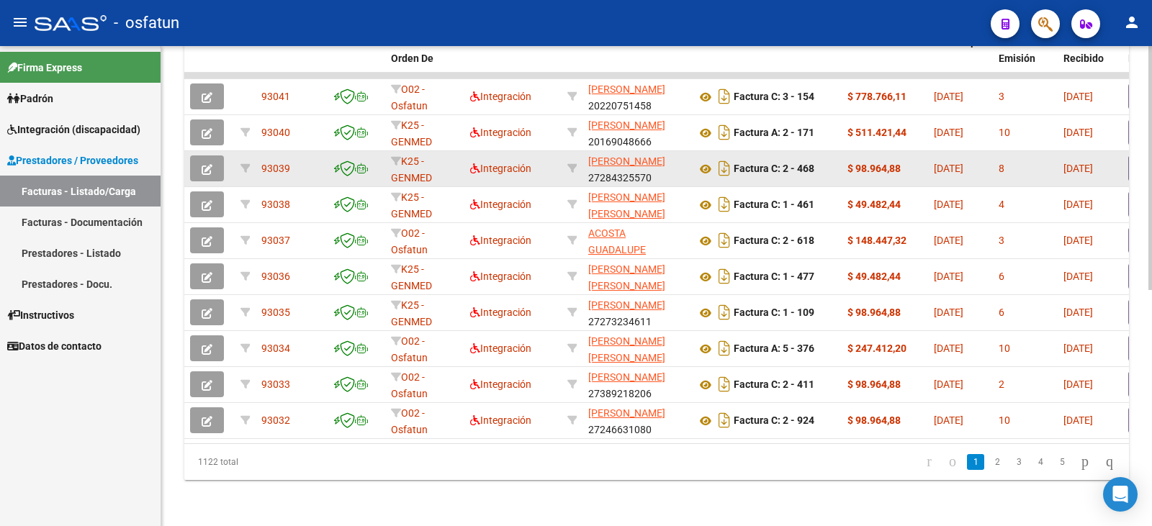
scroll to position [176, 0]
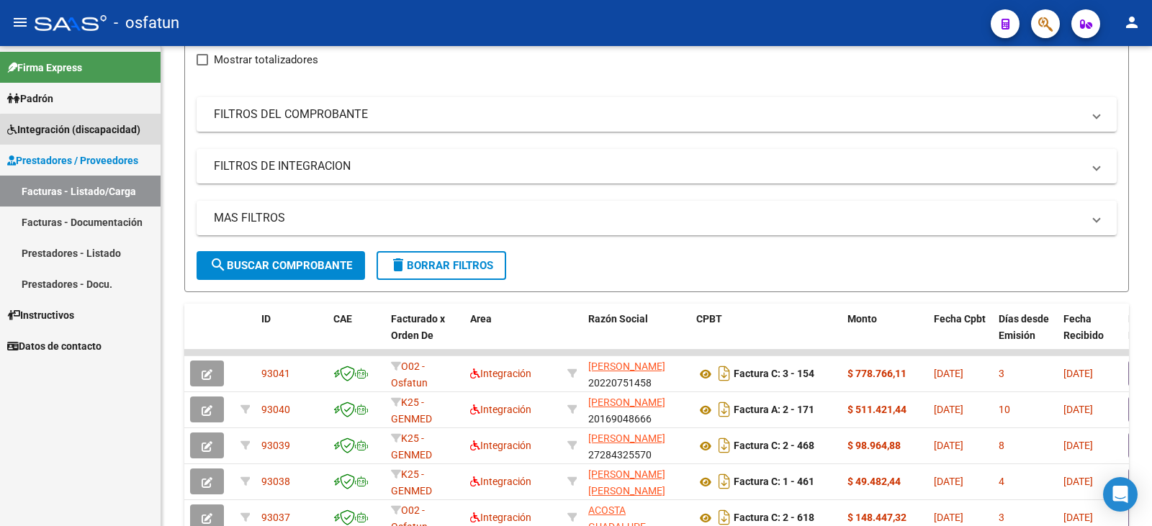
click at [85, 133] on span "Integración (discapacidad)" at bounding box center [73, 130] width 133 height 16
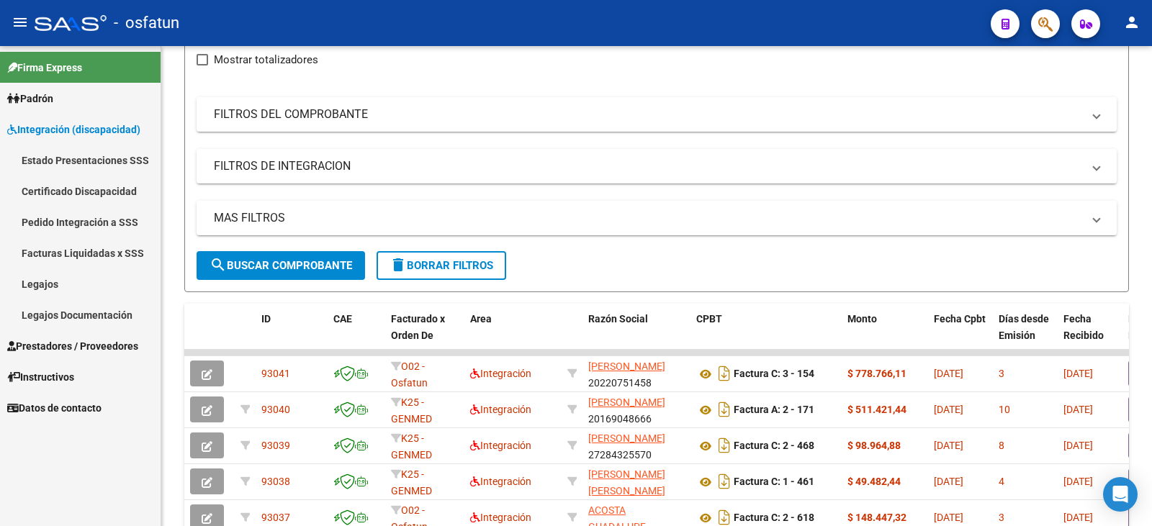
drag, startPoint x: 52, startPoint y: 283, endPoint x: 148, endPoint y: 294, distance: 96.4
click at [52, 284] on link "Legajos" at bounding box center [80, 284] width 161 height 31
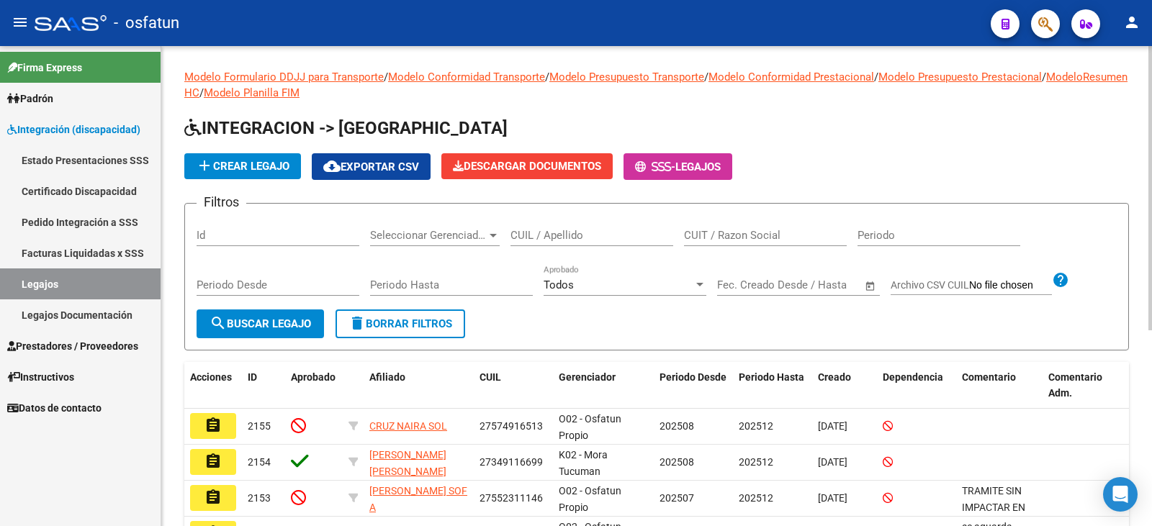
drag, startPoint x: 561, startPoint y: 236, endPoint x: 561, endPoint y: 244, distance: 7.9
click at [561, 241] on input "CUIL / Apellido" at bounding box center [592, 235] width 163 height 13
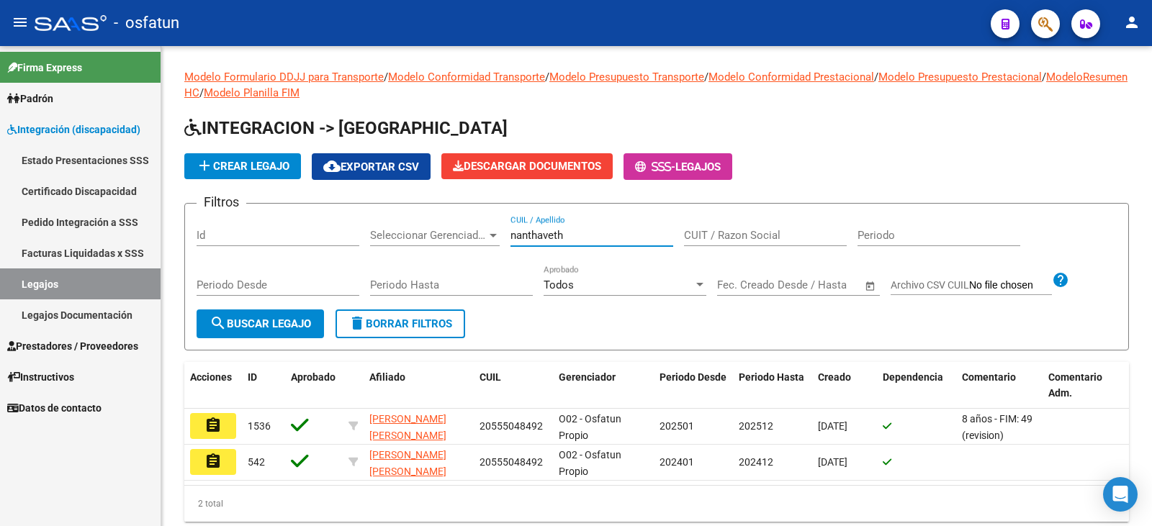
type input "nanthaveth"
click at [216, 429] on mat-icon "assignment" at bounding box center [213, 425] width 17 height 17
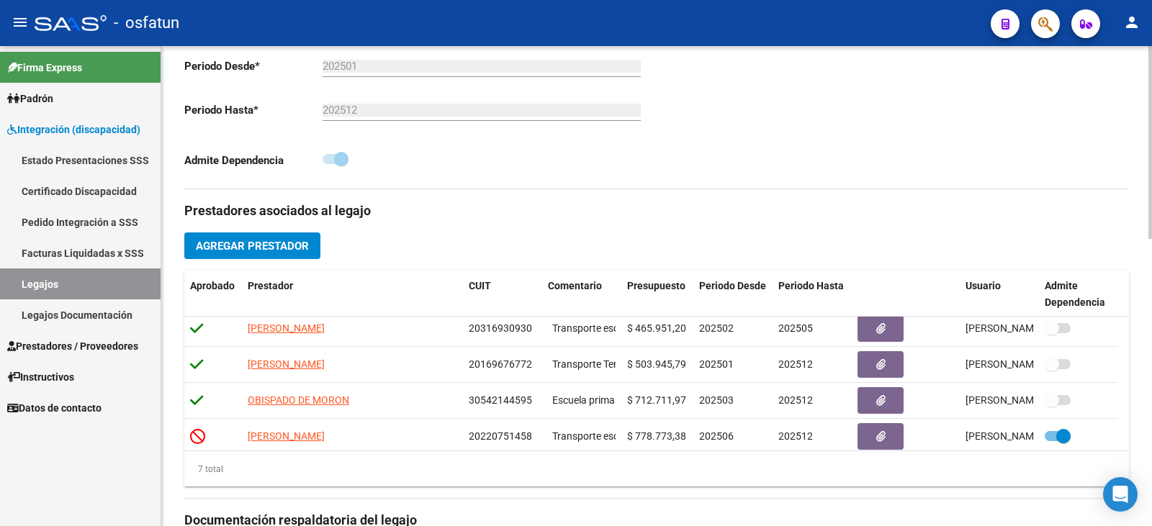
scroll to position [122, 0]
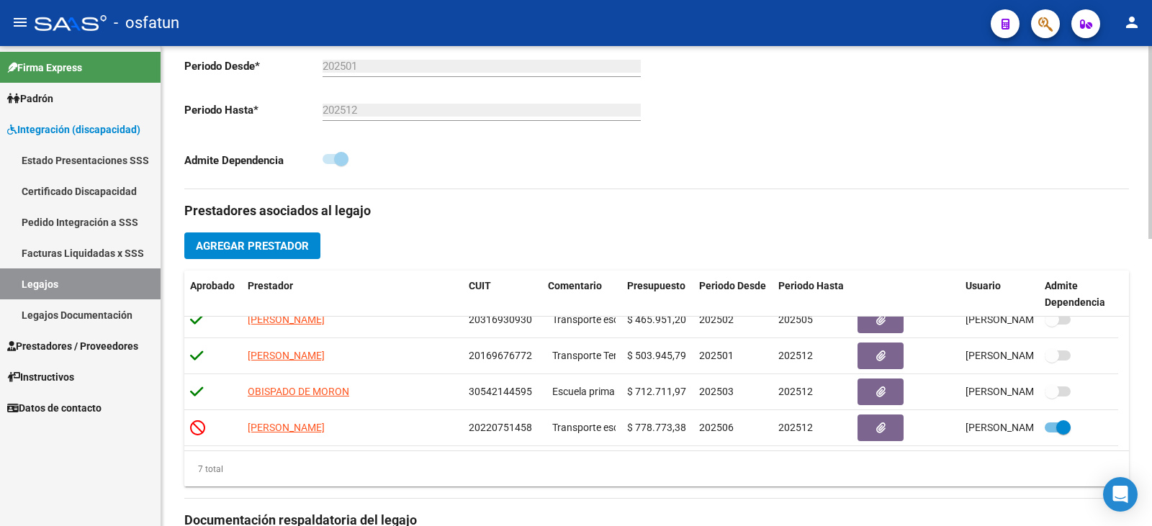
click at [54, 350] on span "Prestadores / Proveedores" at bounding box center [72, 347] width 131 height 16
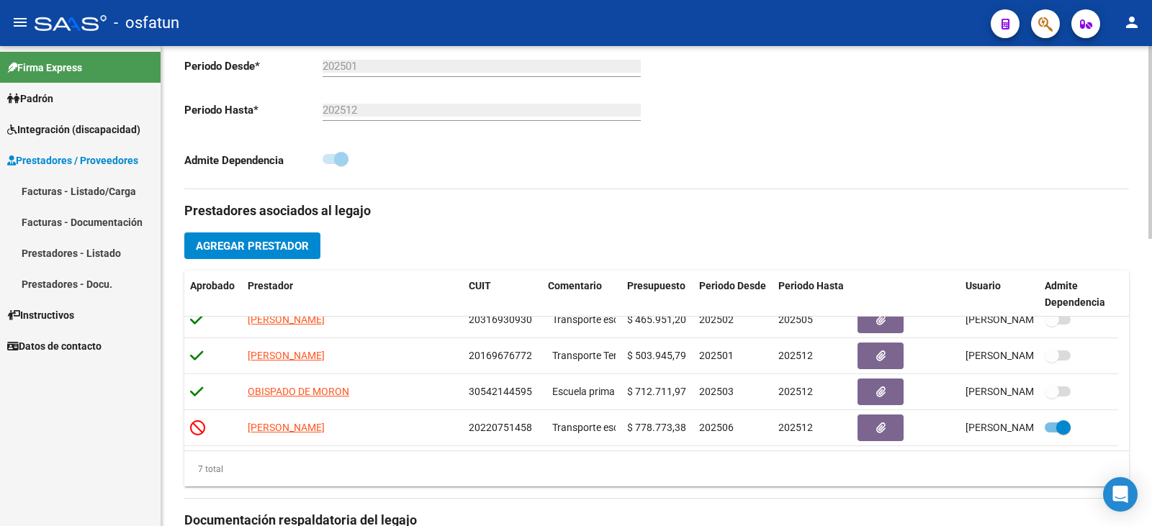
click at [104, 190] on link "Facturas - Listado/Carga" at bounding box center [80, 191] width 161 height 31
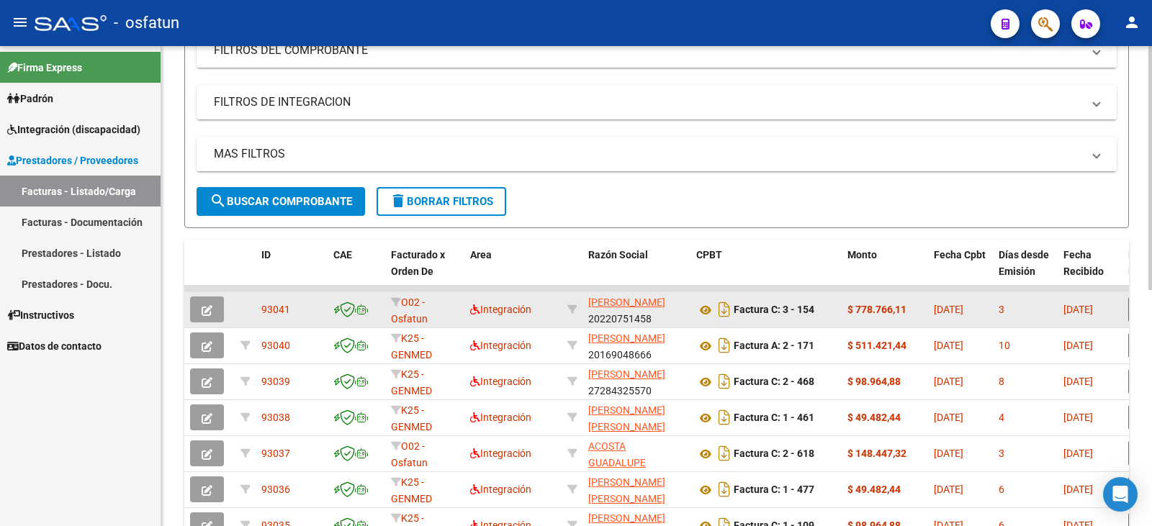
scroll to position [71, 0]
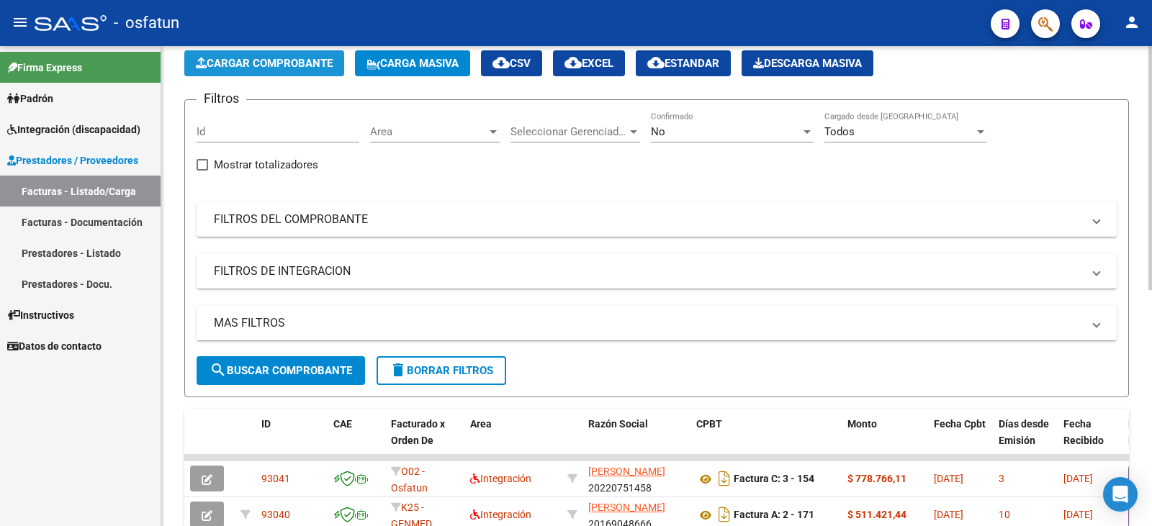
click at [288, 58] on span "Cargar Comprobante" at bounding box center [264, 63] width 137 height 13
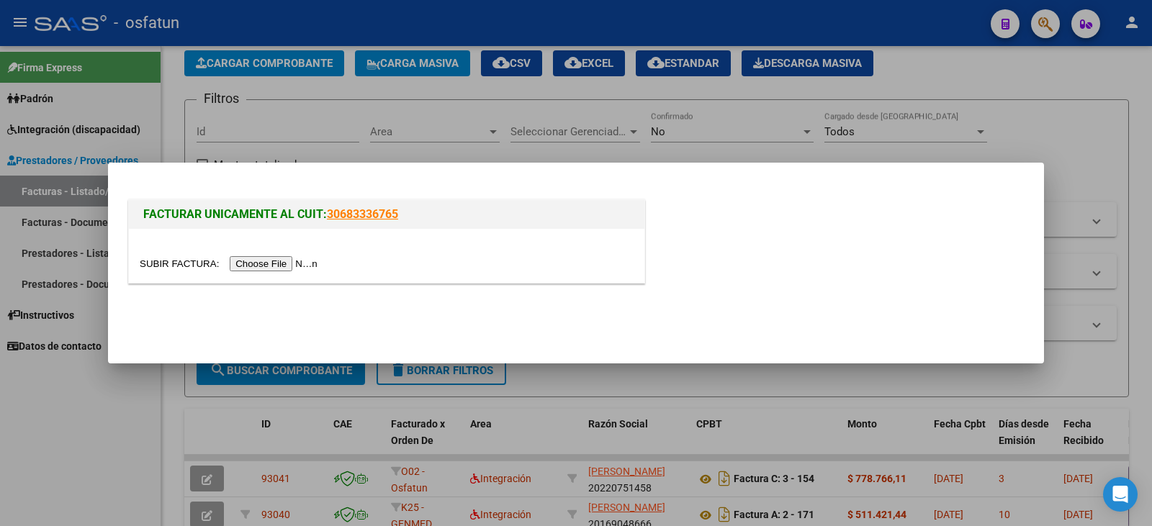
click at [279, 268] on input "file" at bounding box center [231, 263] width 182 height 15
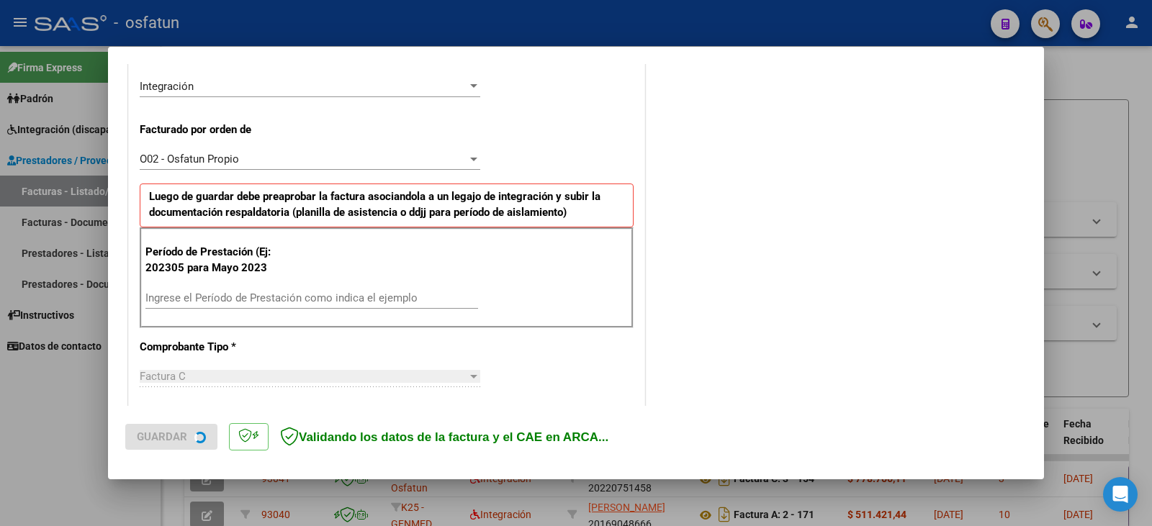
scroll to position [432, 0]
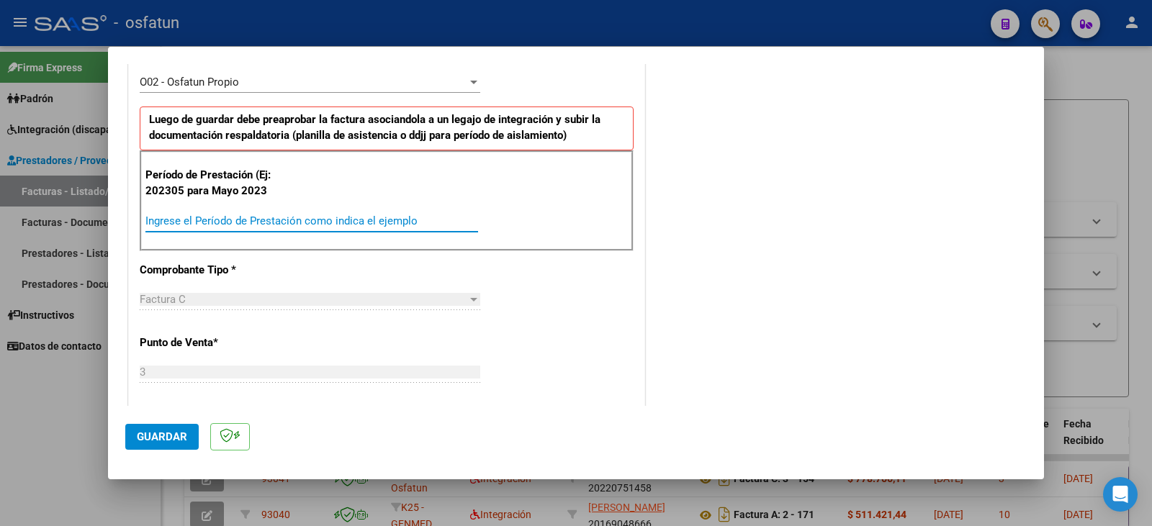
click at [264, 220] on input "Ingrese el Período de Prestación como indica el ejemplo" at bounding box center [311, 221] width 333 height 13
type input "202506"
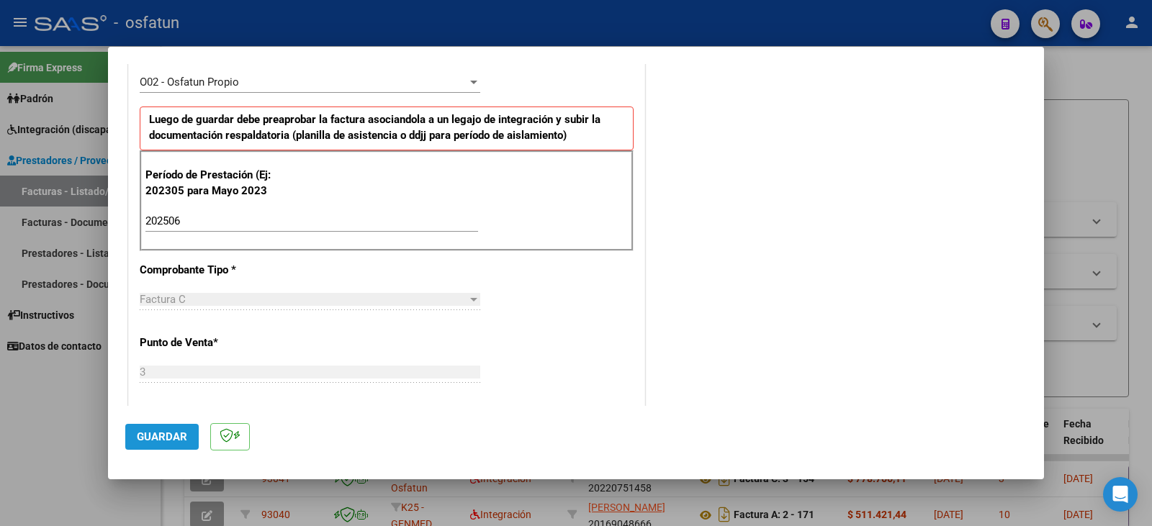
click at [167, 436] on span "Guardar" at bounding box center [162, 437] width 50 height 13
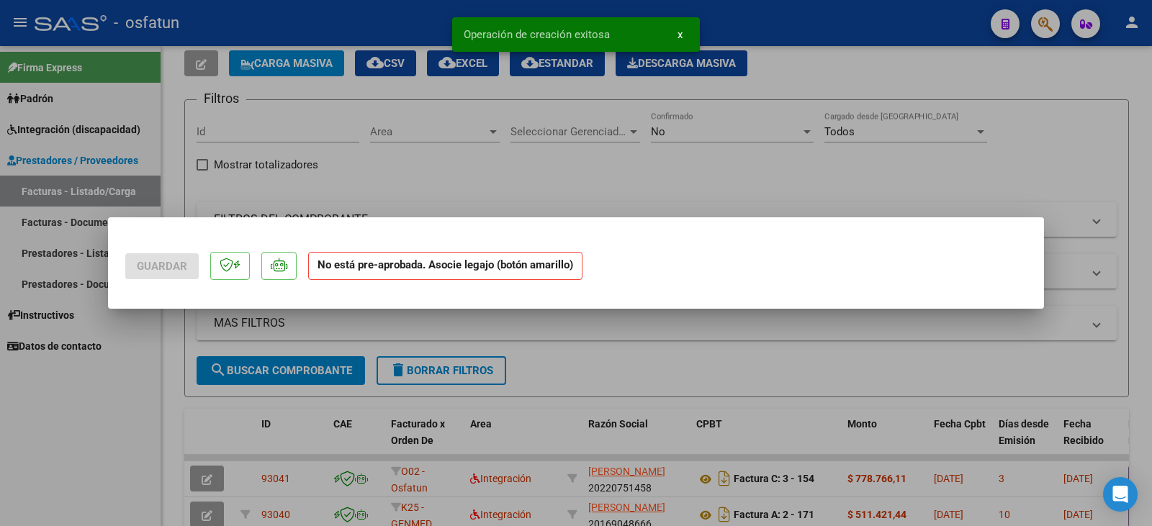
scroll to position [0, 0]
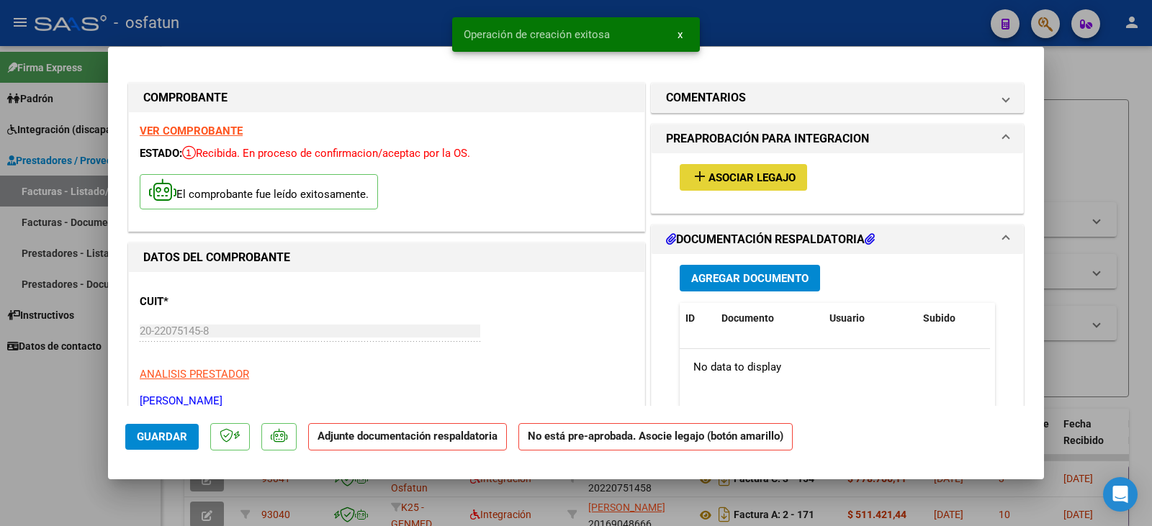
click at [696, 179] on mat-icon "add" at bounding box center [699, 176] width 17 height 17
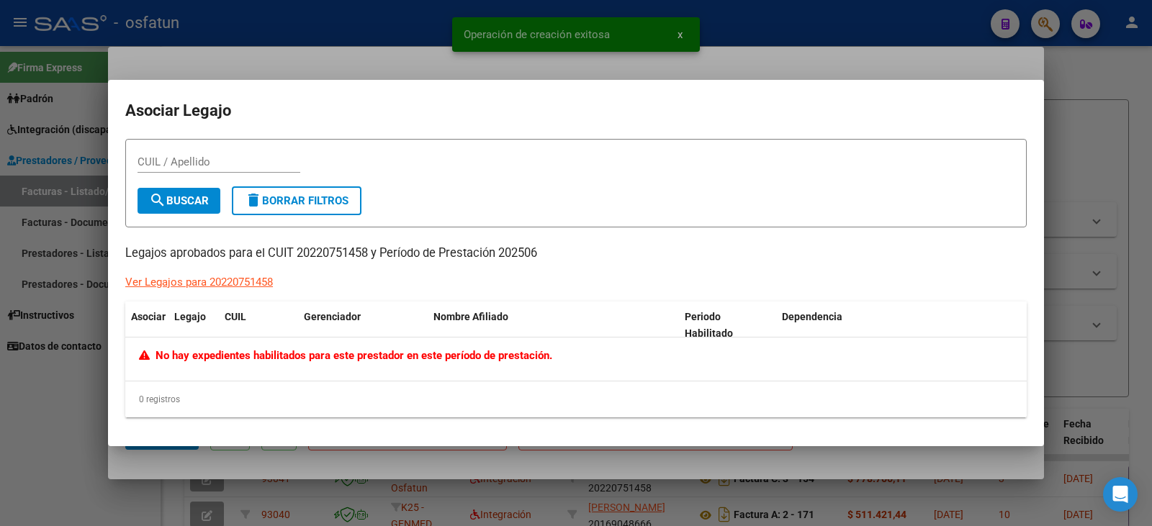
click at [920, 186] on form "CUIL / Apellido search Buscar delete Borrar Filtros" at bounding box center [576, 183] width 902 height 89
click at [885, 45] on div at bounding box center [576, 263] width 1152 height 526
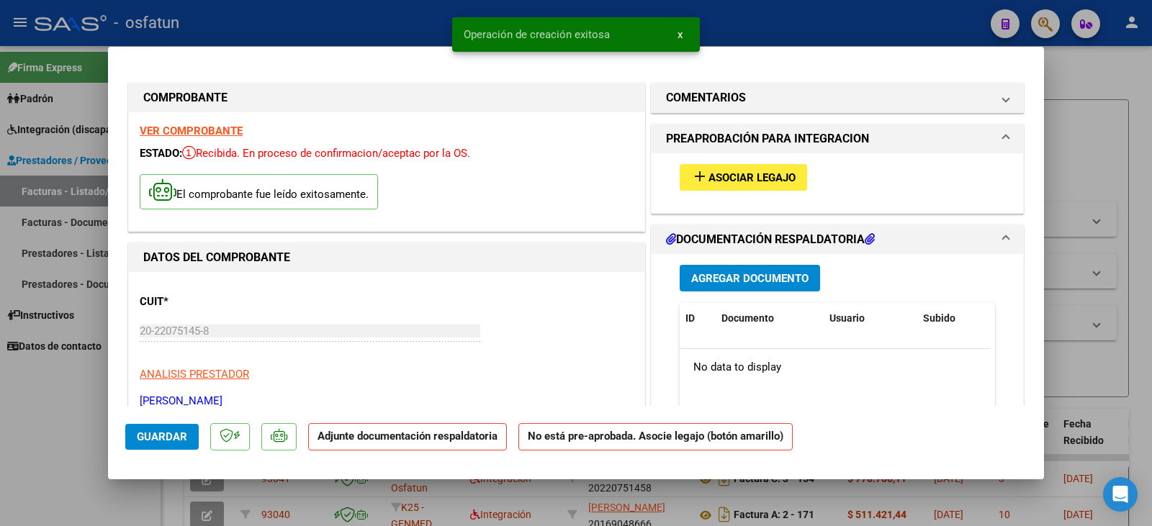
click at [728, 279] on span "Agregar Documento" at bounding box center [749, 278] width 117 height 13
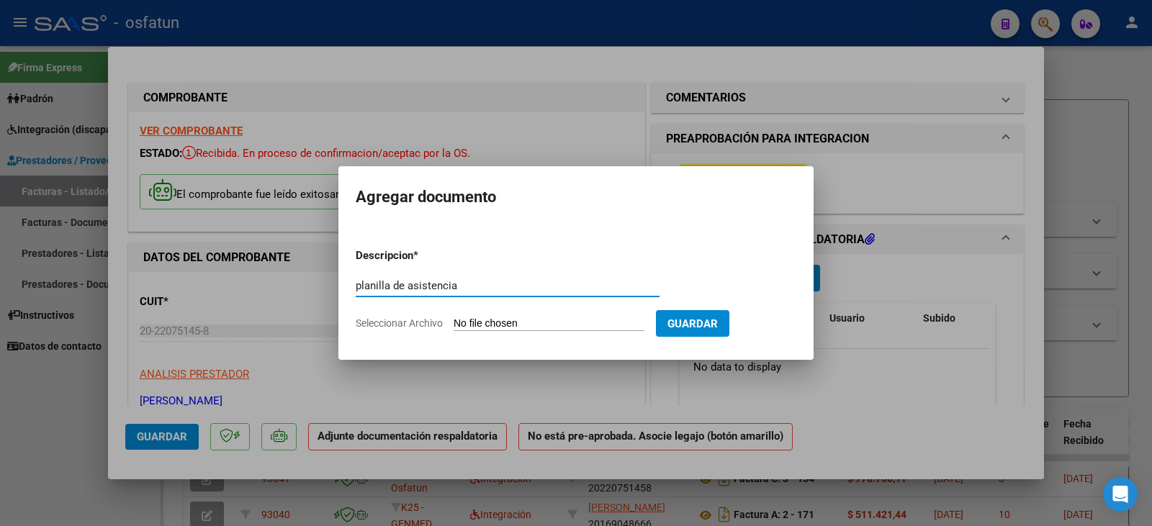
type input "planilla de asistencia"
click at [532, 323] on input "Seleccionar Archivo" at bounding box center [549, 325] width 191 height 14
type input "C:\fakepath\[PERSON_NAME] plan.pdf"
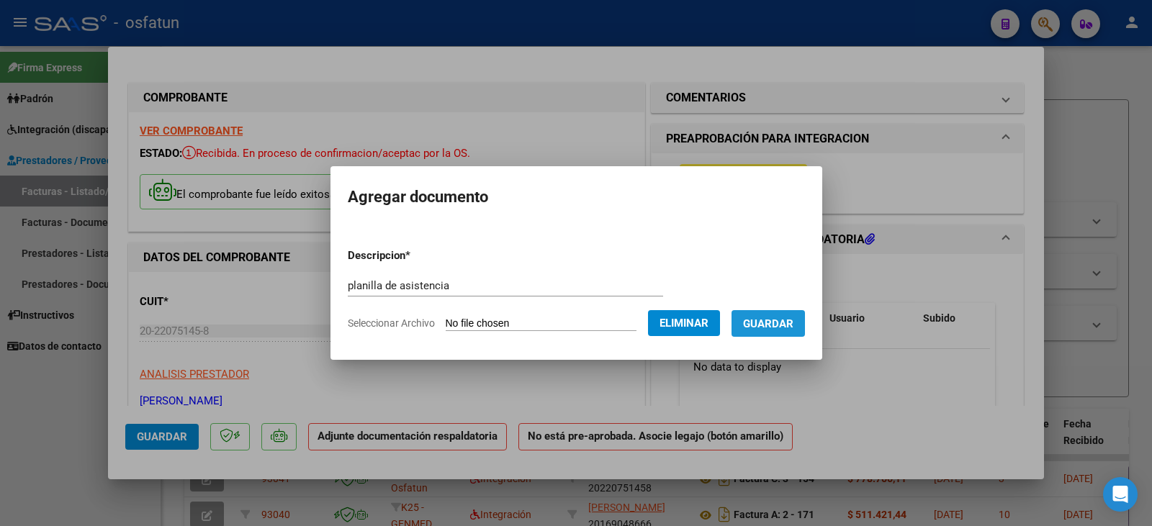
drag, startPoint x: 807, startPoint y: 328, endPoint x: 793, endPoint y: 325, distance: 14.7
click at [794, 328] on span "Guardar" at bounding box center [768, 324] width 50 height 13
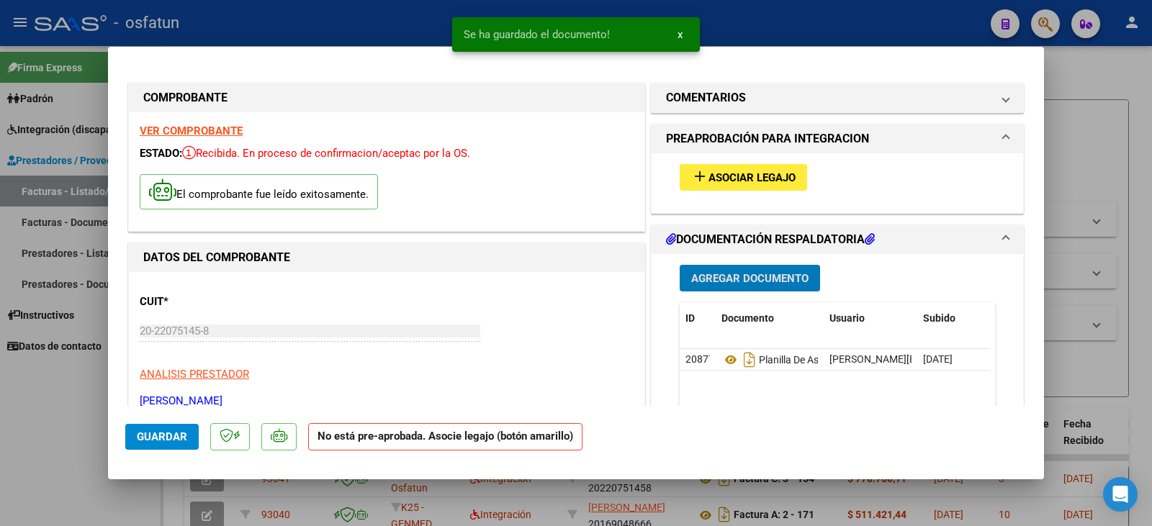
click at [746, 282] on span "Agregar Documento" at bounding box center [749, 278] width 117 height 13
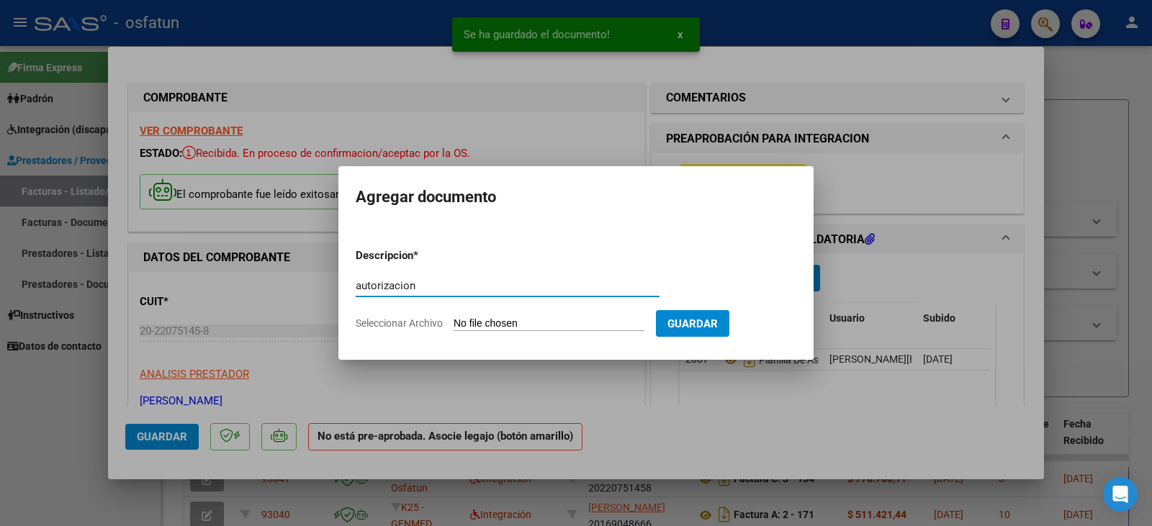
type input "autorizacion"
click at [545, 321] on input "Seleccionar Archivo" at bounding box center [549, 325] width 191 height 14
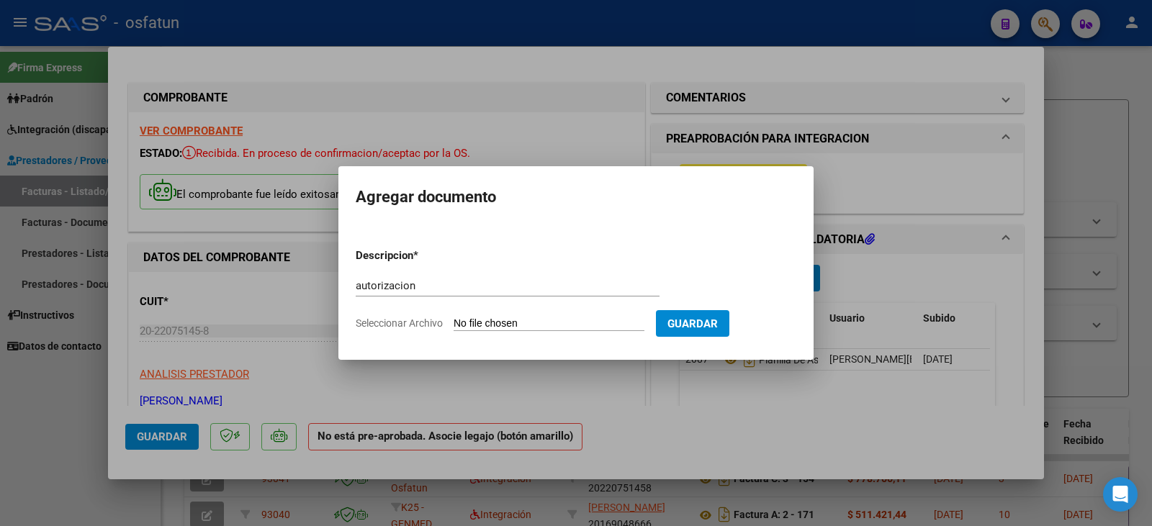
type input "C:\fakepath\[PERSON_NAME] - [PERSON_NAME] - traslado.pdf"
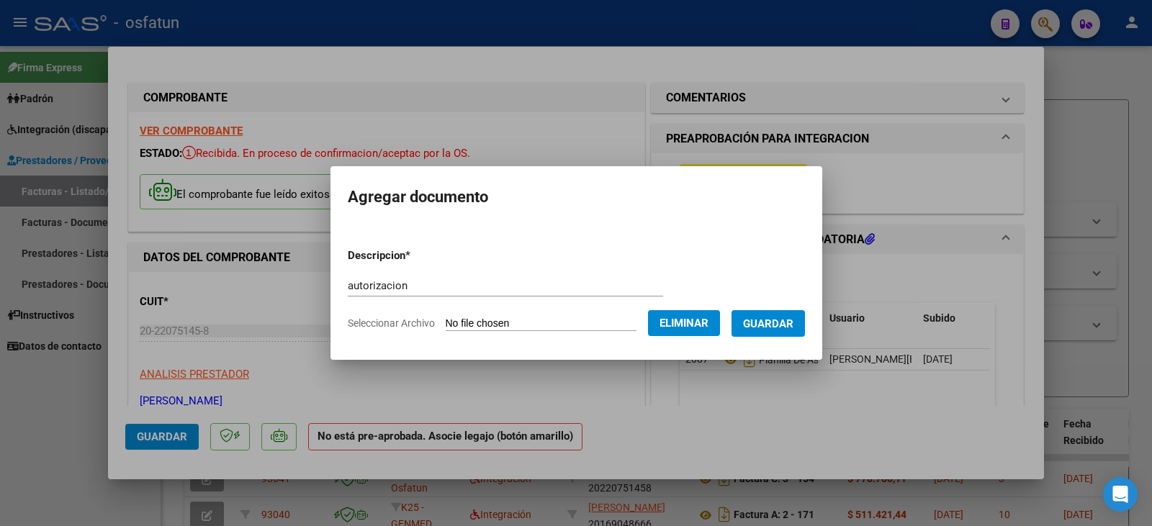
click at [787, 319] on span "Guardar" at bounding box center [768, 324] width 50 height 13
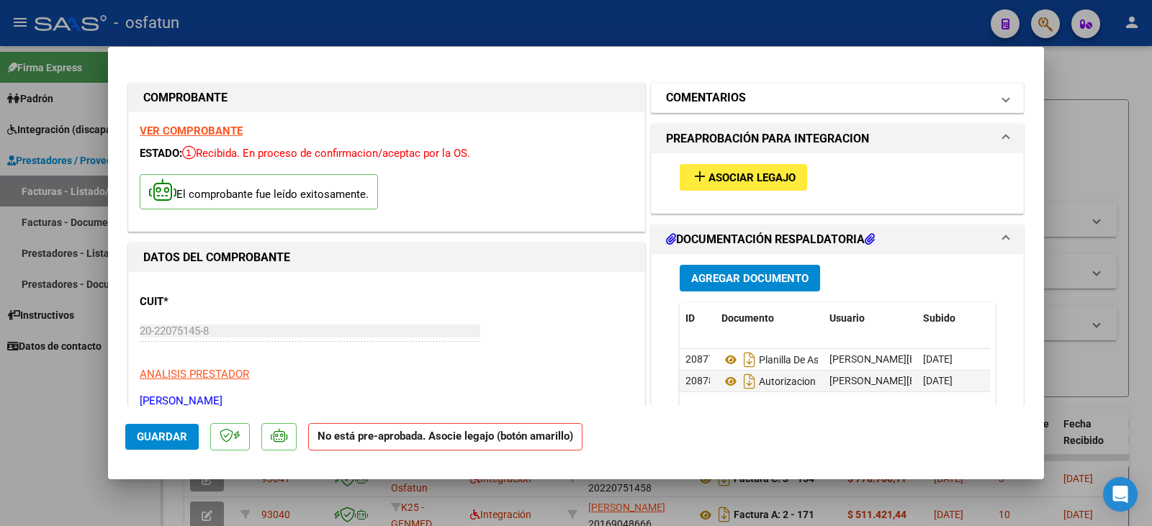
click at [727, 106] on h1 "COMENTARIOS" at bounding box center [706, 97] width 80 height 17
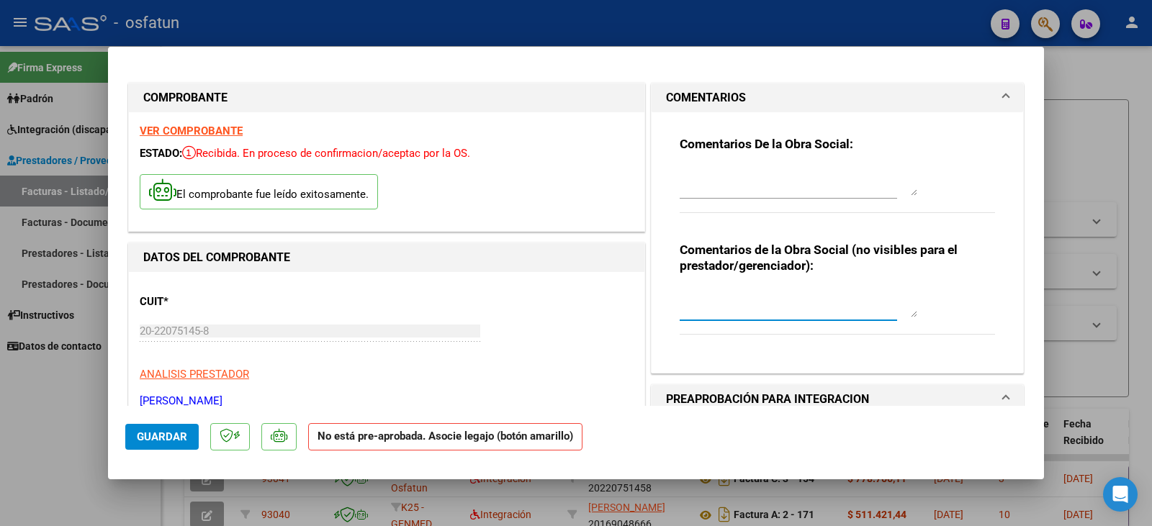
click at [714, 314] on textarea at bounding box center [799, 303] width 238 height 29
type textarea "recibido 09/08, fuera de fecha (fc junio)"
click at [169, 438] on span "Guardar" at bounding box center [162, 437] width 50 height 13
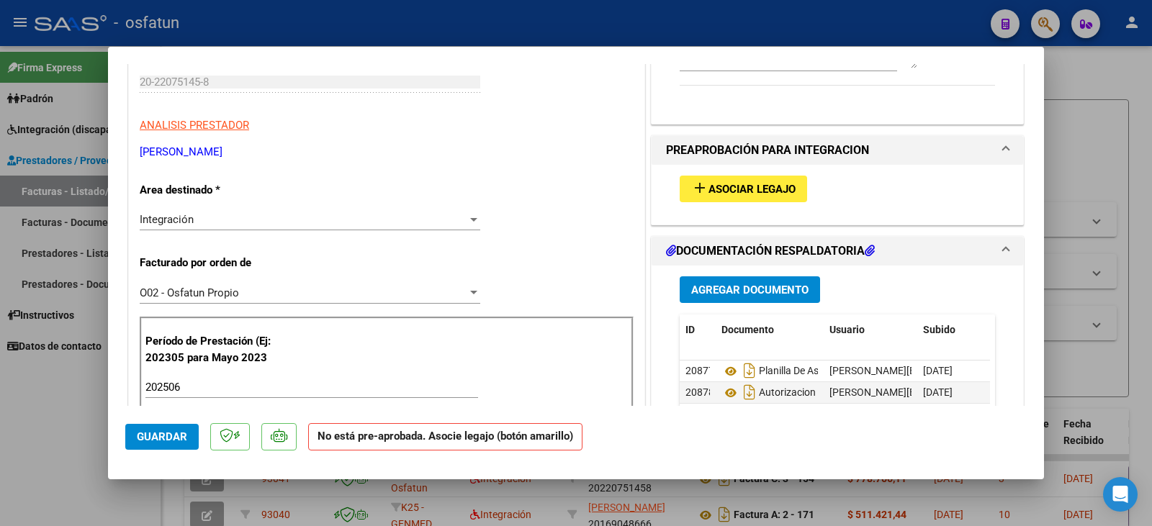
scroll to position [216, 0]
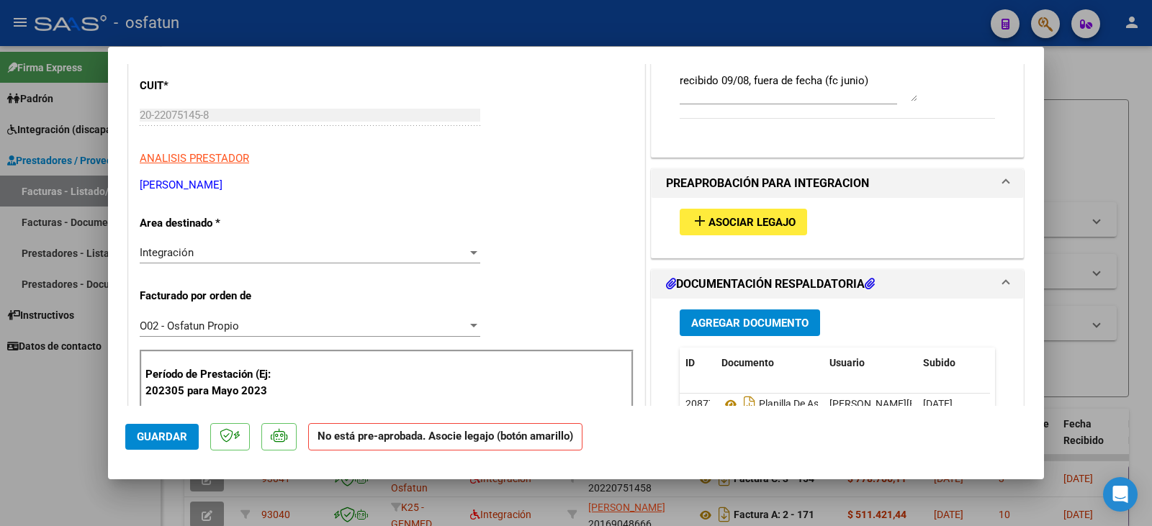
drag, startPoint x: 53, startPoint y: 454, endPoint x: 371, endPoint y: 404, distance: 321.6
click at [54, 454] on div at bounding box center [576, 263] width 1152 height 526
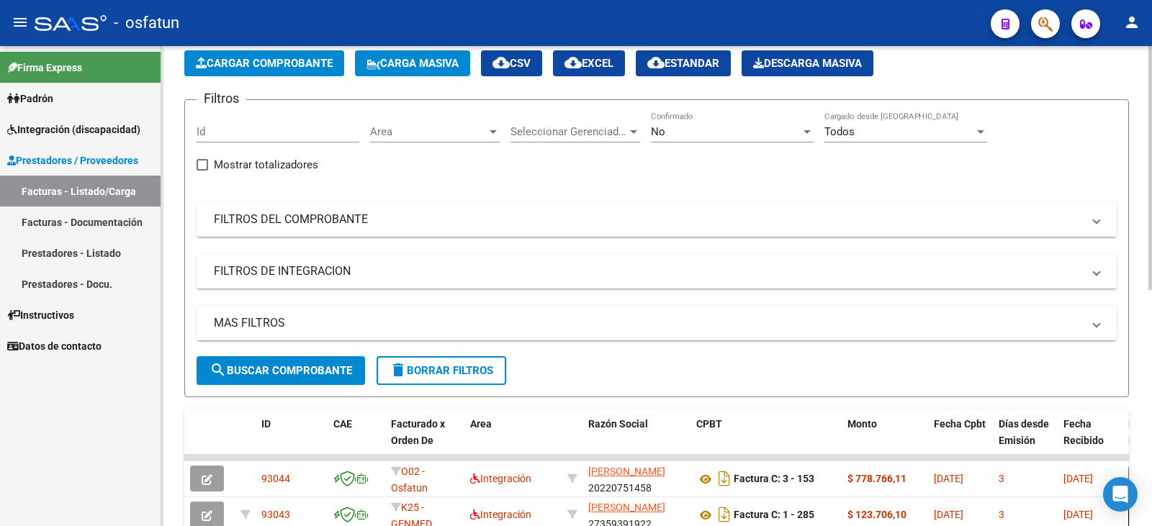
click at [279, 63] on span "Cargar Comprobante" at bounding box center [264, 63] width 137 height 13
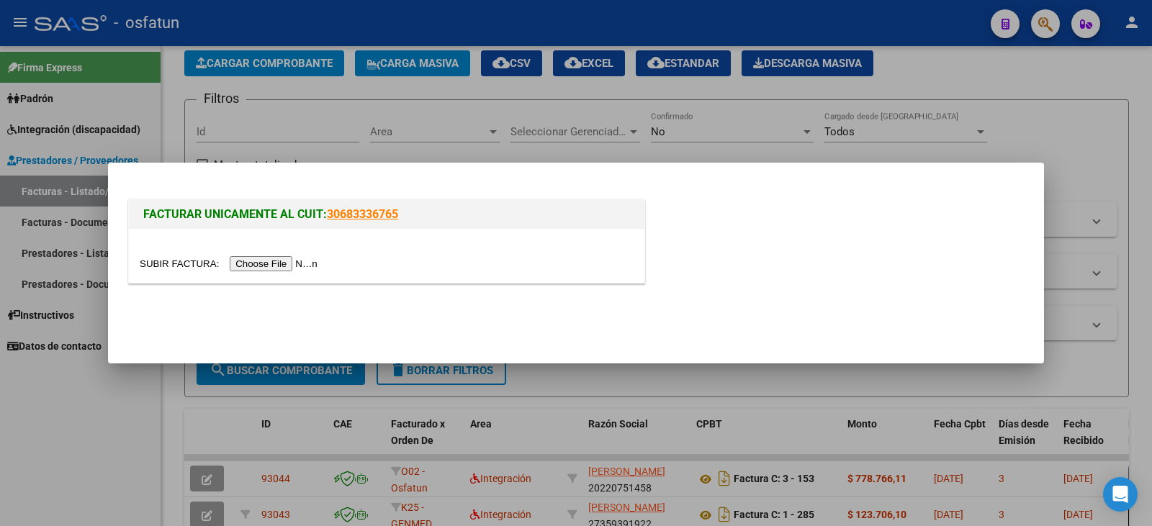
click at [285, 262] on input "file" at bounding box center [231, 263] width 182 height 15
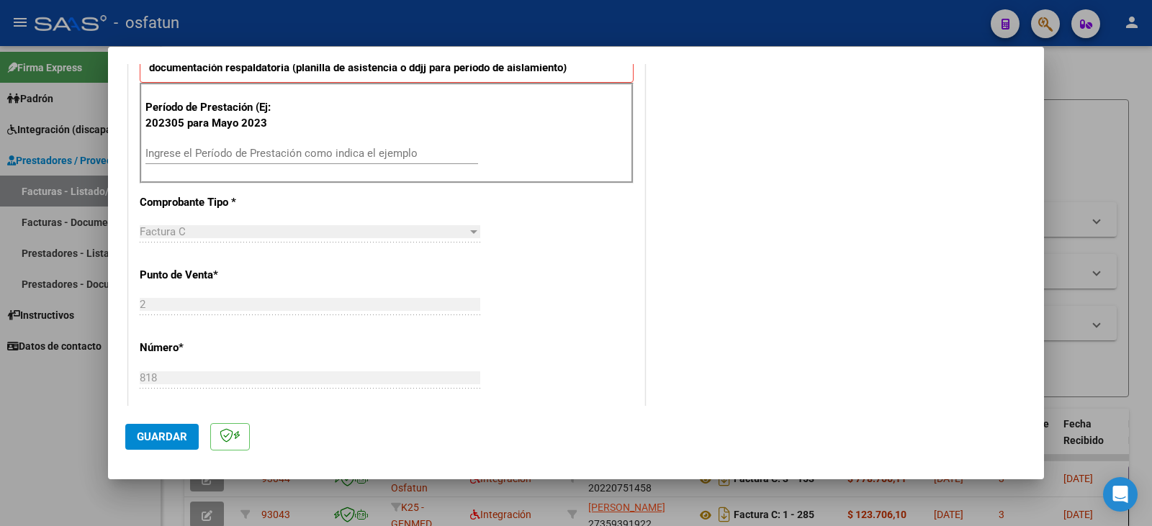
scroll to position [504, 0]
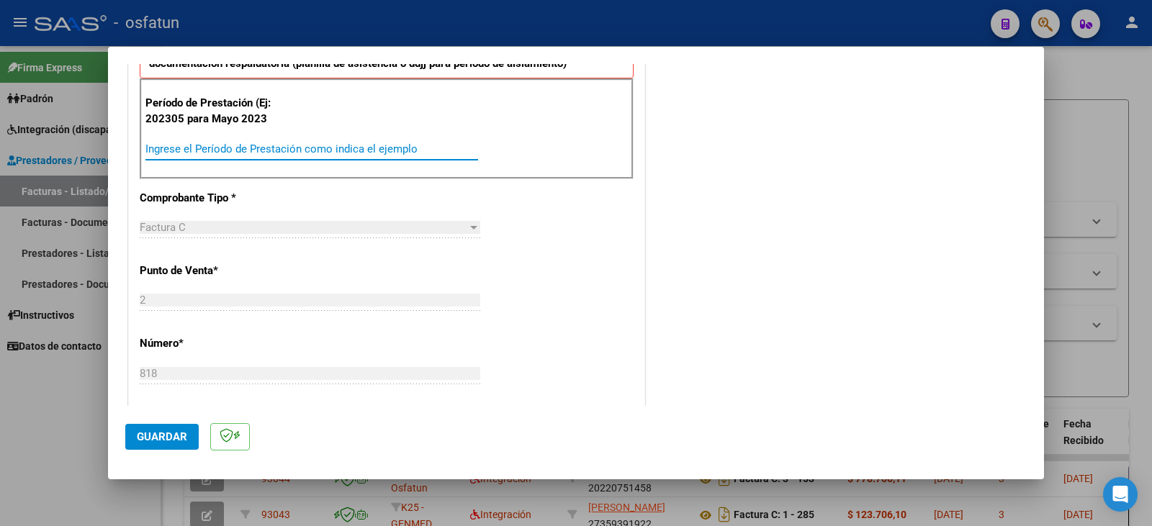
click at [212, 152] on input "Ingrese el Período de Prestación como indica el ejemplo" at bounding box center [311, 149] width 333 height 13
type input "202507"
click at [147, 434] on span "Guardar" at bounding box center [162, 437] width 50 height 13
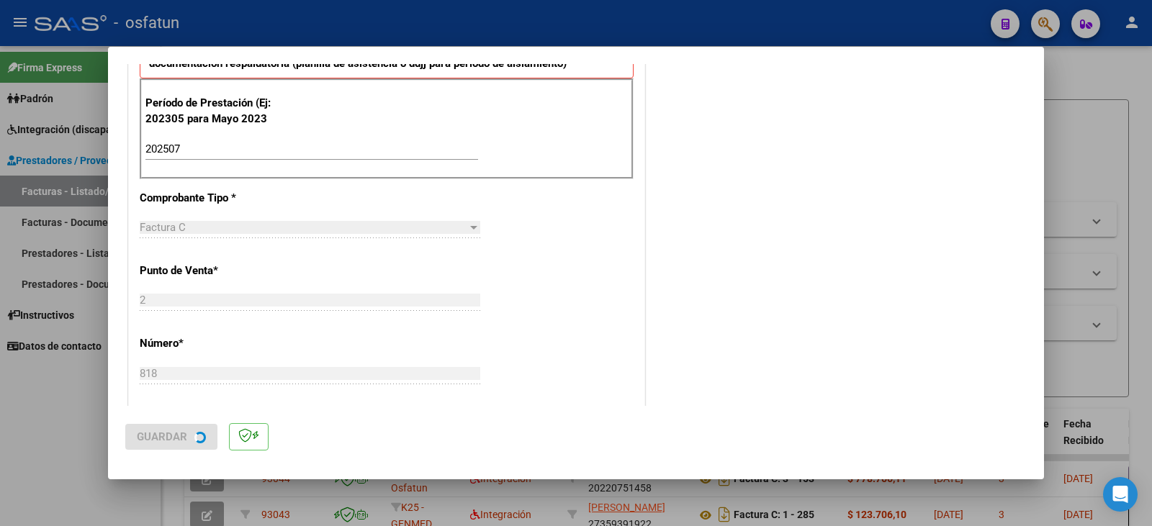
scroll to position [0, 0]
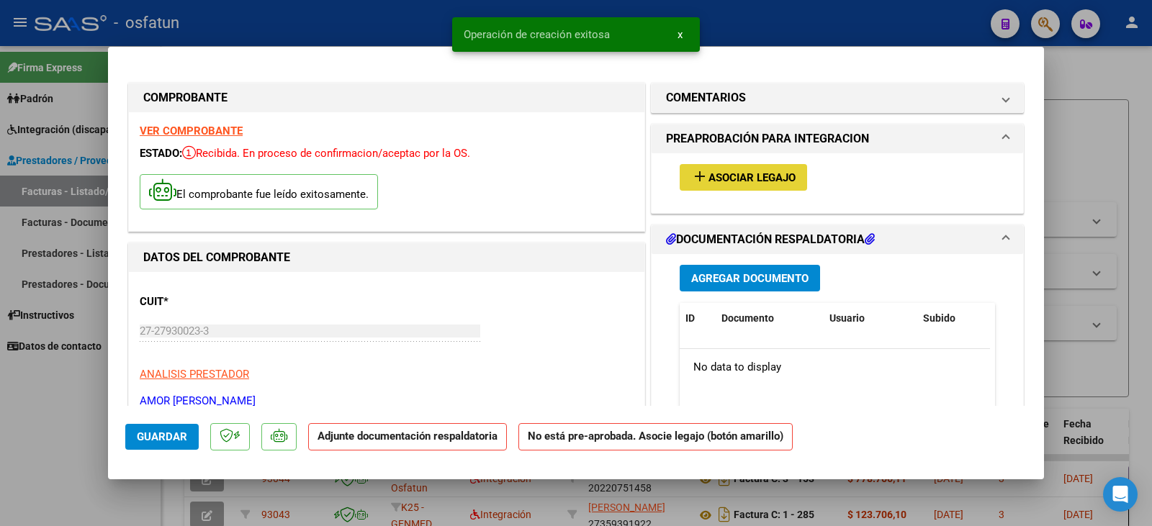
click at [740, 188] on button "add Asociar Legajo" at bounding box center [743, 177] width 127 height 27
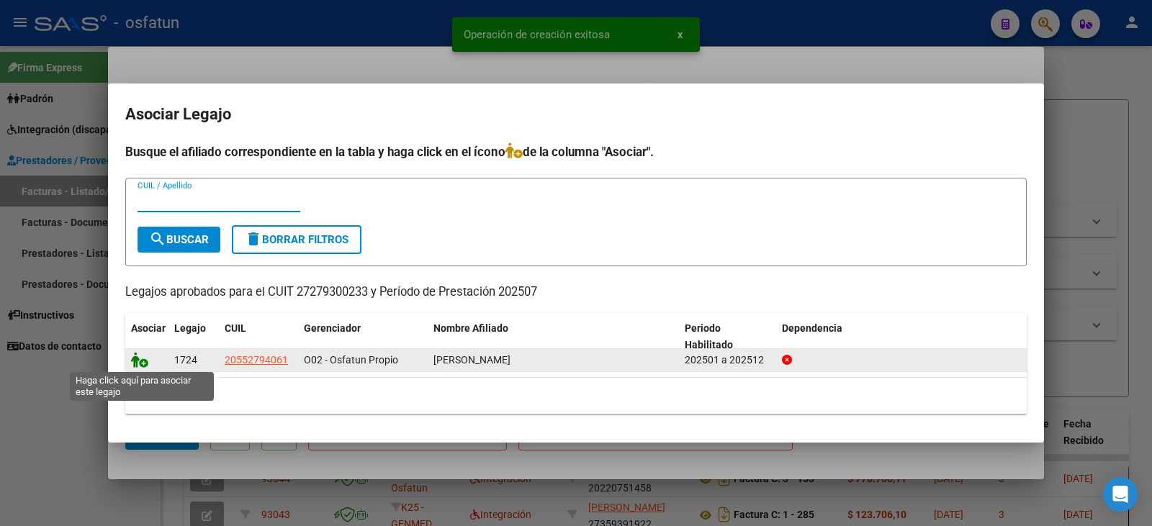
click at [143, 364] on icon at bounding box center [139, 360] width 17 height 16
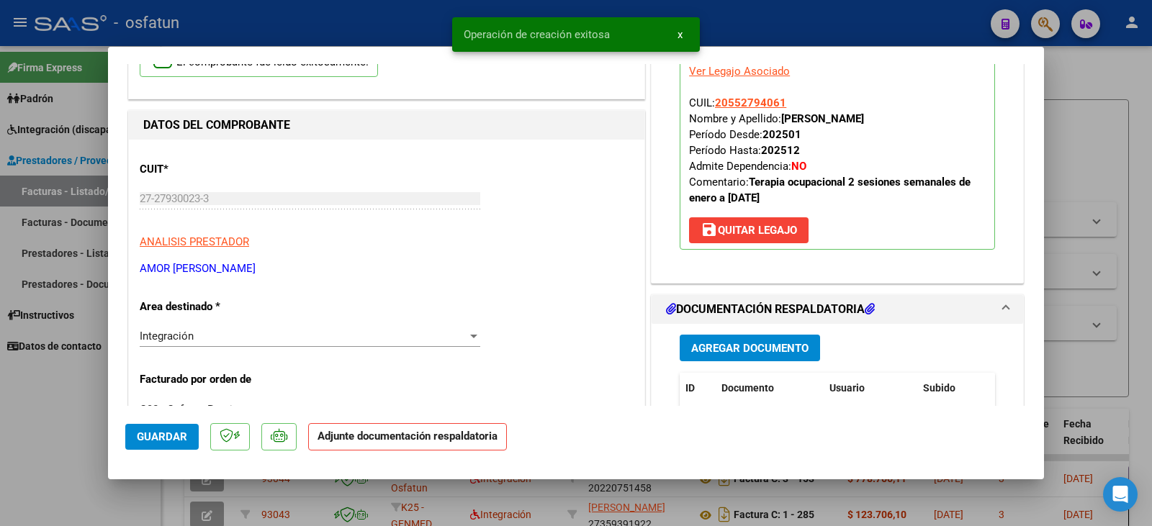
scroll to position [144, 0]
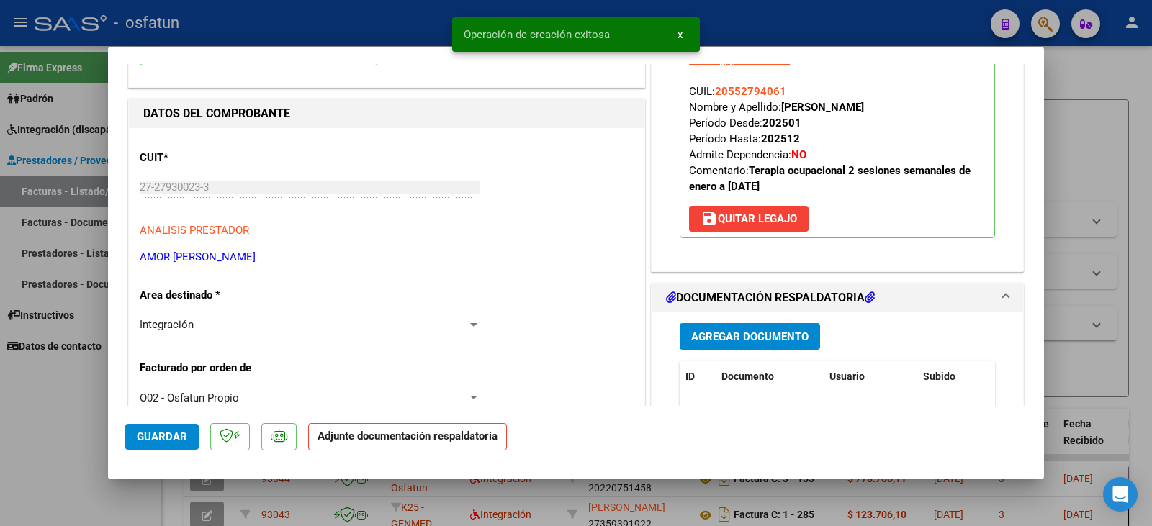
click at [756, 333] on span "Agregar Documento" at bounding box center [749, 337] width 117 height 13
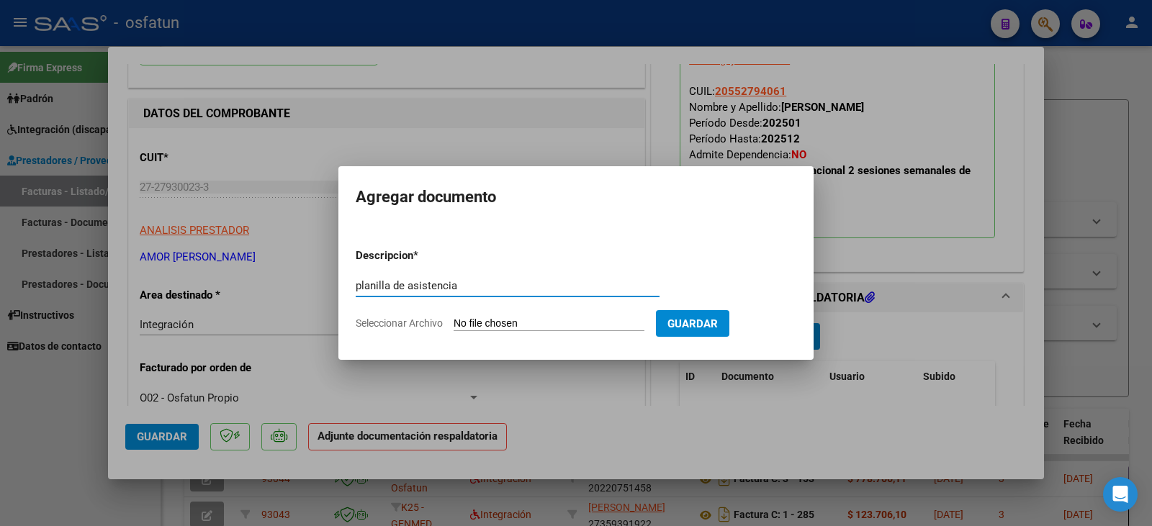
type input "planilla de asistencia"
click at [516, 324] on input "Seleccionar Archivo" at bounding box center [549, 325] width 191 height 14
type input "C:\fakepath\amor plan.pdf"
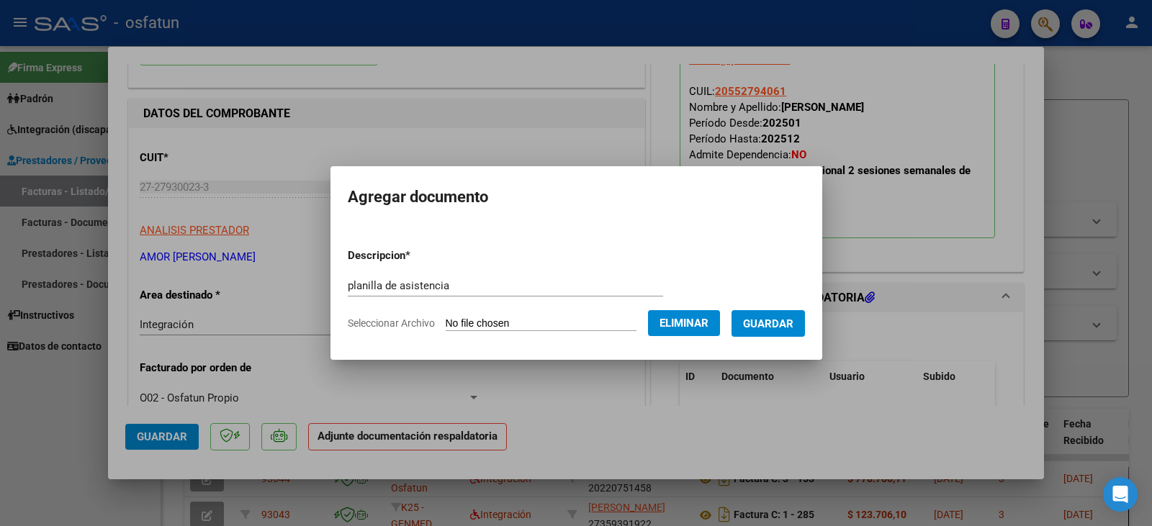
click at [779, 308] on form "Descripcion * planilla de asistencia Escriba aquí una descripcion Seleccionar A…" at bounding box center [576, 289] width 457 height 105
click at [768, 323] on span "Guardar" at bounding box center [768, 324] width 50 height 13
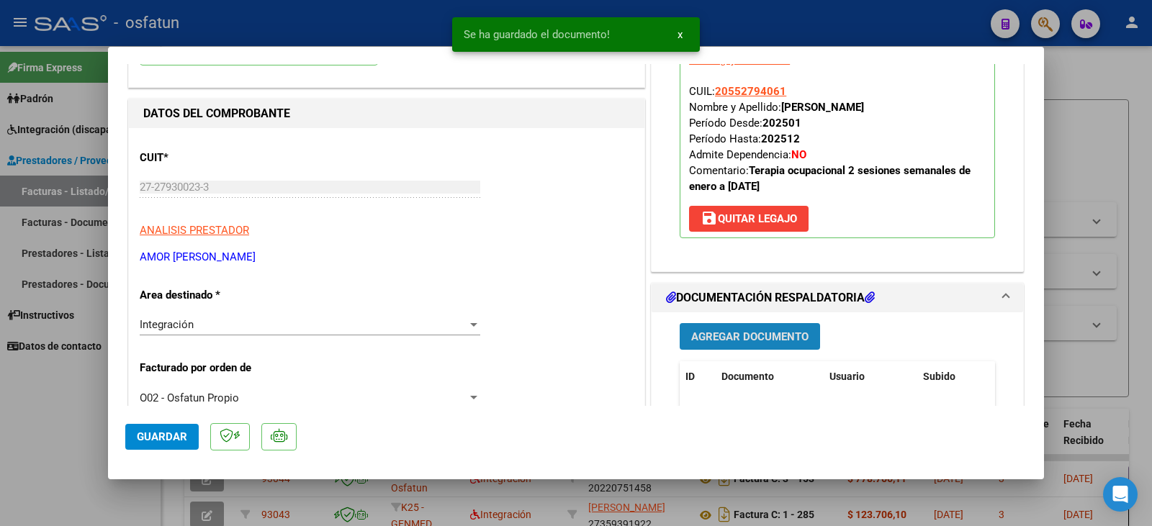
click at [736, 328] on button "Agregar Documento" at bounding box center [750, 336] width 140 height 27
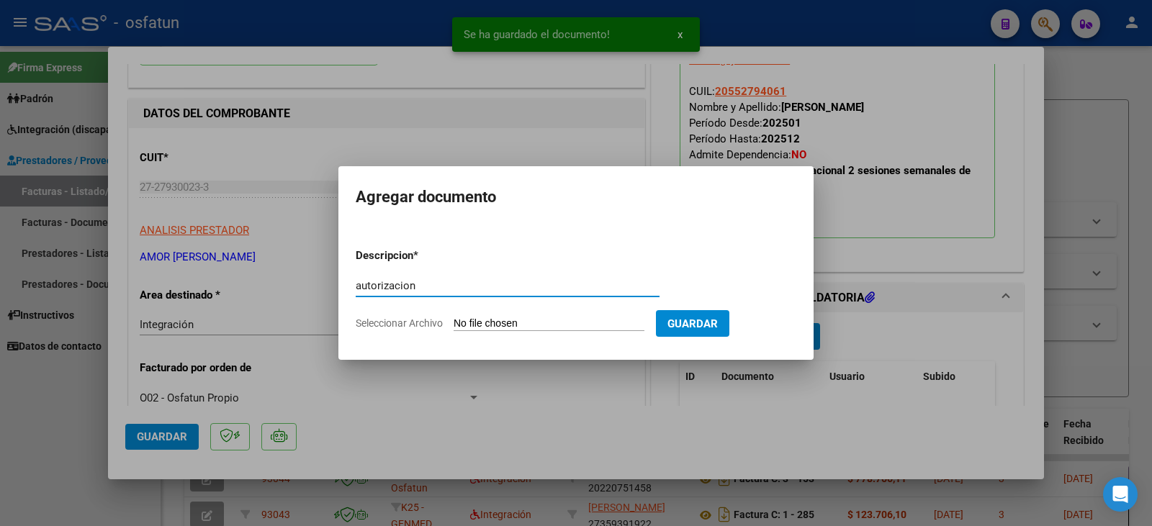
type input "autorizacion"
click at [558, 320] on input "Seleccionar Archivo" at bounding box center [549, 325] width 191 height 14
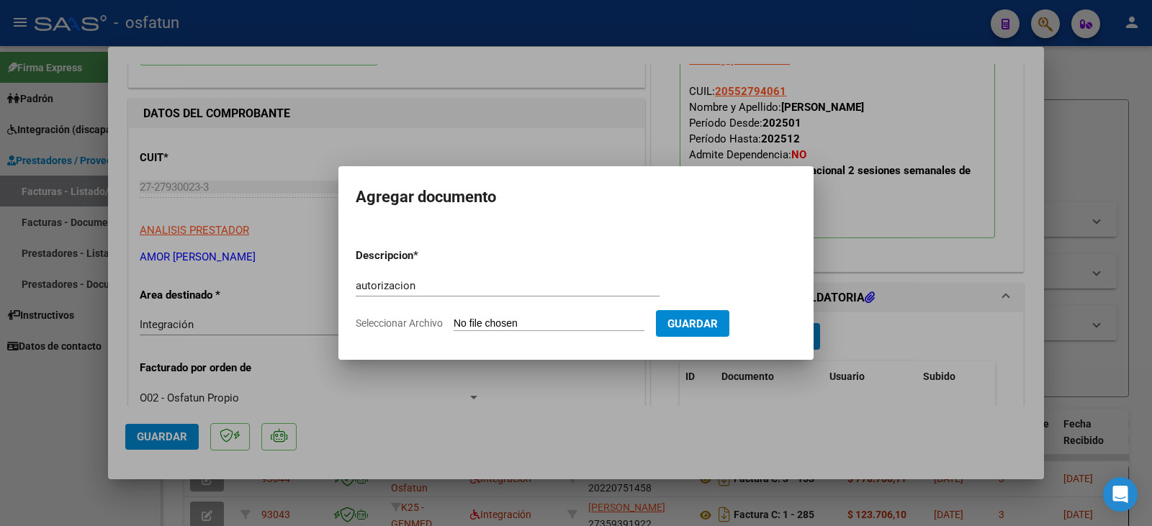
type input "C:\fakepath\[PERSON_NAME] - Amor - to.pdf"
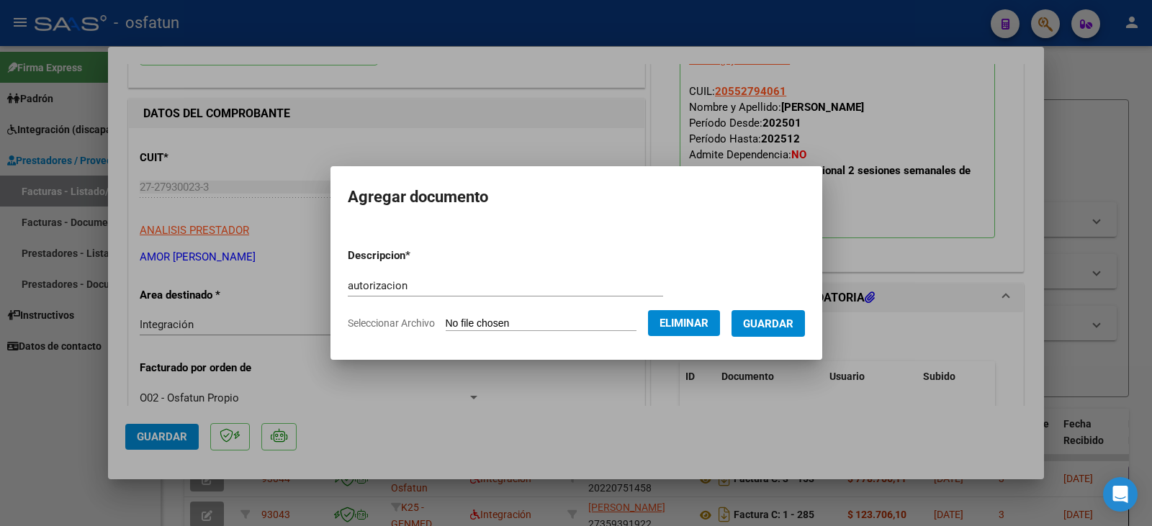
click at [774, 331] on button "Guardar" at bounding box center [768, 323] width 73 height 27
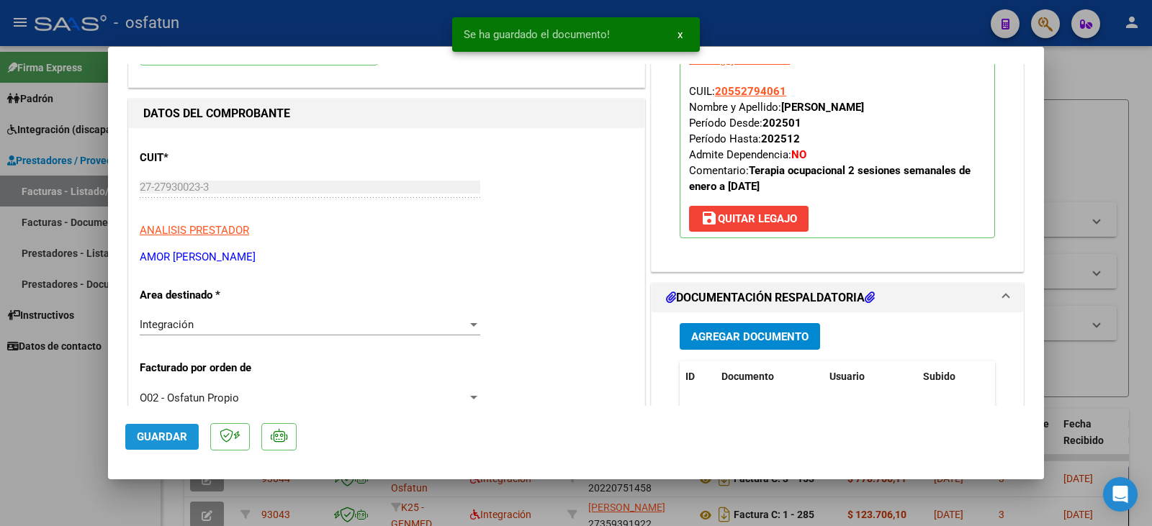
click at [171, 439] on span "Guardar" at bounding box center [162, 437] width 50 height 13
click at [66, 441] on div at bounding box center [576, 263] width 1152 height 526
type input "$ 0,00"
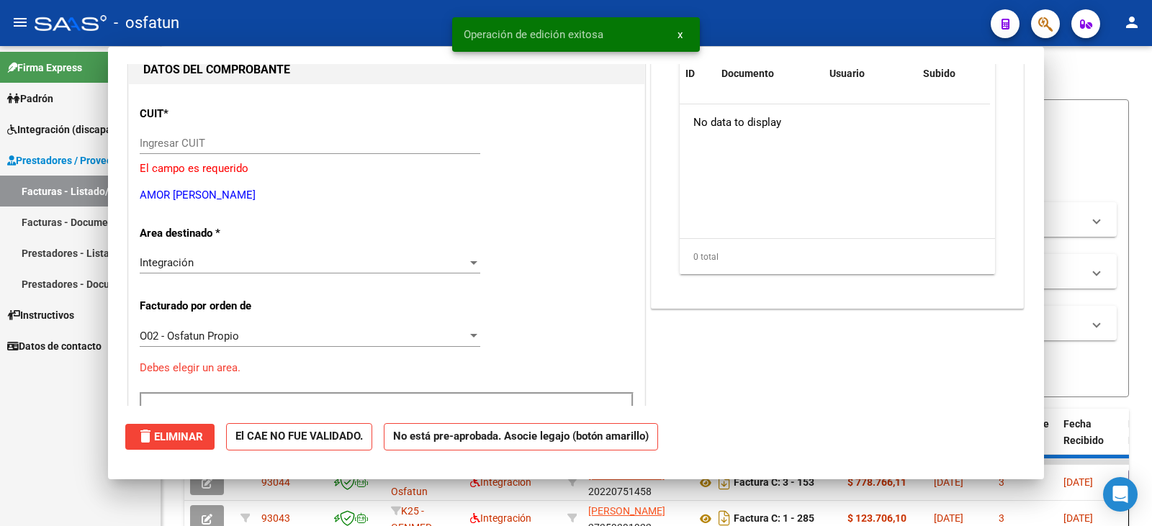
scroll to position [153, 0]
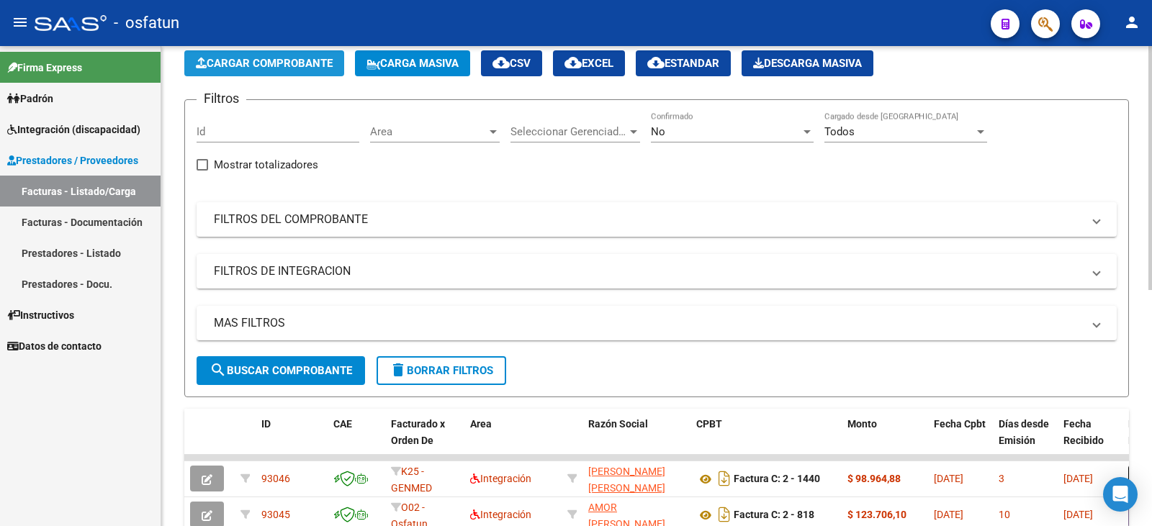
click at [277, 71] on button "Cargar Comprobante" at bounding box center [264, 63] width 160 height 26
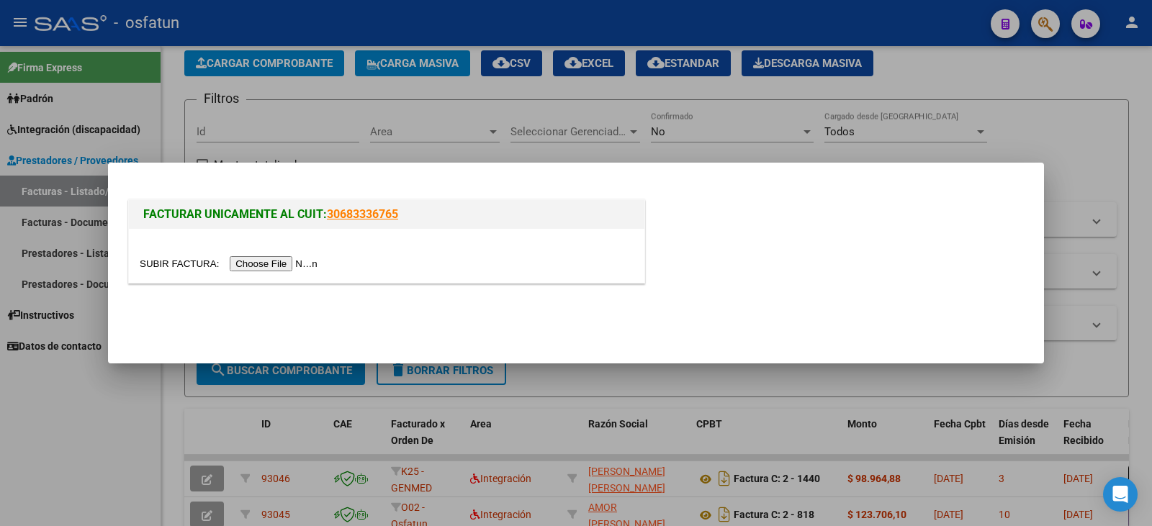
click at [273, 259] on input "file" at bounding box center [231, 263] width 182 height 15
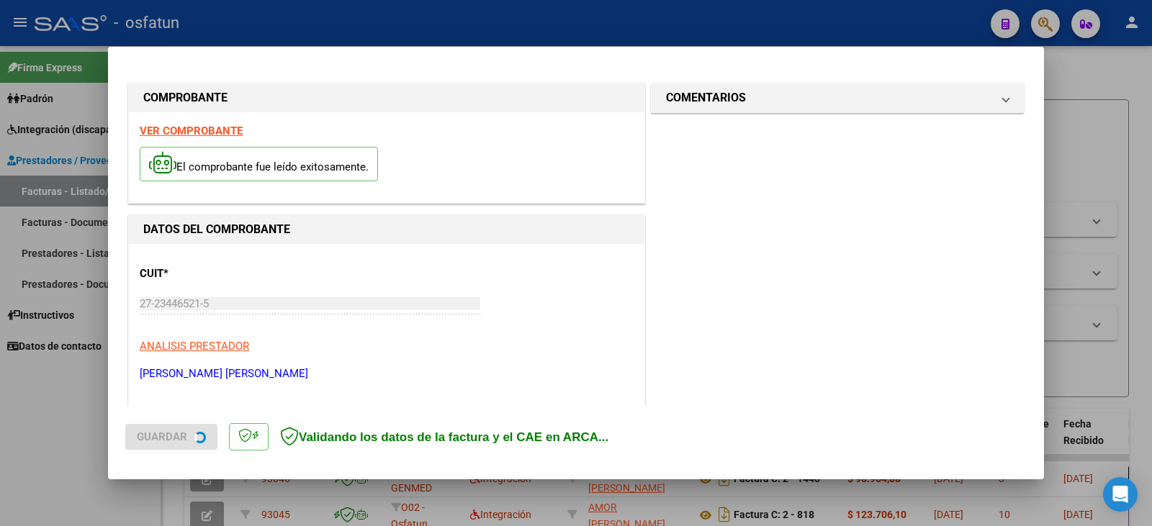
scroll to position [360, 0]
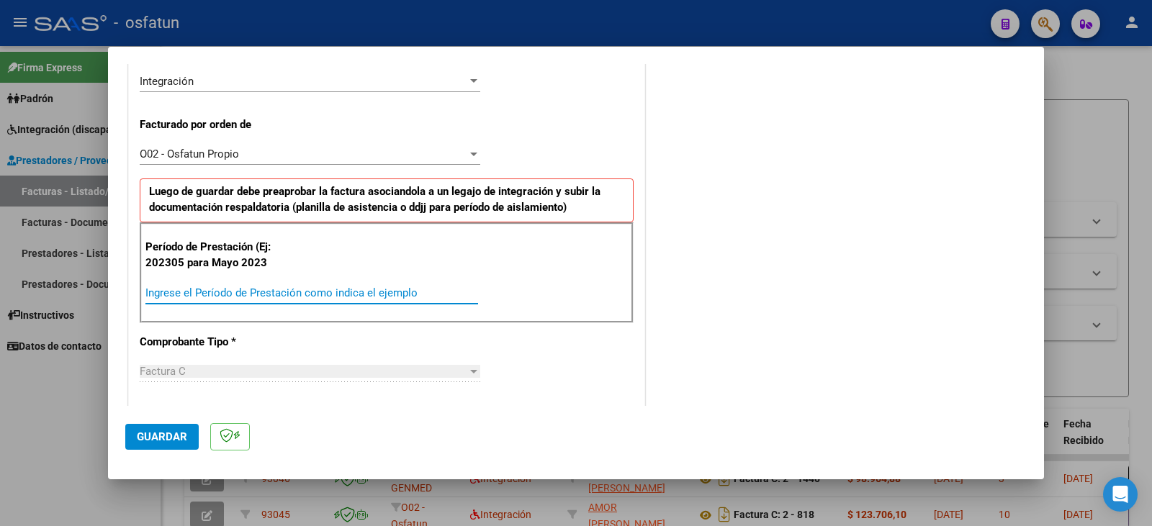
click at [220, 295] on input "Ingrese el Período de Prestación como indica el ejemplo" at bounding box center [311, 293] width 333 height 13
type input "0"
type input "202506"
click at [156, 439] on span "Guardar" at bounding box center [162, 437] width 50 height 13
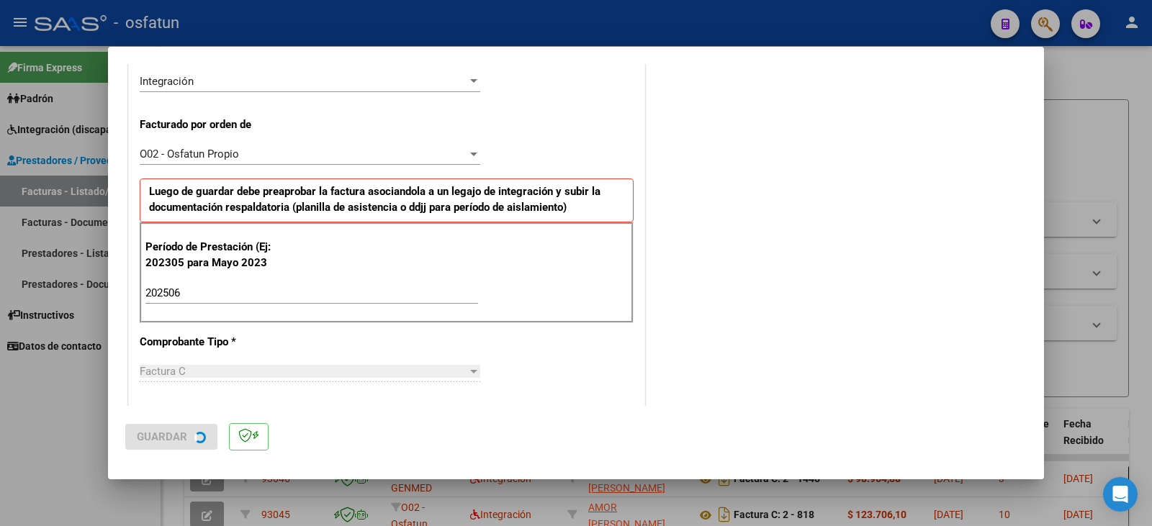
scroll to position [0, 0]
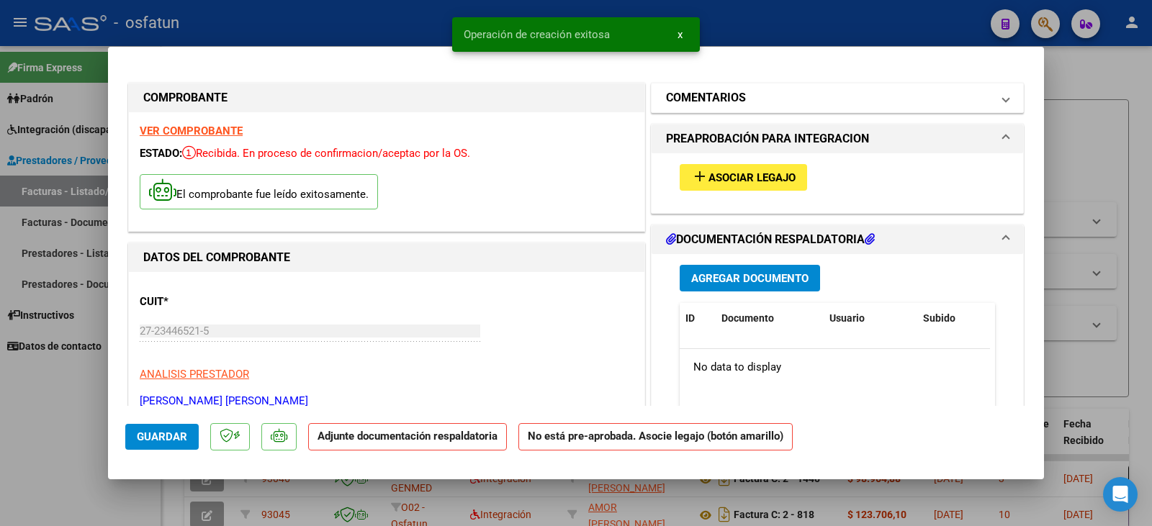
drag, startPoint x: 725, startPoint y: 91, endPoint x: 732, endPoint y: 99, distance: 10.2
click at [725, 95] on h1 "COMENTARIOS" at bounding box center [706, 97] width 80 height 17
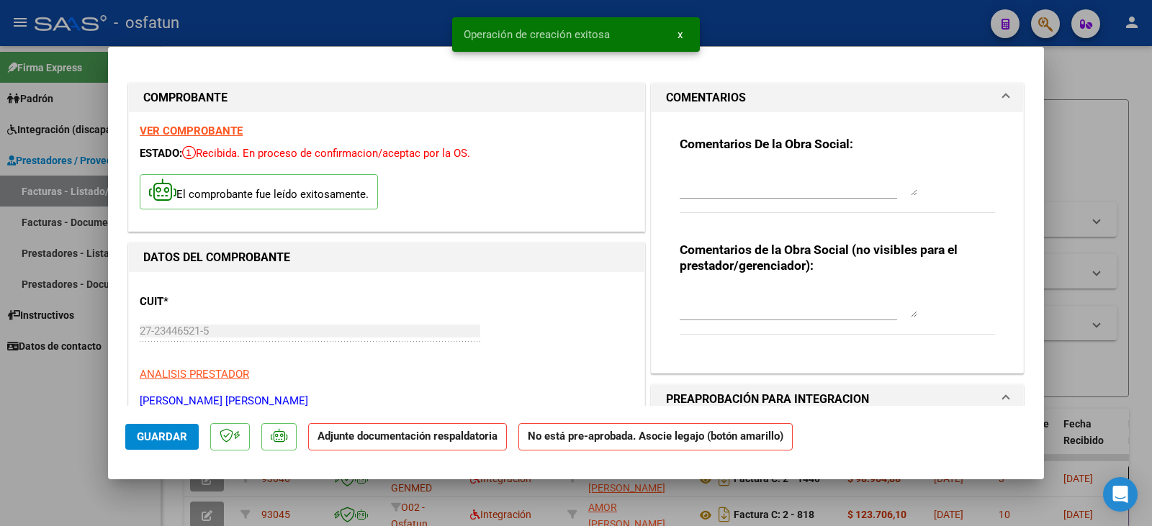
click at [725, 313] on textarea at bounding box center [799, 303] width 238 height 29
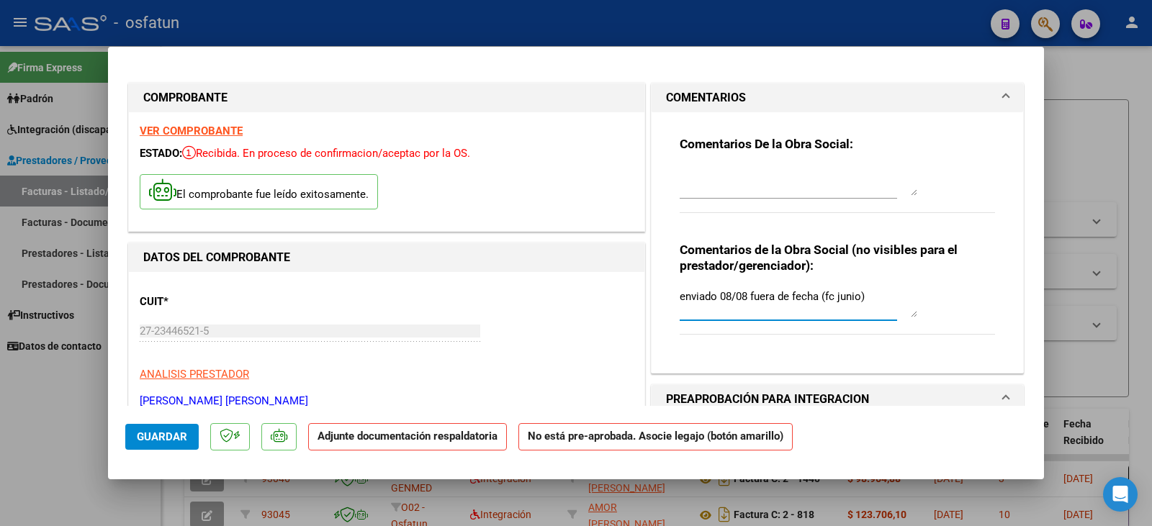
type textarea "enviado 08/08 fuera de fecha (fc junio)"
click at [170, 441] on span "Guardar" at bounding box center [162, 437] width 50 height 13
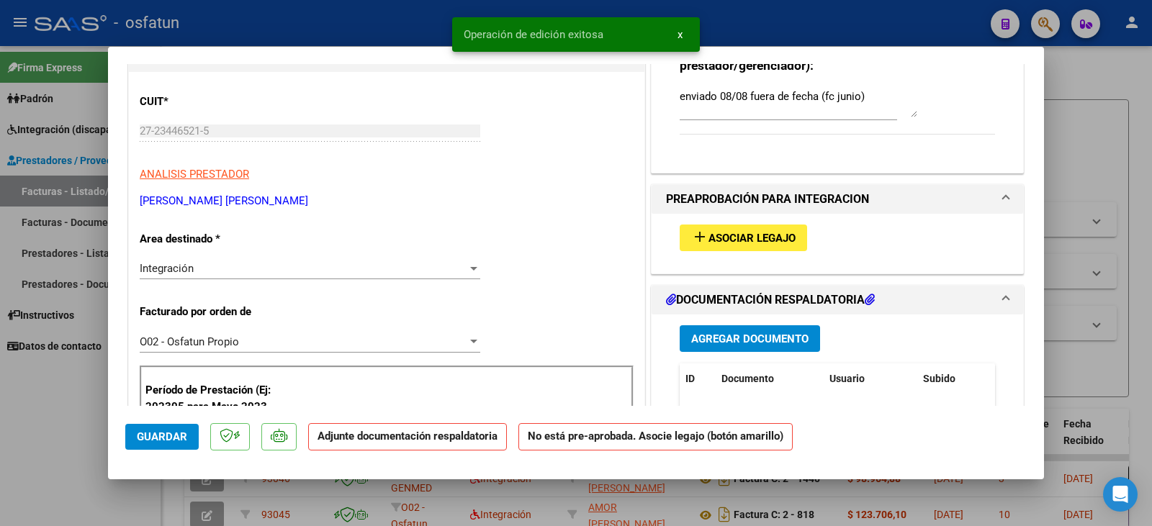
scroll to position [216, 0]
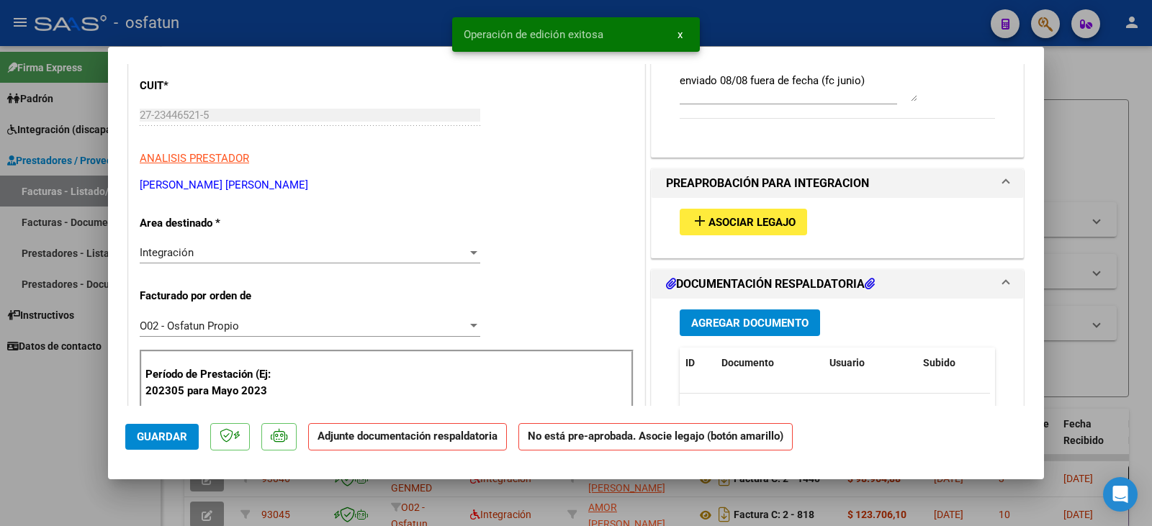
click at [709, 216] on span "Asociar Legajo" at bounding box center [752, 222] width 87 height 13
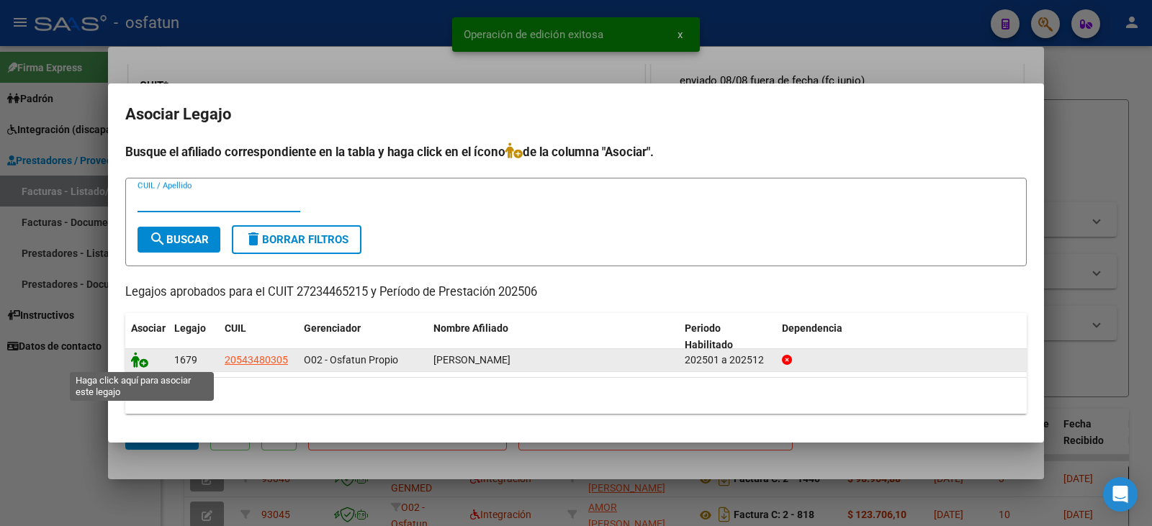
drag, startPoint x: 145, startPoint y: 359, endPoint x: 325, endPoint y: 370, distance: 180.4
click at [145, 359] on icon at bounding box center [139, 360] width 17 height 16
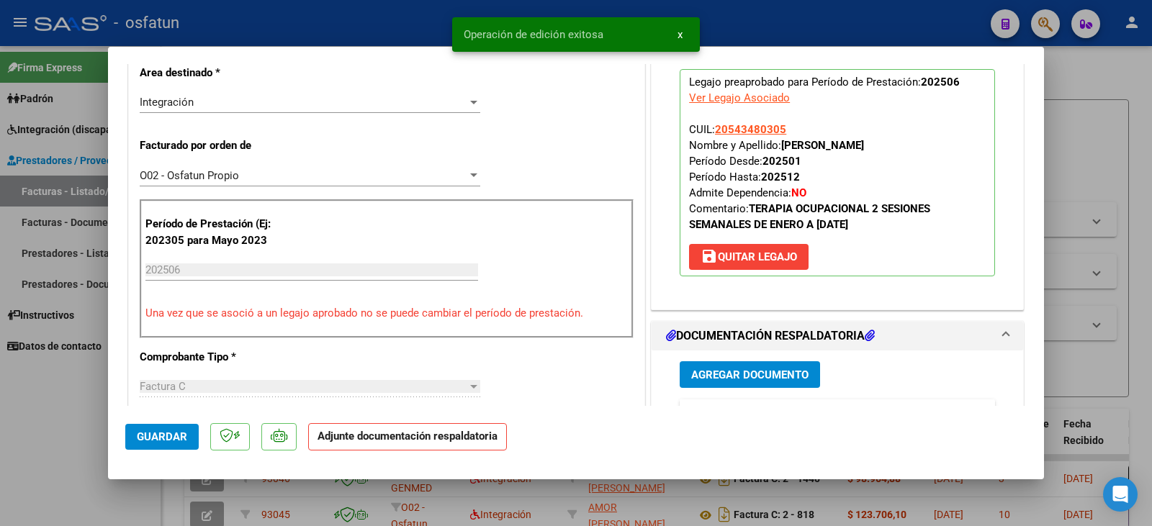
scroll to position [504, 0]
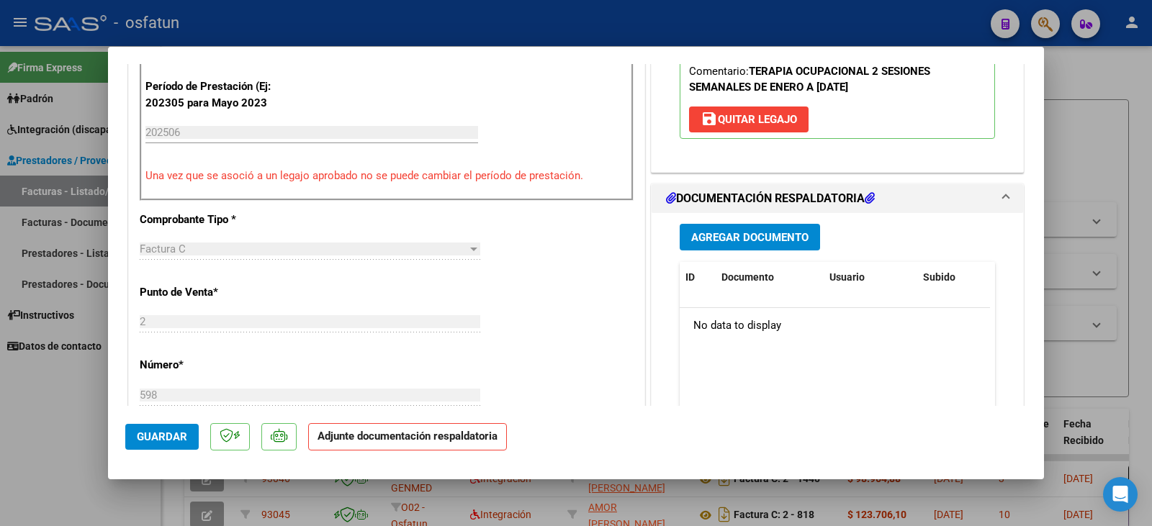
click at [740, 238] on span "Agregar Documento" at bounding box center [749, 237] width 117 height 13
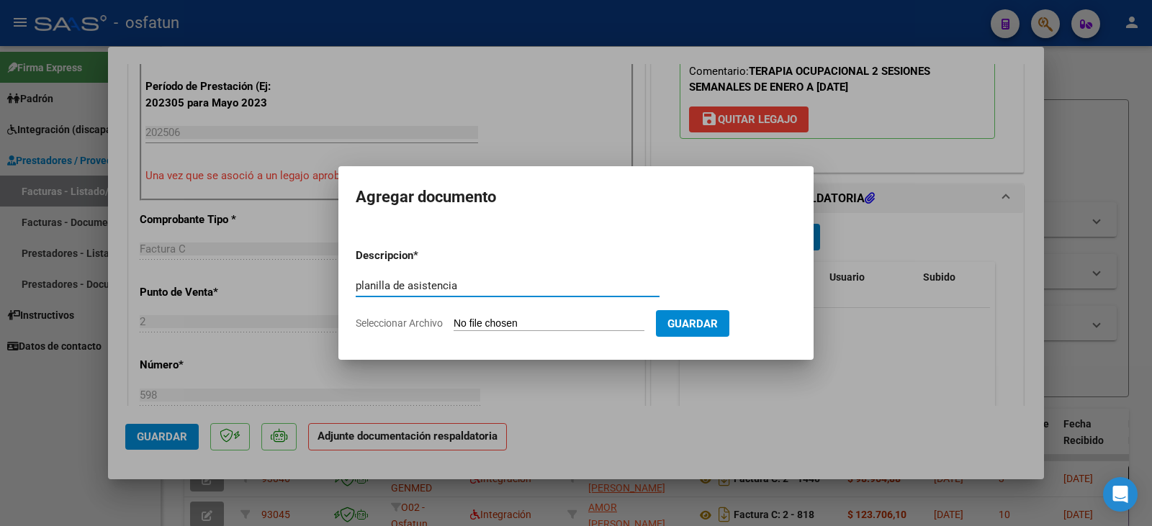
type input "planilla de asistencia"
click at [536, 318] on input "Seleccionar Archivo" at bounding box center [549, 325] width 191 height 14
type input "C:\fakepath\[PERSON_NAME] plan.pdf"
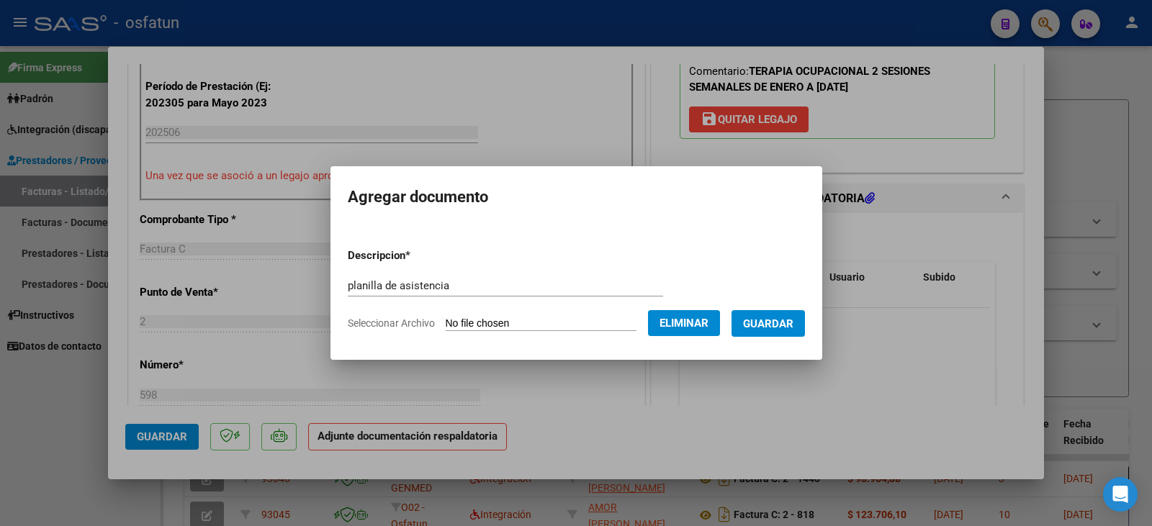
click at [794, 323] on span "Guardar" at bounding box center [768, 324] width 50 height 13
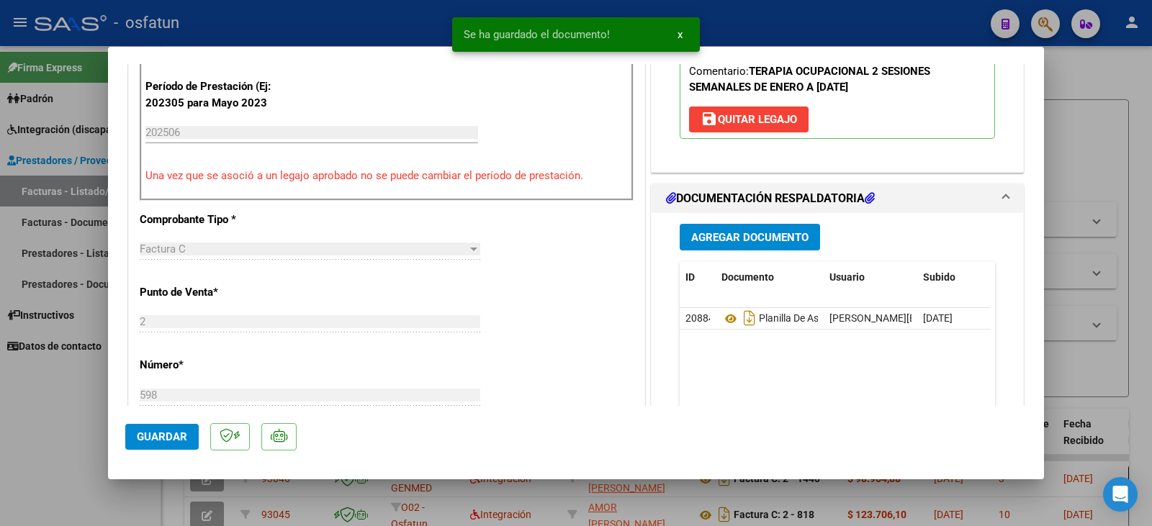
click at [707, 258] on div "Agregar Documento ID Documento Usuario Subido Acción 20884 Planilla De Asistenc…" at bounding box center [837, 356] width 337 height 287
click at [701, 236] on span "Agregar Documento" at bounding box center [749, 237] width 117 height 13
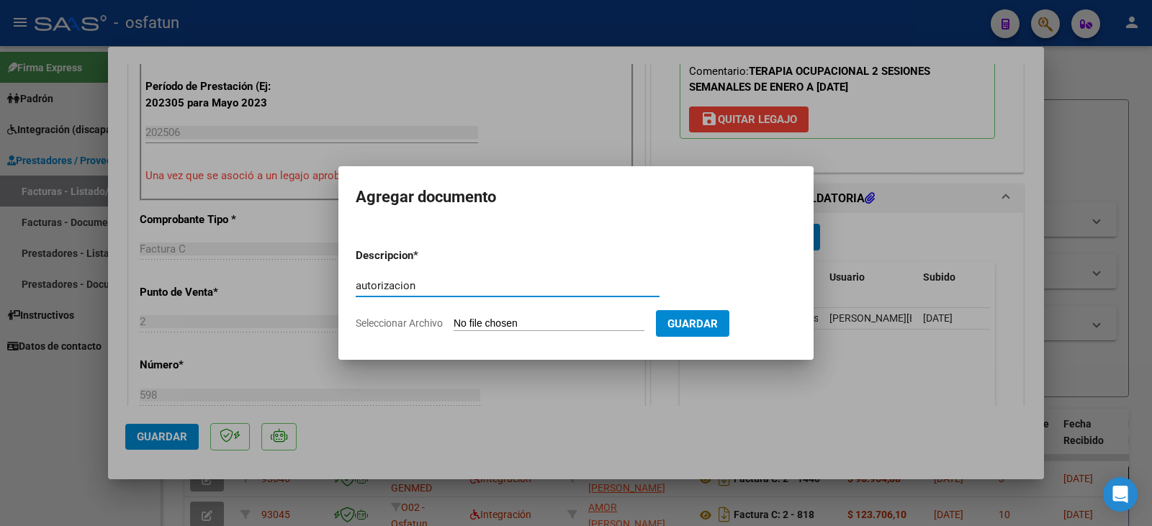
type input "autorizacion"
click at [550, 327] on input "Seleccionar Archivo" at bounding box center [549, 325] width 191 height 14
type input "C:\fakepath\[PERSON_NAME] - [PERSON_NAME] - to.pdf"
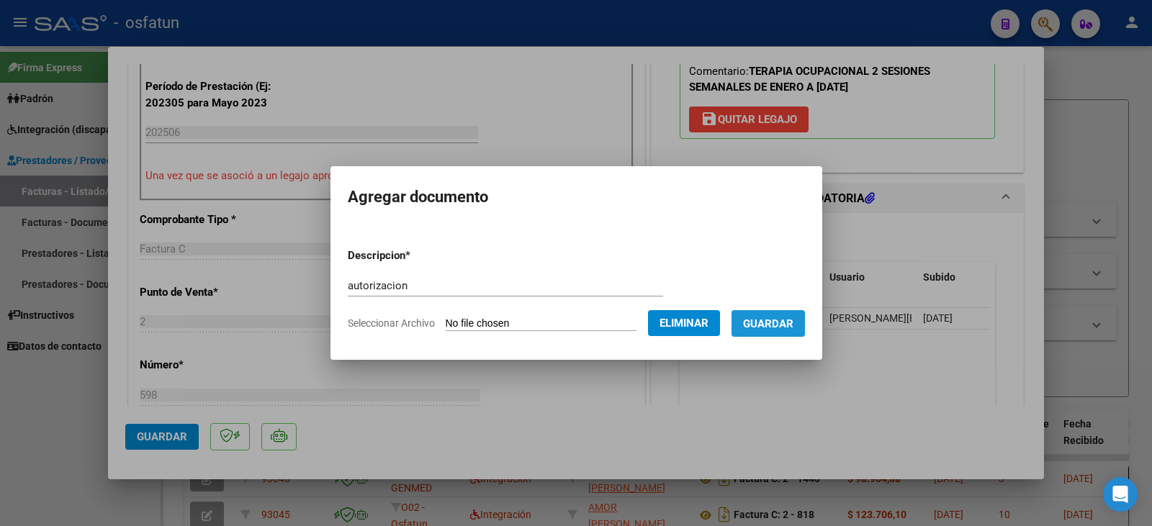
click at [792, 323] on span "Guardar" at bounding box center [768, 324] width 50 height 13
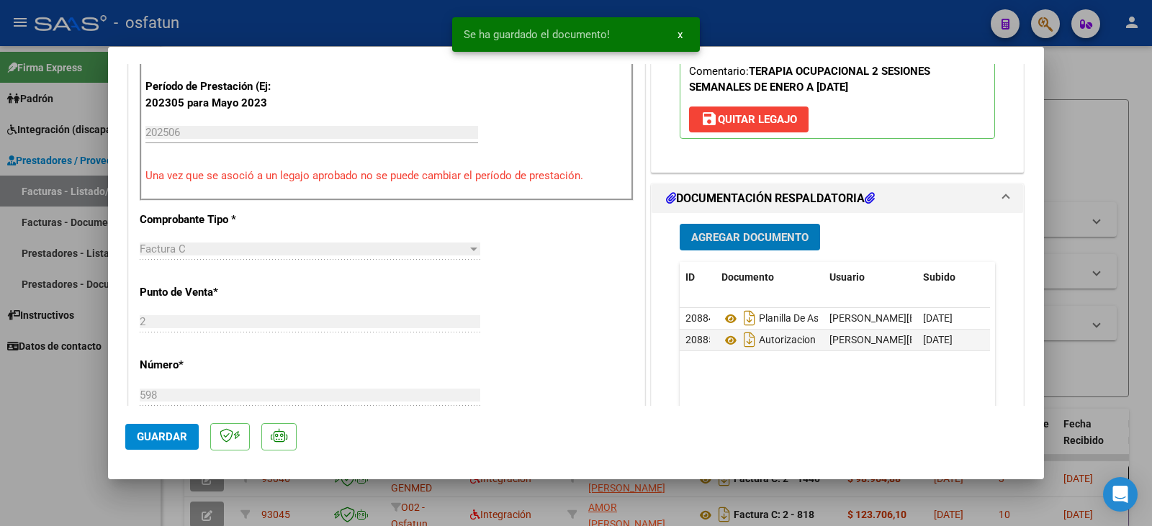
drag, startPoint x: 169, startPoint y: 439, endPoint x: 56, endPoint y: 439, distance: 113.1
click at [168, 439] on span "Guardar" at bounding box center [162, 437] width 50 height 13
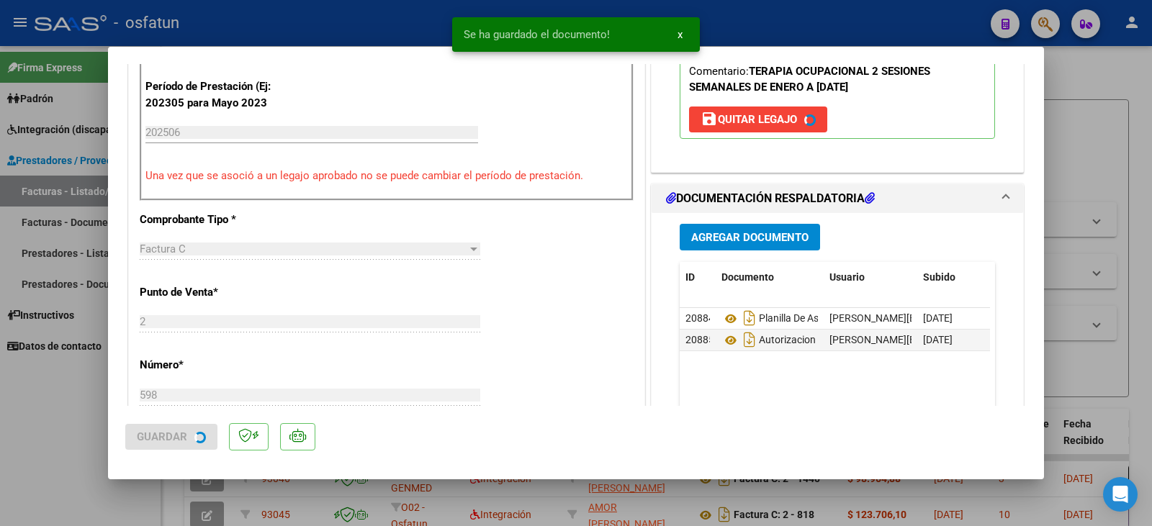
click at [56, 439] on div at bounding box center [576, 263] width 1152 height 526
type input "$ 0,00"
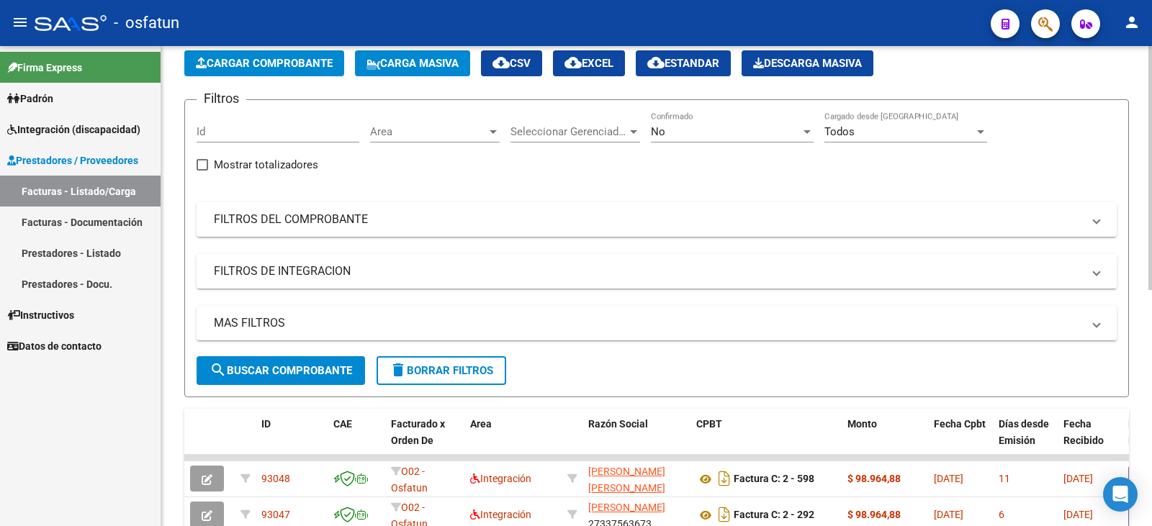
click at [254, 66] on span "Cargar Comprobante" at bounding box center [264, 63] width 137 height 13
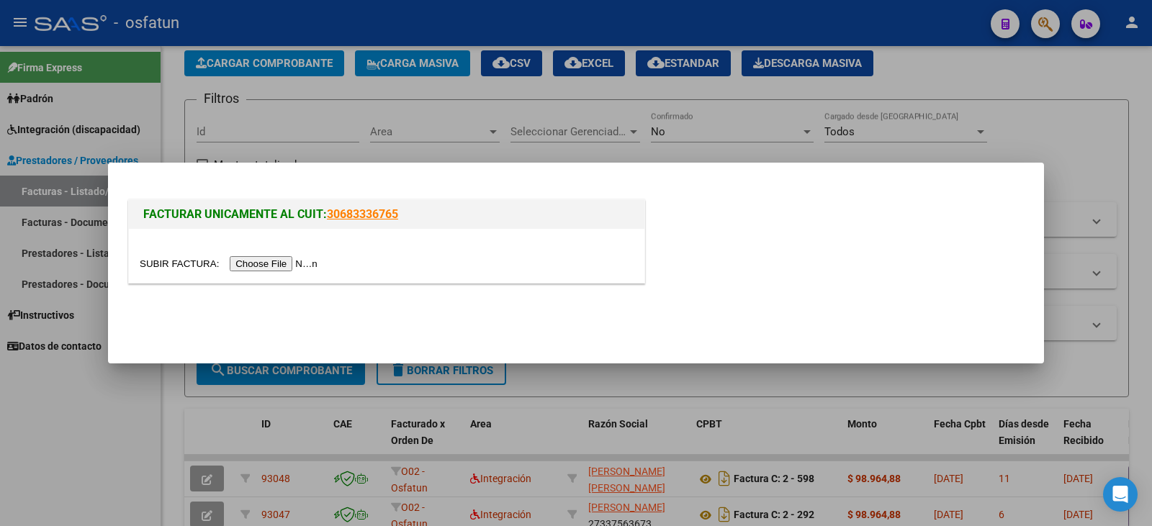
click at [259, 265] on input "file" at bounding box center [231, 263] width 182 height 15
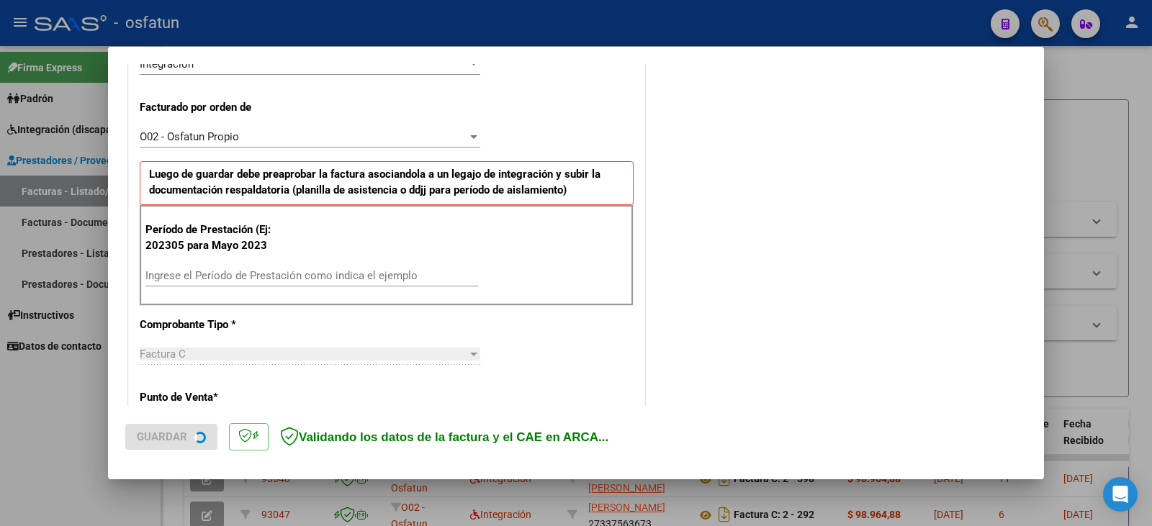
scroll to position [460, 0]
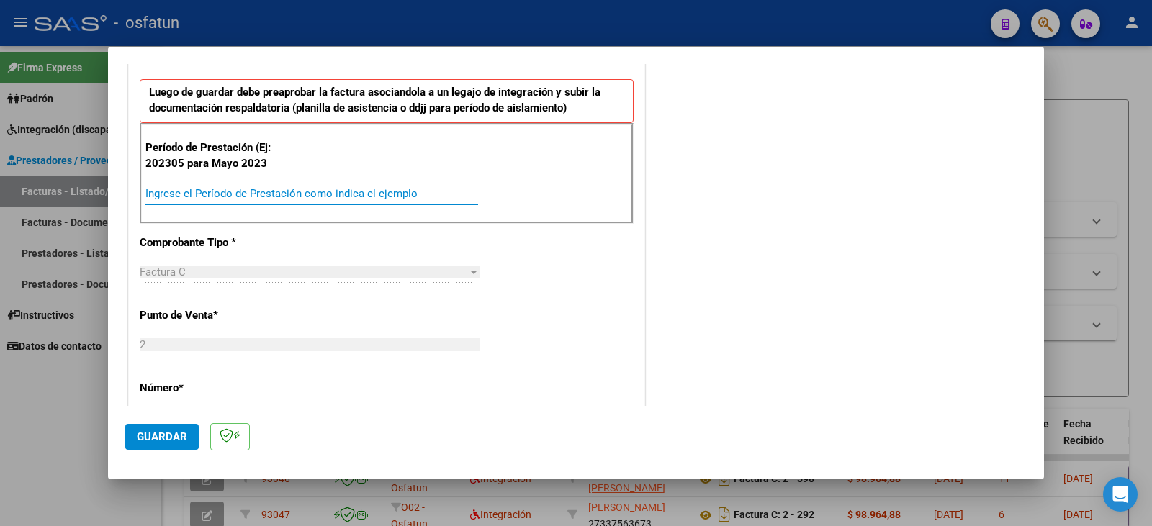
click at [226, 197] on input "Ingrese el Período de Prestación como indica el ejemplo" at bounding box center [311, 193] width 333 height 13
type input "202507"
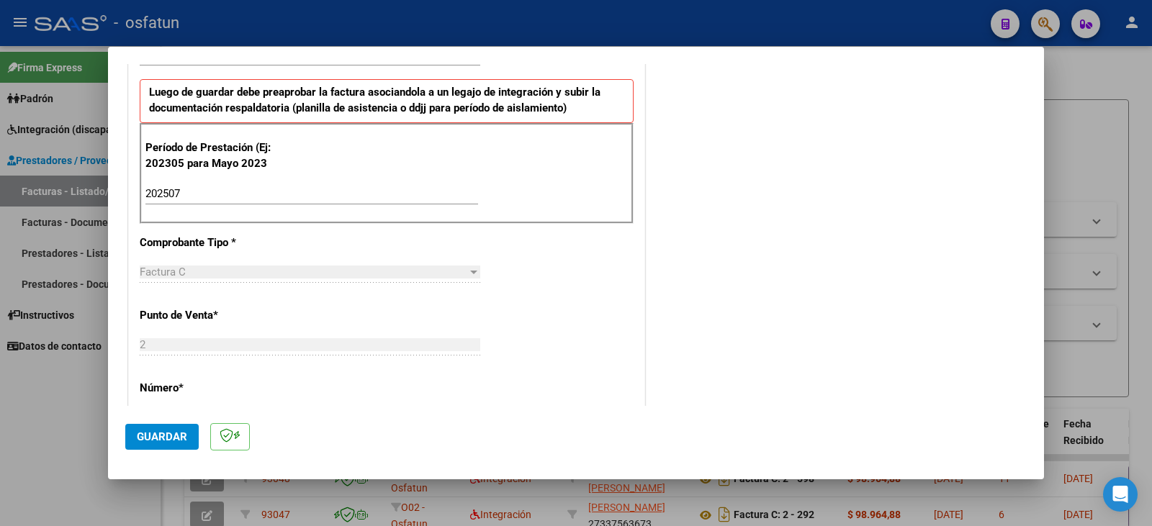
click at [169, 415] on mat-dialog-actions "Guardar" at bounding box center [576, 434] width 902 height 57
drag, startPoint x: 165, startPoint y: 435, endPoint x: 293, endPoint y: 395, distance: 134.4
click at [166, 434] on span "Guardar" at bounding box center [162, 437] width 50 height 13
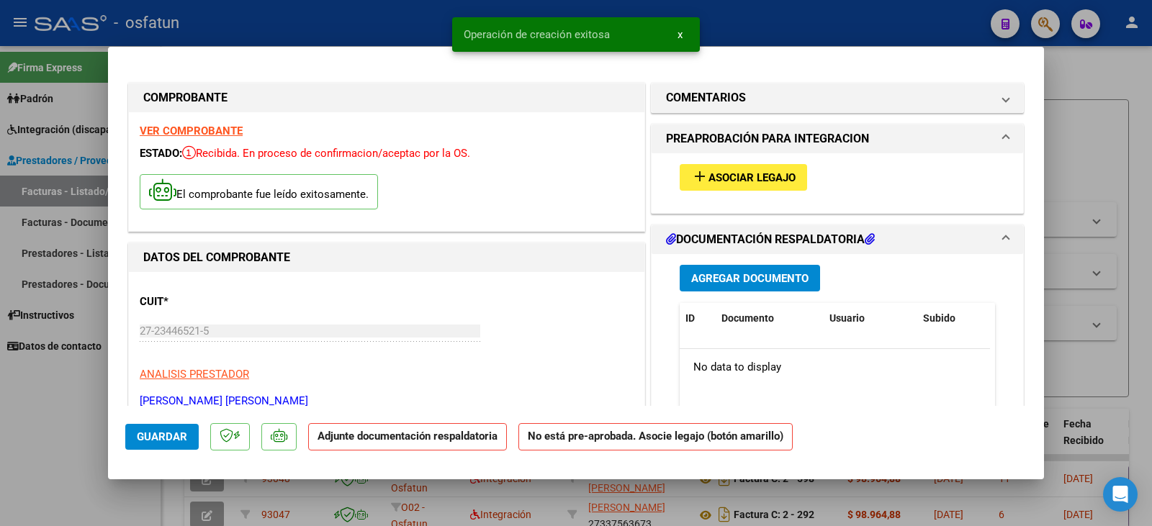
drag, startPoint x: 734, startPoint y: 161, endPoint x: 645, endPoint y: 172, distance: 89.2
click at [733, 161] on div "add Asociar Legajo" at bounding box center [837, 177] width 337 height 48
click at [736, 169] on button "add Asociar Legajo" at bounding box center [743, 177] width 127 height 27
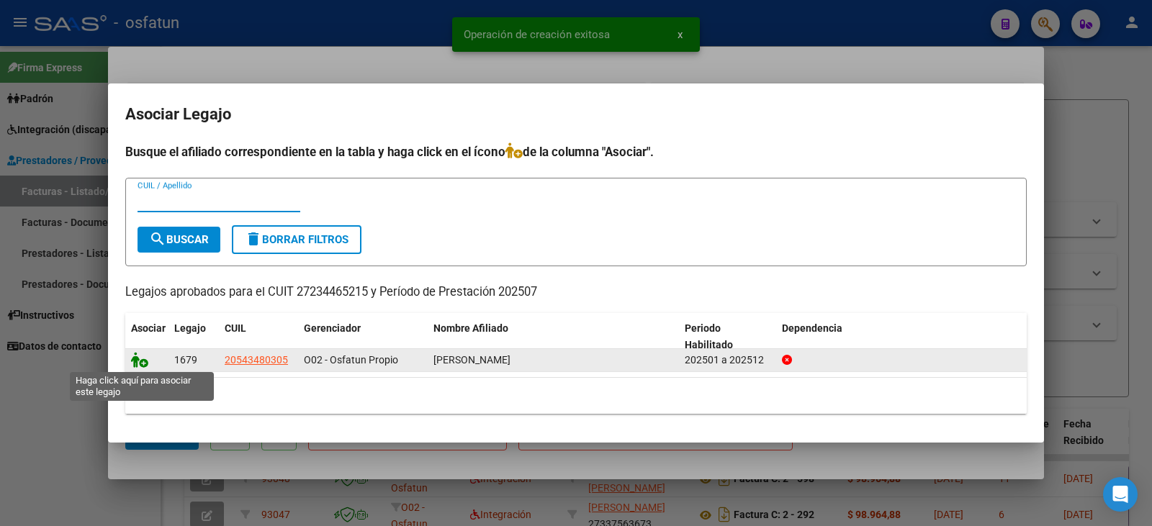
drag, startPoint x: 152, startPoint y: 362, endPoint x: 141, endPoint y: 364, distance: 11.0
click at [143, 364] on span at bounding box center [142, 361] width 22 height 12
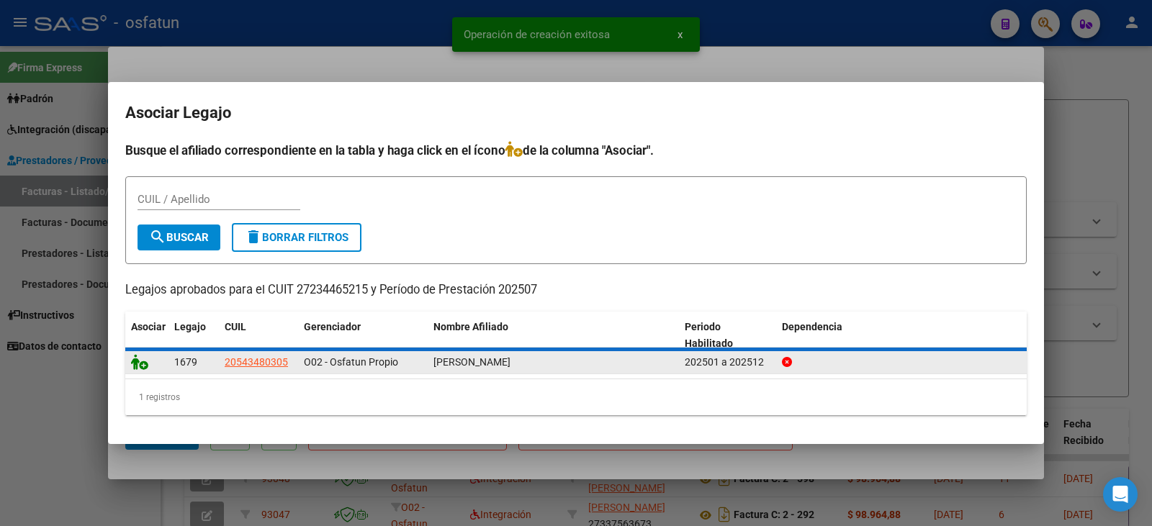
click at [144, 362] on icon at bounding box center [139, 362] width 17 height 16
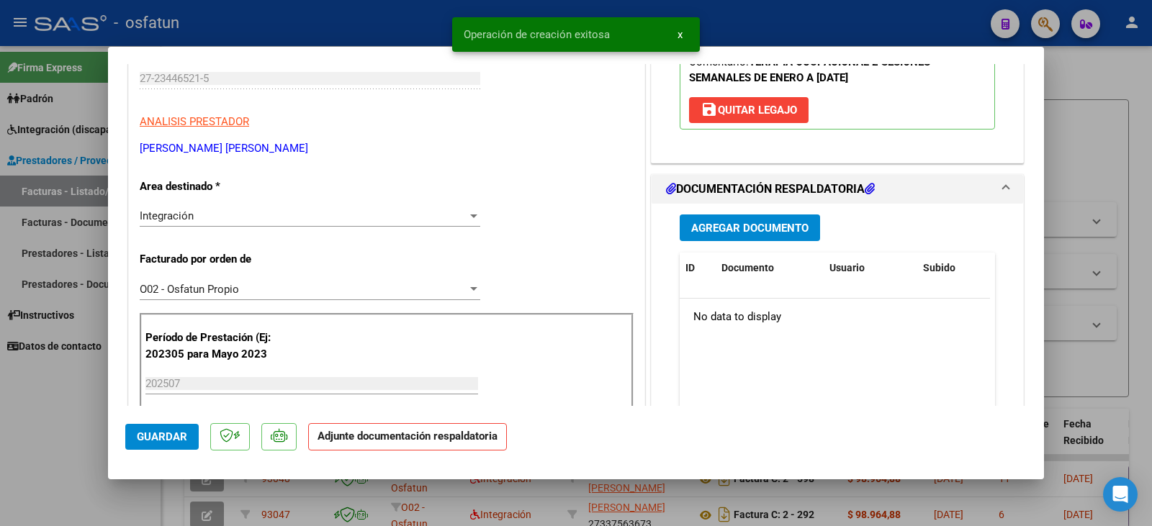
click at [745, 259] on div "Agregar Documento ID Documento Usuario Subido Acción No data to display 0 total…" at bounding box center [837, 347] width 337 height 287
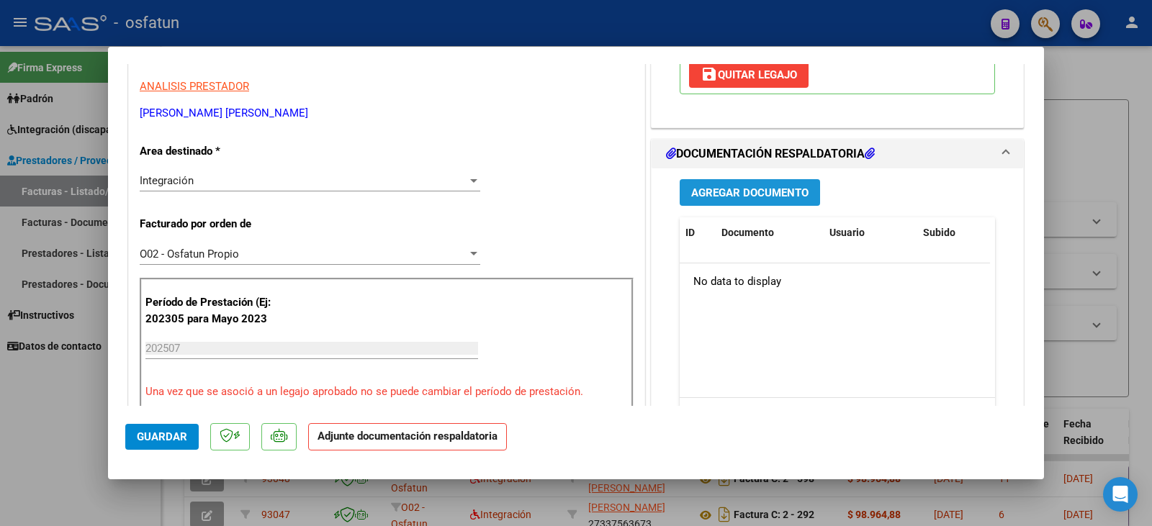
click at [740, 193] on span "Agregar Documento" at bounding box center [749, 193] width 117 height 13
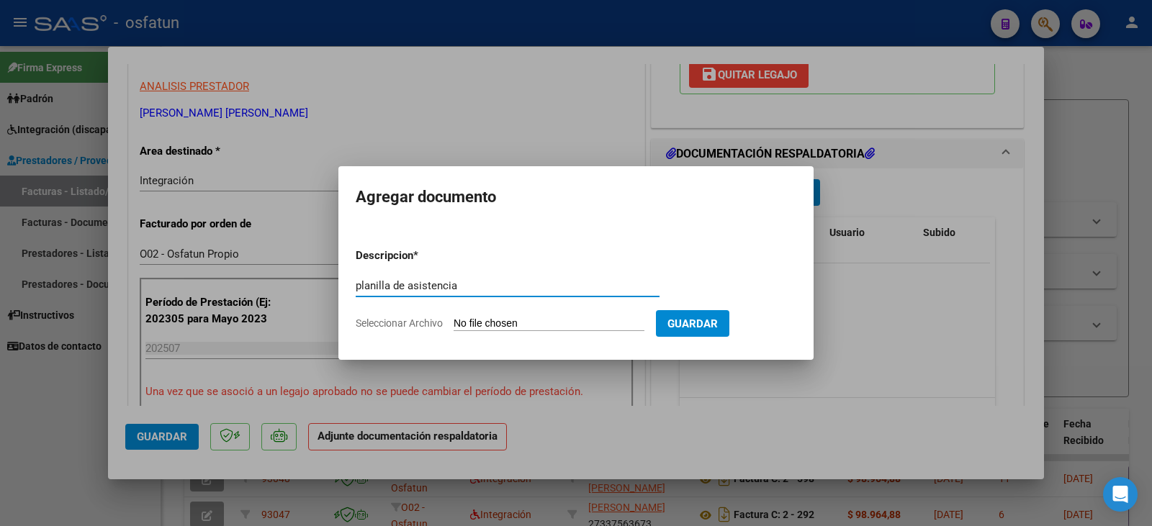
type input "planilla de asistencia"
click at [519, 326] on input "Seleccionar Archivo" at bounding box center [549, 325] width 191 height 14
type input "C:\fakepath\[PERSON_NAME] plan.pdf"
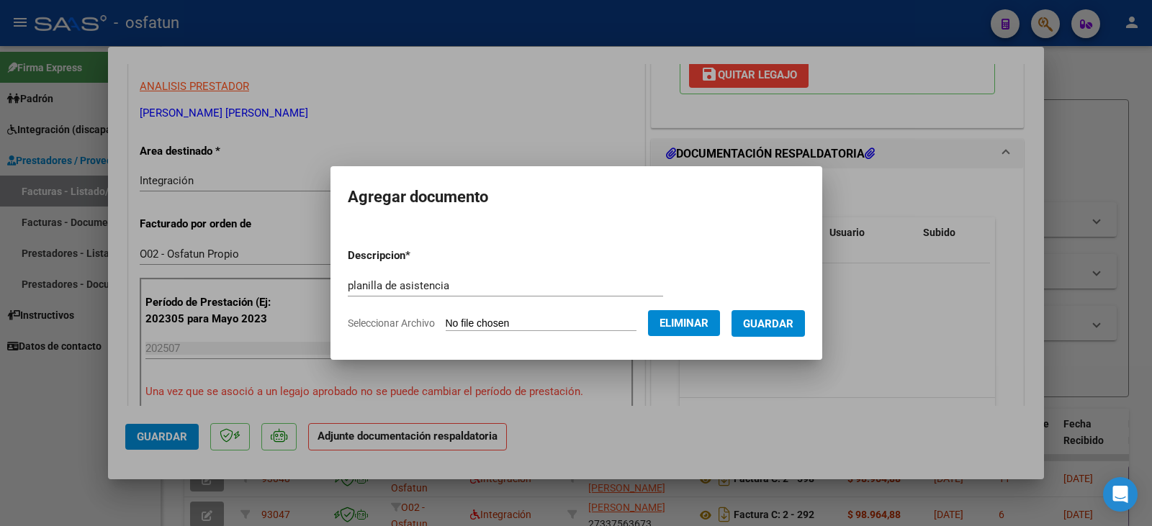
click at [792, 331] on button "Guardar" at bounding box center [768, 323] width 73 height 27
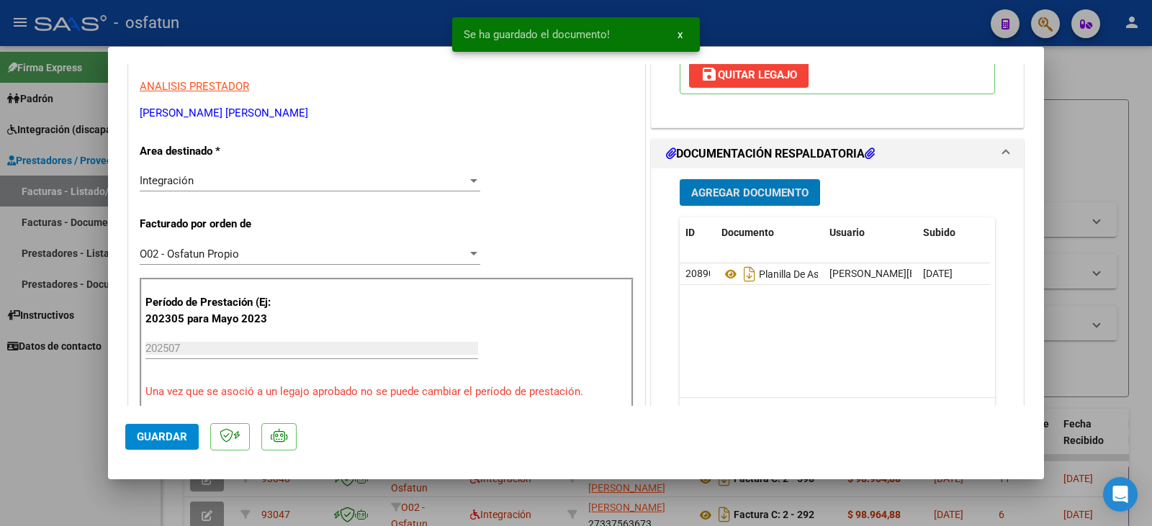
click at [735, 203] on button "Agregar Documento" at bounding box center [750, 192] width 140 height 27
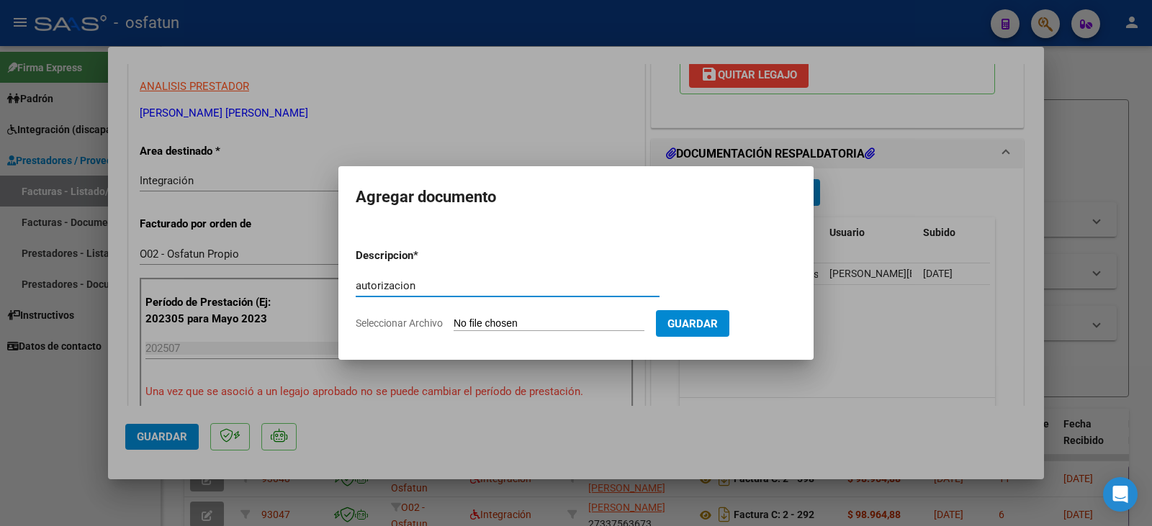
type input "autorizacion"
click at [538, 328] on input "Seleccionar Archivo" at bounding box center [549, 325] width 191 height 14
type input "C:\fakepath\[PERSON_NAME] - [PERSON_NAME] - to.pdf"
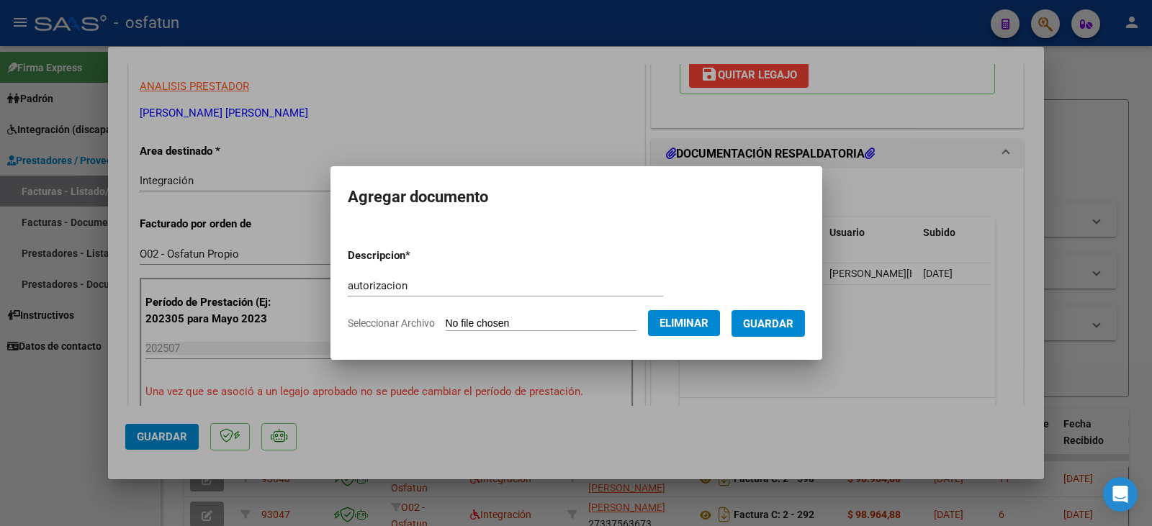
drag, startPoint x: 802, startPoint y: 327, endPoint x: 774, endPoint y: 331, distance: 27.6
click at [794, 326] on span "Guardar" at bounding box center [768, 324] width 50 height 13
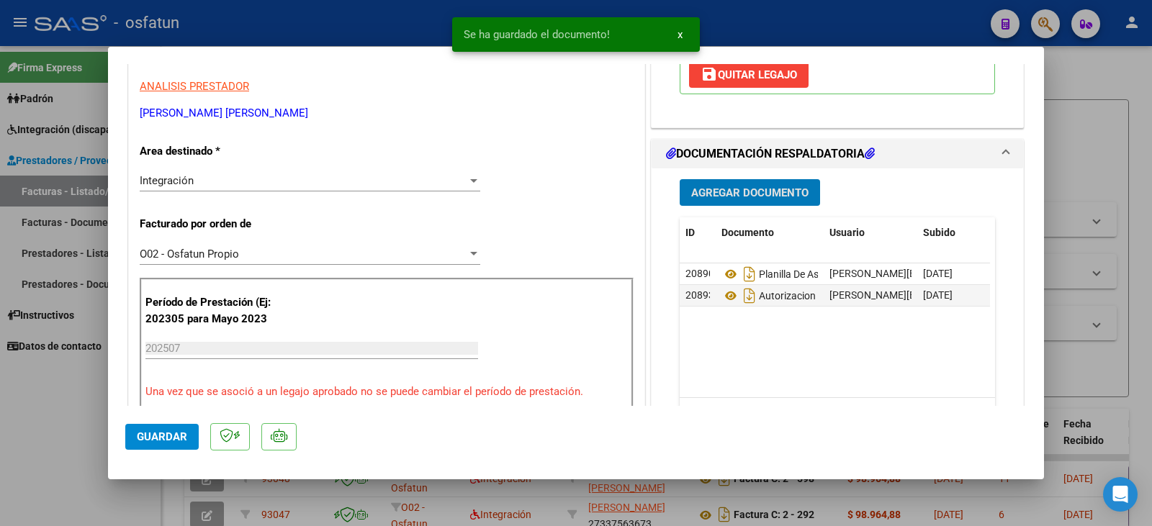
click at [142, 440] on span "Guardar" at bounding box center [162, 437] width 50 height 13
click at [61, 454] on div at bounding box center [576, 263] width 1152 height 526
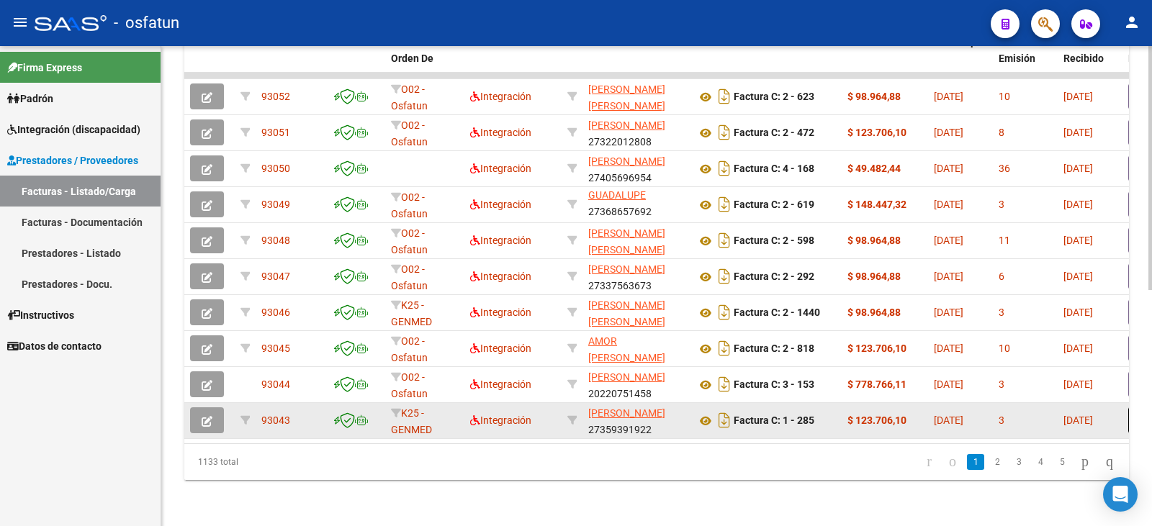
scroll to position [465, 0]
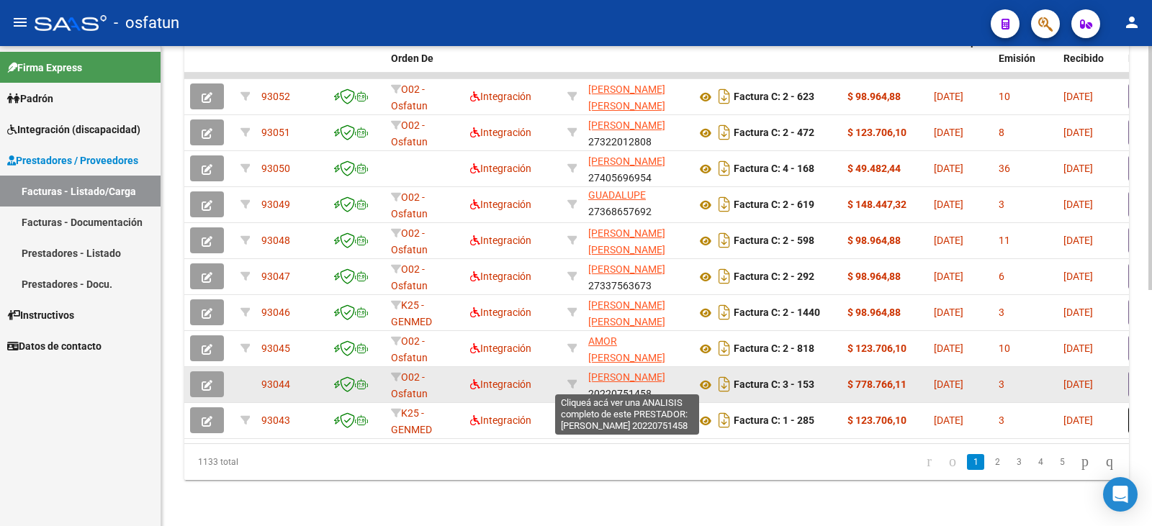
click at [633, 372] on span "[PERSON_NAME]" at bounding box center [626, 378] width 77 height 12
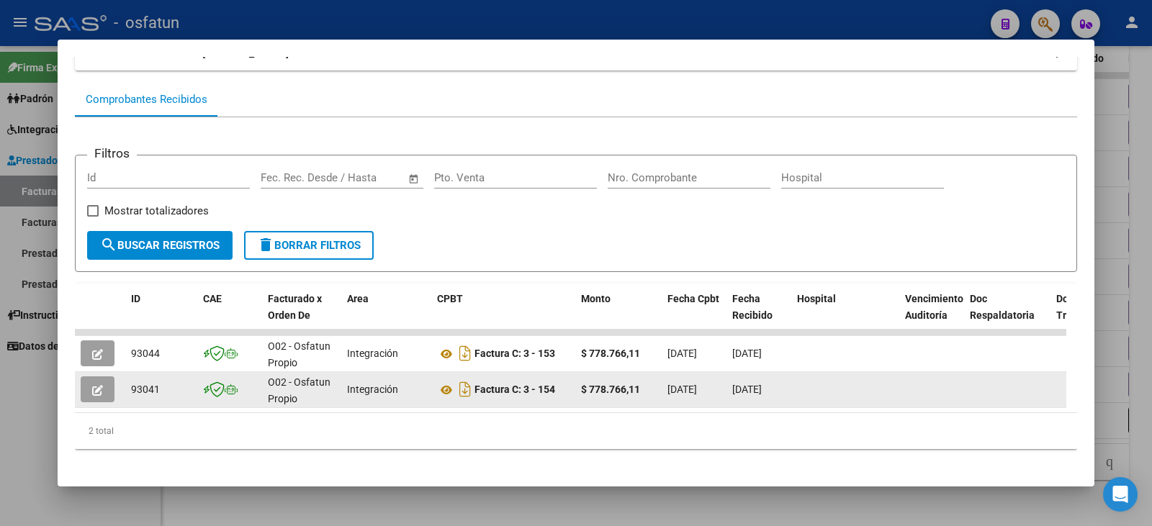
scroll to position [135, 0]
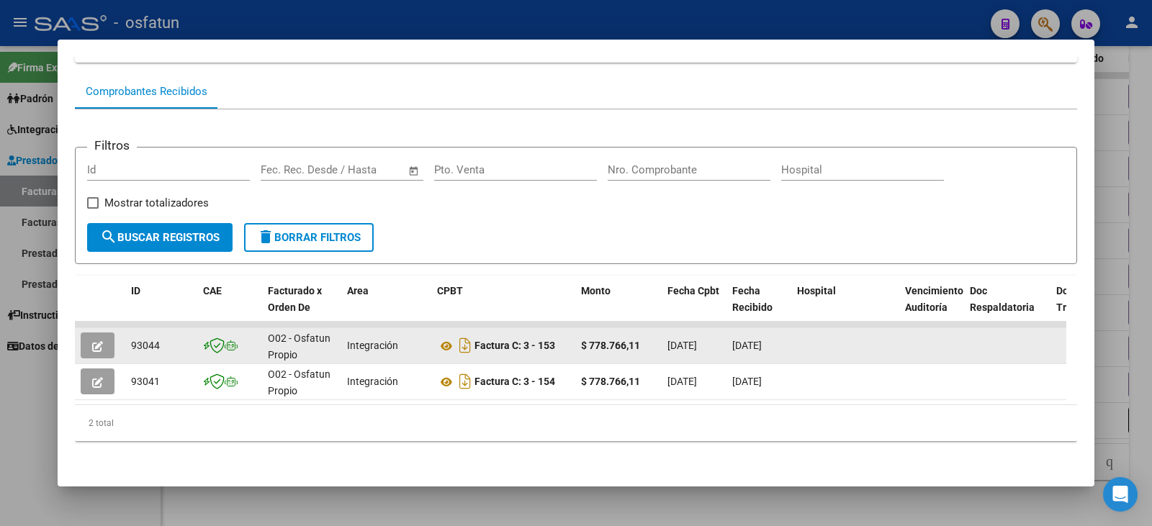
click at [94, 341] on icon "button" at bounding box center [97, 346] width 11 height 11
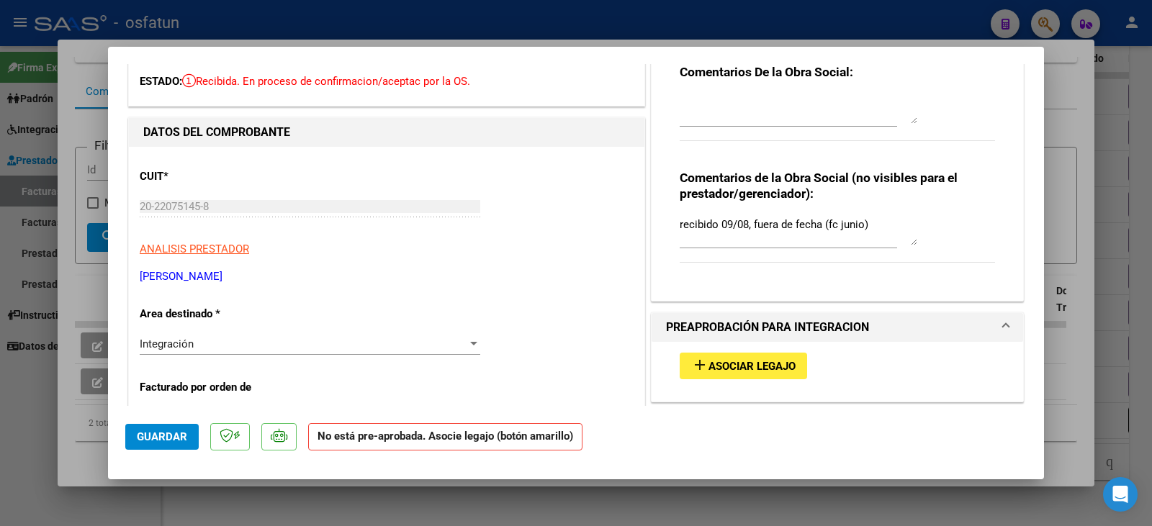
scroll to position [144, 0]
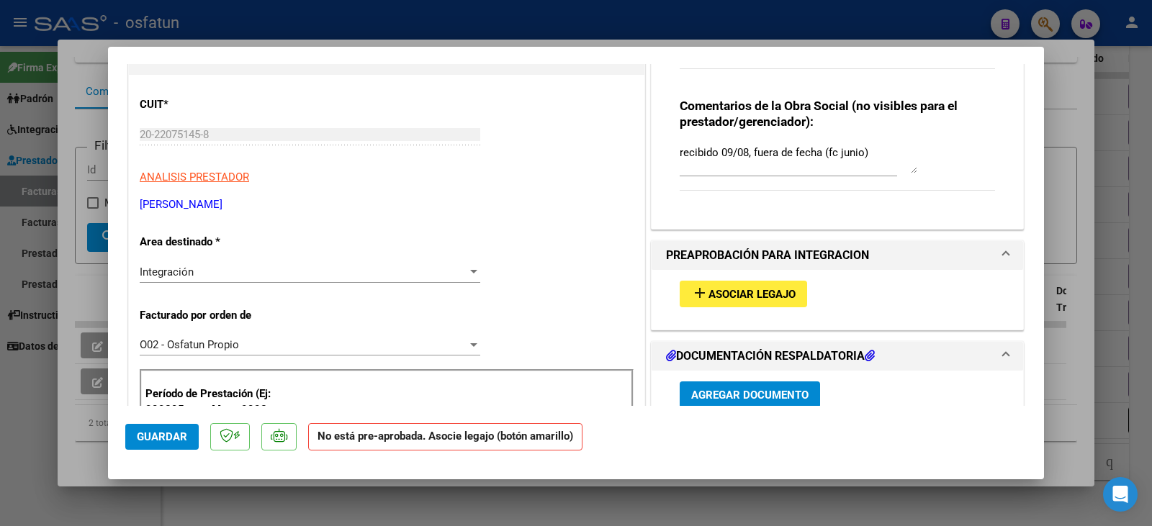
click at [763, 308] on div "add Asociar Legajo" at bounding box center [837, 294] width 337 height 48
click at [729, 292] on span "Asociar Legajo" at bounding box center [752, 294] width 87 height 13
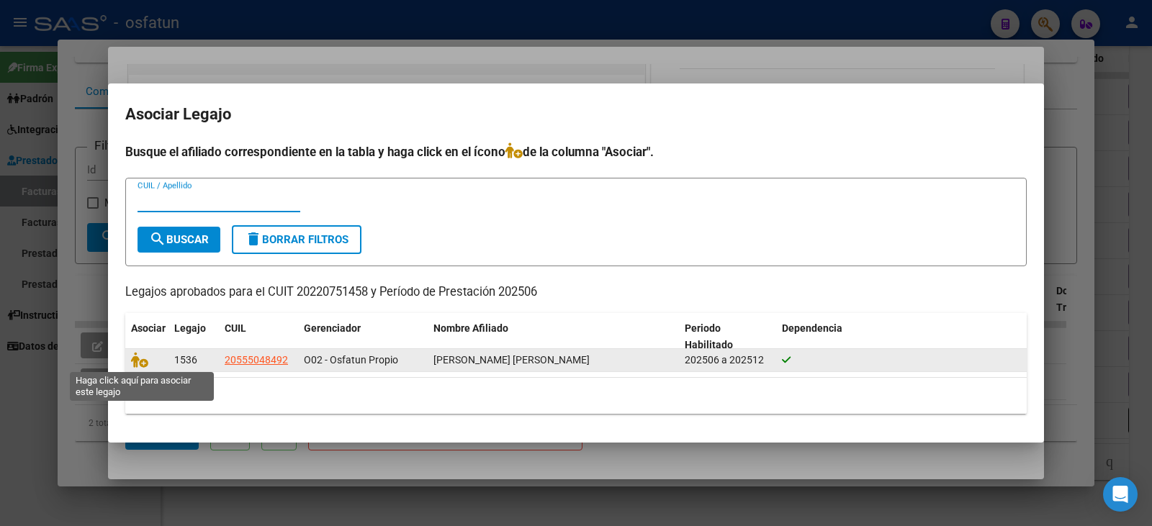
click at [142, 364] on icon at bounding box center [139, 360] width 17 height 16
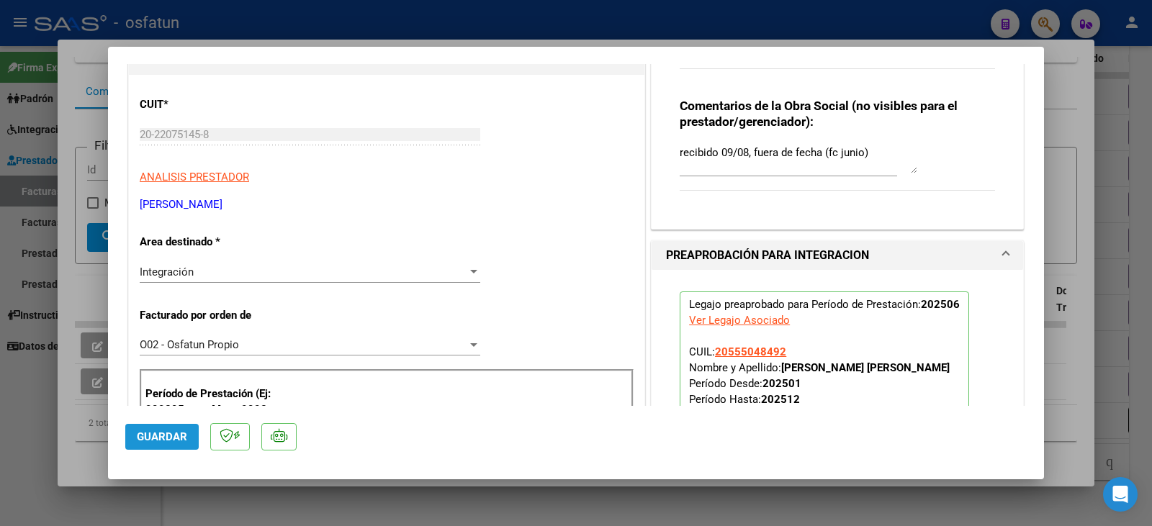
drag, startPoint x: 135, startPoint y: 440, endPoint x: 97, endPoint y: 440, distance: 37.5
click at [132, 440] on button "Guardar" at bounding box center [161, 437] width 73 height 26
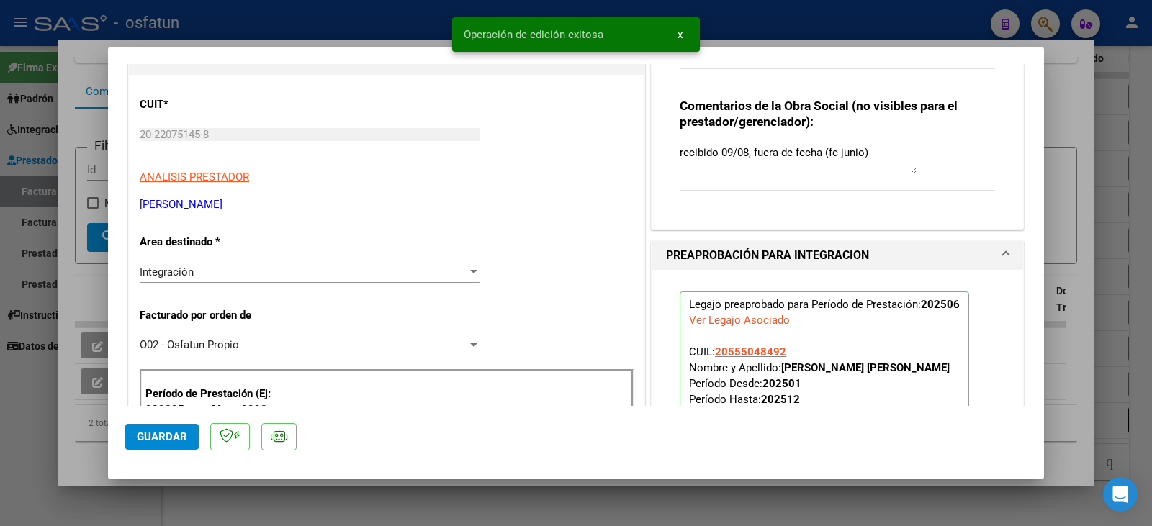
click at [0, 442] on div at bounding box center [576, 263] width 1152 height 526
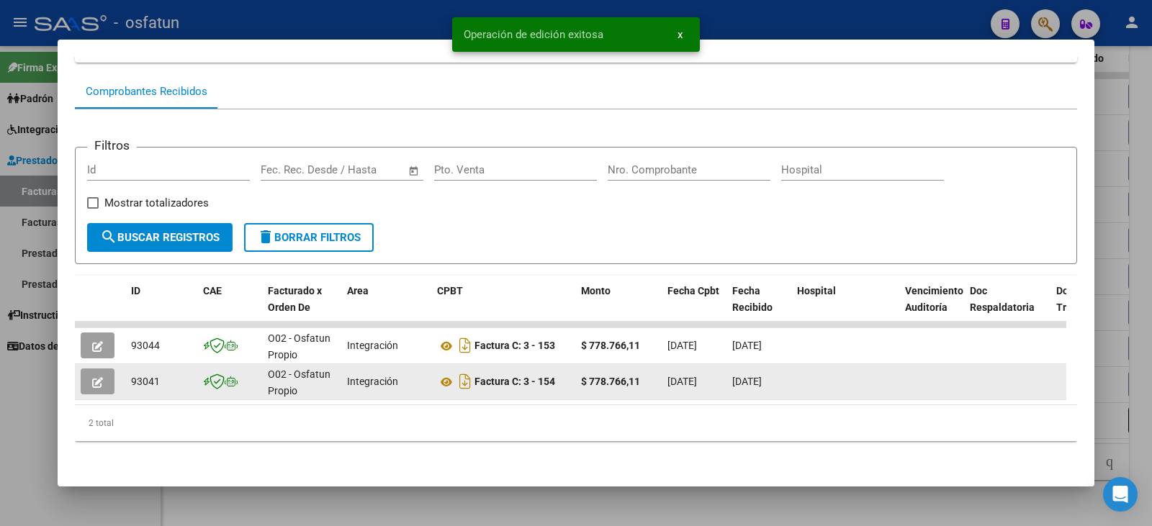
click at [94, 377] on icon "button" at bounding box center [97, 382] width 11 height 11
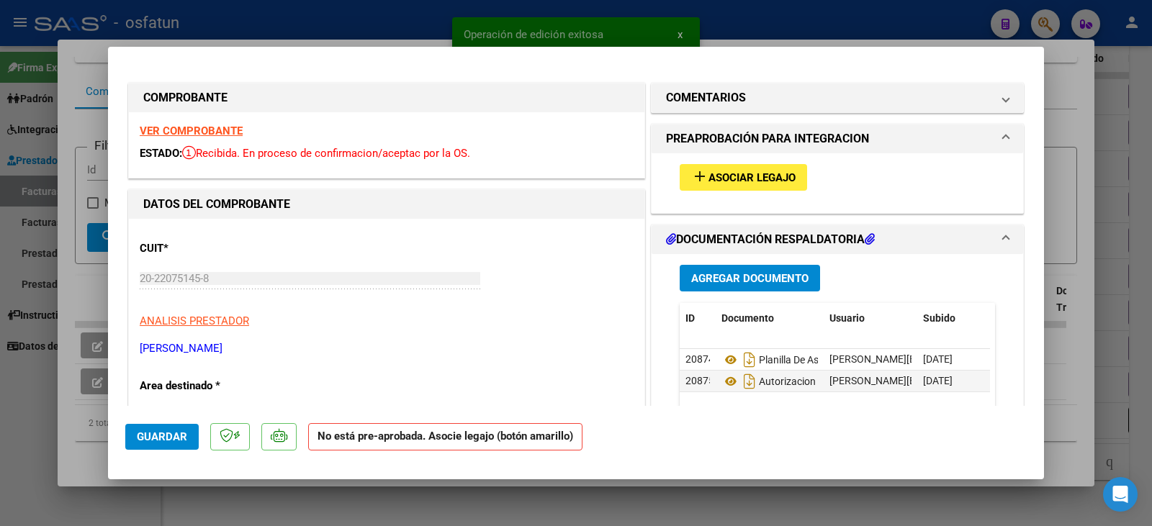
click at [758, 177] on span "Asociar Legajo" at bounding box center [752, 177] width 87 height 13
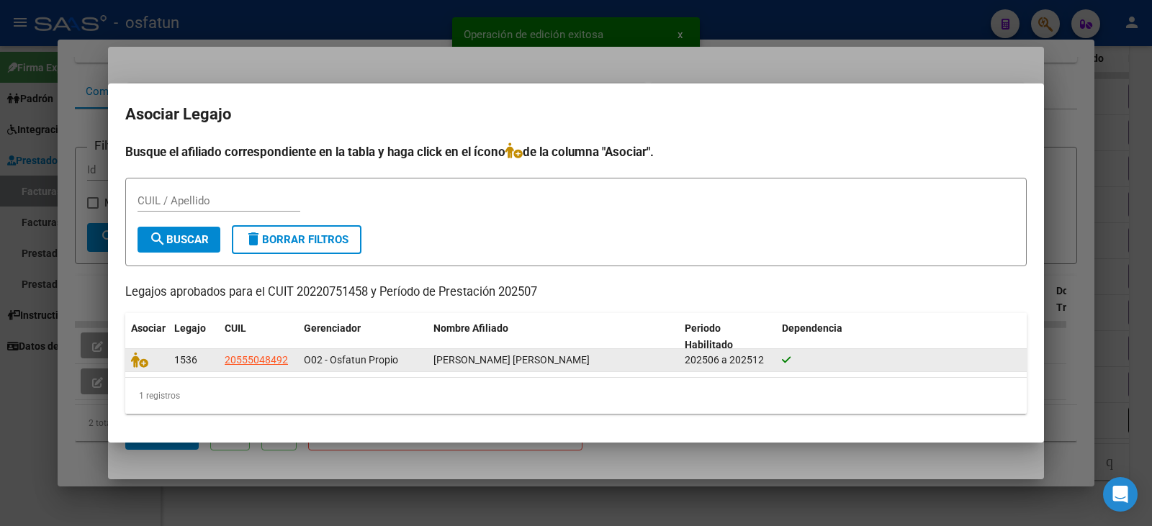
drag, startPoint x: 135, startPoint y: 369, endPoint x: 123, endPoint y: 380, distance: 16.3
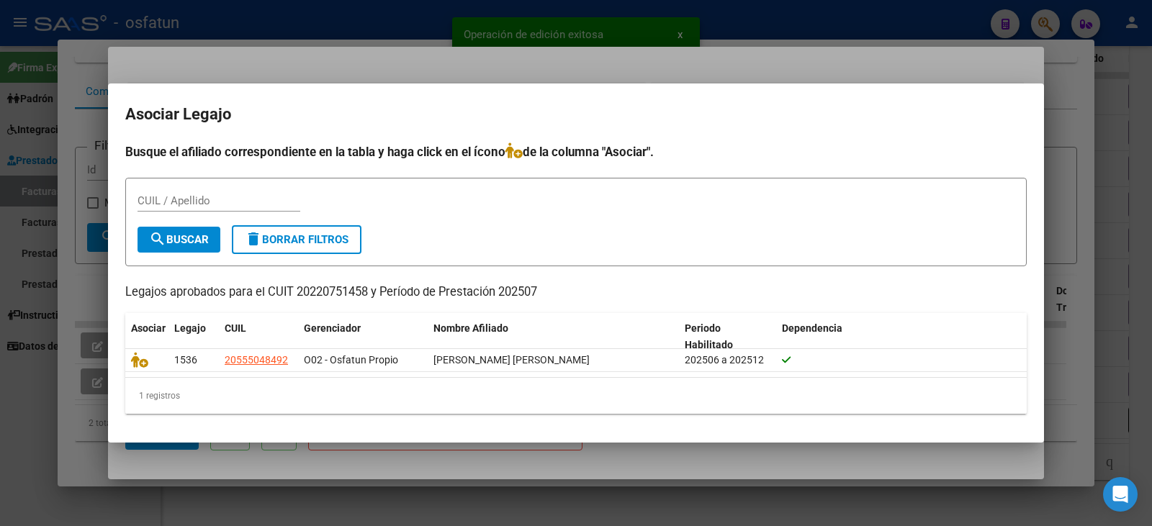
click at [134, 369] on datatable-body-cell at bounding box center [146, 360] width 43 height 22
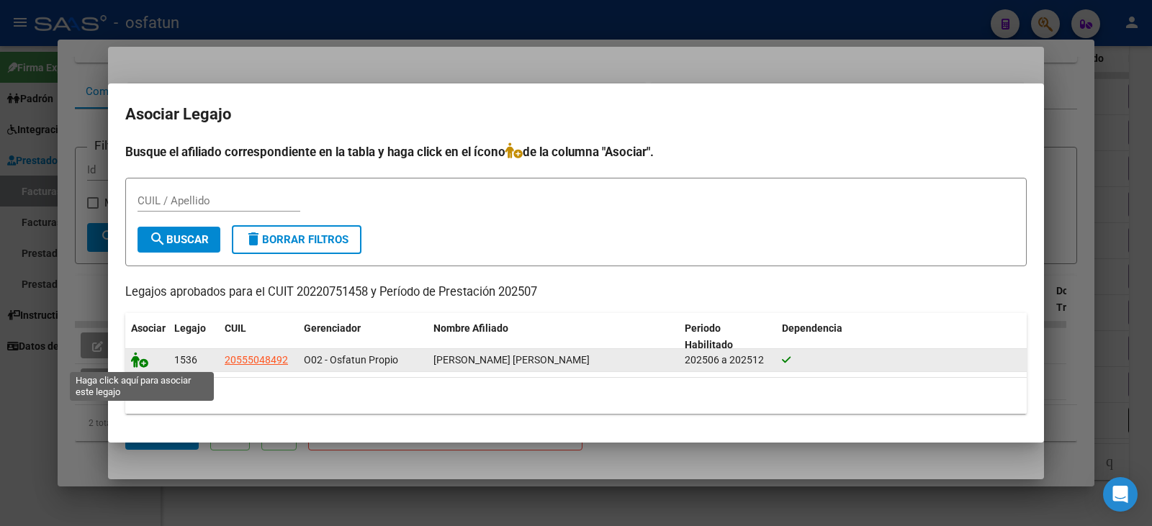
click at [143, 360] on icon at bounding box center [139, 360] width 17 height 16
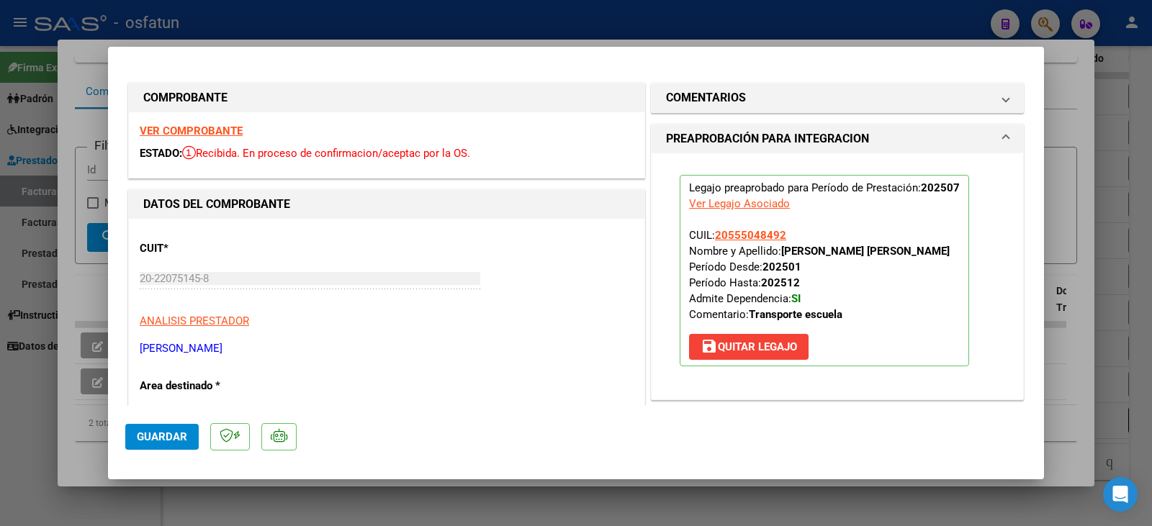
click at [184, 438] on span "Guardar" at bounding box center [162, 437] width 50 height 13
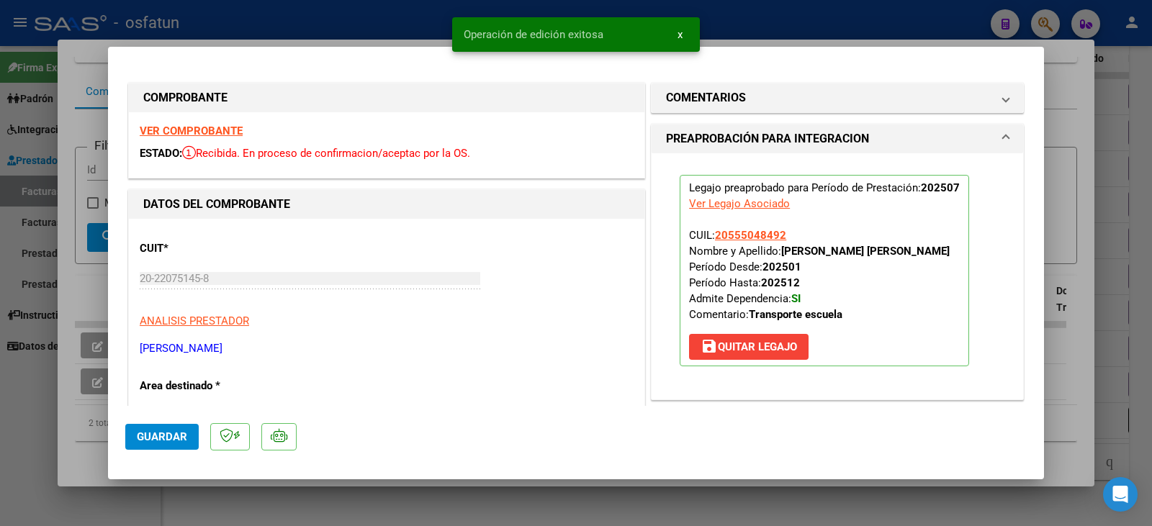
drag, startPoint x: 50, startPoint y: 448, endPoint x: 501, endPoint y: 391, distance: 455.2
click at [51, 448] on div at bounding box center [576, 263] width 1152 height 526
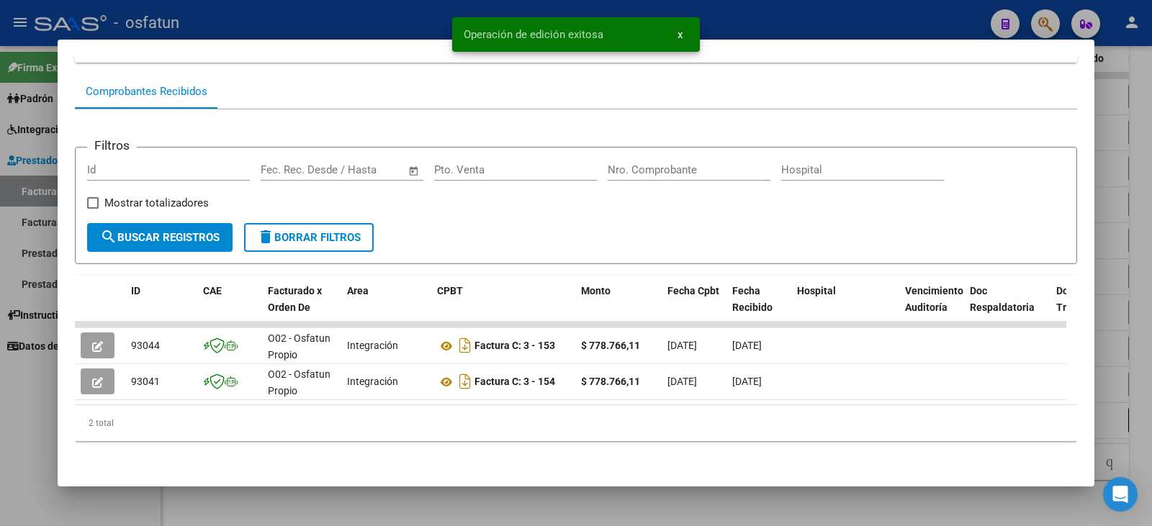
click at [41, 414] on div at bounding box center [576, 263] width 1152 height 526
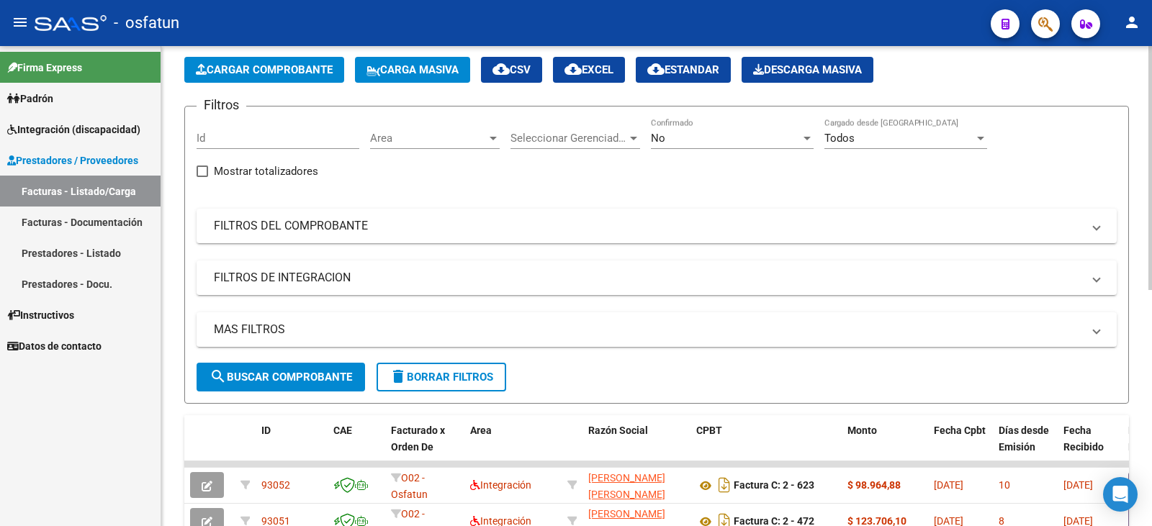
scroll to position [0, 0]
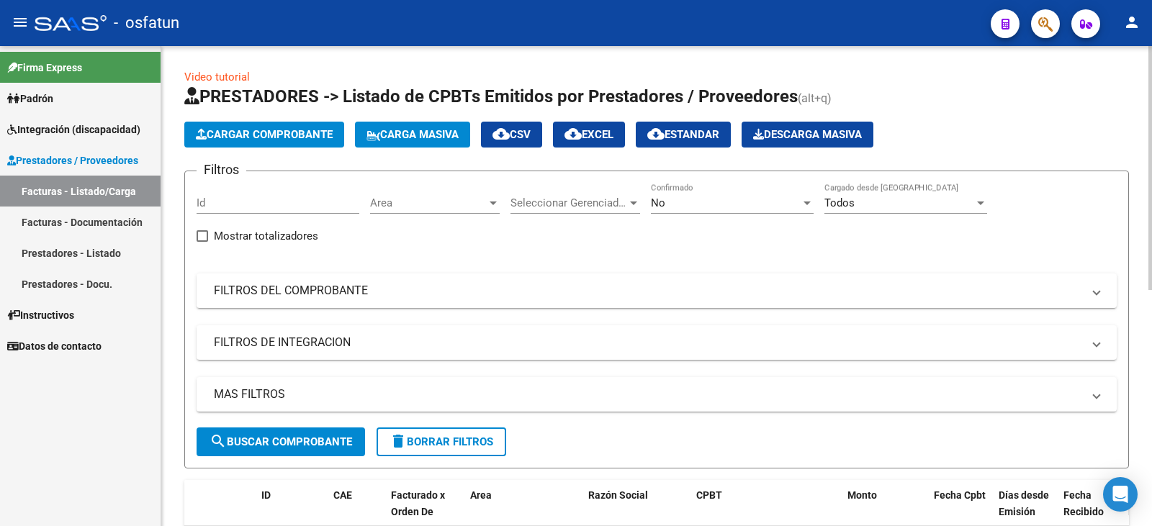
click at [294, 140] on span "Cargar Comprobante" at bounding box center [264, 134] width 137 height 13
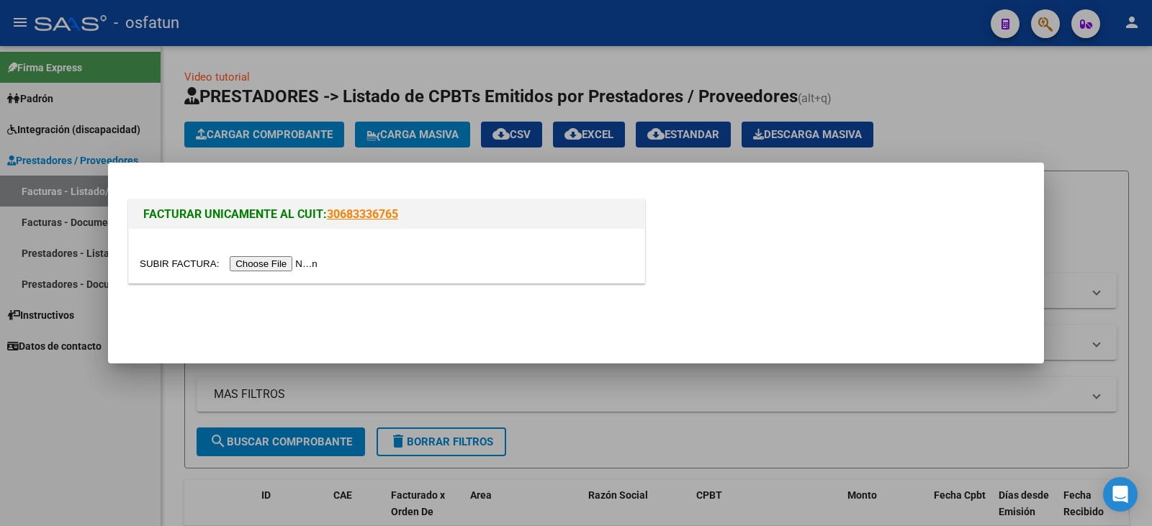
click at [268, 262] on input "file" at bounding box center [231, 263] width 182 height 15
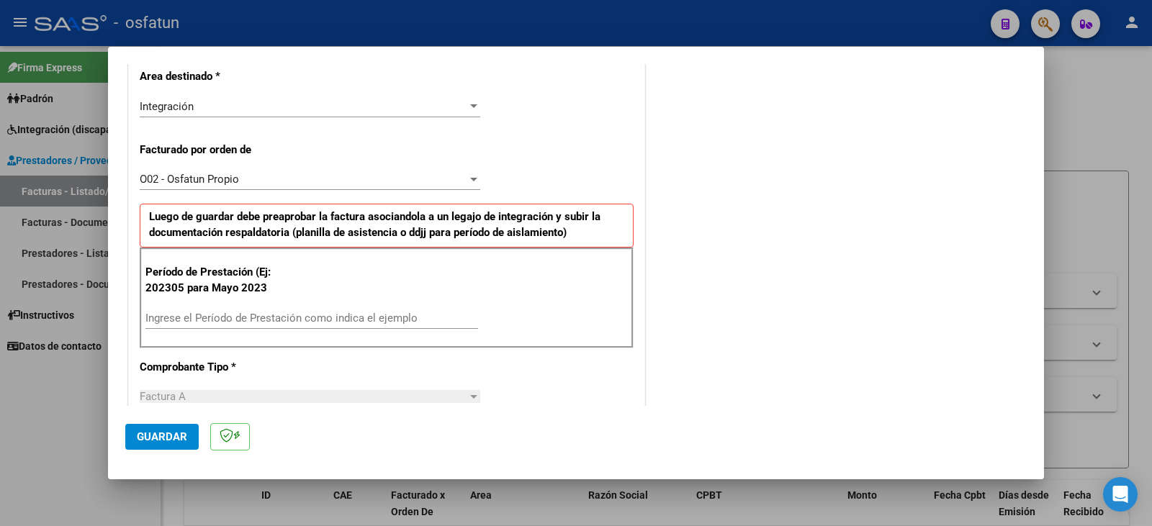
scroll to position [360, 0]
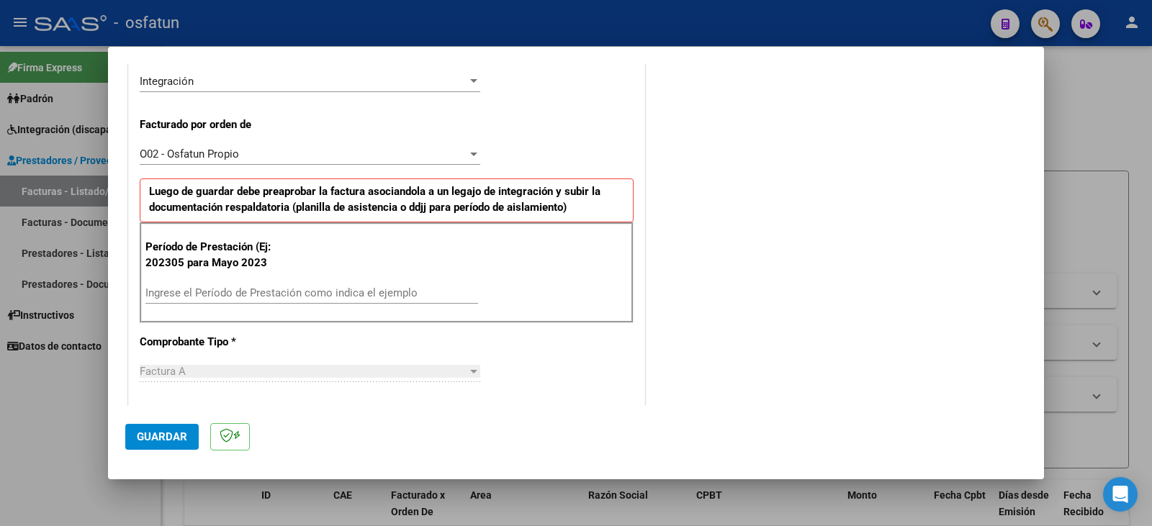
click at [212, 292] on input "Ingrese el Período de Prestación como indica el ejemplo" at bounding box center [311, 293] width 333 height 13
click at [179, 439] on span "Guardar" at bounding box center [162, 437] width 50 height 13
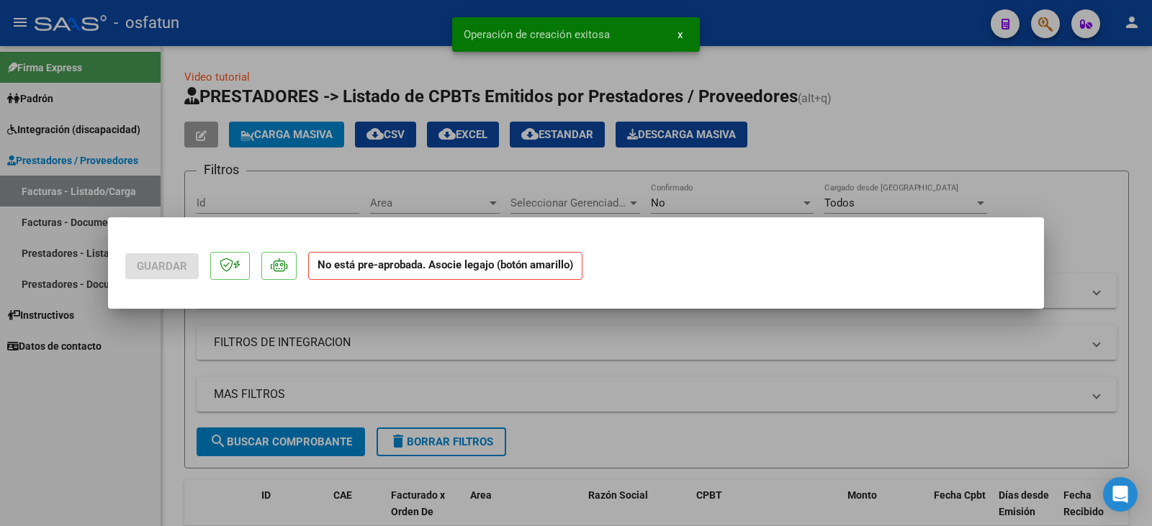
scroll to position [0, 0]
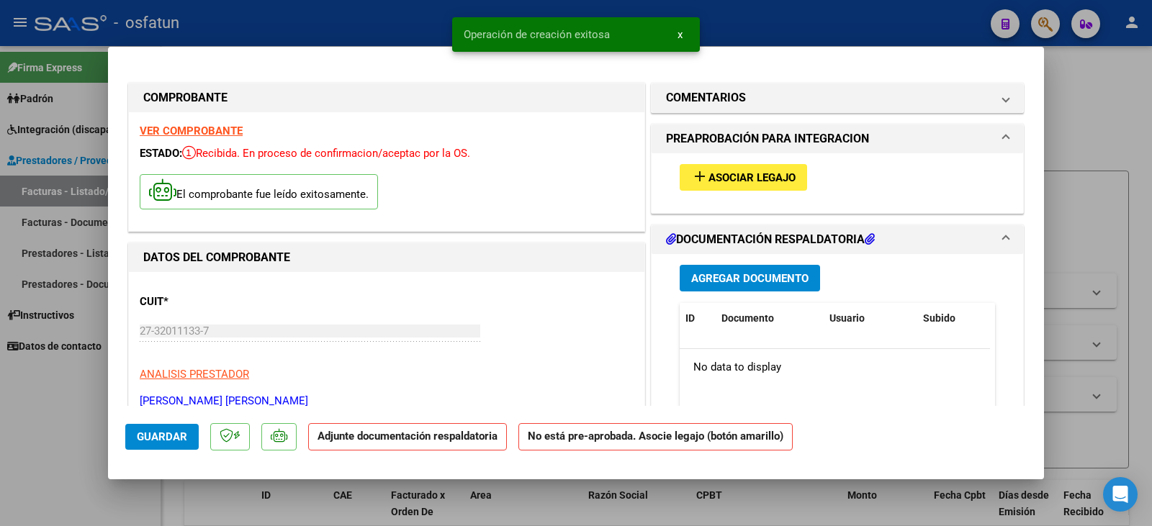
click at [733, 179] on span "Asociar Legajo" at bounding box center [752, 177] width 87 height 13
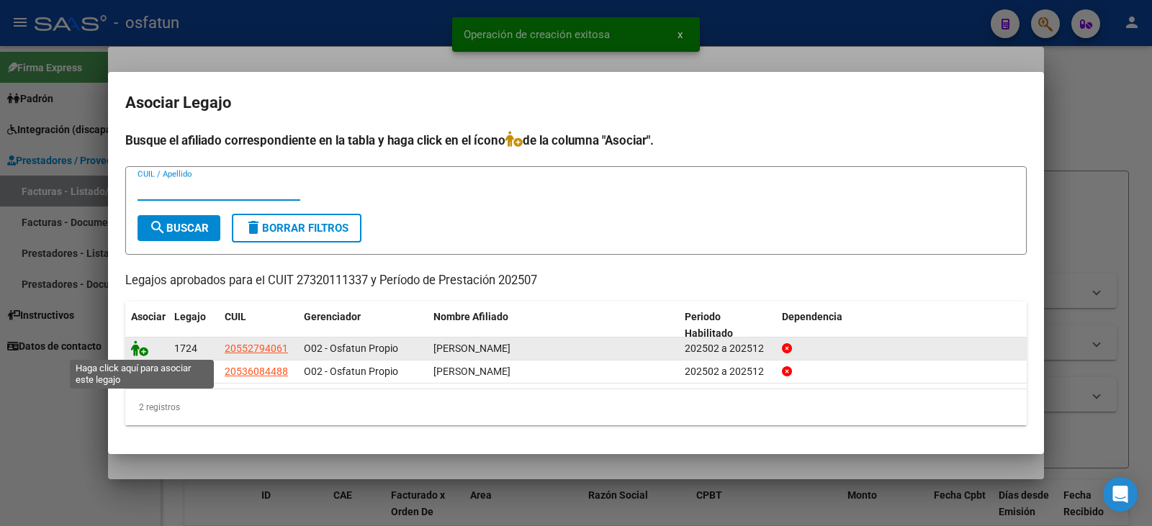
click at [146, 352] on icon at bounding box center [139, 349] width 17 height 16
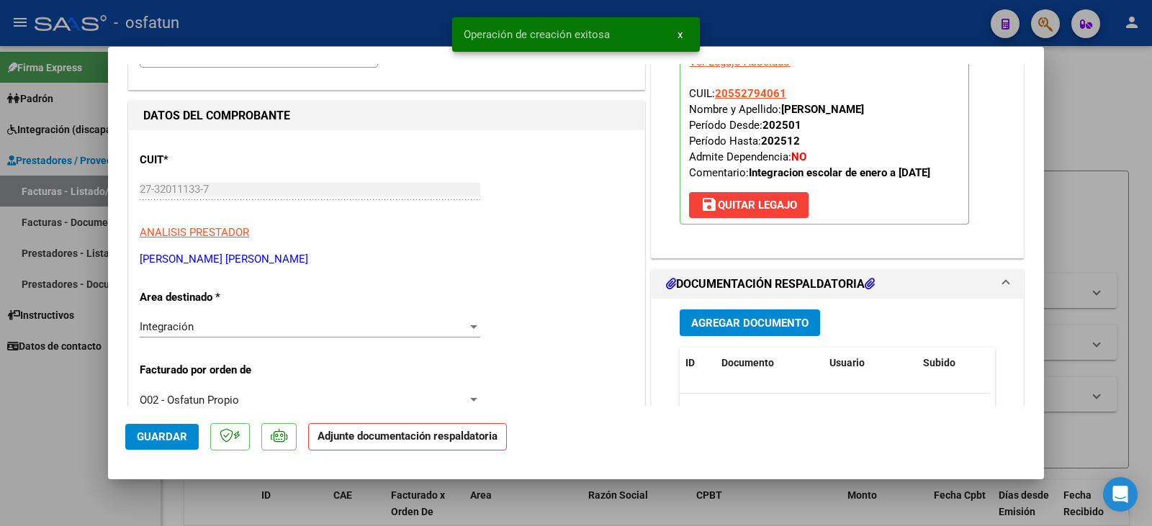
scroll to position [216, 0]
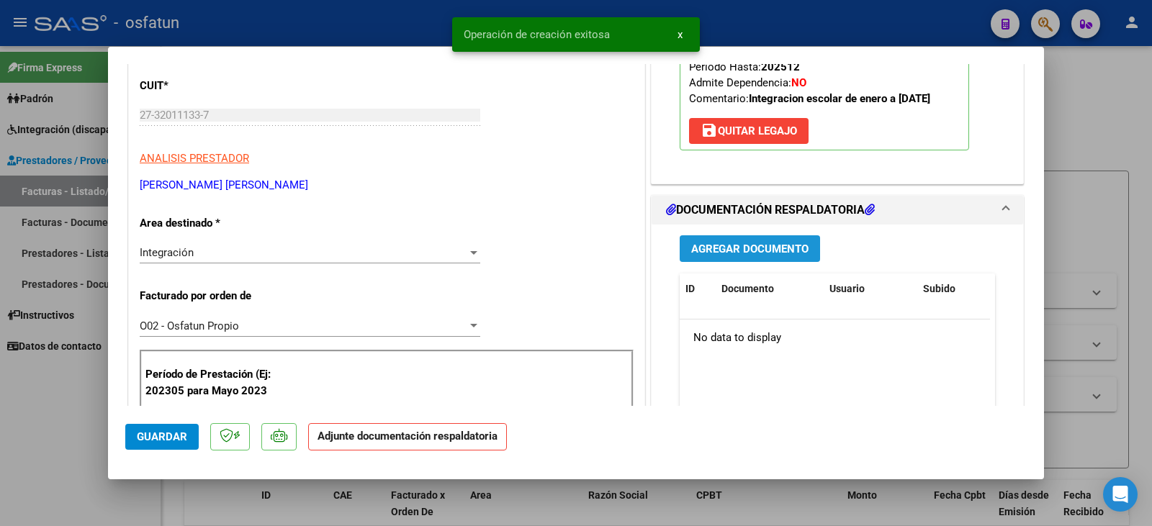
click at [748, 256] on span "Agregar Documento" at bounding box center [749, 249] width 117 height 13
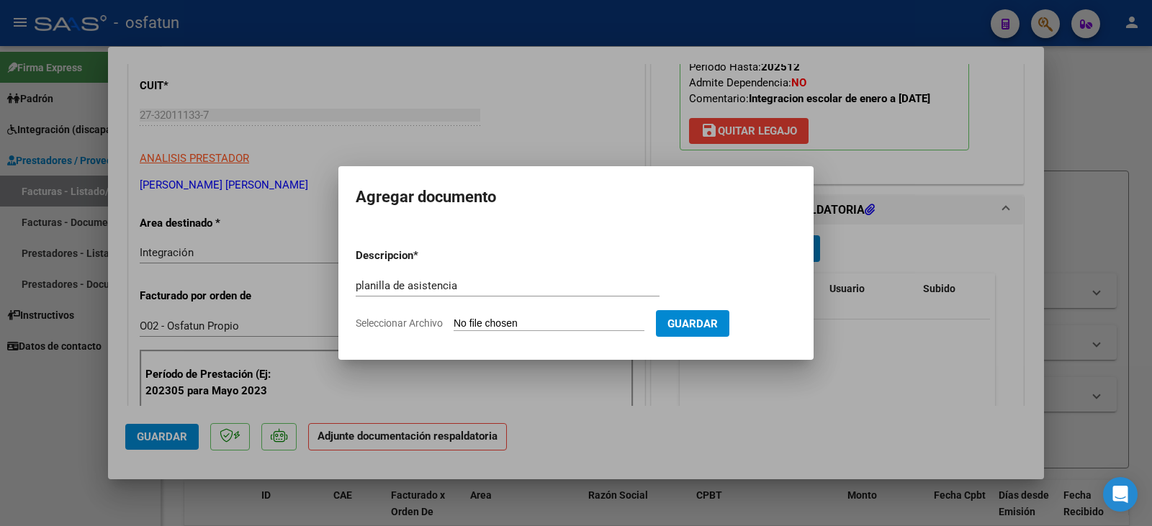
drag, startPoint x: 562, startPoint y: 313, endPoint x: 556, endPoint y: 325, distance: 13.2
click at [562, 313] on form "Descripcion * planilla de asistencia Escriba aquí una descripcion Seleccionar A…" at bounding box center [576, 289] width 441 height 105
click at [537, 325] on input "Seleccionar Archivo" at bounding box center [549, 325] width 191 height 14
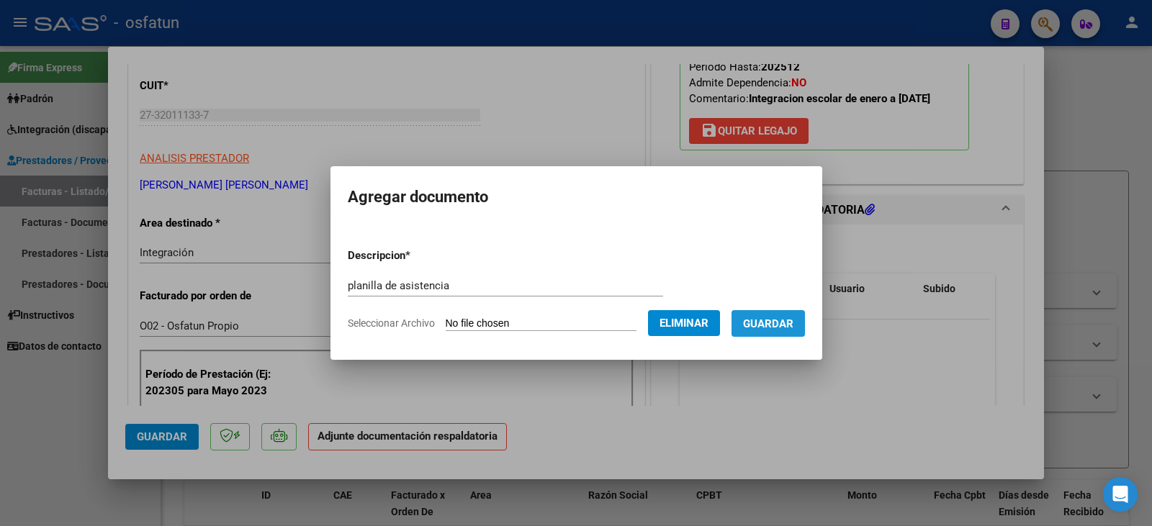
drag, startPoint x: 804, startPoint y: 325, endPoint x: 511, endPoint y: 366, distance: 296.7
click at [792, 325] on span "Guardar" at bounding box center [768, 324] width 50 height 13
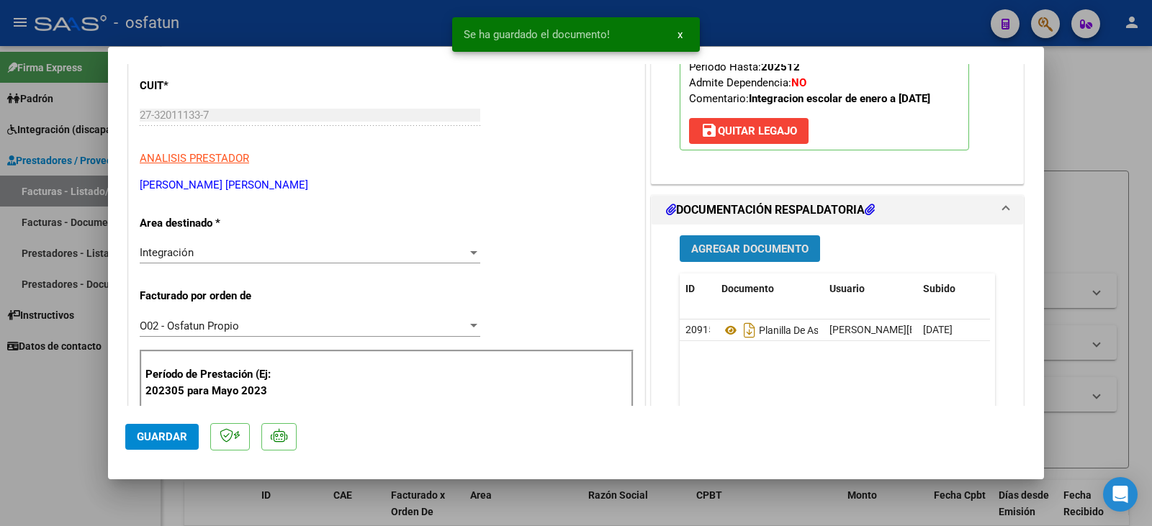
click at [717, 256] on span "Agregar Documento" at bounding box center [749, 249] width 117 height 13
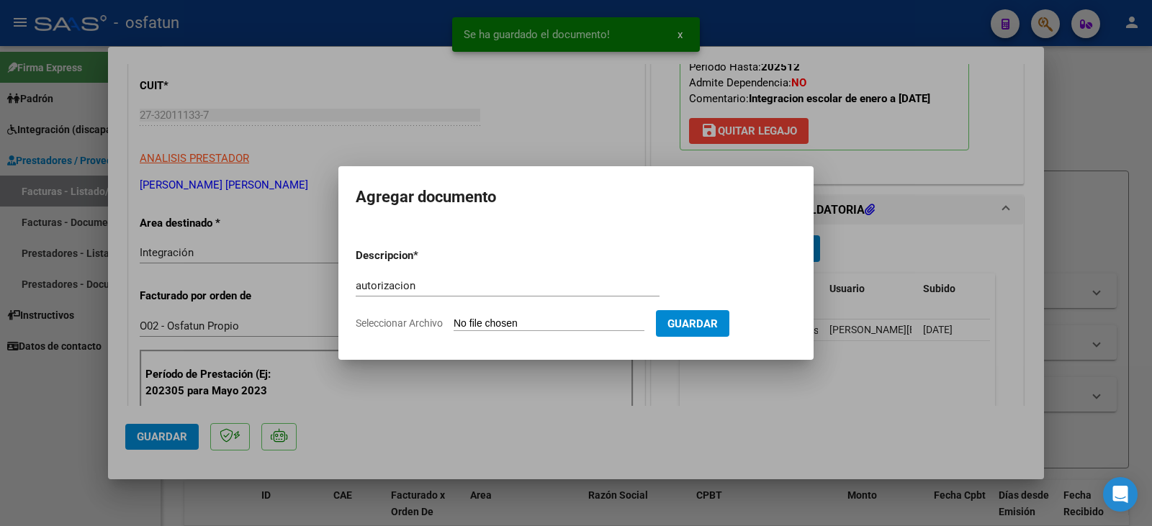
click at [509, 325] on input "Seleccionar Archivo" at bounding box center [549, 325] width 191 height 14
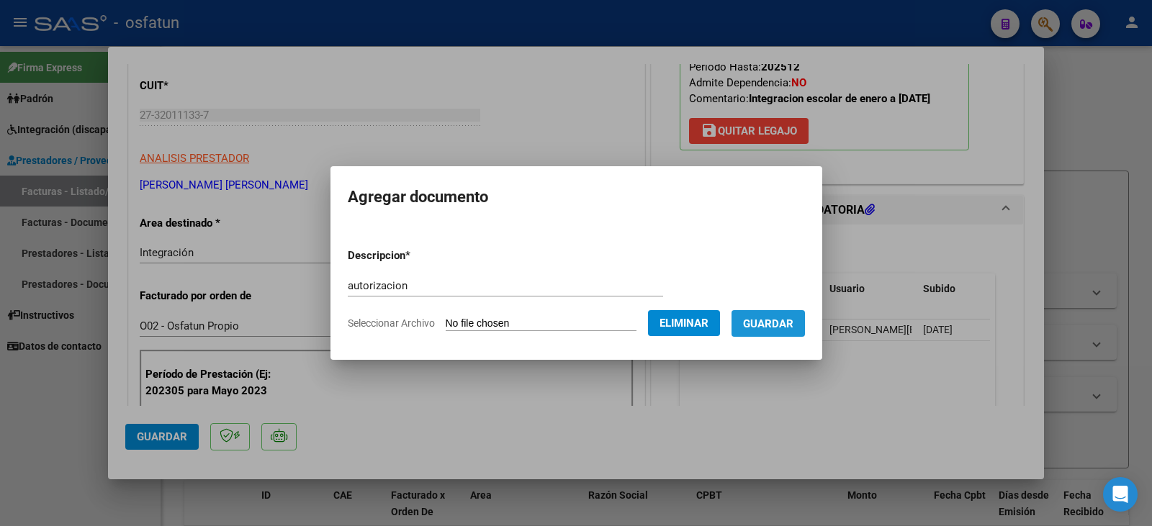
click at [792, 325] on span "Guardar" at bounding box center [768, 324] width 50 height 13
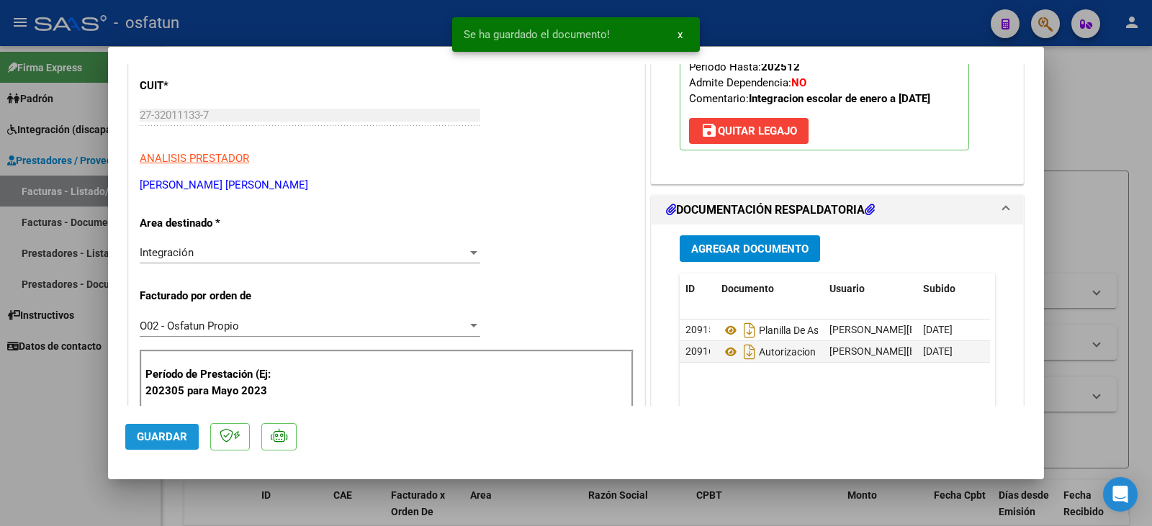
click at [145, 439] on span "Guardar" at bounding box center [162, 437] width 50 height 13
click at [0, 443] on div at bounding box center [576, 263] width 1152 height 526
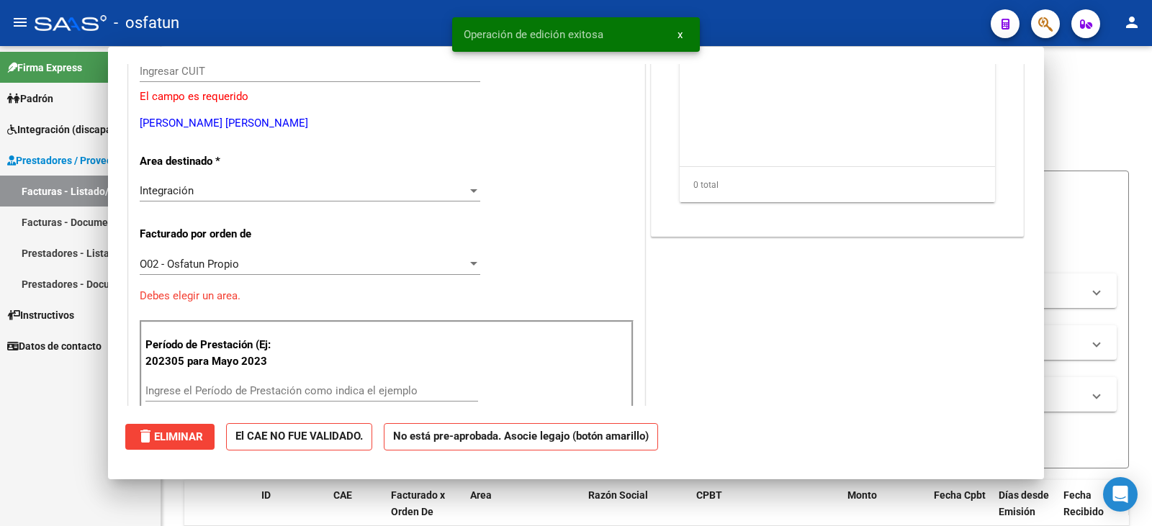
scroll to position [0, 0]
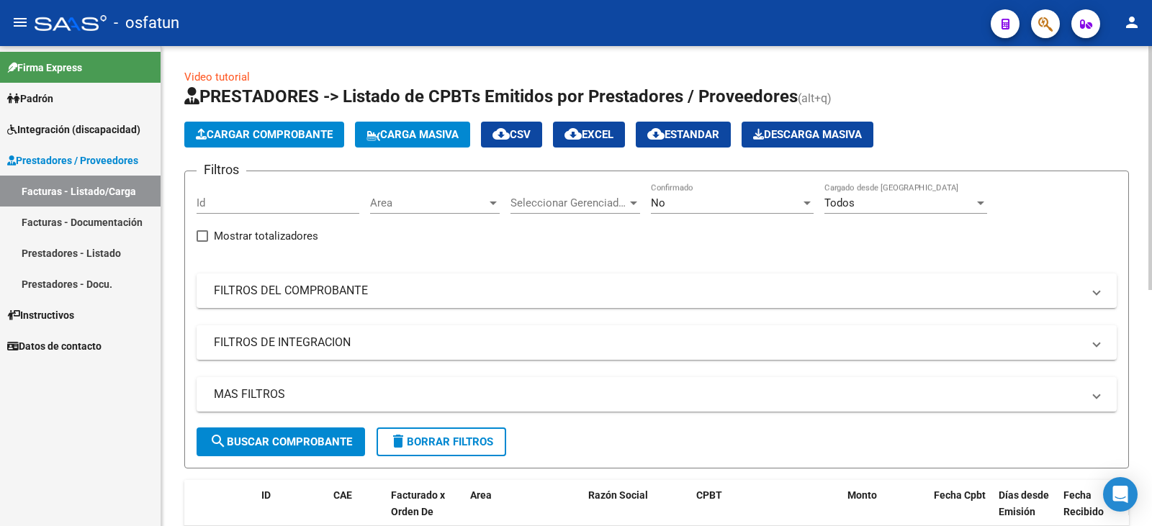
click at [277, 138] on span "Cargar Comprobante" at bounding box center [264, 134] width 137 height 13
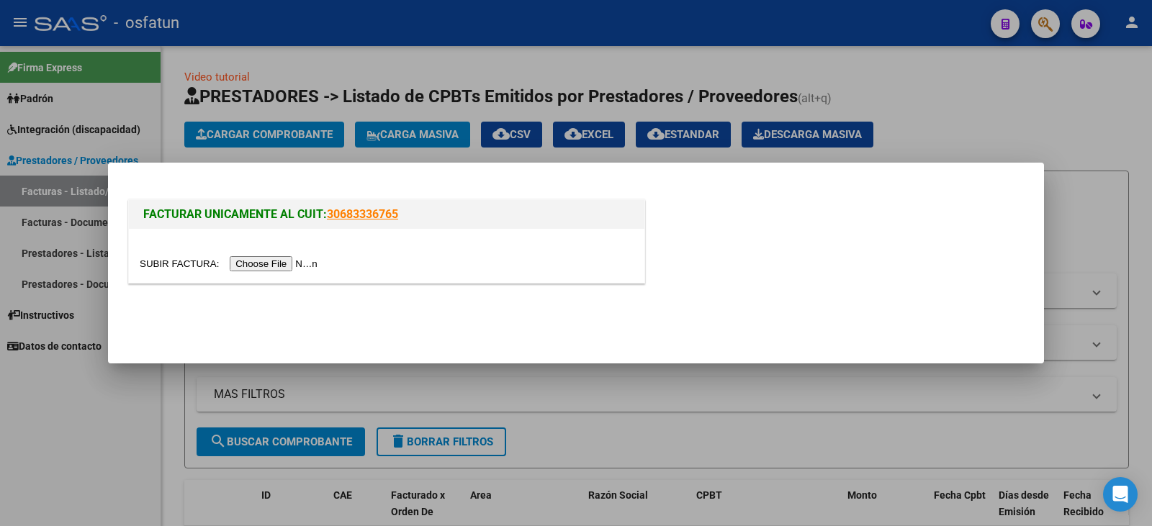
click at [277, 265] on input "file" at bounding box center [231, 263] width 182 height 15
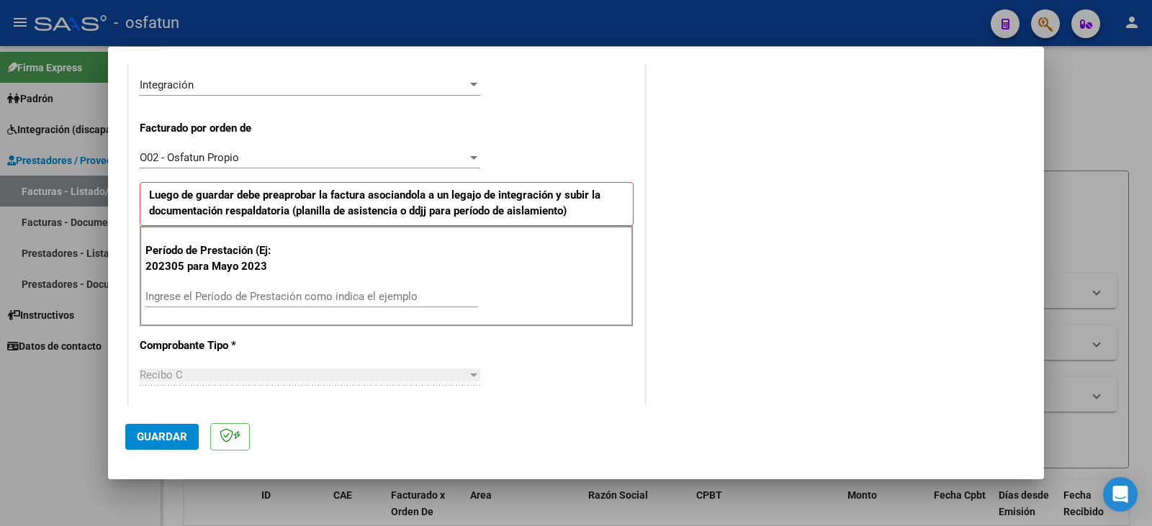
scroll to position [360, 0]
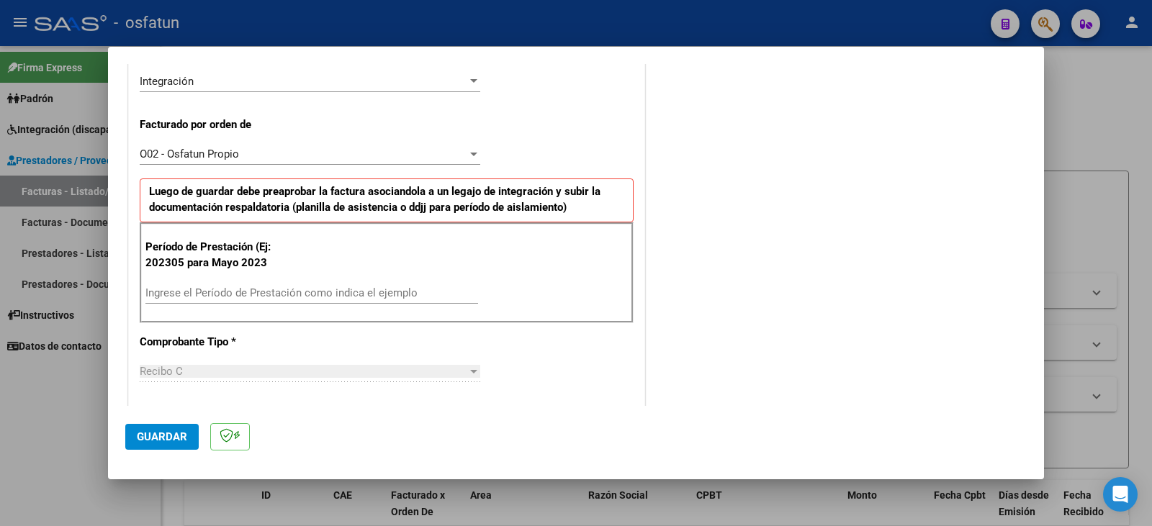
click at [215, 298] on input "Ingrese el Período de Prestación como indica el ejemplo" at bounding box center [311, 293] width 333 height 13
click at [181, 423] on mat-dialog-actions "Guardar" at bounding box center [576, 434] width 902 height 57
click at [181, 427] on button "Guardar" at bounding box center [161, 437] width 73 height 26
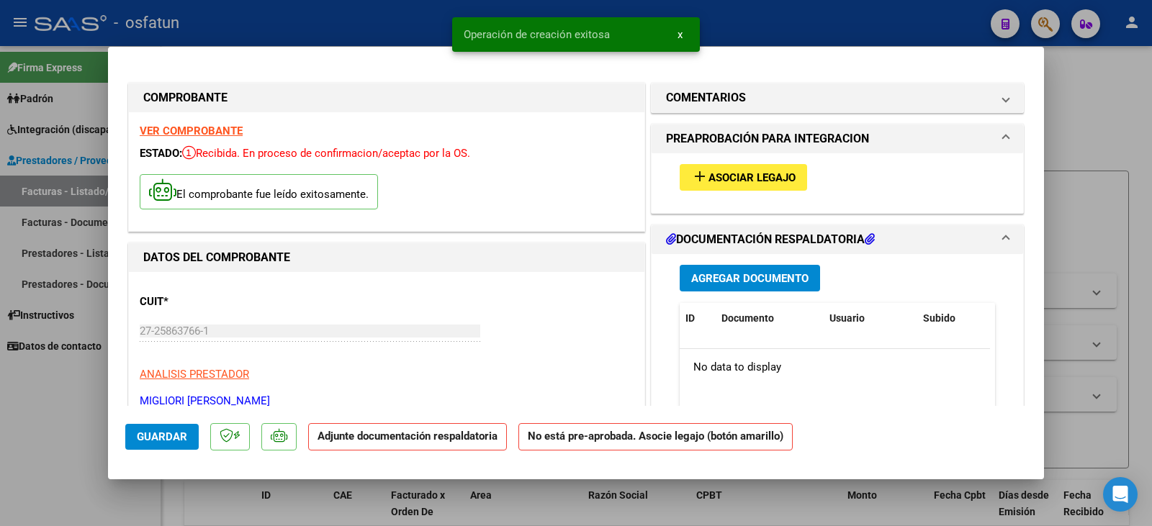
click at [720, 174] on span "Asociar Legajo" at bounding box center [752, 177] width 87 height 13
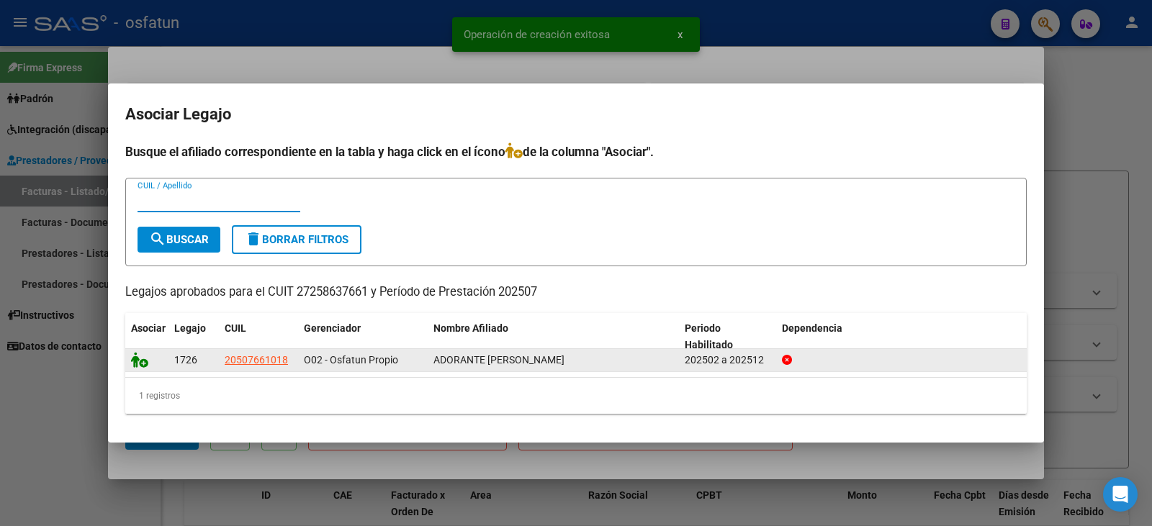
click at [138, 362] on icon at bounding box center [139, 360] width 17 height 16
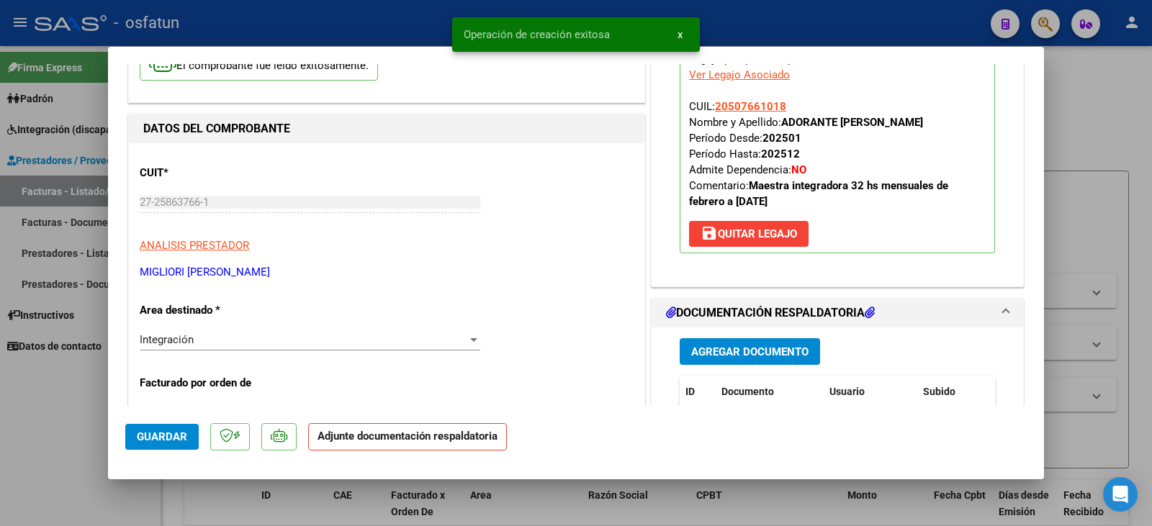
scroll to position [144, 0]
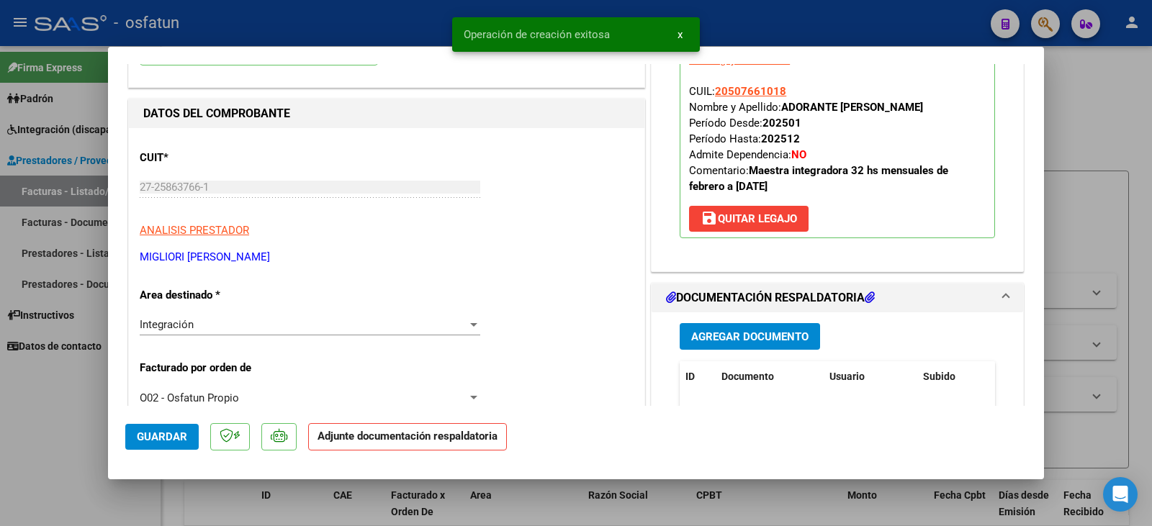
click at [756, 338] on span "Agregar Documento" at bounding box center [749, 337] width 117 height 13
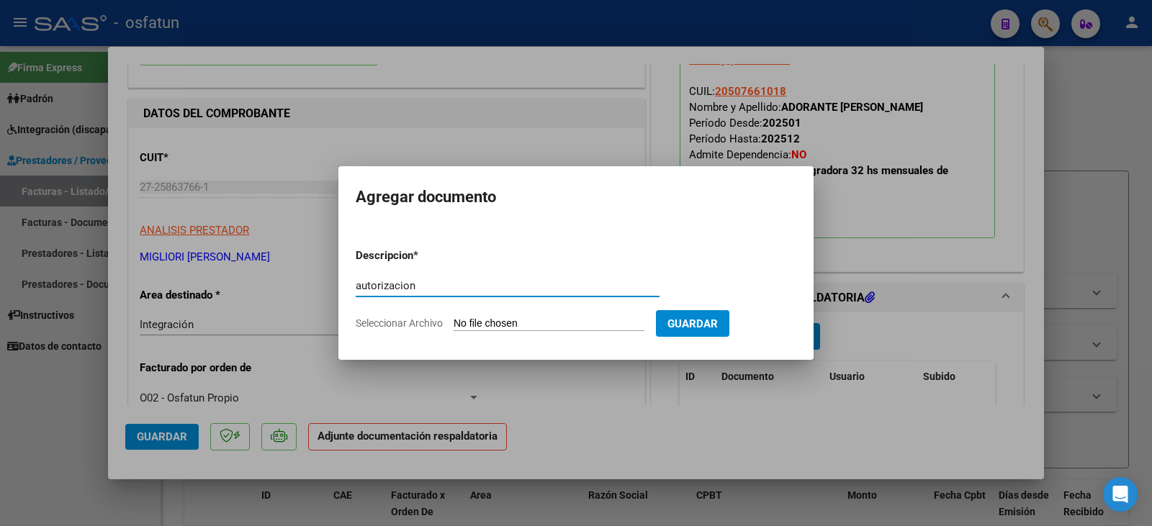
drag, startPoint x: 440, startPoint y: 290, endPoint x: 194, endPoint y: 302, distance: 246.6
click at [194, 300] on div "COMPROBANTE VER COMPROBANTE ESTADO: Recibida. En proceso de confirmacion/acepta…" at bounding box center [576, 263] width 1152 height 526
click at [556, 318] on input "Seleccionar Archivo" at bounding box center [549, 325] width 191 height 14
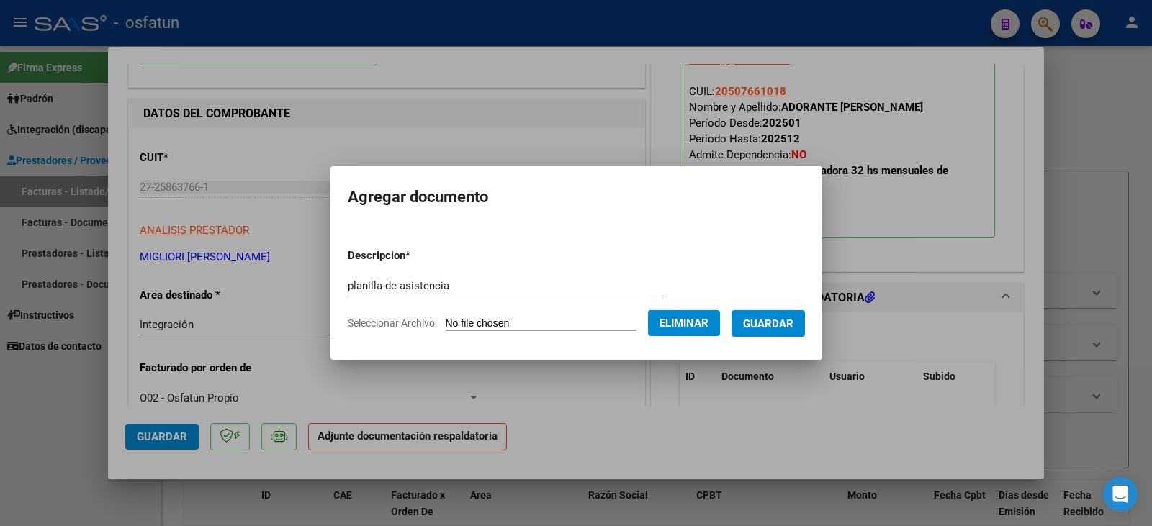
click at [794, 324] on span "Guardar" at bounding box center [768, 324] width 50 height 13
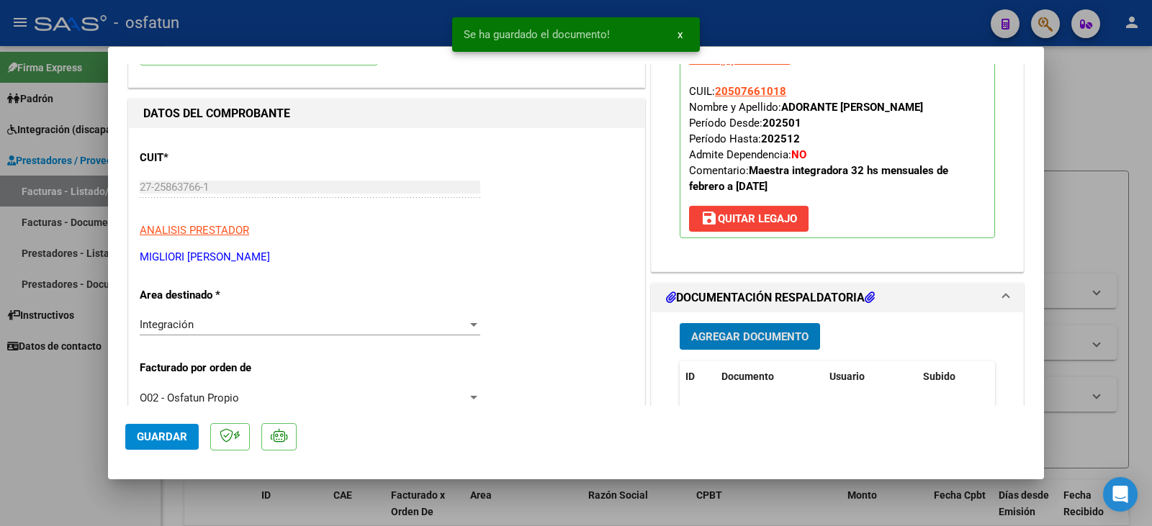
click at [703, 332] on span "Agregar Documento" at bounding box center [749, 337] width 117 height 13
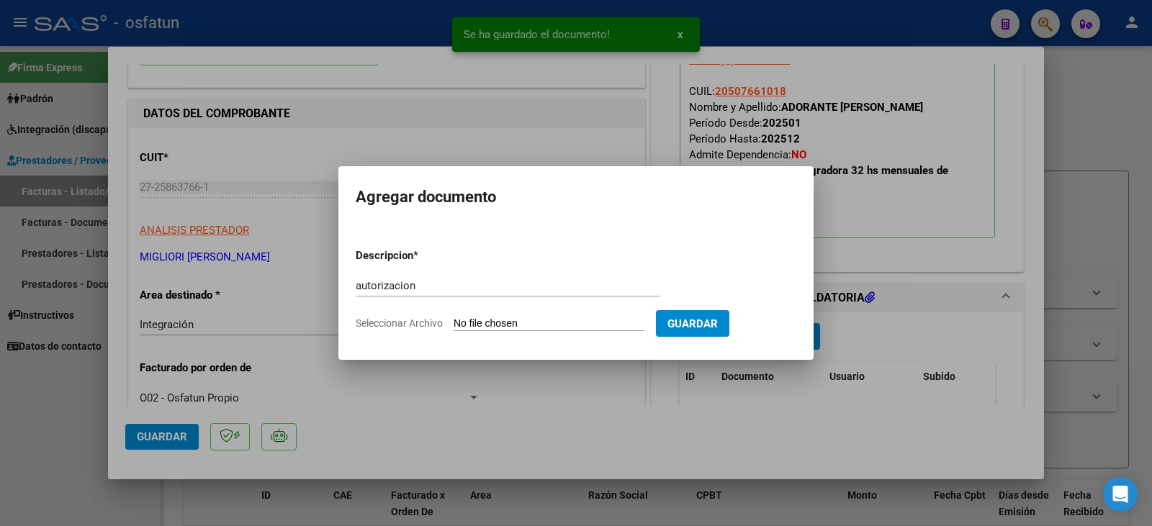
click at [547, 320] on input "Seleccionar Archivo" at bounding box center [549, 325] width 191 height 14
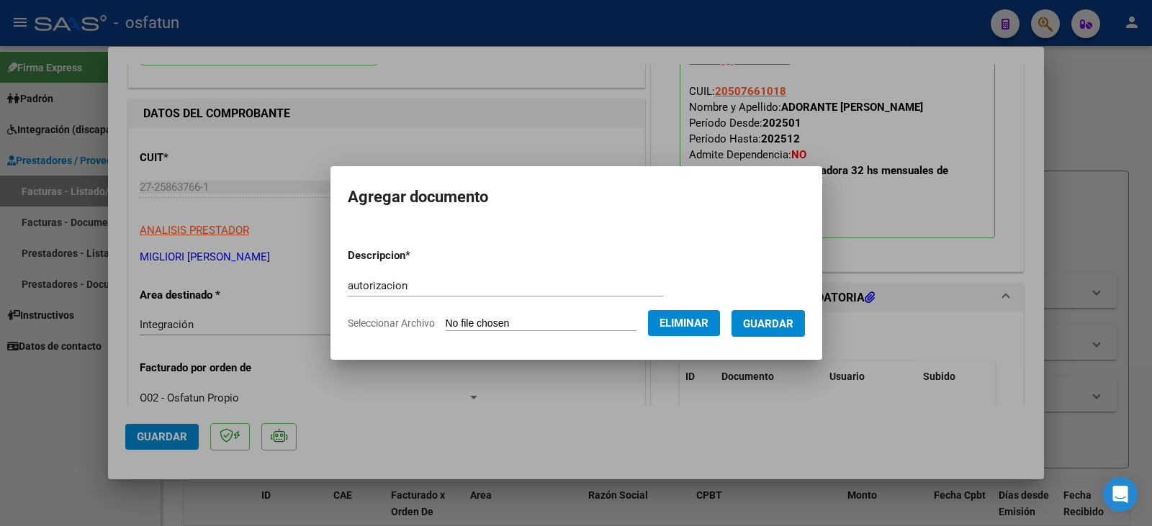
drag, startPoint x: 166, startPoint y: 439, endPoint x: 122, endPoint y: 439, distance: 43.9
click at [166, 439] on div at bounding box center [576, 263] width 1152 height 526
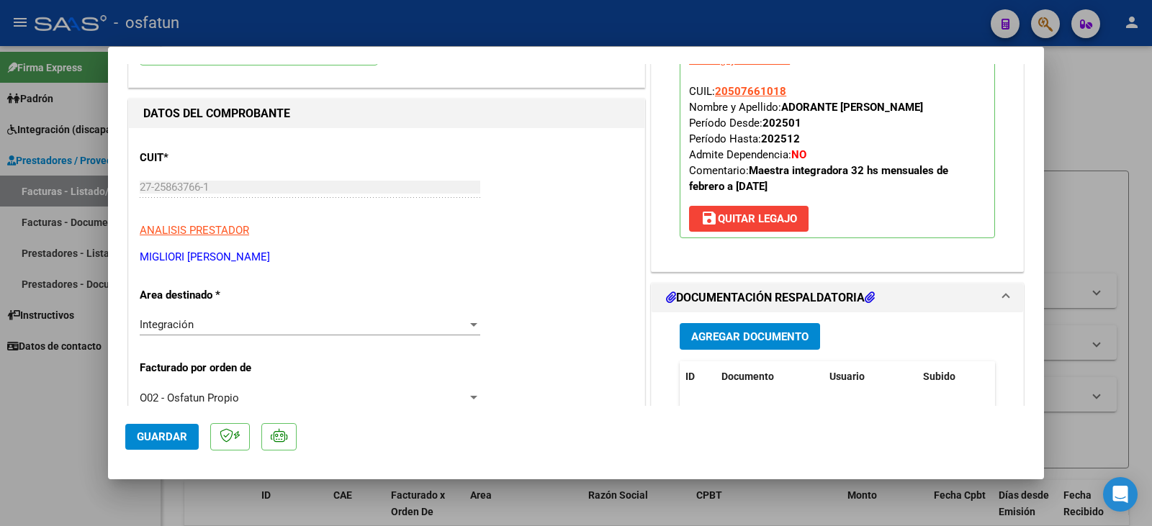
click at [81, 439] on div at bounding box center [576, 263] width 1152 height 526
